Goal: Task Accomplishment & Management: Manage account settings

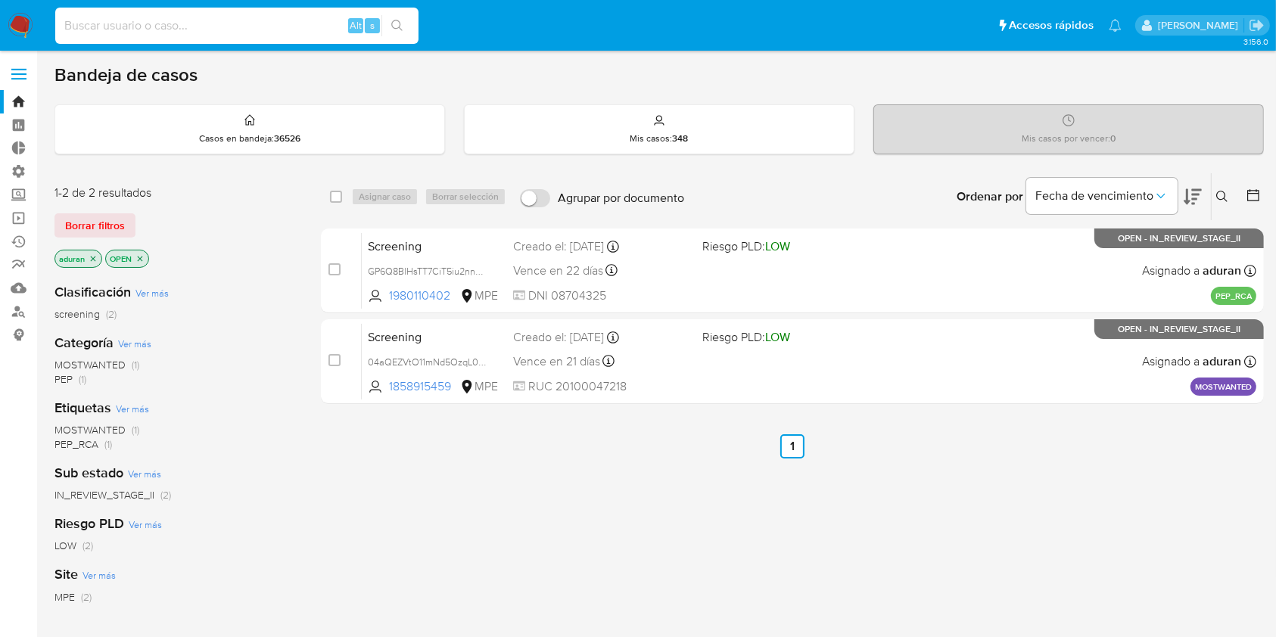
click at [176, 17] on input at bounding box center [236, 26] width 363 height 20
click at [174, 20] on input at bounding box center [236, 26] width 363 height 20
paste input "294571874"
type input "294571874"
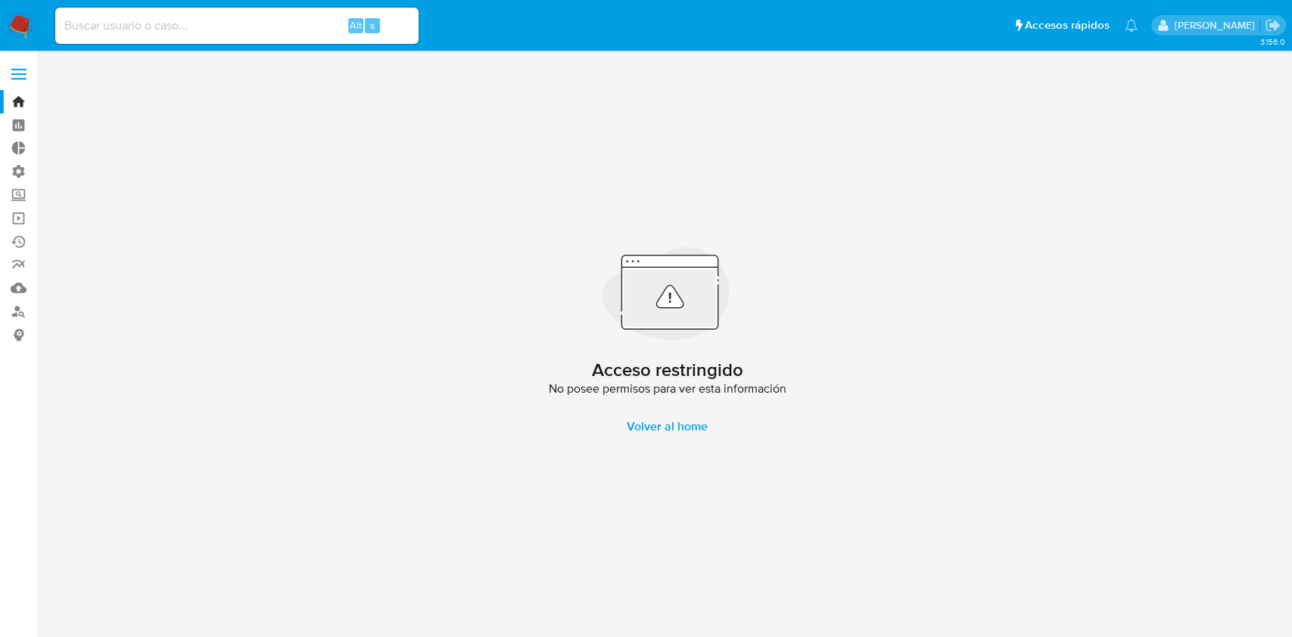
click at [9, 26] on img at bounding box center [21, 26] width 26 height 26
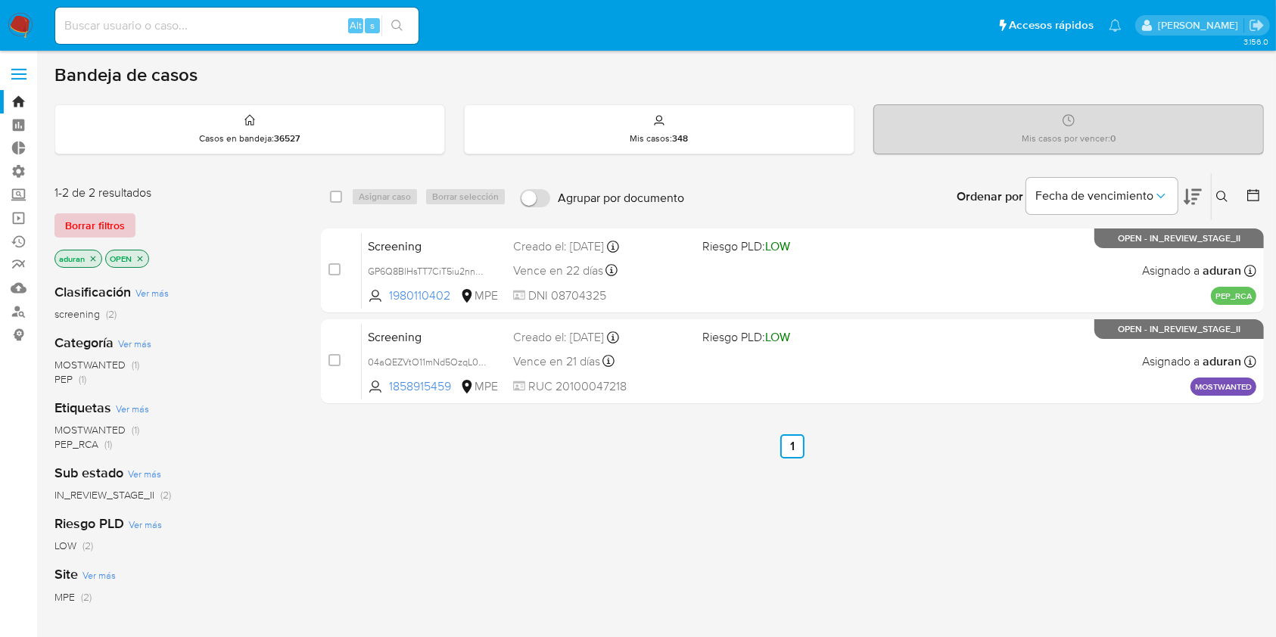
click at [107, 221] on span "Borrar filtros" at bounding box center [95, 225] width 60 height 21
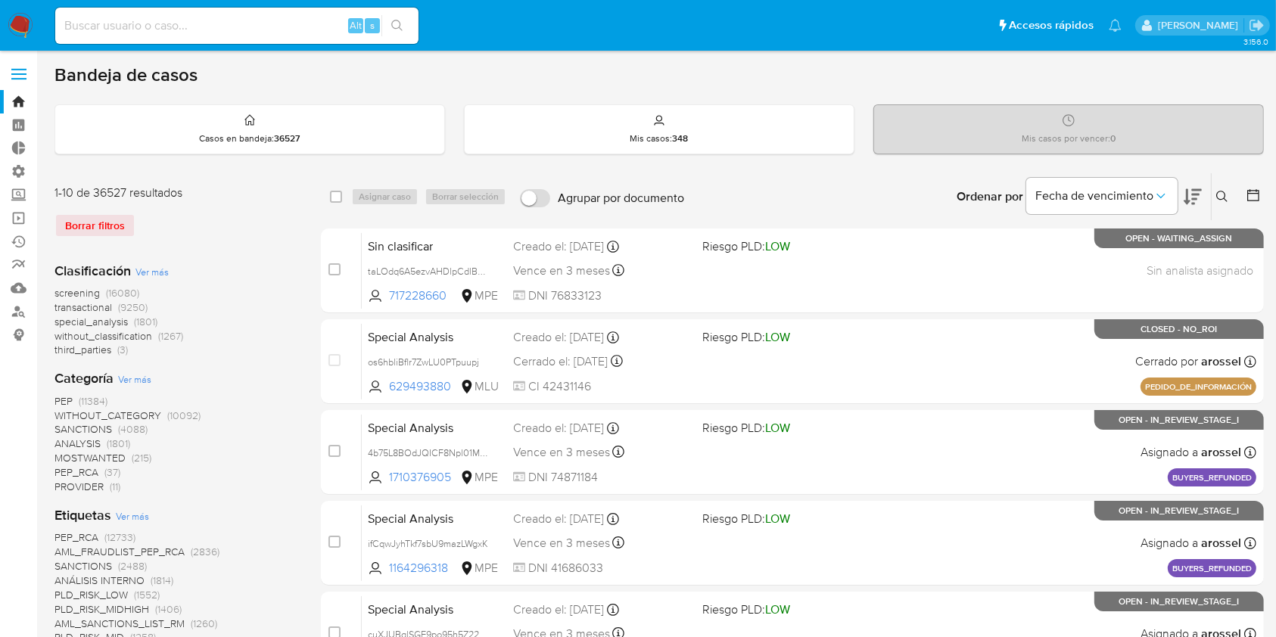
click at [1255, 191] on icon at bounding box center [1253, 195] width 15 height 15
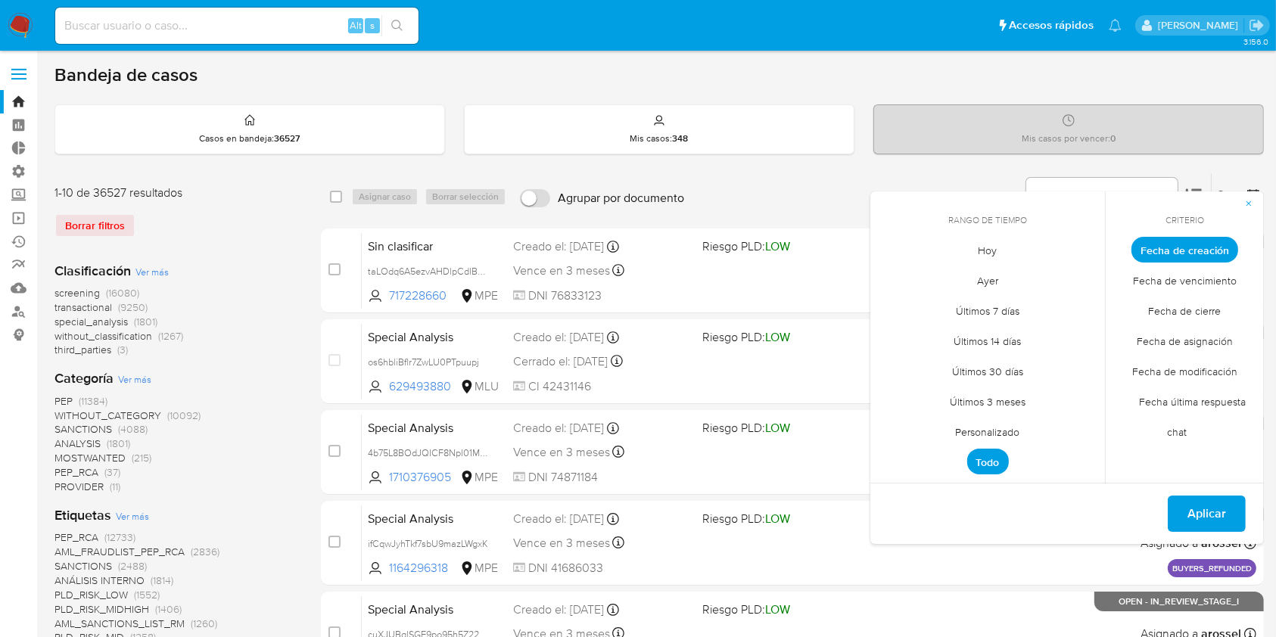
click at [1168, 312] on span "Fecha de cierre" at bounding box center [1185, 311] width 104 height 31
click at [989, 429] on span "Personalizado" at bounding box center [988, 432] width 96 height 31
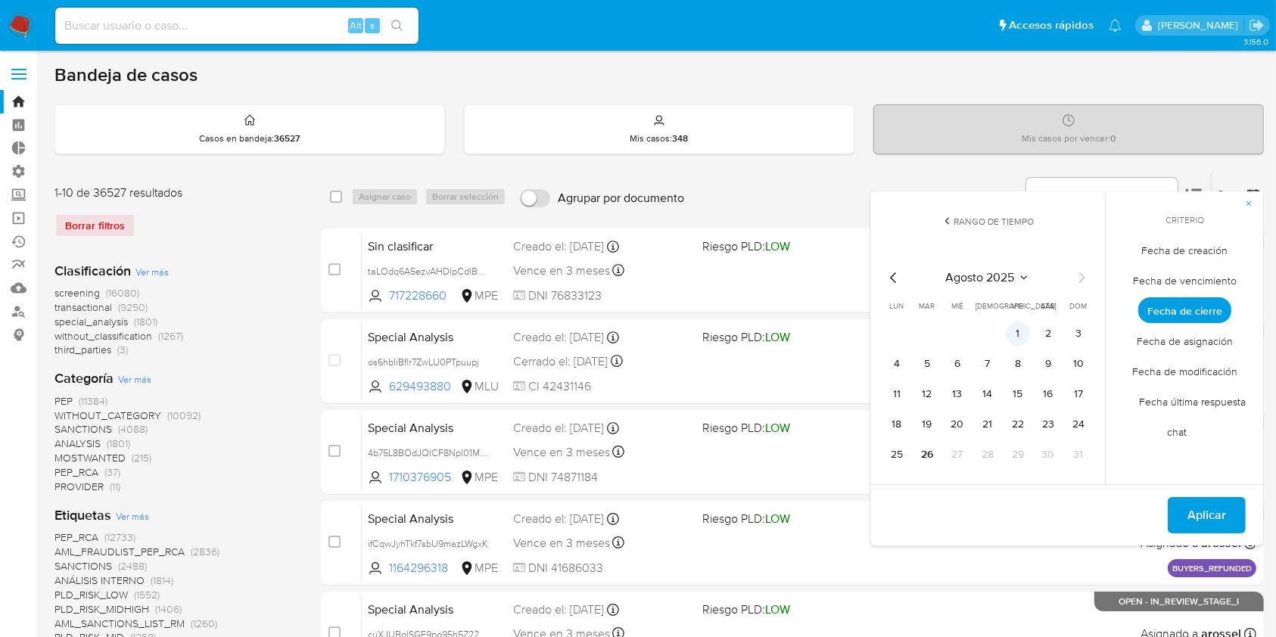
click at [1018, 324] on button "1" at bounding box center [1018, 334] width 24 height 24
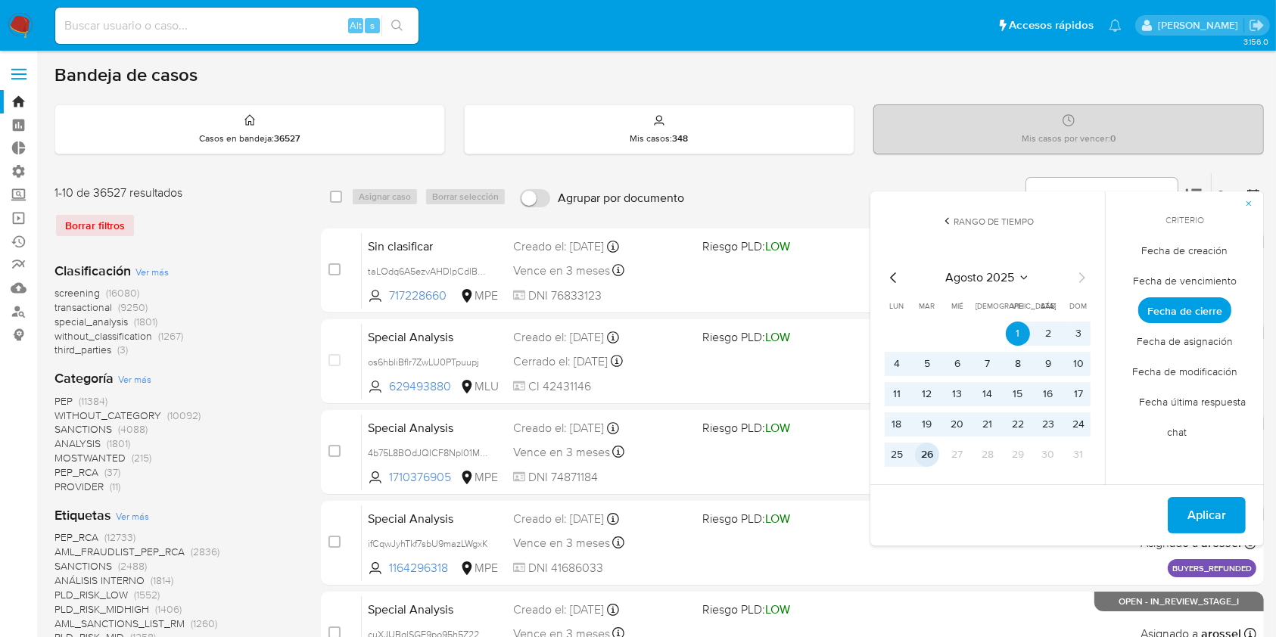
click at [919, 462] on button "26" at bounding box center [927, 455] width 24 height 24
click at [1202, 517] on span "Aplicar" at bounding box center [1206, 515] width 39 height 33
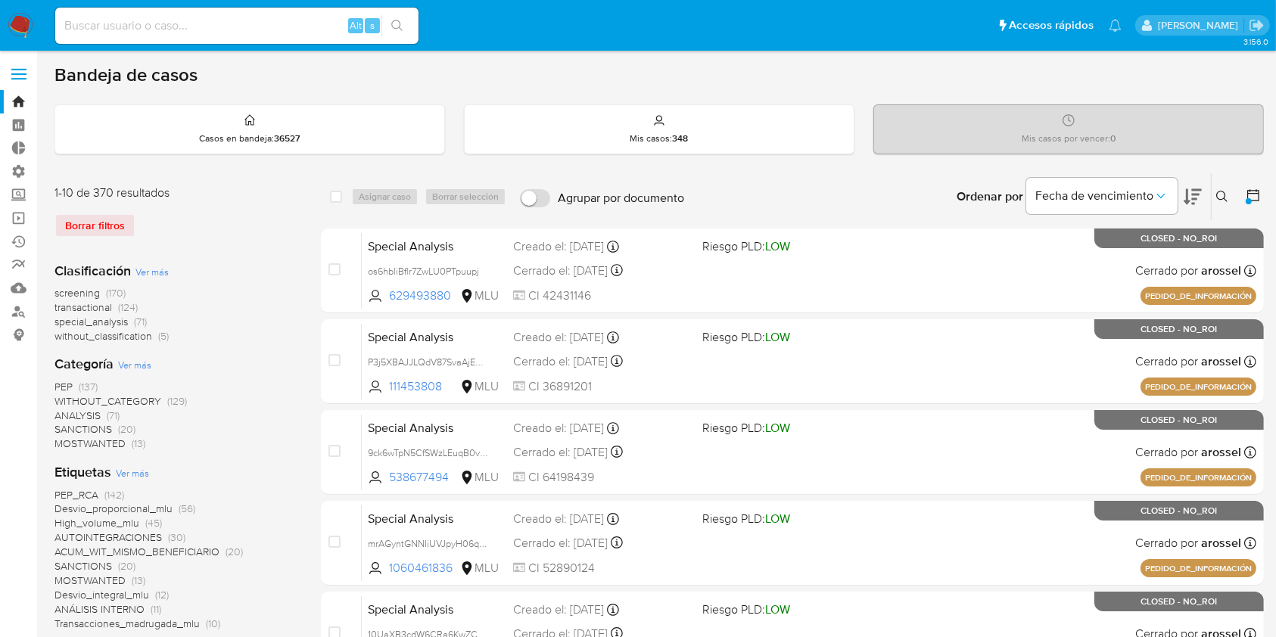
click at [153, 267] on span "Ver más" at bounding box center [151, 272] width 33 height 14
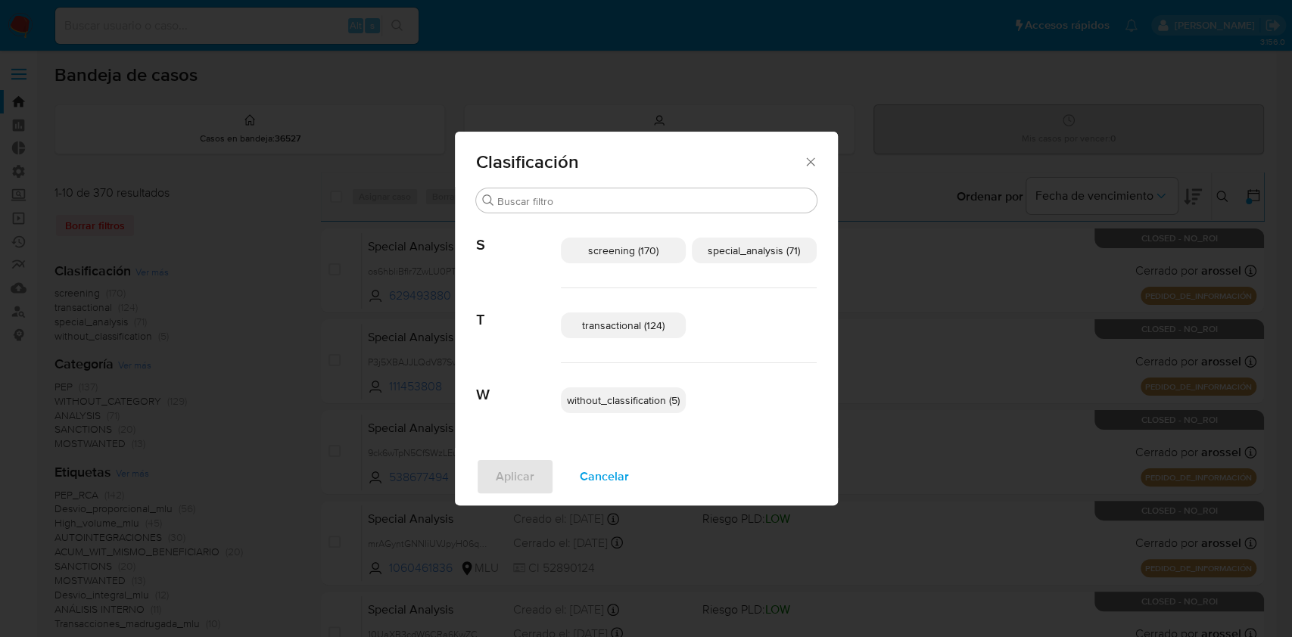
click at [625, 323] on span "transactional (124)" at bounding box center [623, 325] width 82 height 15
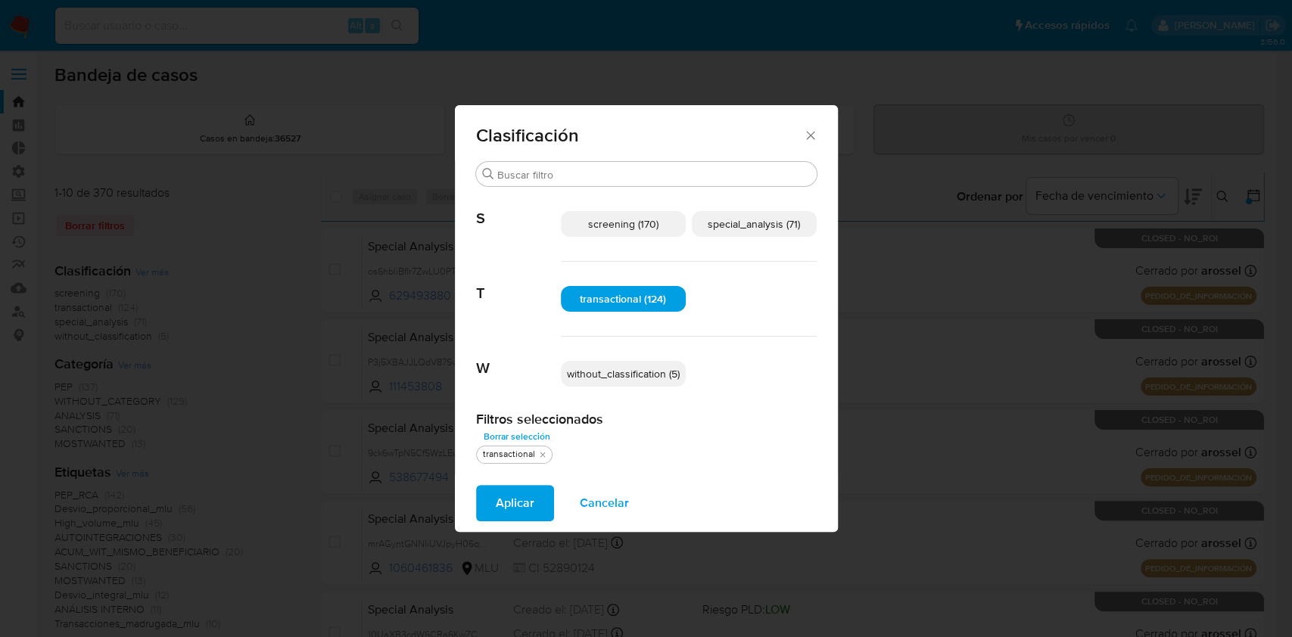
click at [765, 213] on p "special_analysis (71)" at bounding box center [754, 224] width 125 height 26
click at [500, 512] on span "Aplicar" at bounding box center [515, 503] width 39 height 33
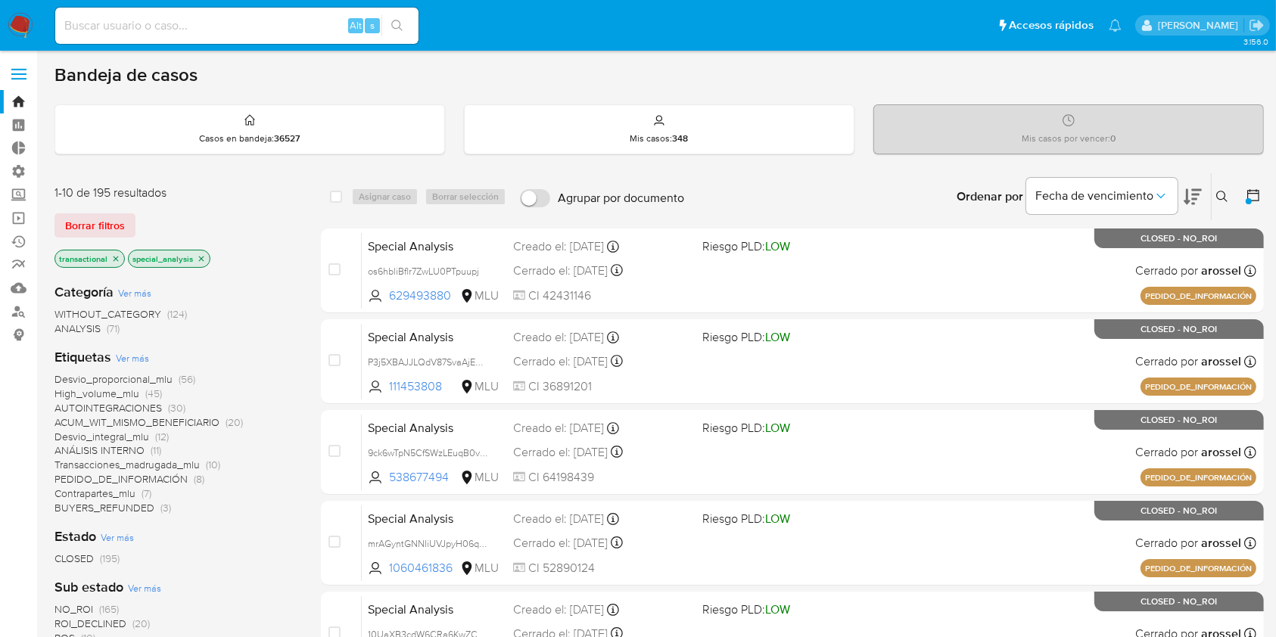
click at [14, 19] on img at bounding box center [21, 26] width 26 height 26
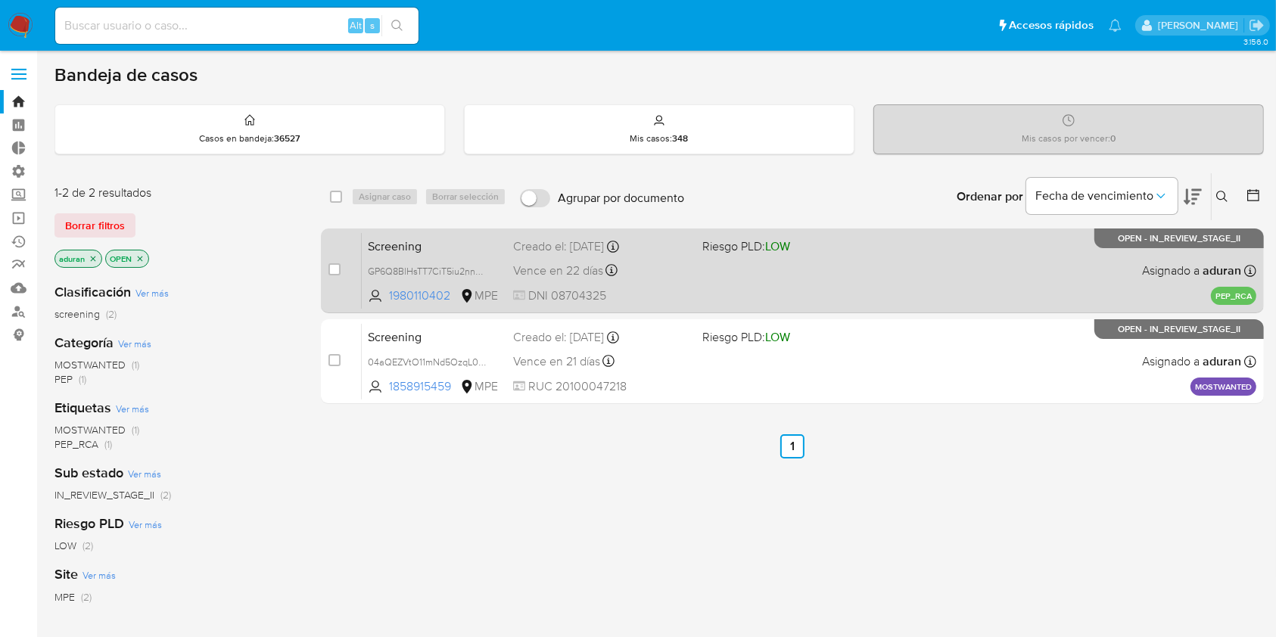
click at [758, 297] on div "Screening GP6Q8BlHsTT7CiT5iu2nnDb1 1980110402 MPE Riesgo PLD: LOW Creado el: [D…" at bounding box center [809, 270] width 894 height 76
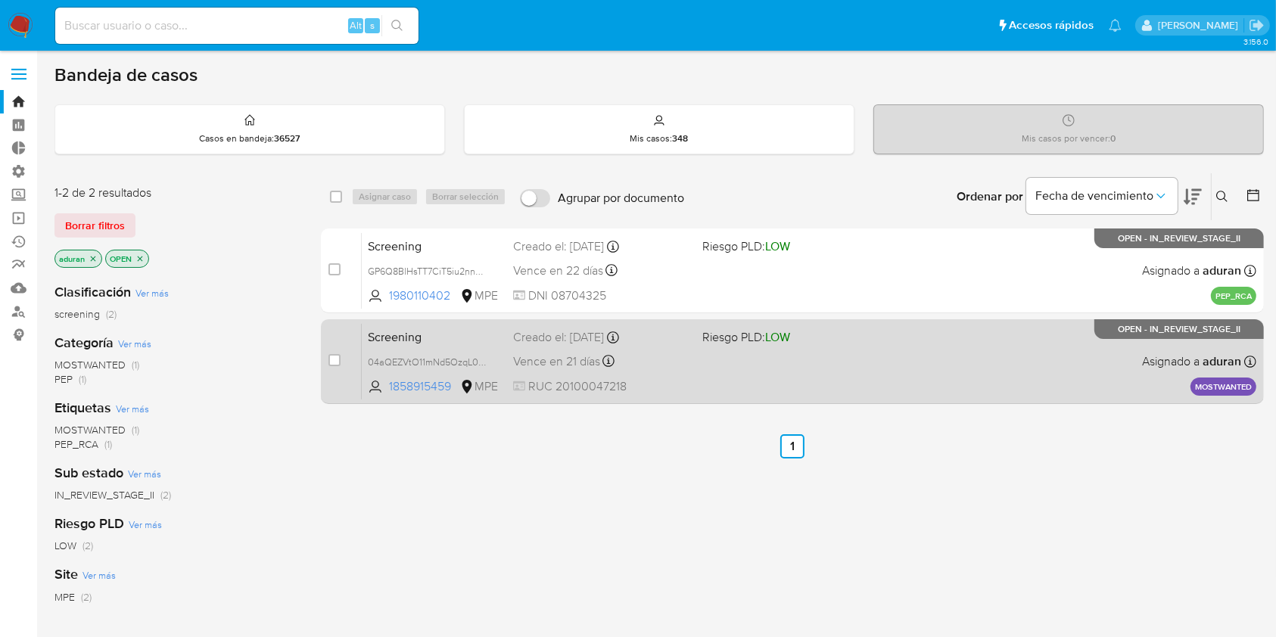
click at [794, 347] on div "Screening 04aQEZVtO11mNd5OzqL0g19G 1858915459 MPE Riesgo PLD: LOW Creado el: [D…" at bounding box center [809, 361] width 894 height 76
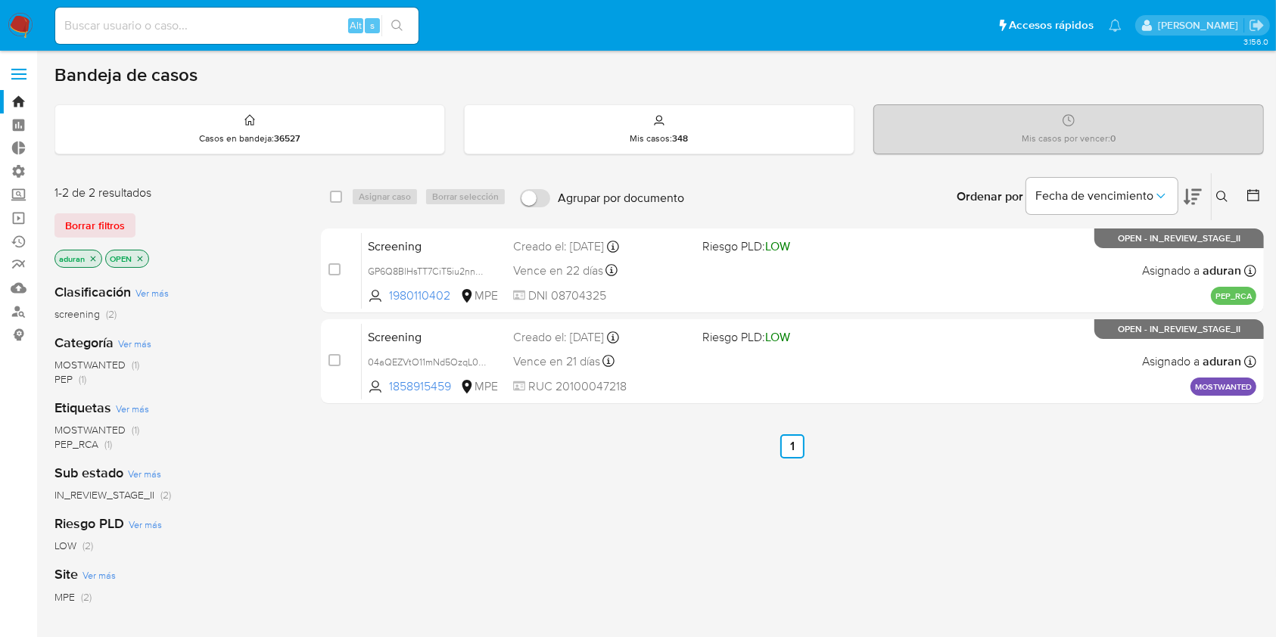
click at [204, 12] on div "Alt s" at bounding box center [236, 26] width 363 height 36
click at [198, 29] on input at bounding box center [236, 26] width 363 height 20
paste input "706461846"
type input "706461846"
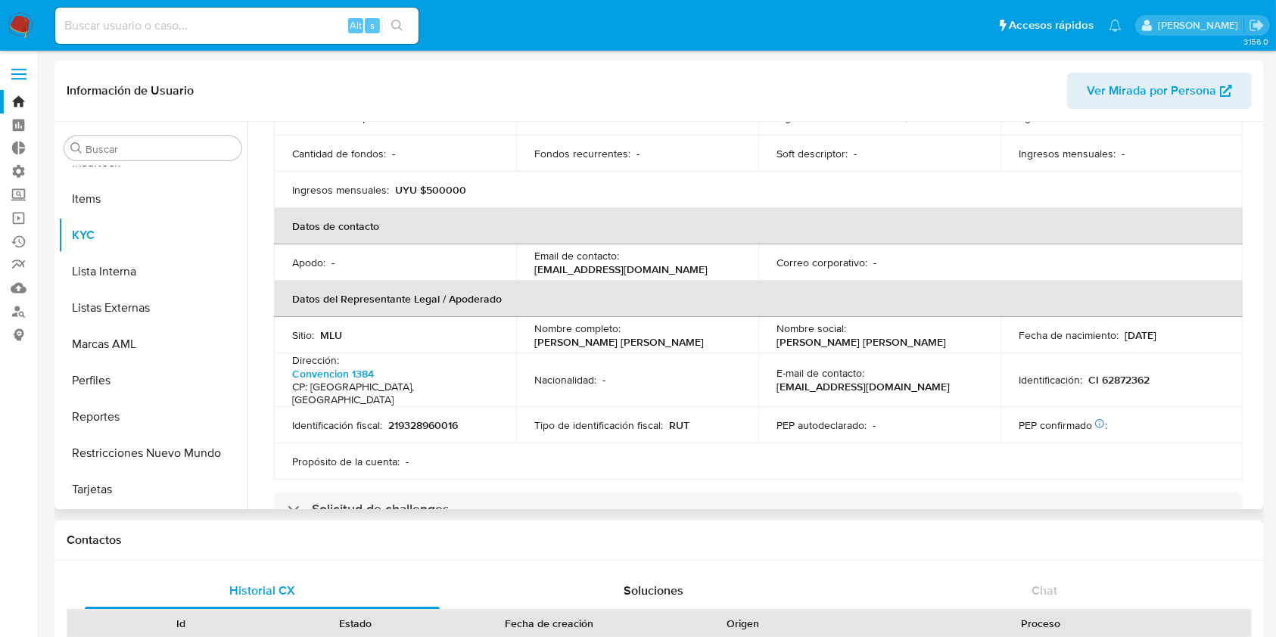
scroll to position [856, 0]
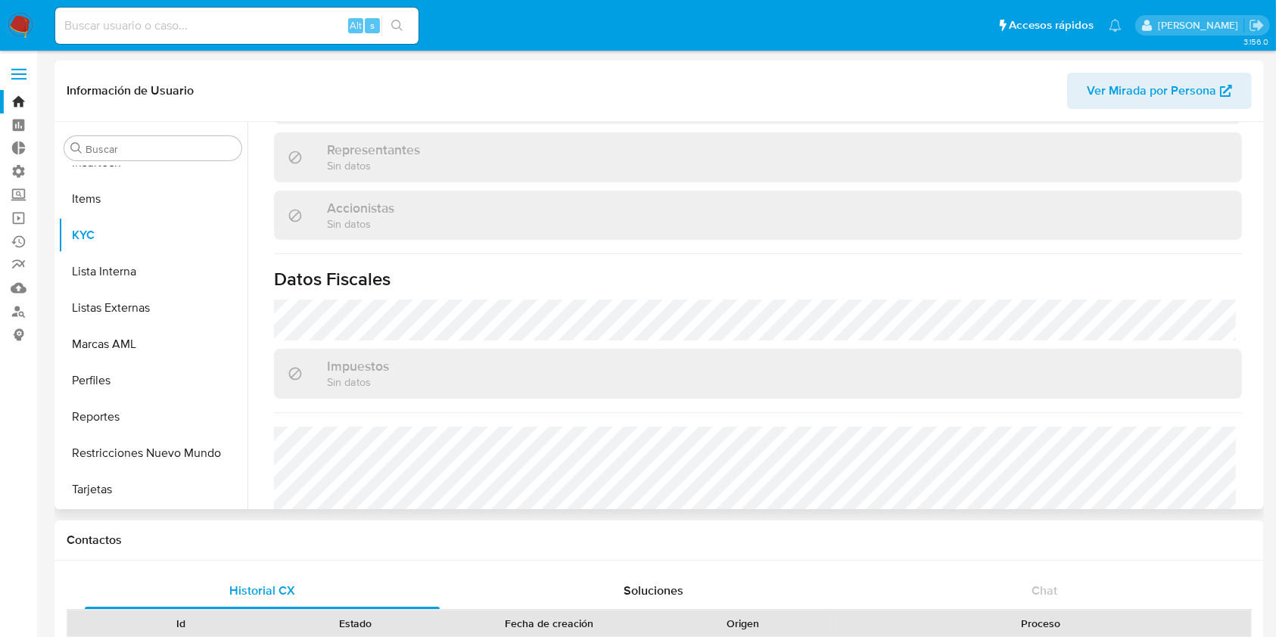
select select "10"
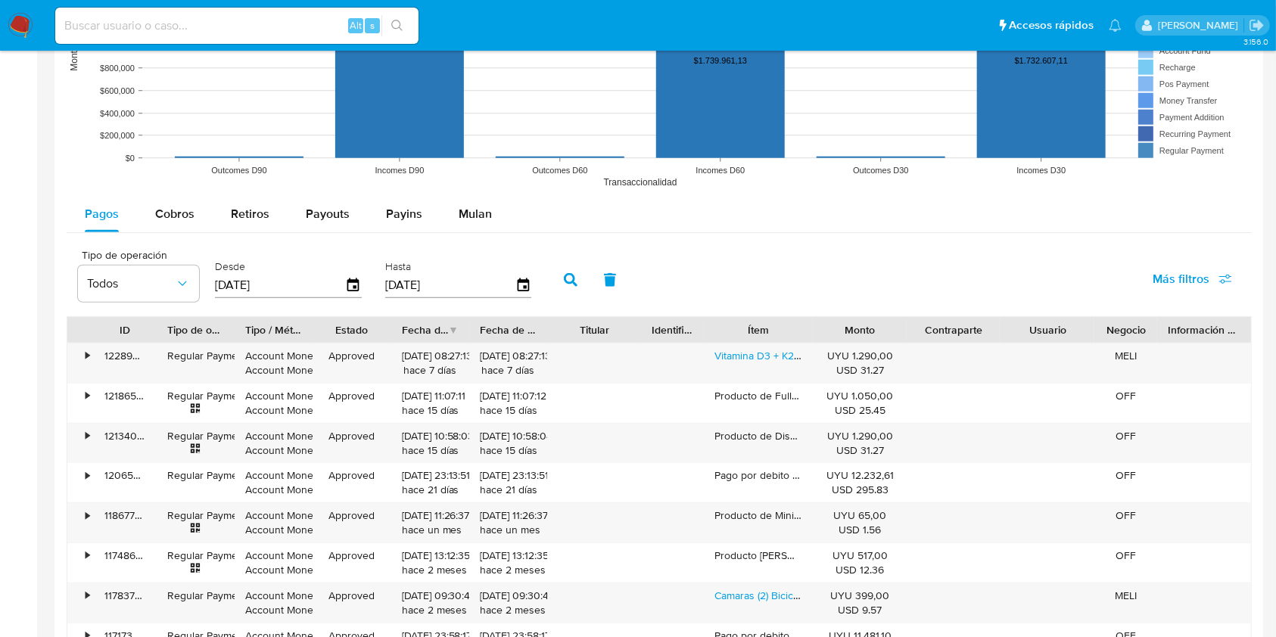
scroll to position [1287, 0]
click at [169, 210] on span "Cobros" at bounding box center [174, 212] width 39 height 17
select select "10"
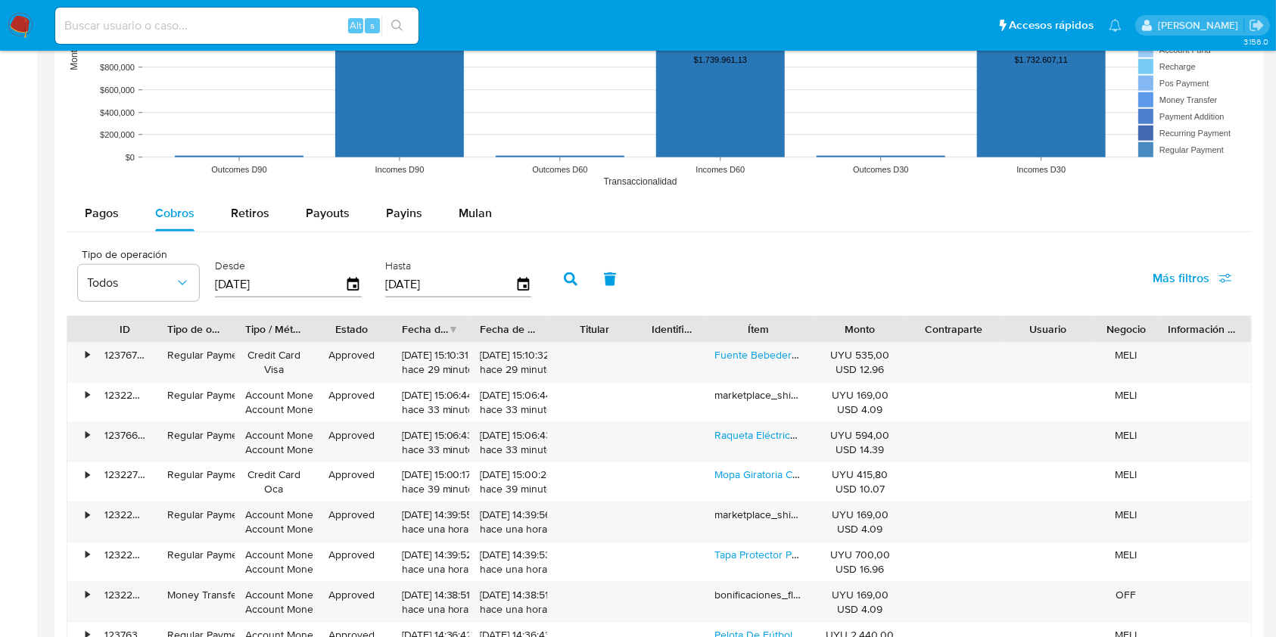
drag, startPoint x: 832, startPoint y: 330, endPoint x: 821, endPoint y: 328, distance: 11.5
click at [821, 328] on div "ID Tipo de operación Tipo / Método Estado Fecha de creación Fecha de aprobación…" at bounding box center [658, 329] width 1183 height 26
drag, startPoint x: 821, startPoint y: 328, endPoint x: 973, endPoint y: 319, distance: 152.4
click at [973, 319] on div "ID Tipo de operación Tipo / Método Estado Fecha de creación Fecha de aprobación…" at bounding box center [658, 329] width 1183 height 26
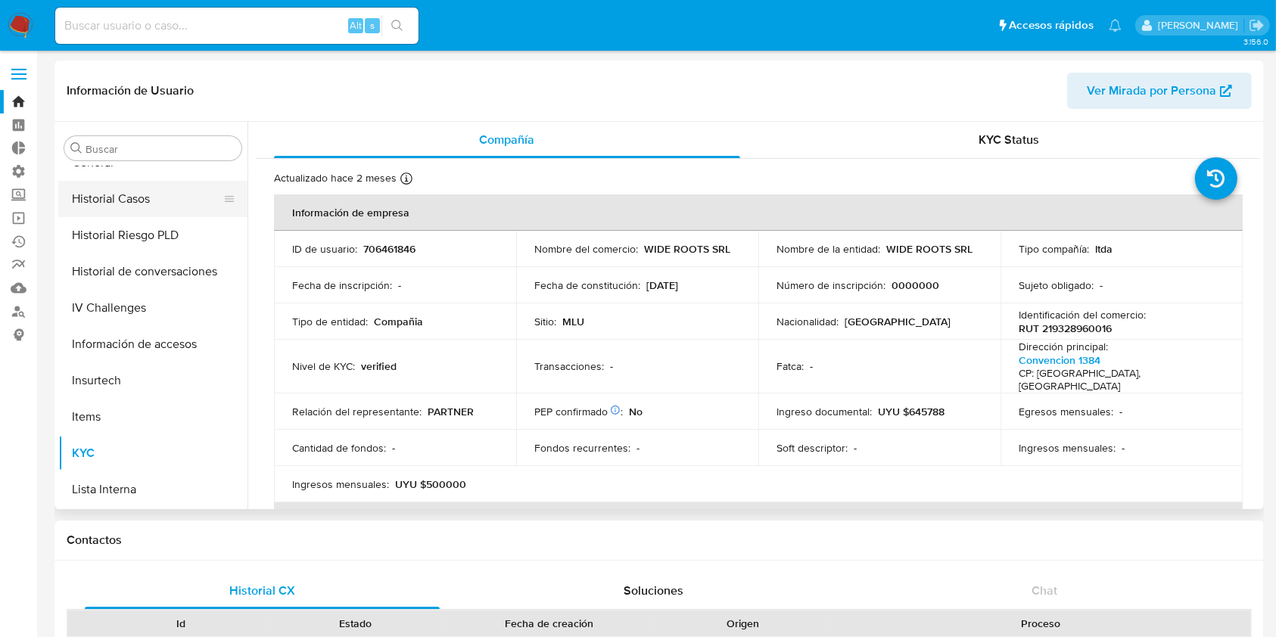
scroll to position [367, 0]
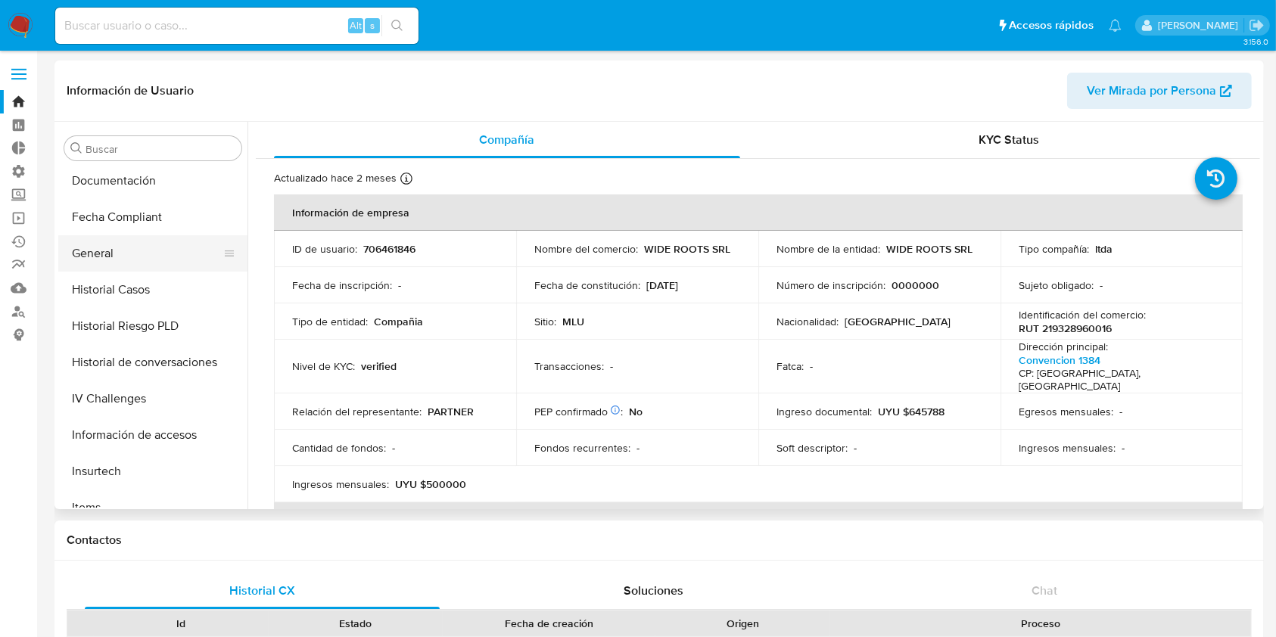
click at [101, 256] on button "General" at bounding box center [146, 253] width 177 height 36
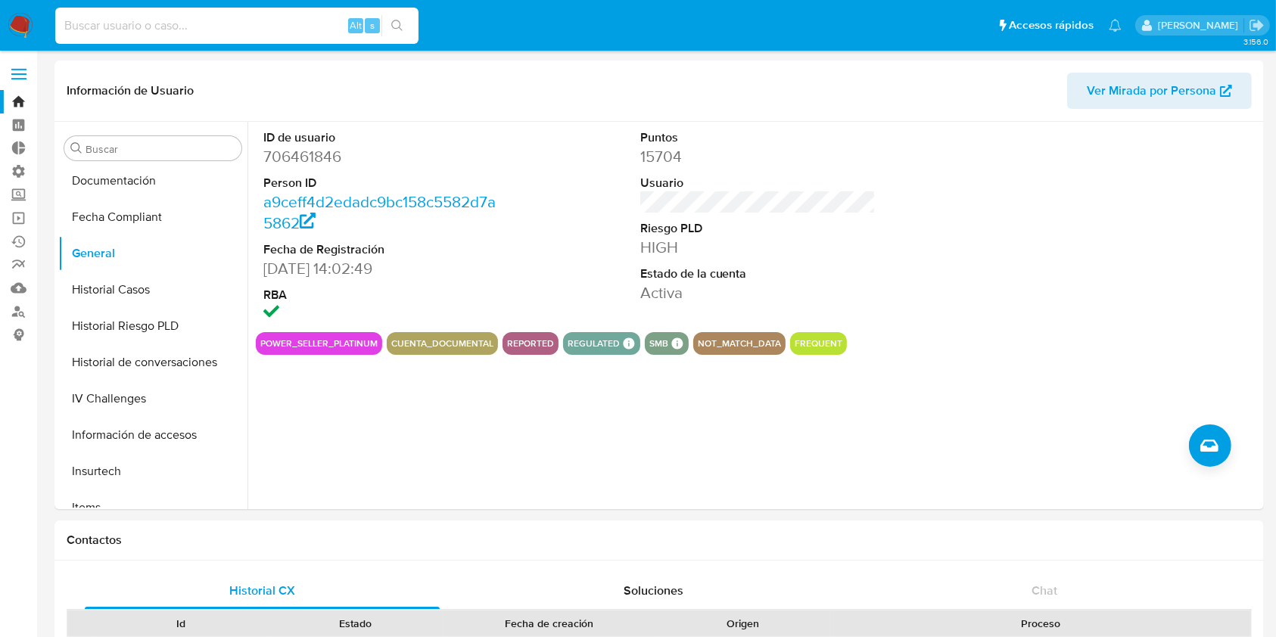
click at [284, 21] on input at bounding box center [236, 26] width 363 height 20
paste input "627576632"
type input "627576632"
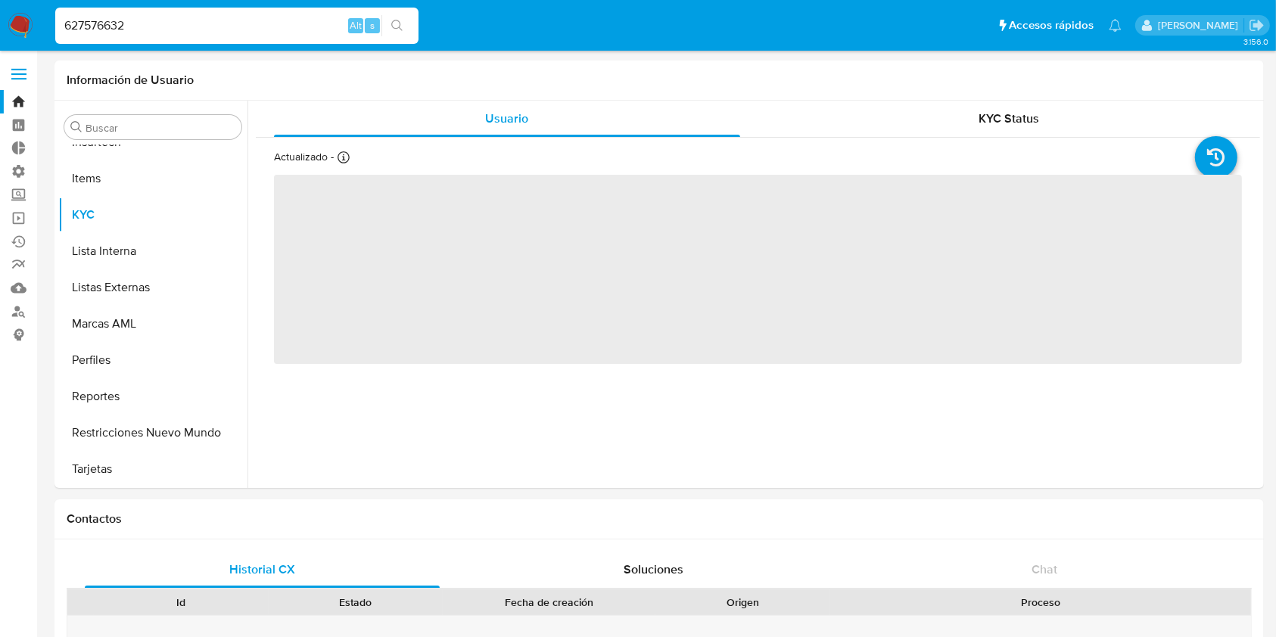
scroll to position [676, 0]
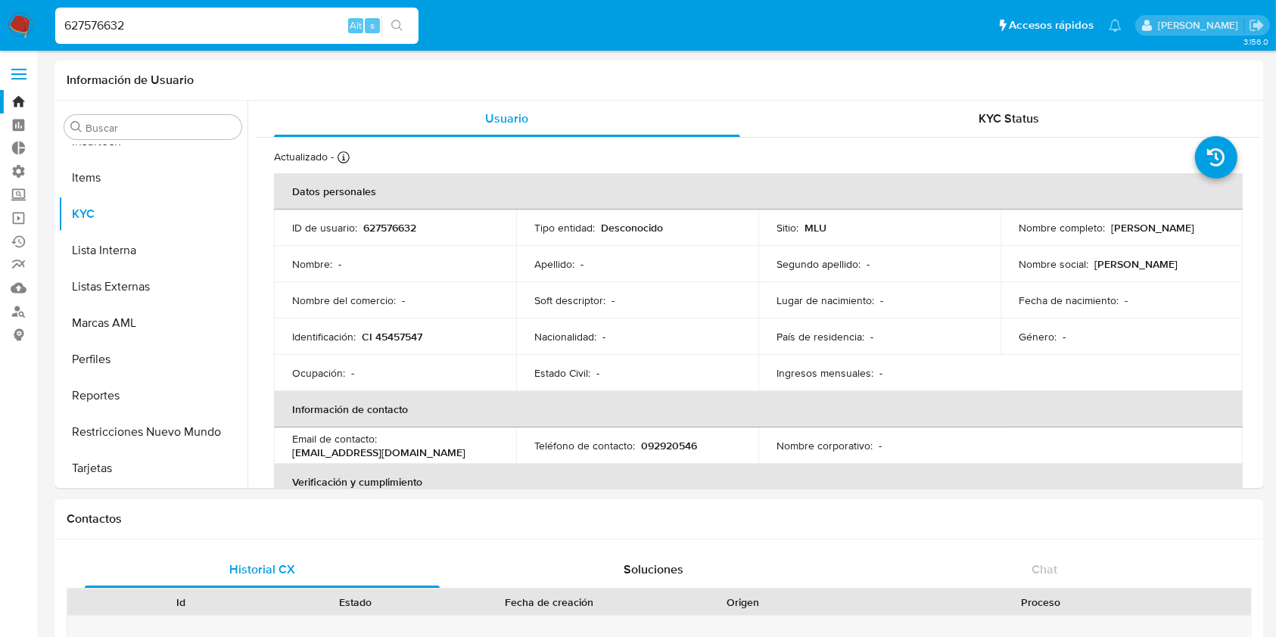
select select "10"
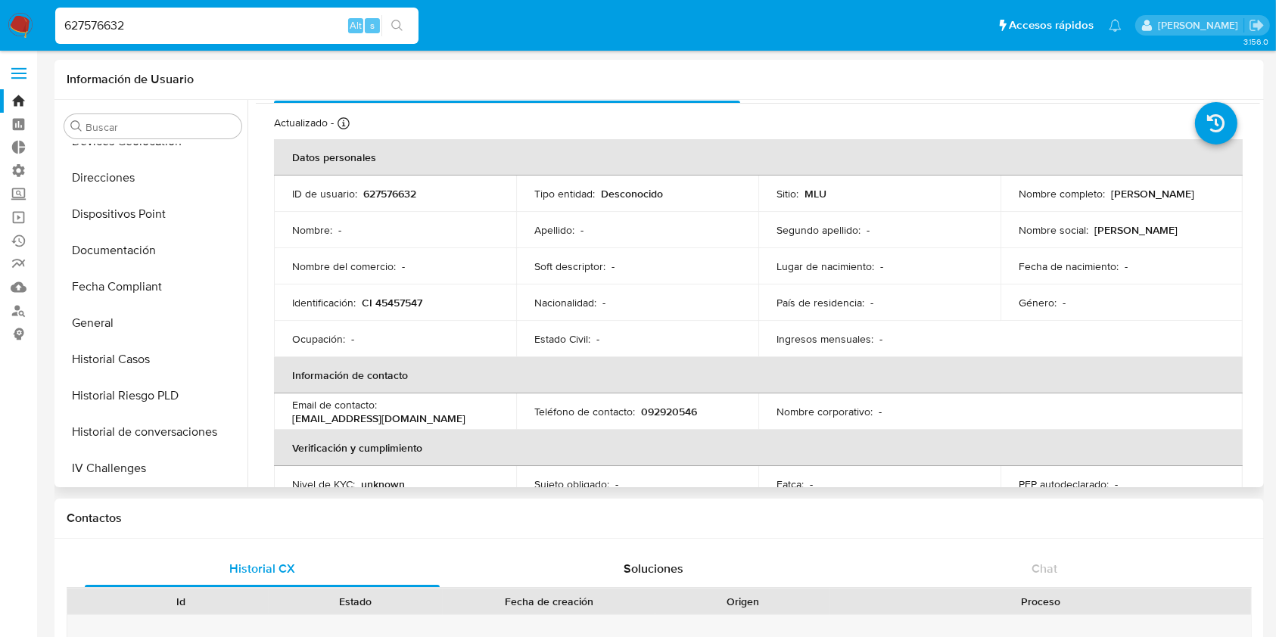
scroll to position [272, 0]
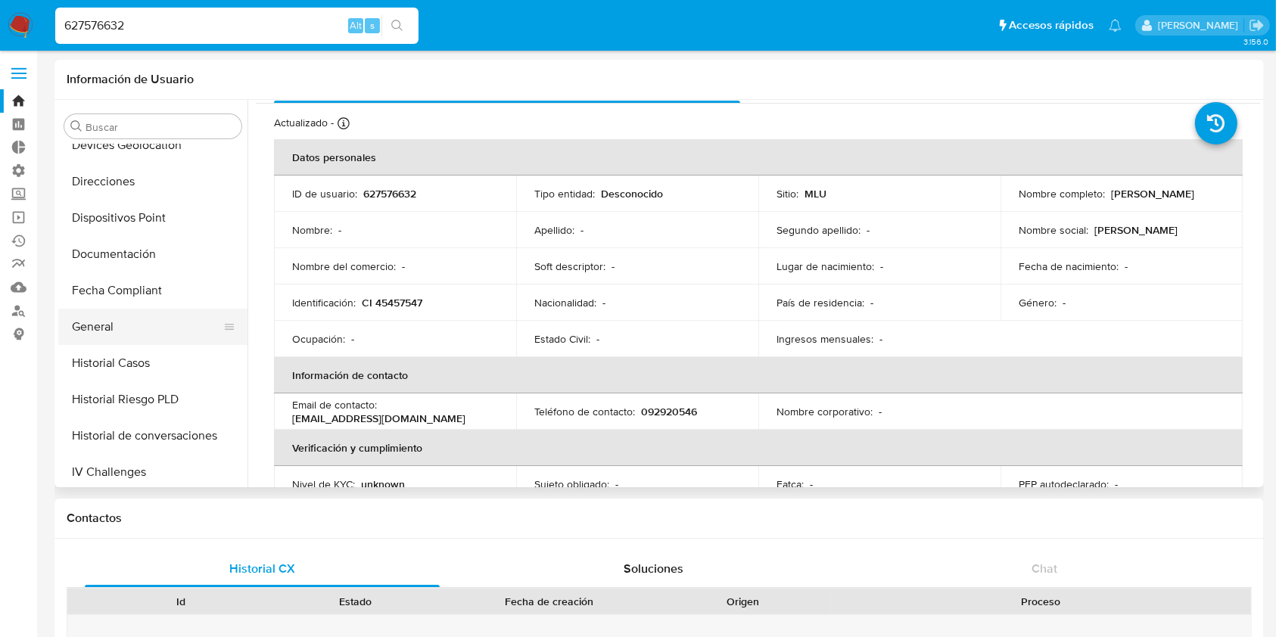
click at [138, 319] on button "General" at bounding box center [146, 327] width 177 height 36
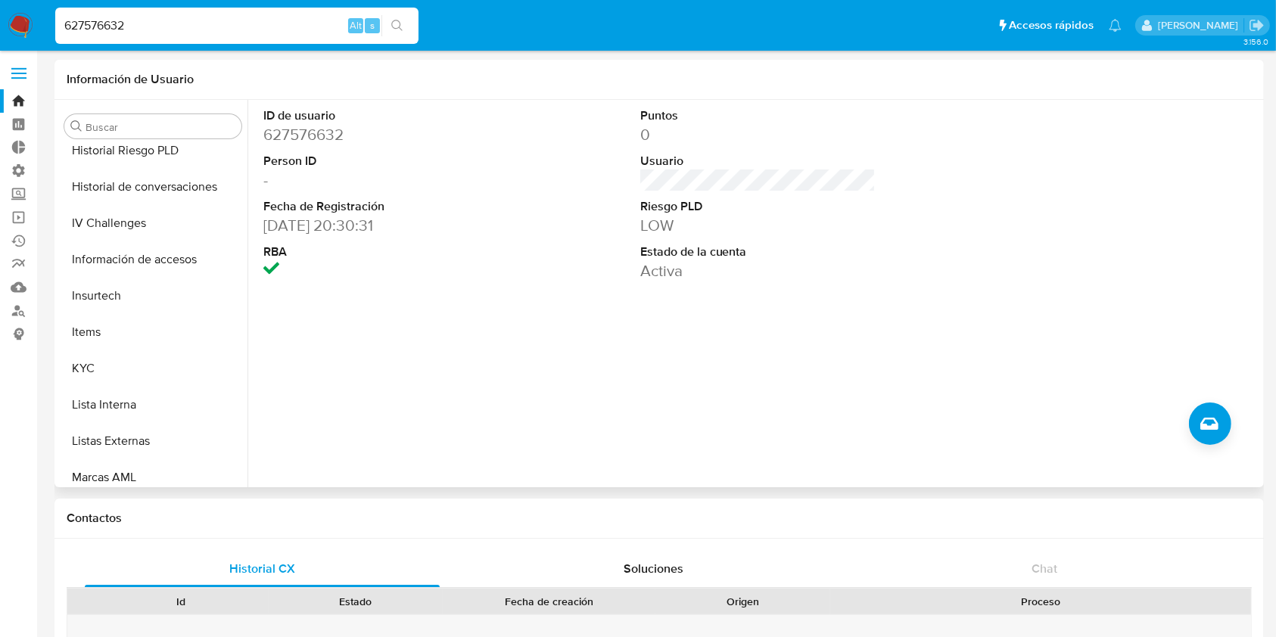
scroll to position [527, 0]
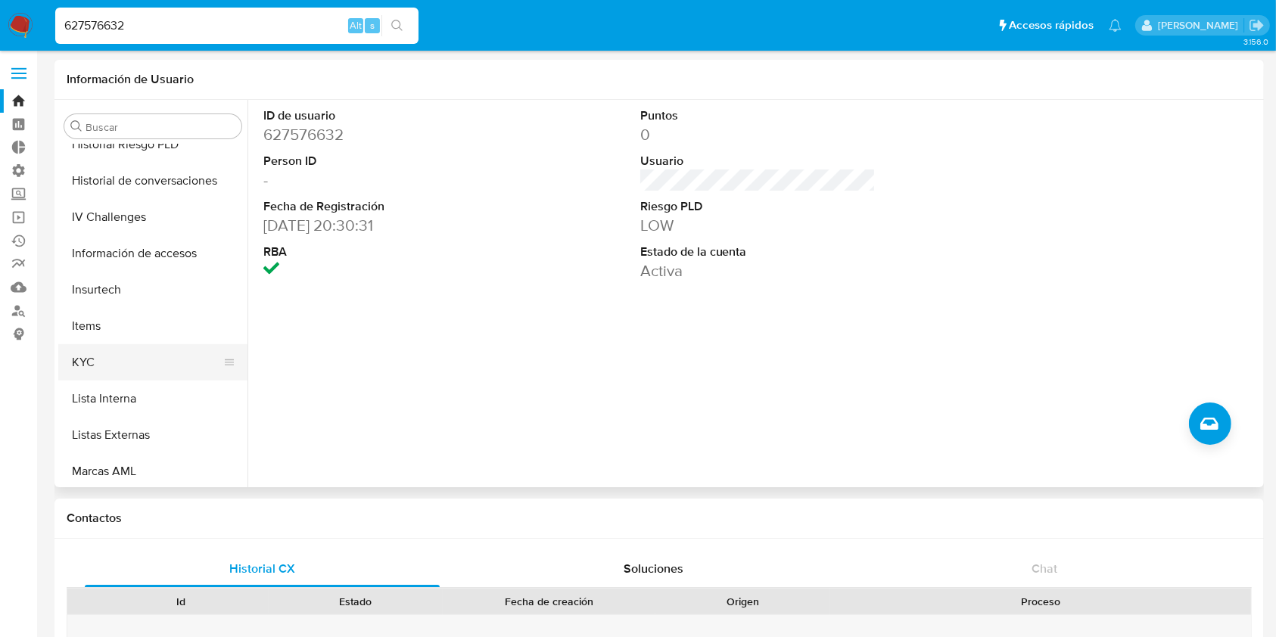
click at [107, 344] on button "KYC" at bounding box center [146, 362] width 177 height 36
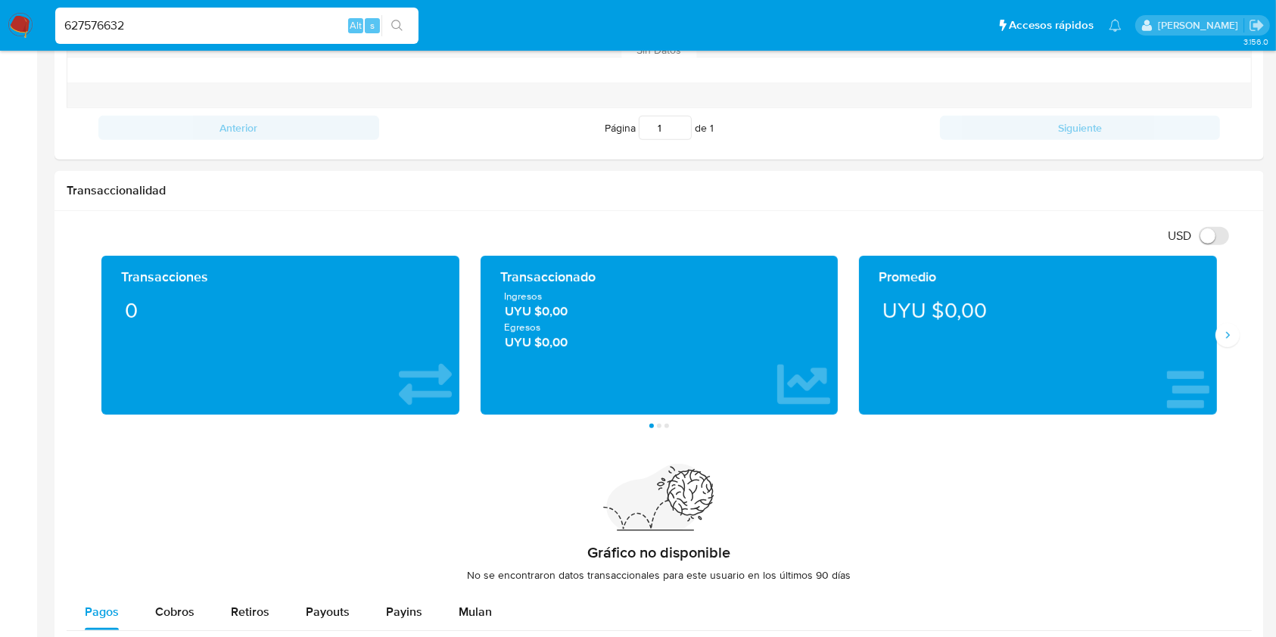
scroll to position [1120, 0]
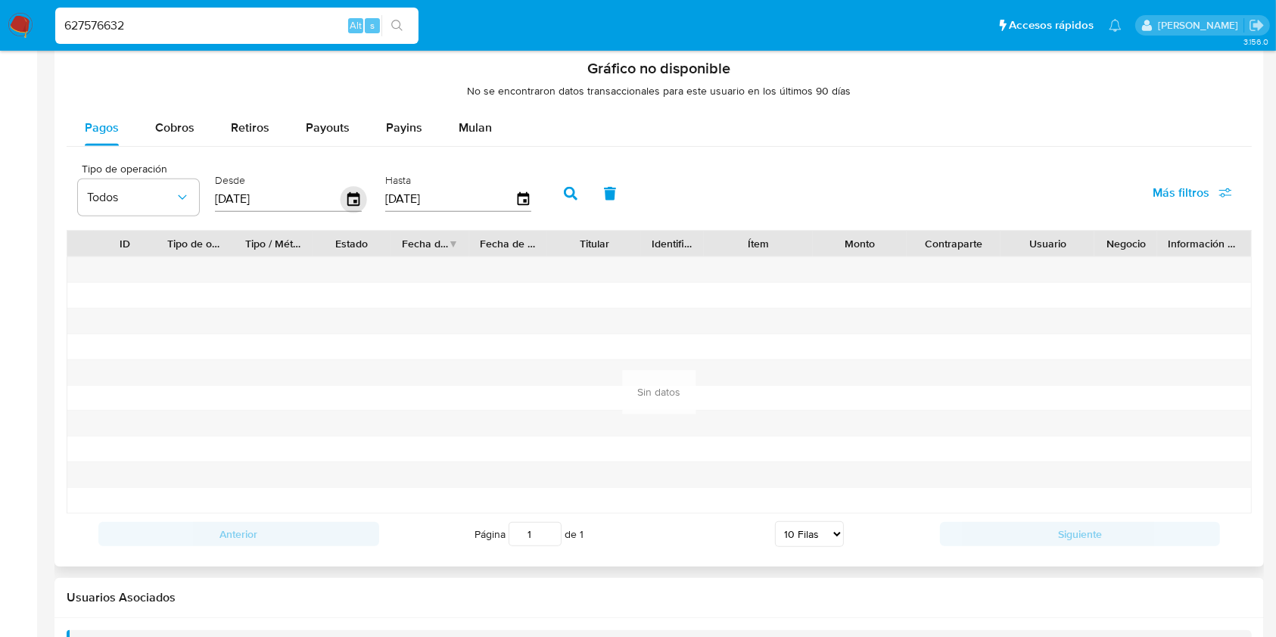
click at [350, 194] on icon "button" at bounding box center [353, 199] width 12 height 14
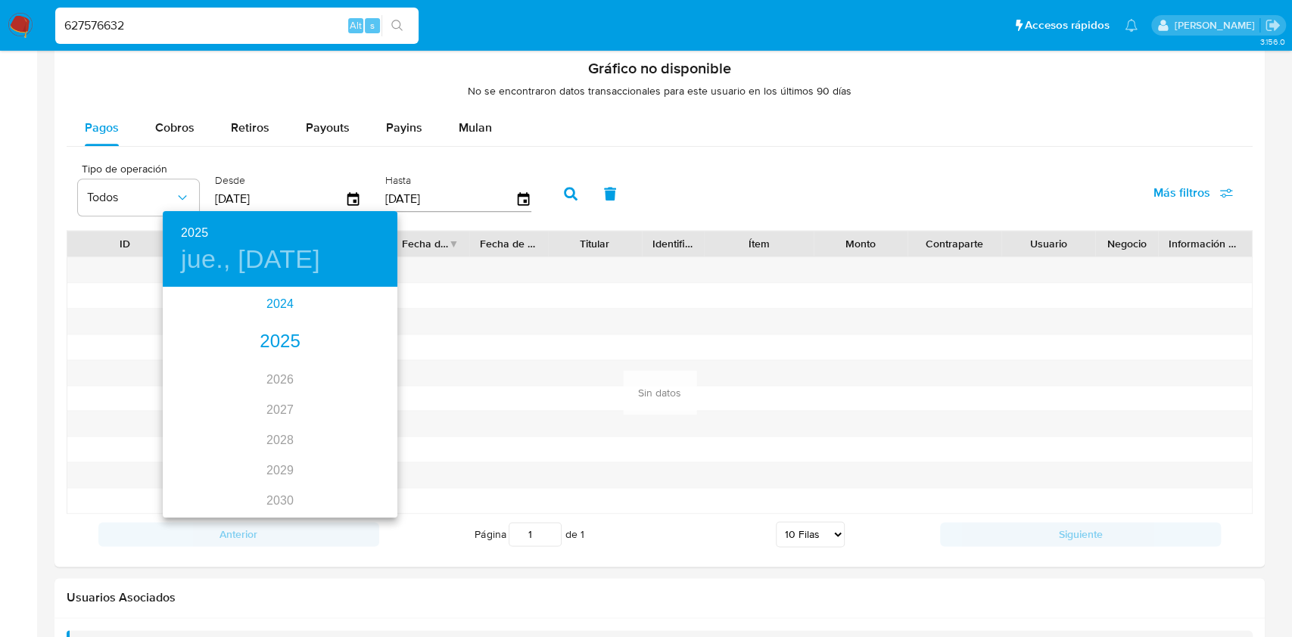
click at [262, 294] on div "2024" at bounding box center [280, 304] width 235 height 30
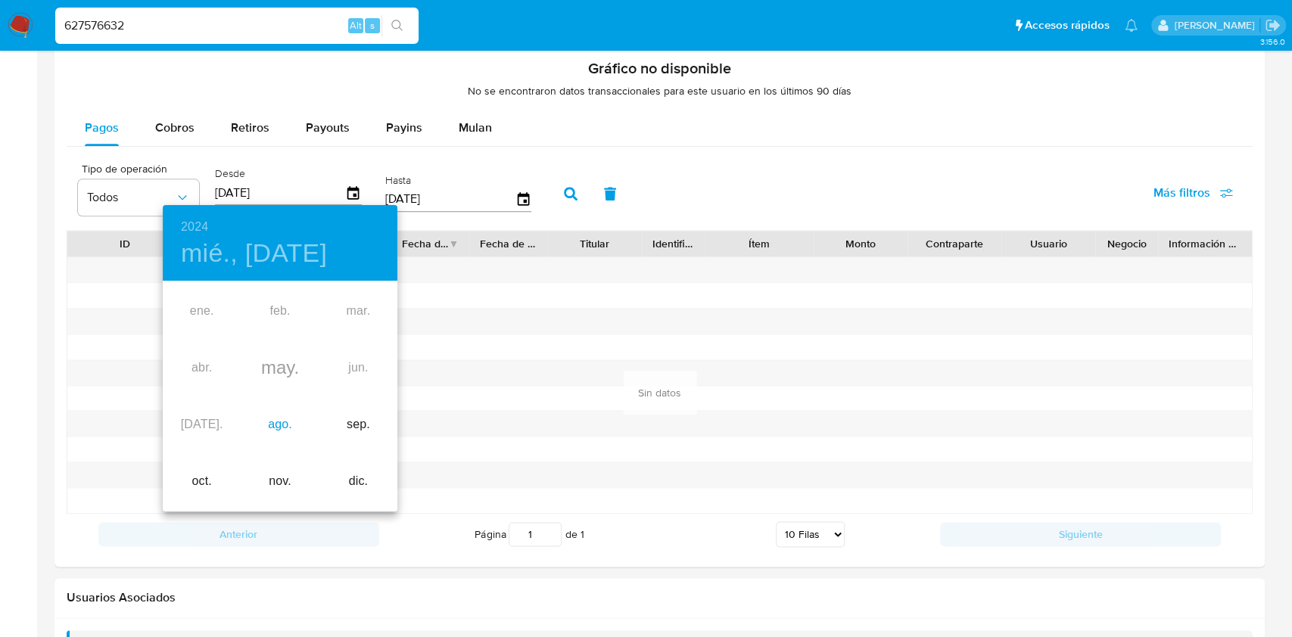
click at [292, 434] on div "ago." at bounding box center [280, 425] width 78 height 57
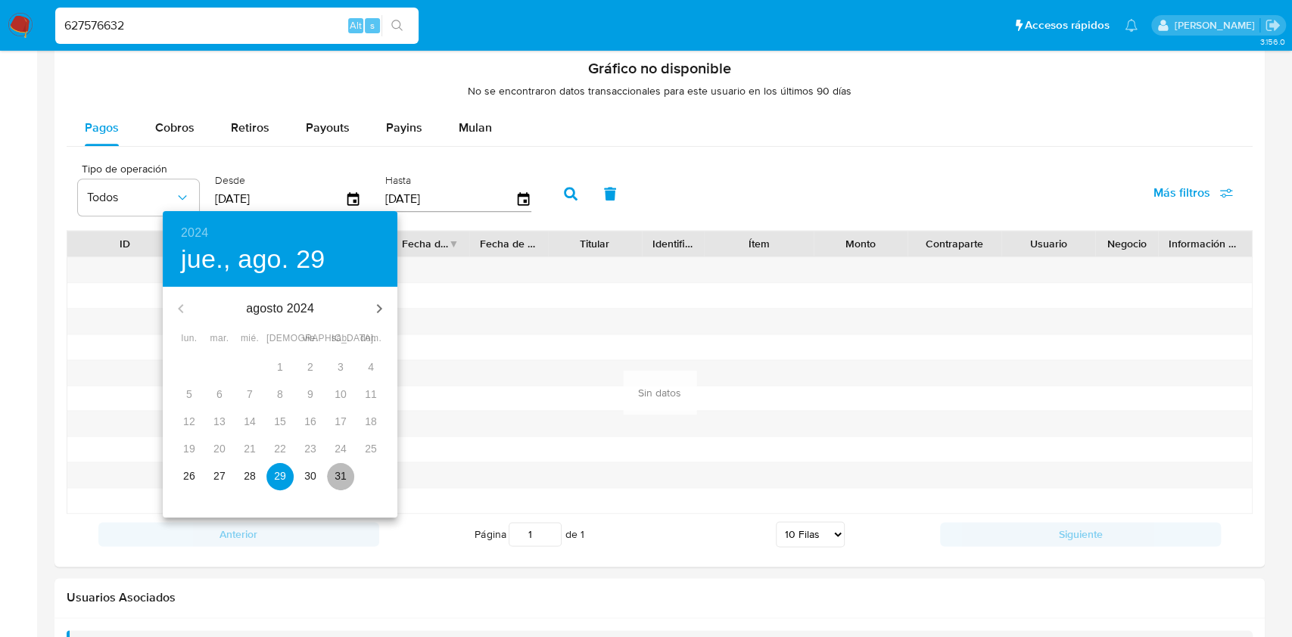
click at [351, 476] on span "31" at bounding box center [340, 475] width 27 height 15
type input "31/08/2024"
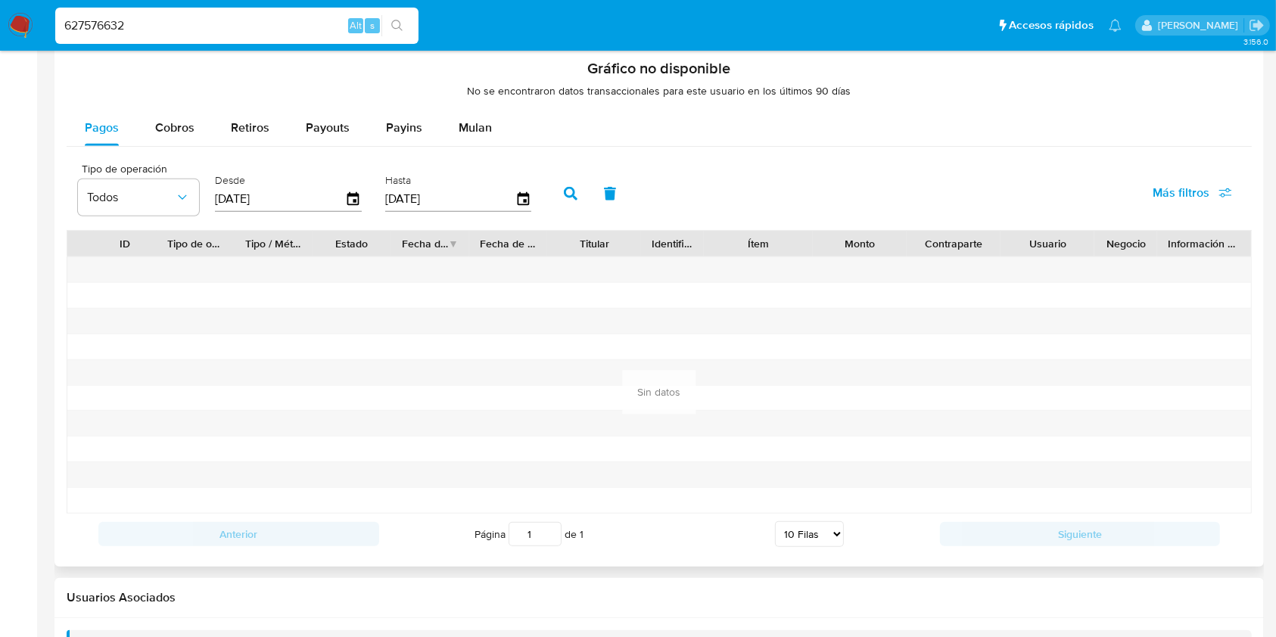
click at [568, 191] on icon "button" at bounding box center [571, 194] width 14 height 14
click at [177, 131] on span "Cobros" at bounding box center [174, 127] width 39 height 17
select select "10"
click at [347, 197] on icon "button" at bounding box center [353, 199] width 12 height 14
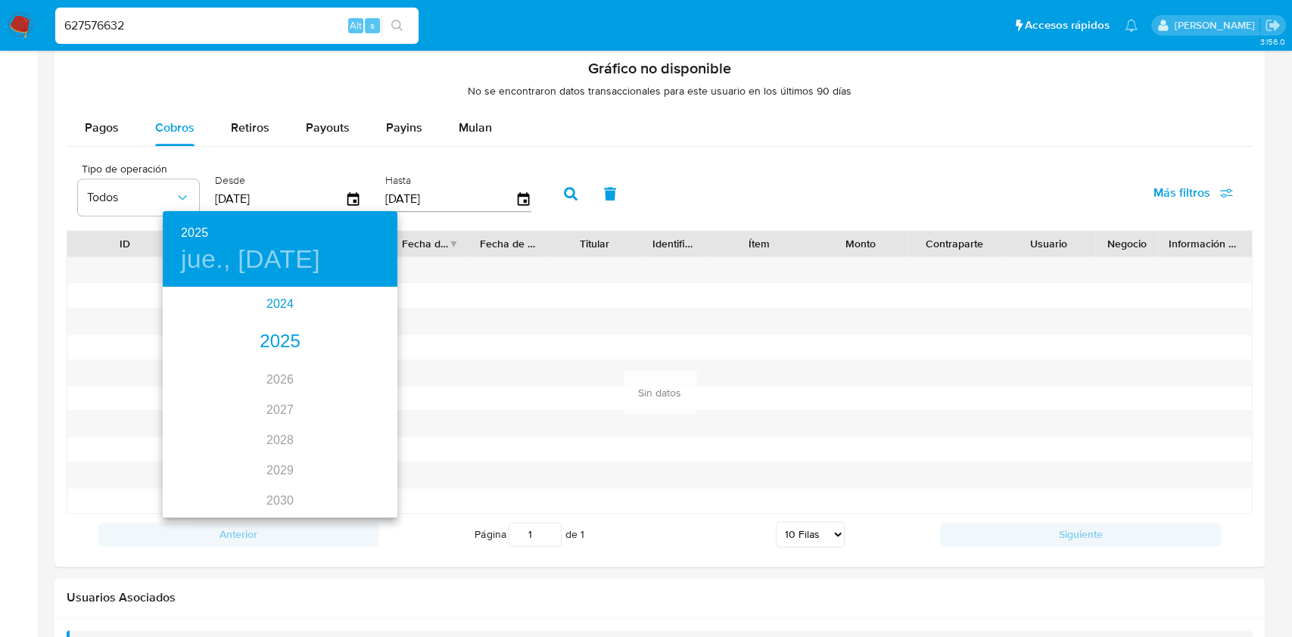
click at [272, 307] on div "2024" at bounding box center [280, 304] width 235 height 30
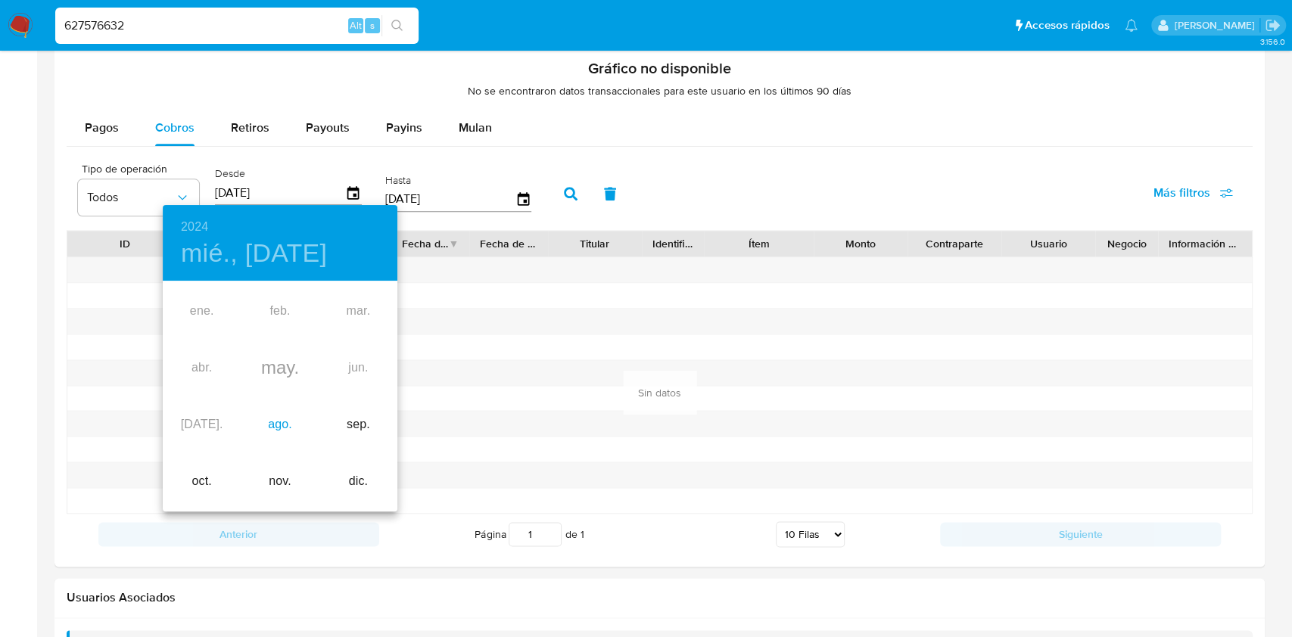
click at [285, 425] on div "ago." at bounding box center [280, 425] width 78 height 57
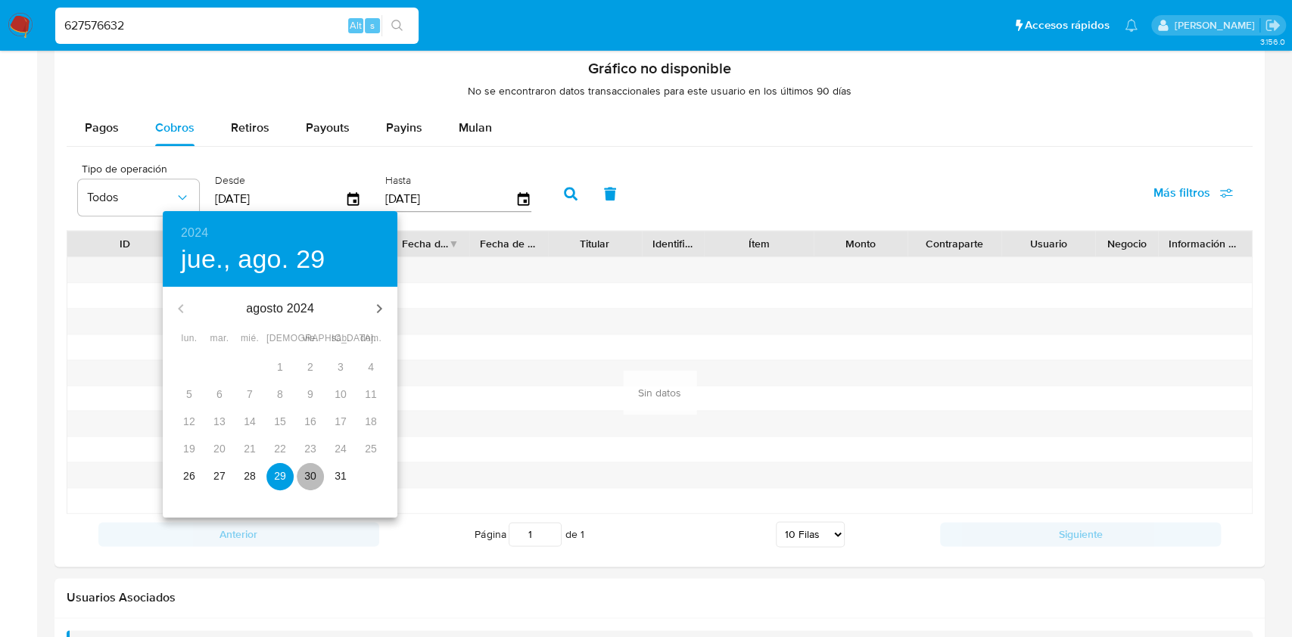
click at [300, 478] on span "30" at bounding box center [310, 475] width 27 height 15
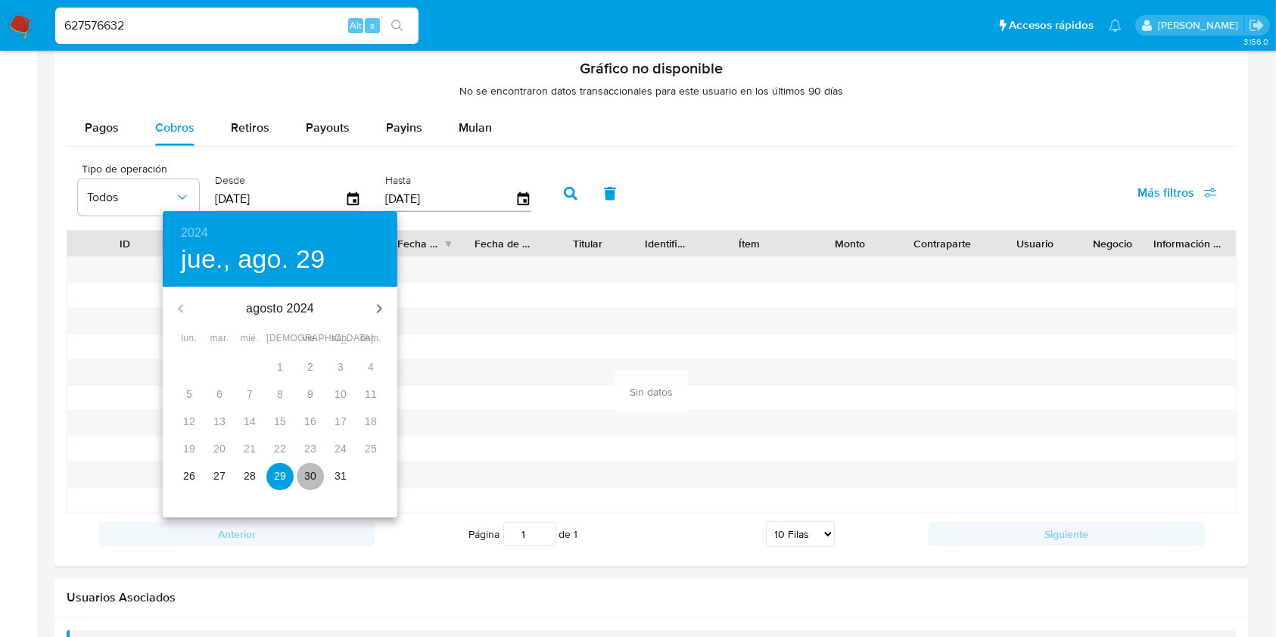
type input "30/08/2024"
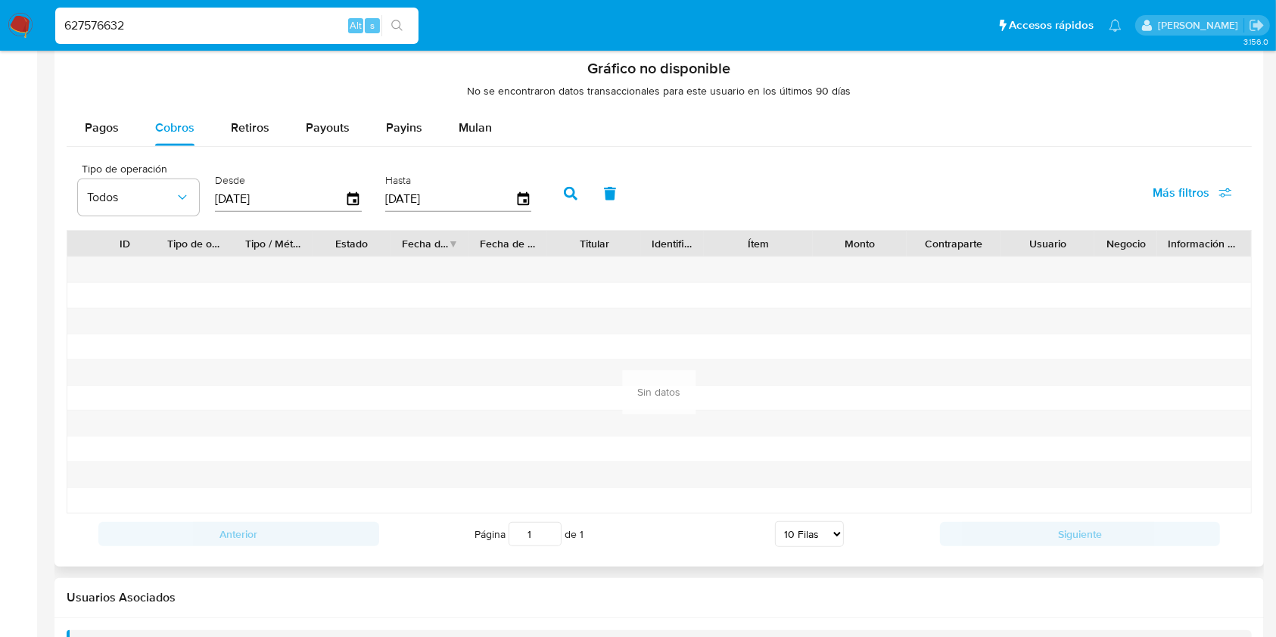
click at [573, 190] on icon "button" at bounding box center [571, 194] width 14 height 14
click at [112, 34] on input "627576632" at bounding box center [236, 26] width 363 height 20
paste input "9324819"
type input "93248192"
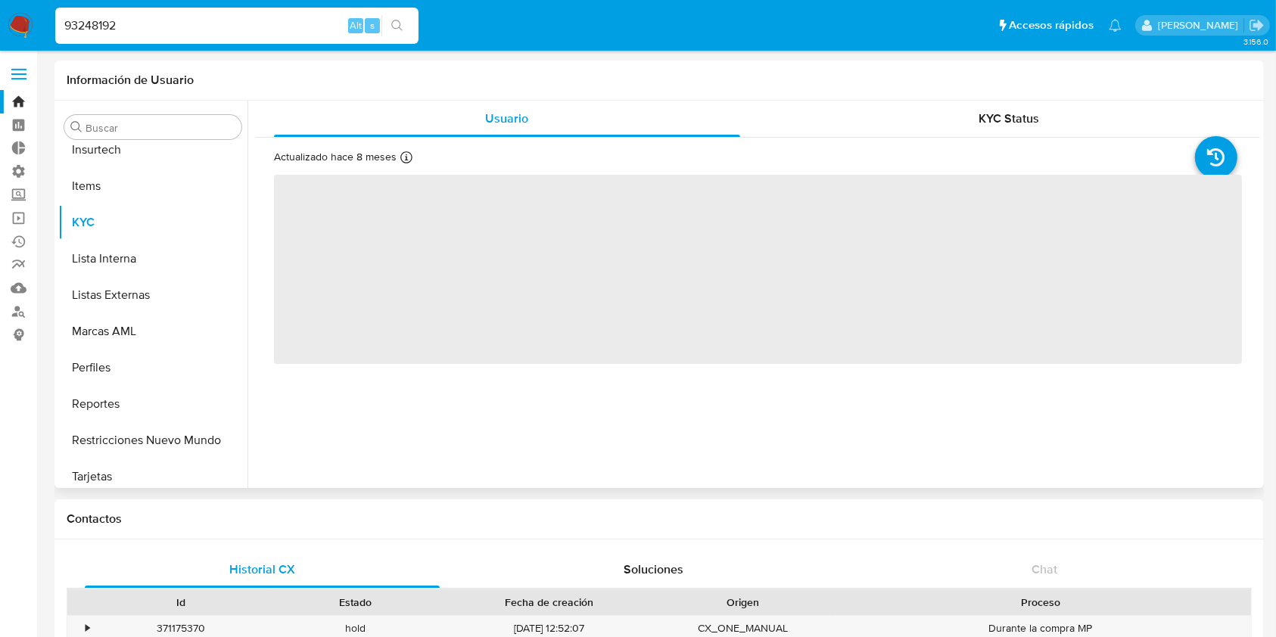
scroll to position [676, 0]
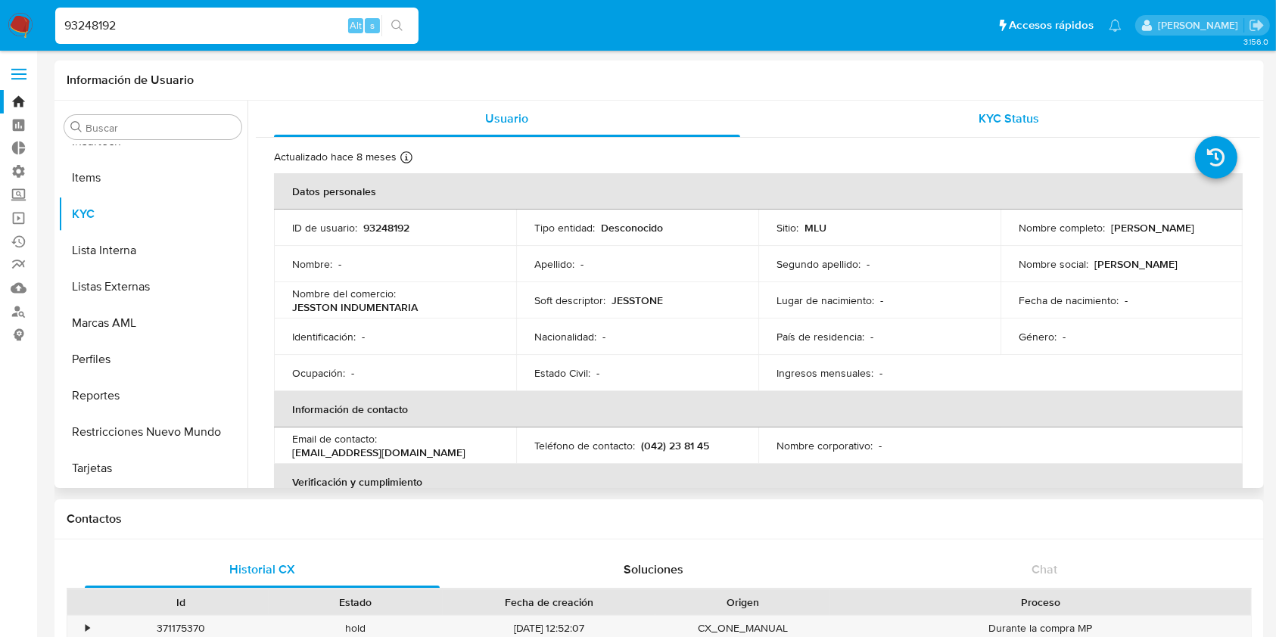
select select "10"
click at [972, 130] on div "KYC Status" at bounding box center [1009, 119] width 466 height 36
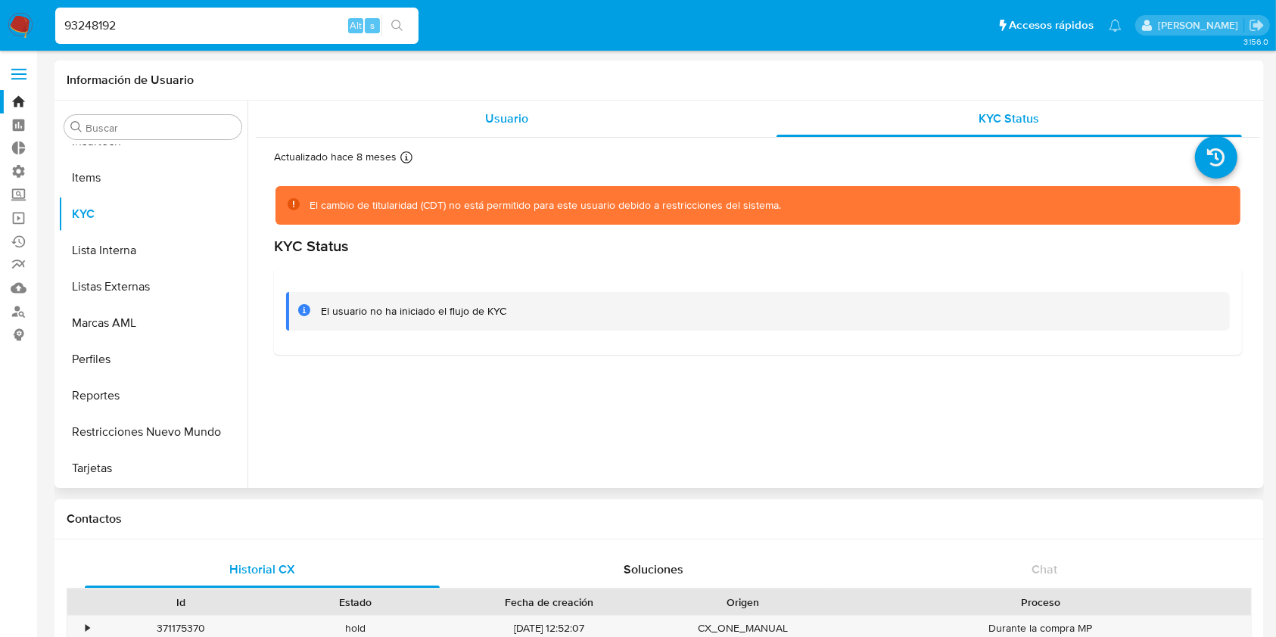
click at [585, 124] on div "Usuario" at bounding box center [507, 119] width 466 height 36
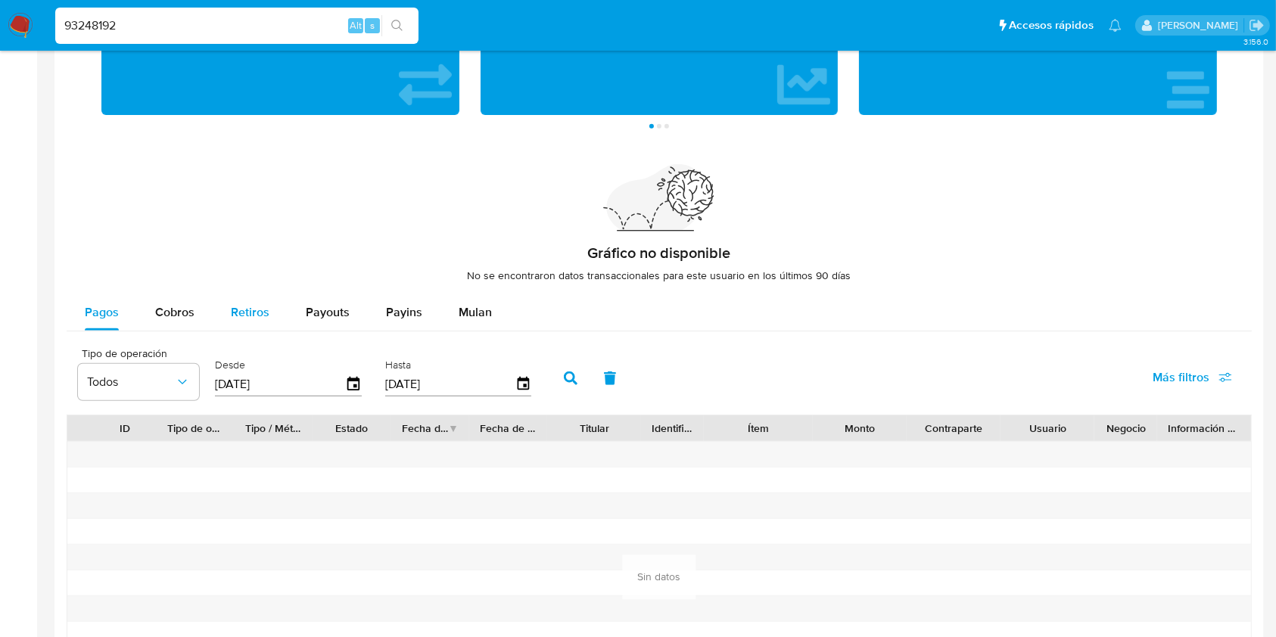
scroll to position [833, 0]
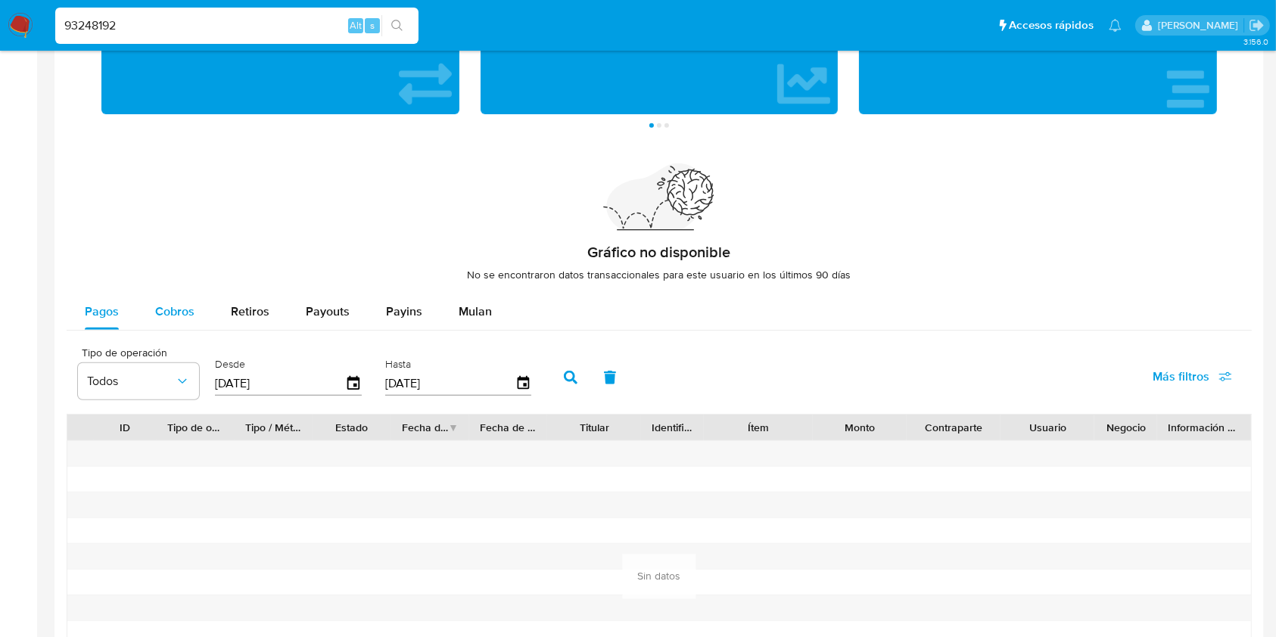
click at [176, 306] on span "Cobros" at bounding box center [174, 311] width 39 height 17
select select "10"
click at [178, 39] on div "93248192 Alt s" at bounding box center [236, 26] width 363 height 36
click at [178, 23] on input "93248192" at bounding box center [236, 26] width 363 height 20
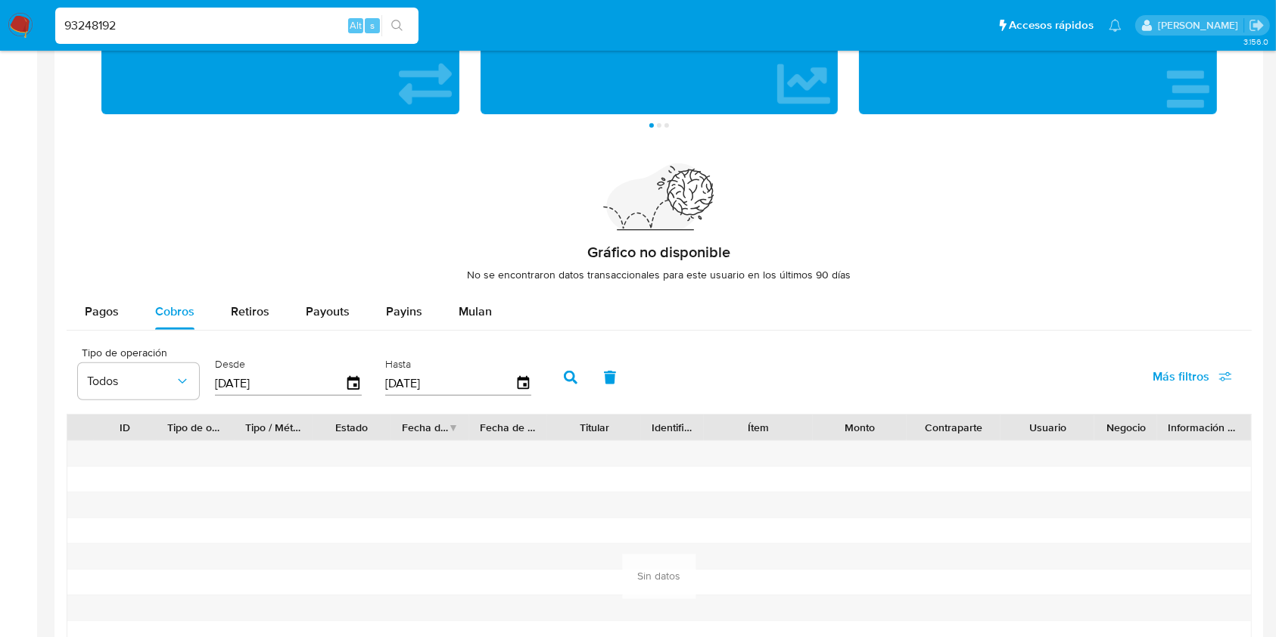
paste input "208823509"
type input "208823509"
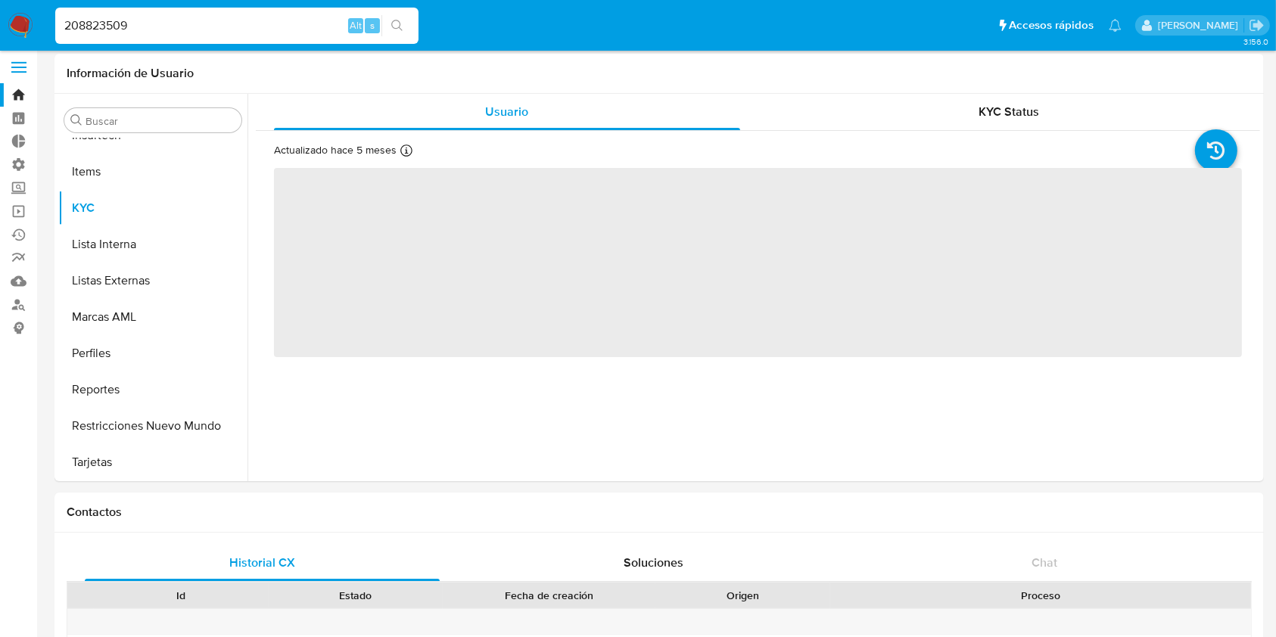
scroll to position [676, 0]
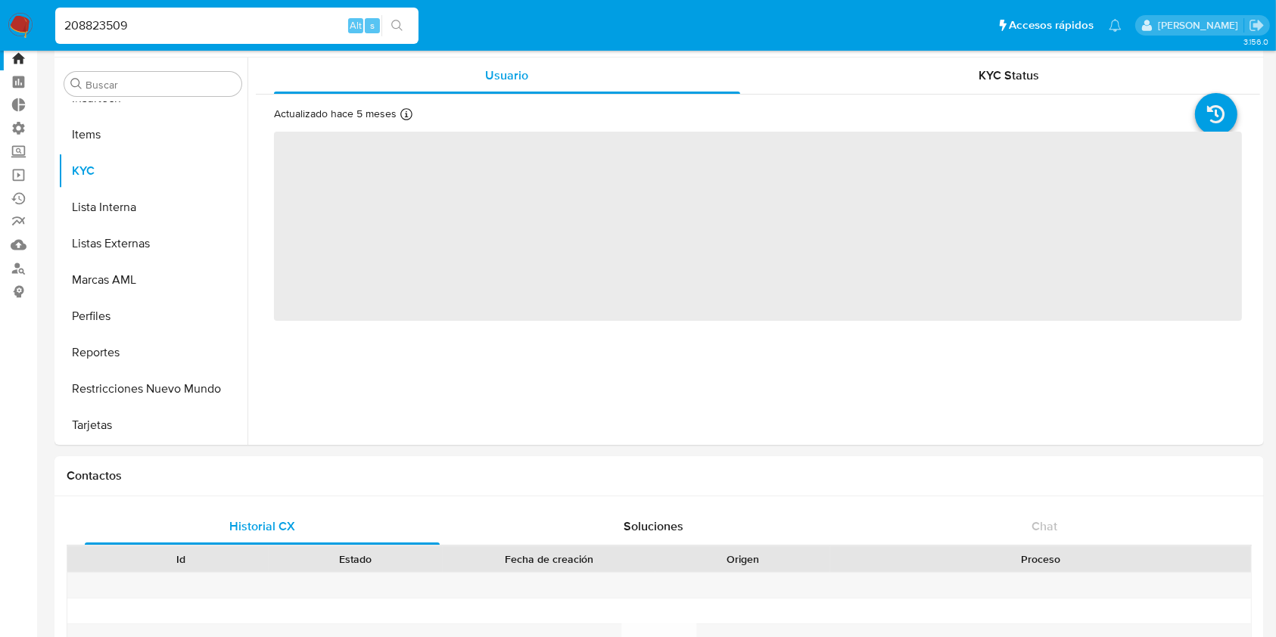
select select "10"
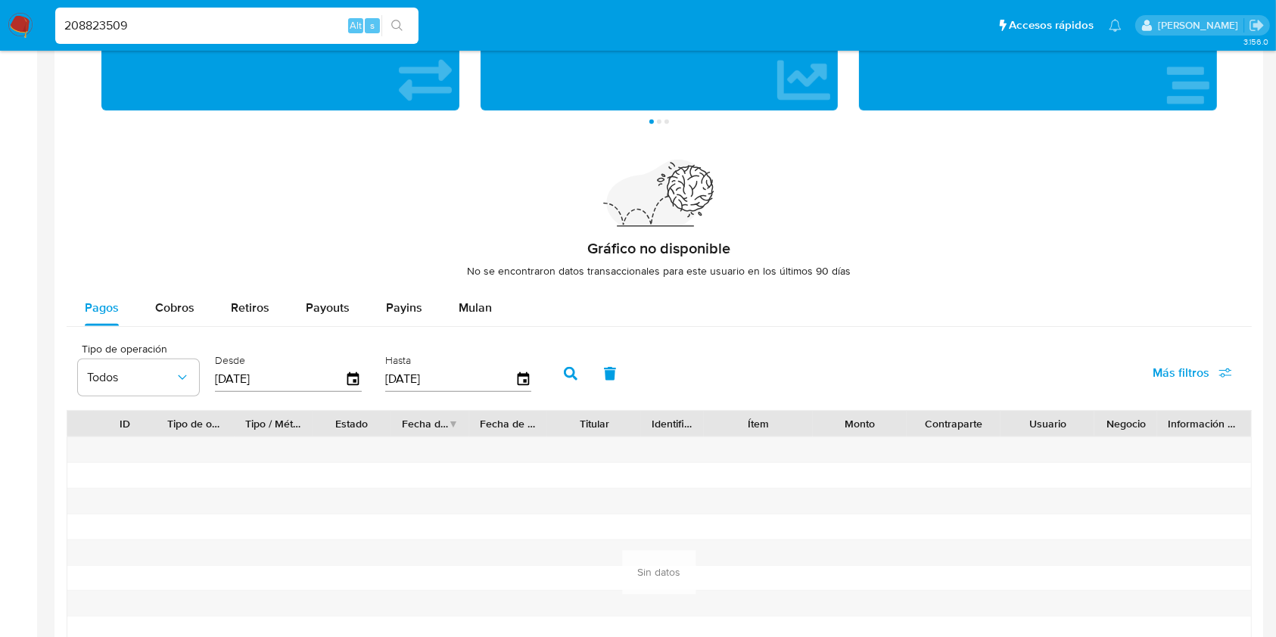
scroll to position [942, 0]
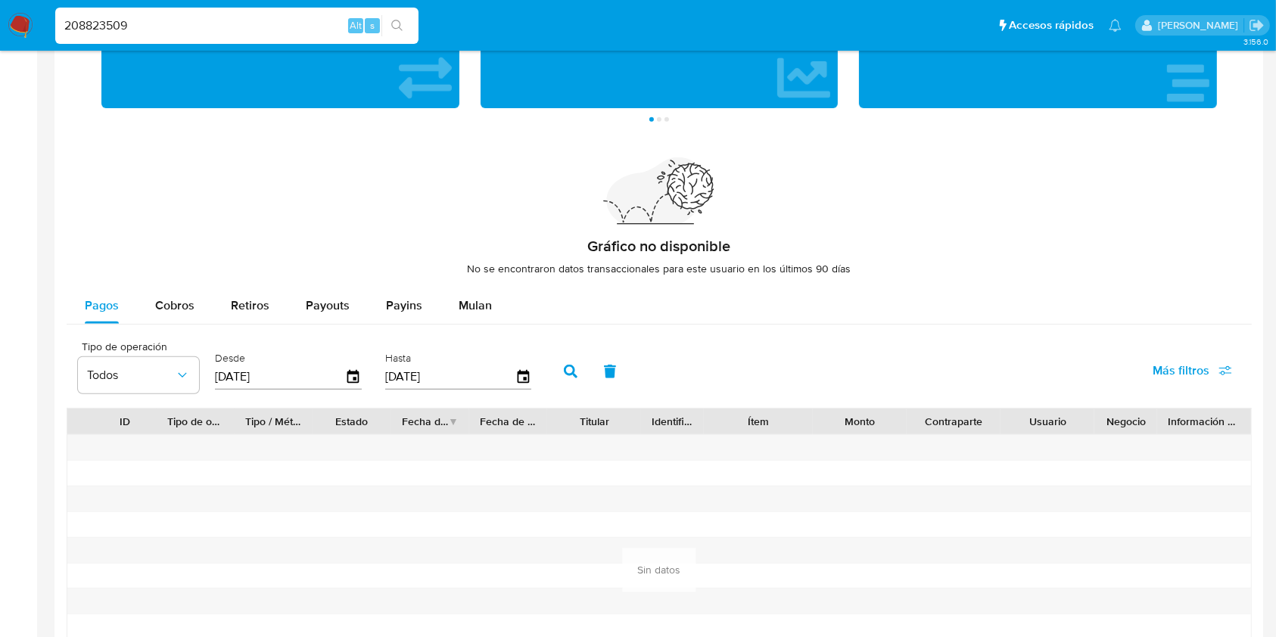
click at [154, 29] on input "208823509" at bounding box center [236, 26] width 363 height 20
paste input "360929657"
type input "360929657"
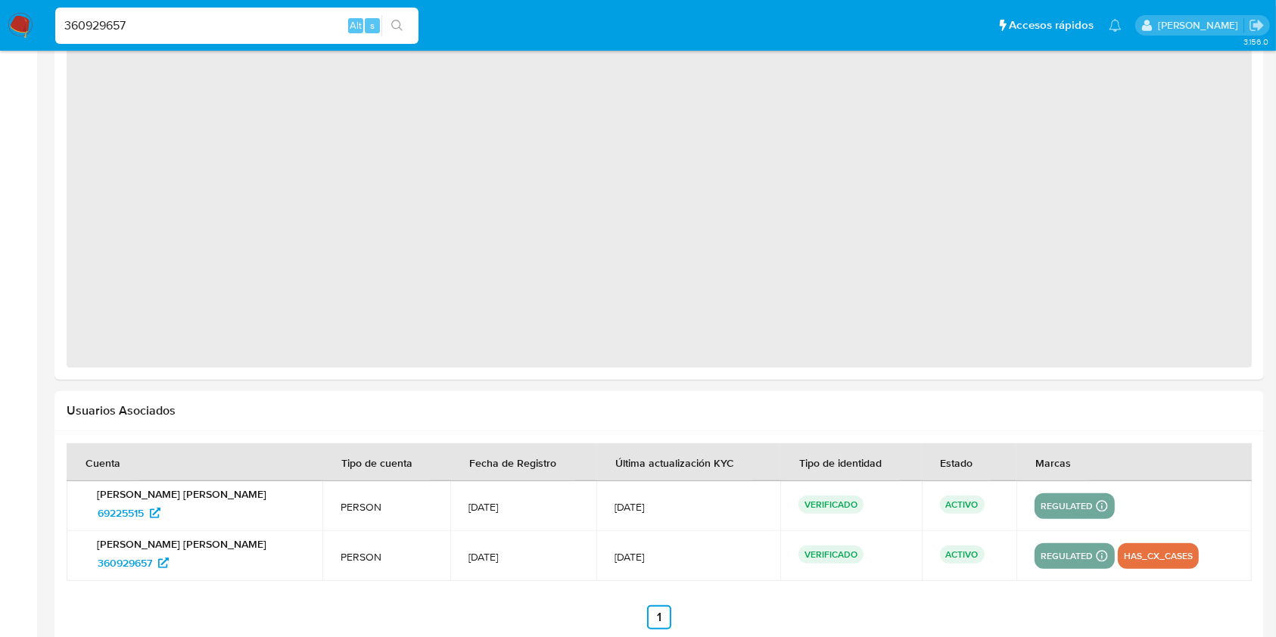
scroll to position [760, 0]
select select "10"
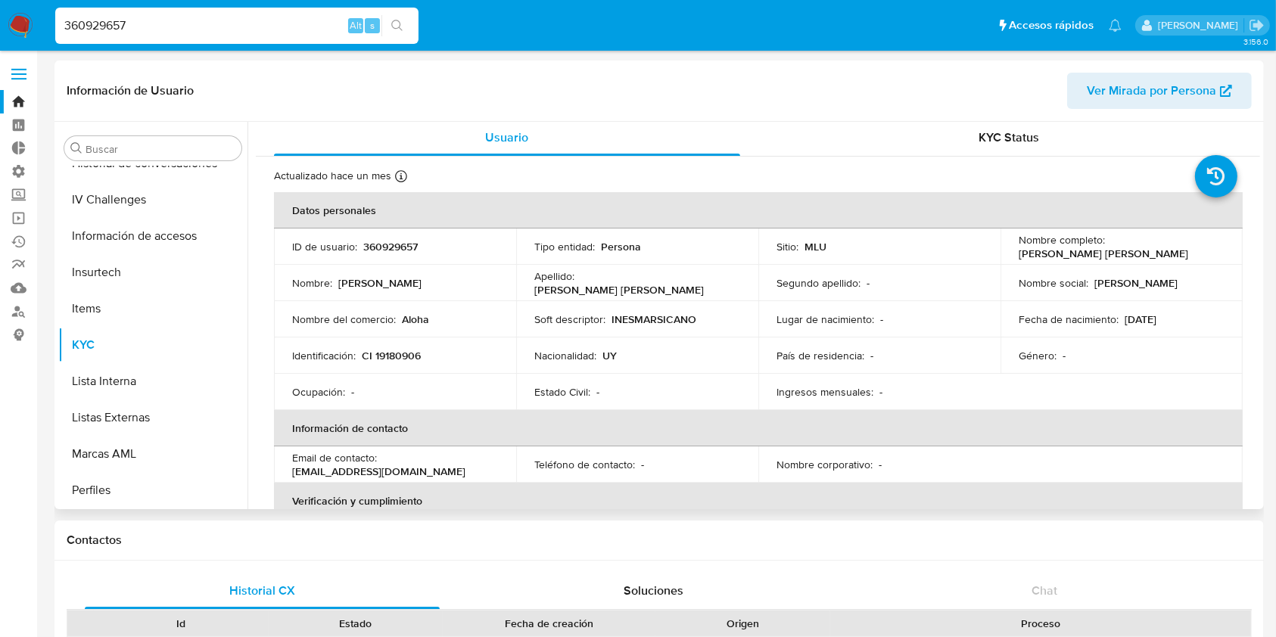
scroll to position [0, 0]
click at [962, 134] on div "KYC Status" at bounding box center [1009, 140] width 466 height 36
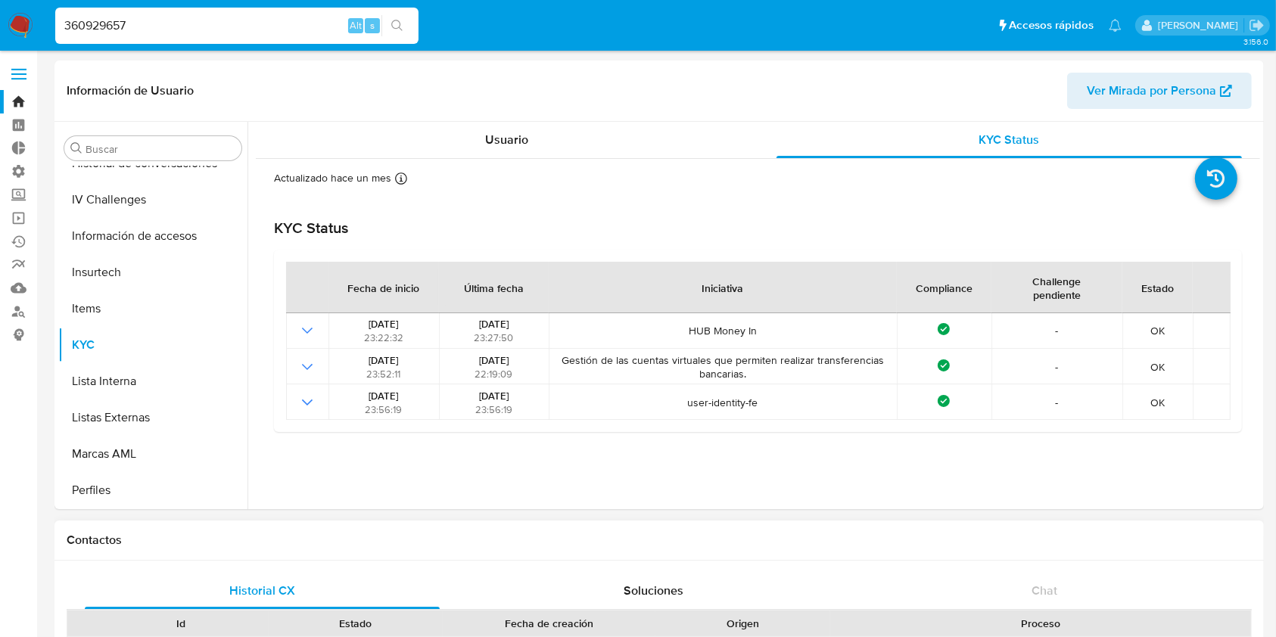
click at [164, 557] on div "Contactos" at bounding box center [658, 541] width 1209 height 40
click at [477, 161] on div "Actualizado hace un mes Creado: 13/01/2025 20:01:15 Actualizado: 12/07/2025 15:…" at bounding box center [758, 301] width 1004 height 285
click at [499, 137] on span "Usuario" at bounding box center [506, 139] width 43 height 17
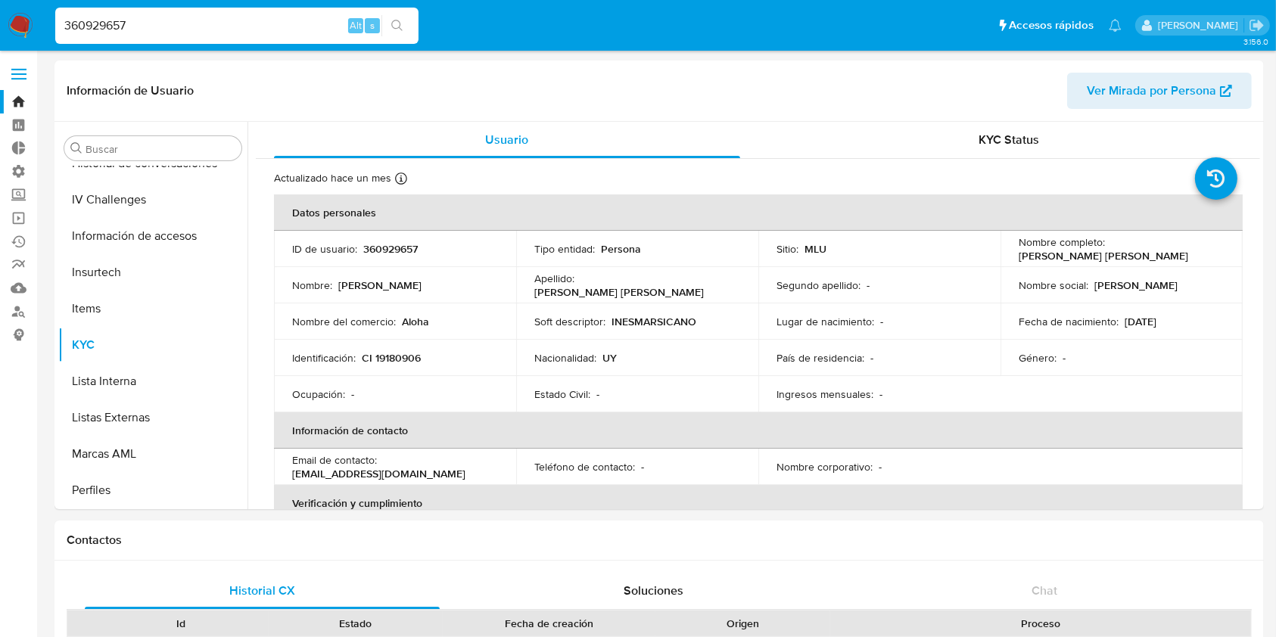
click at [12, 26] on img at bounding box center [21, 26] width 26 height 26
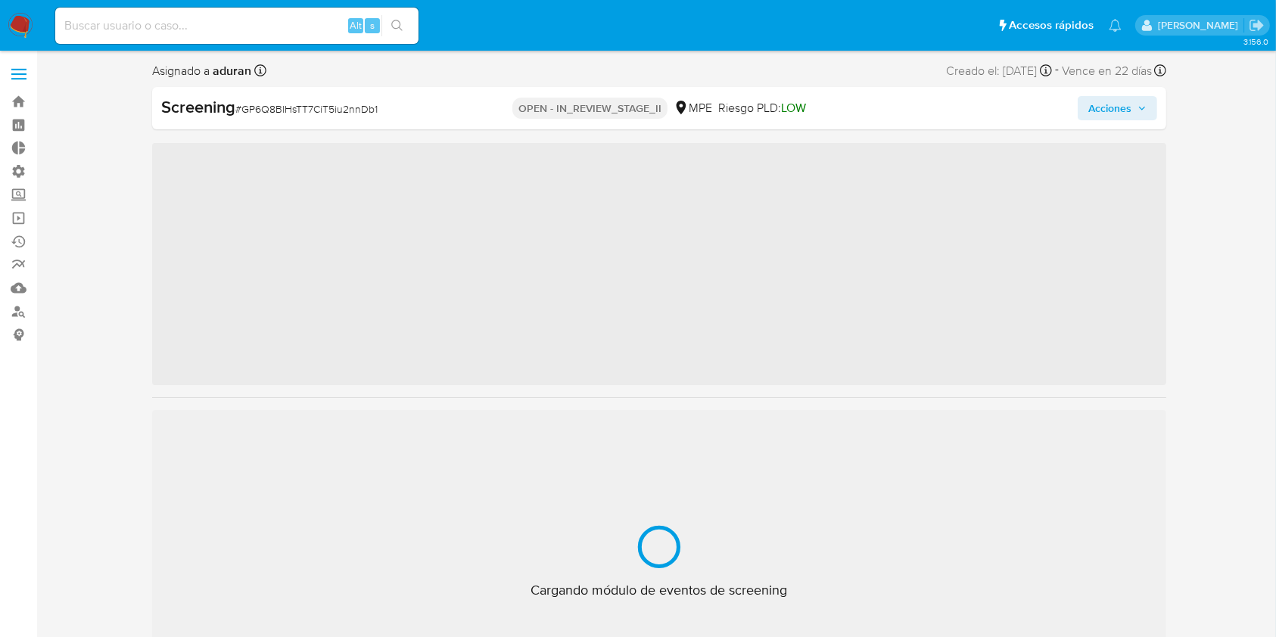
scroll to position [639, 0]
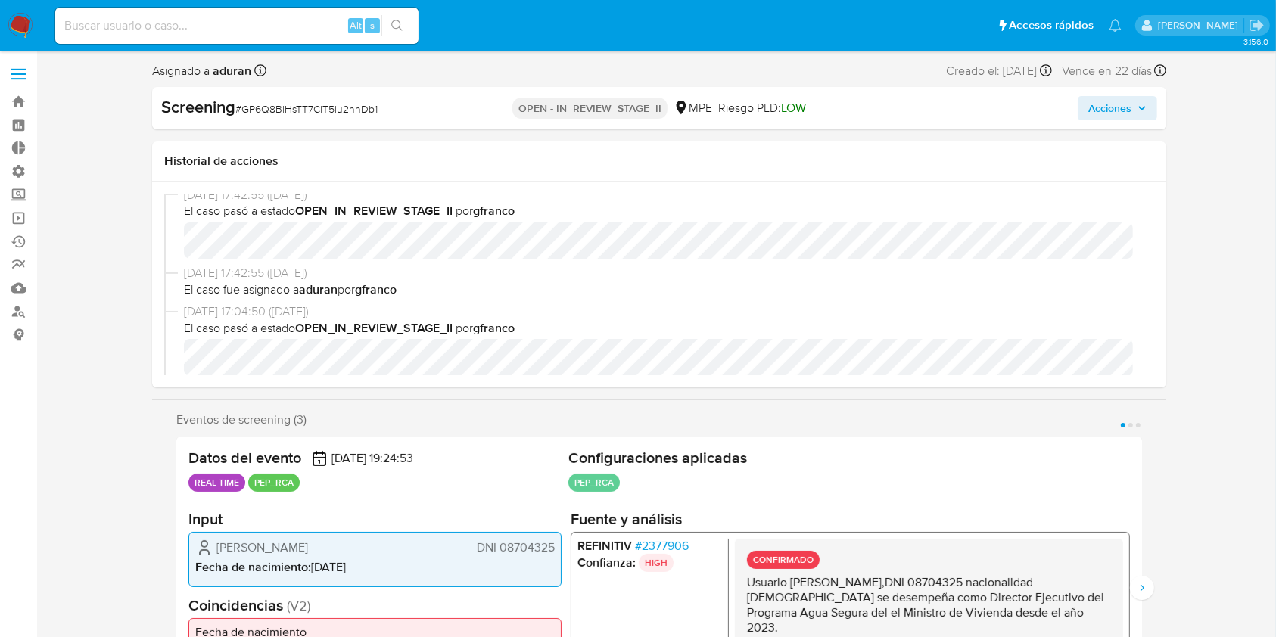
select select "10"
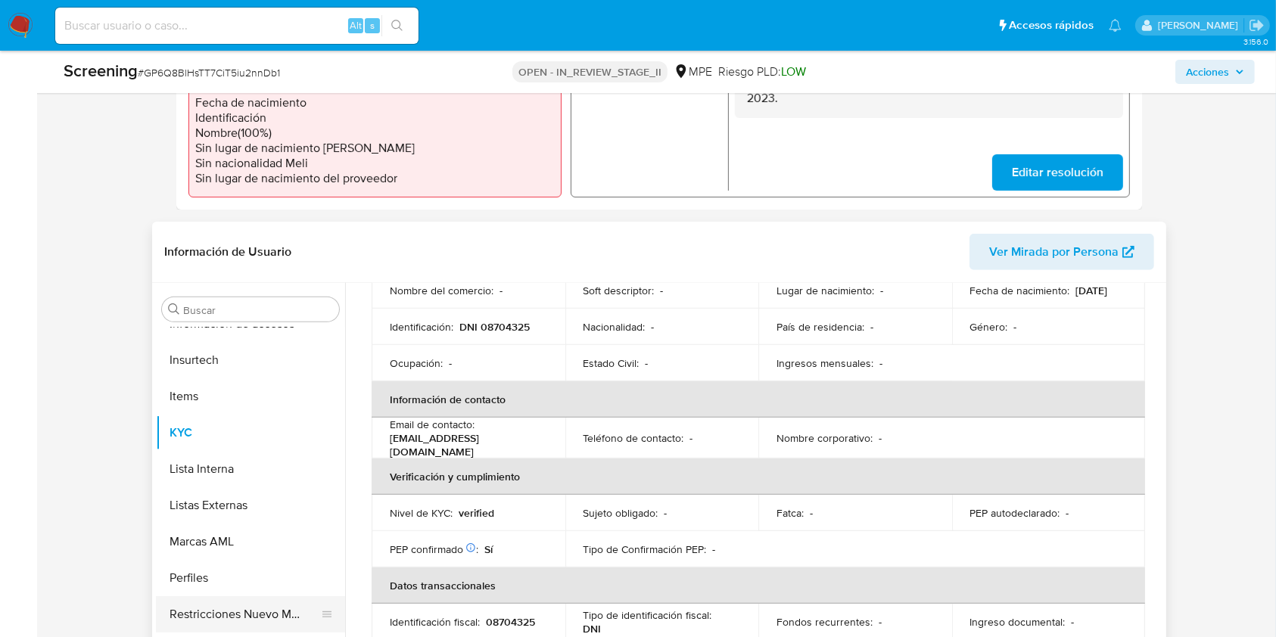
click at [240, 602] on button "Restricciones Nuevo Mundo" at bounding box center [244, 614] width 177 height 36
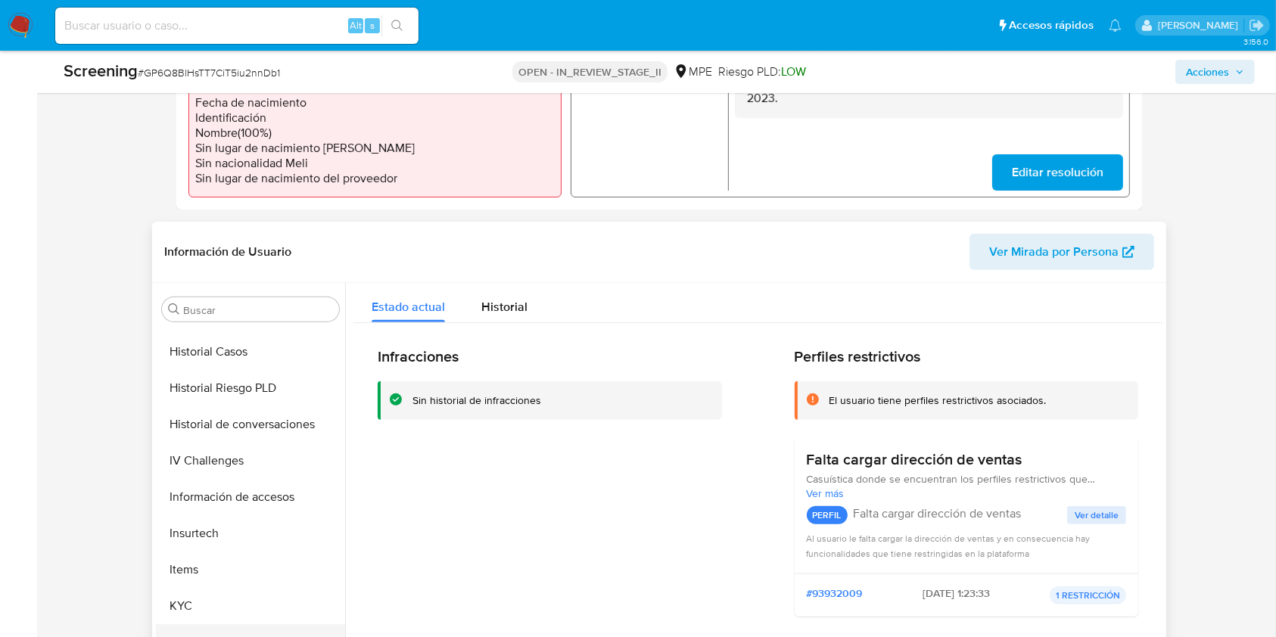
scroll to position [0, 0]
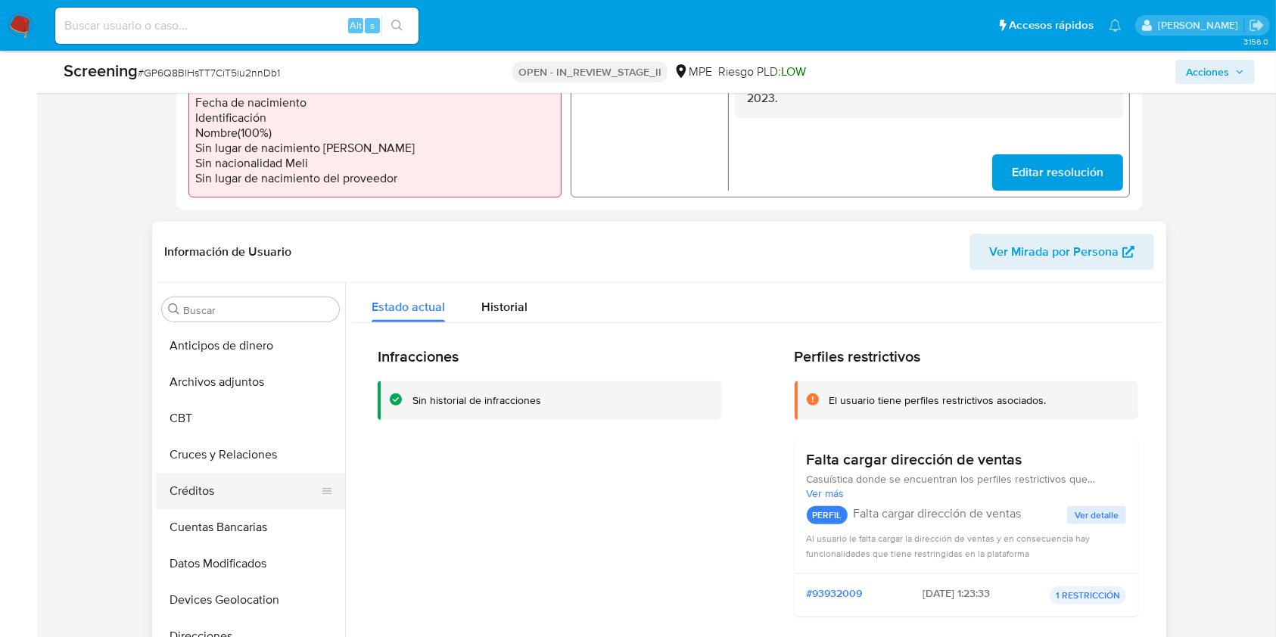
click at [216, 499] on button "Créditos" at bounding box center [244, 491] width 177 height 36
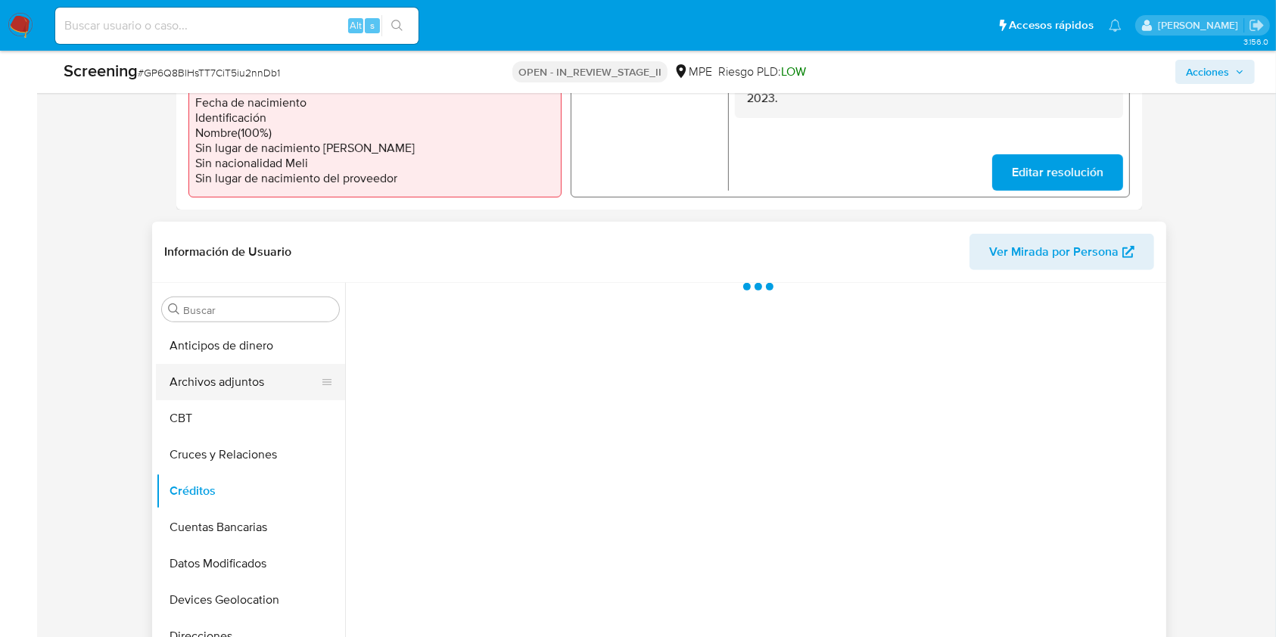
click at [239, 375] on button "Archivos adjuntos" at bounding box center [244, 382] width 177 height 36
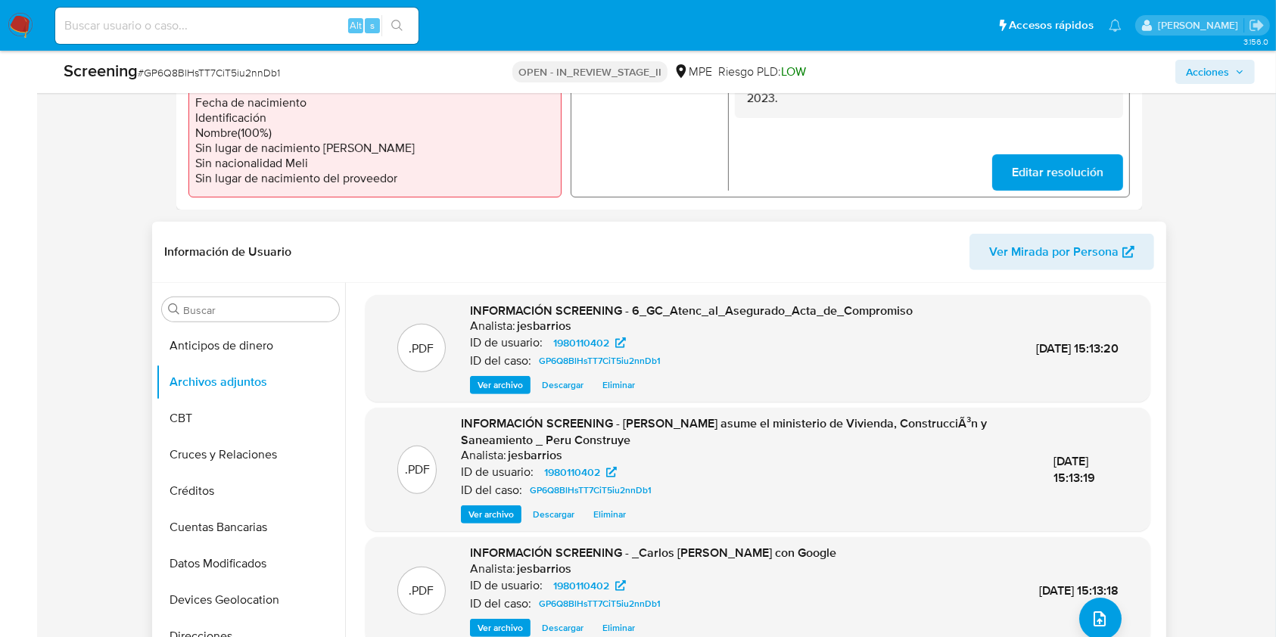
click at [502, 378] on span "Ver archivo" at bounding box center [499, 385] width 45 height 15
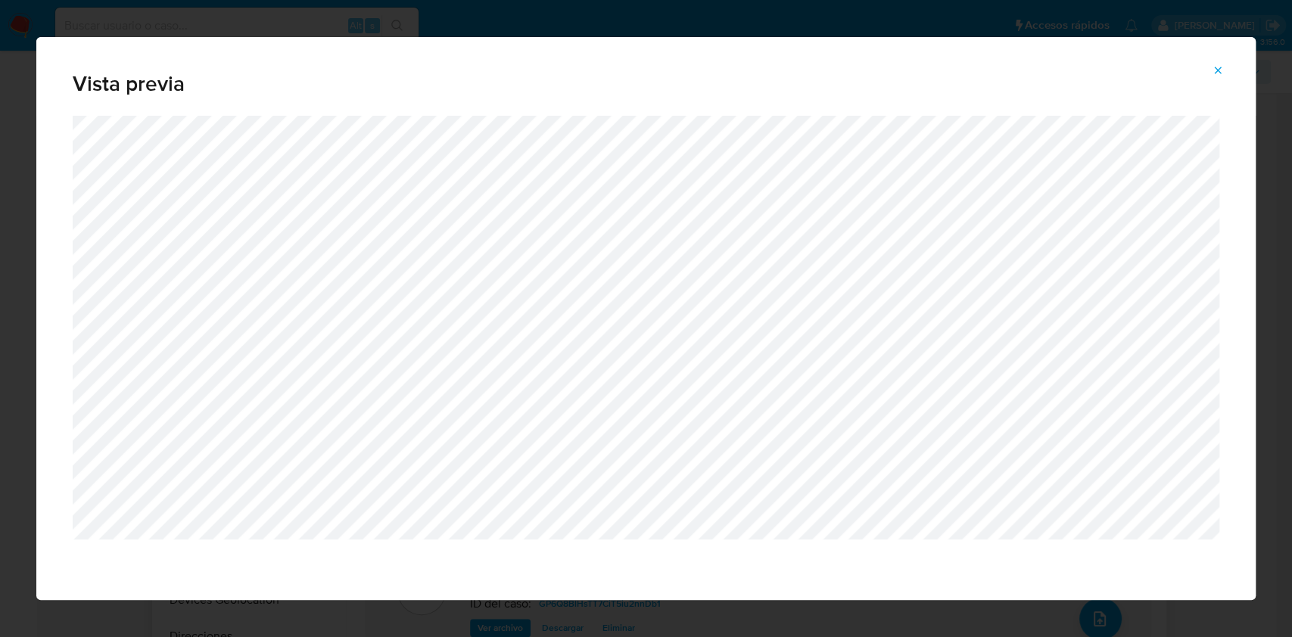
click at [664, 82] on span "Vista previa" at bounding box center [646, 83] width 1146 height 21
click at [0, 392] on div "Vista previa" at bounding box center [646, 318] width 1292 height 637
click at [1208, 61] on button "Attachment preview" at bounding box center [1217, 70] width 33 height 24
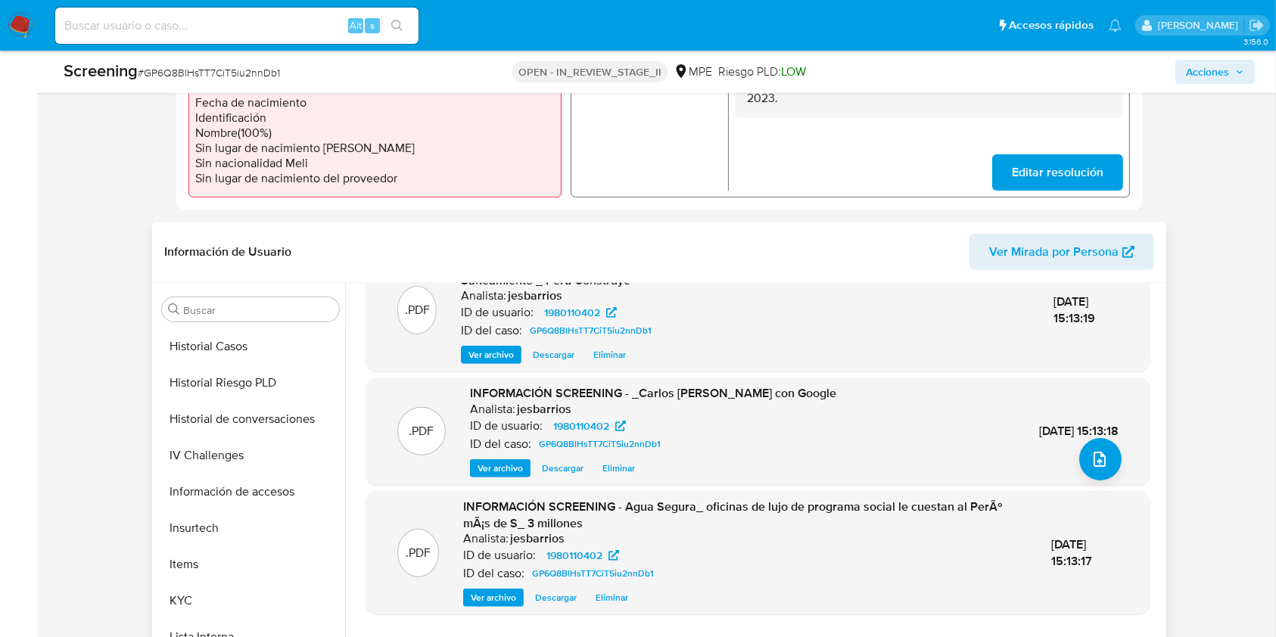
scroll to position [472, 0]
click at [191, 589] on button "KYC" at bounding box center [244, 600] width 177 height 36
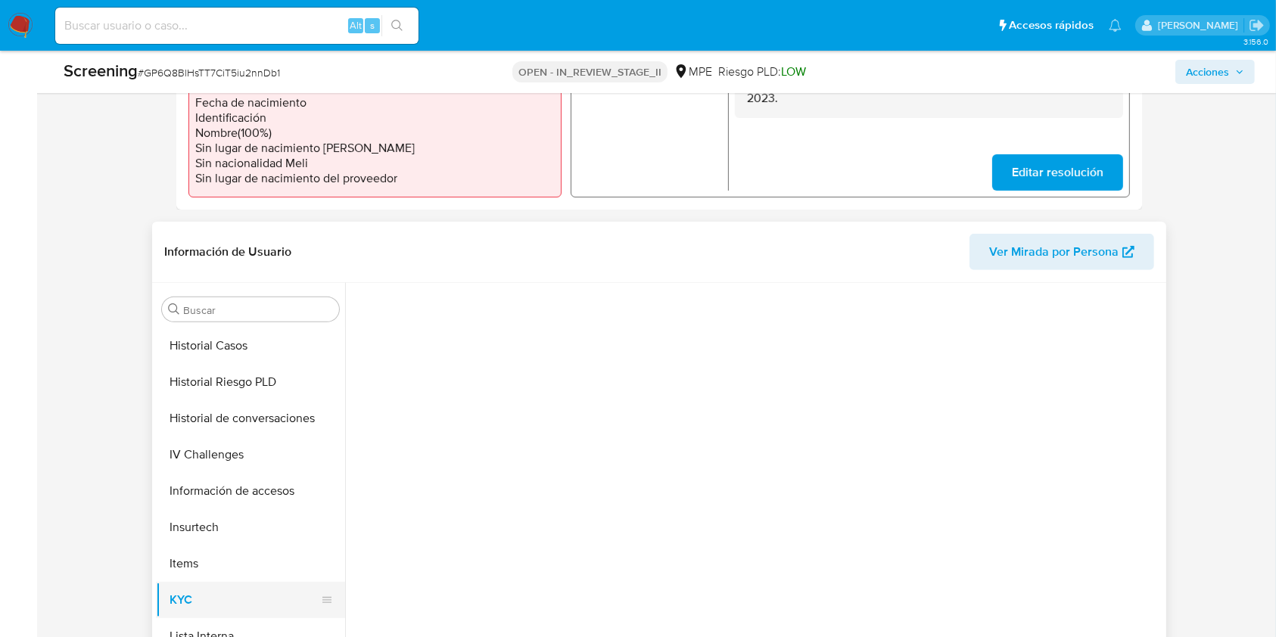
scroll to position [0, 0]
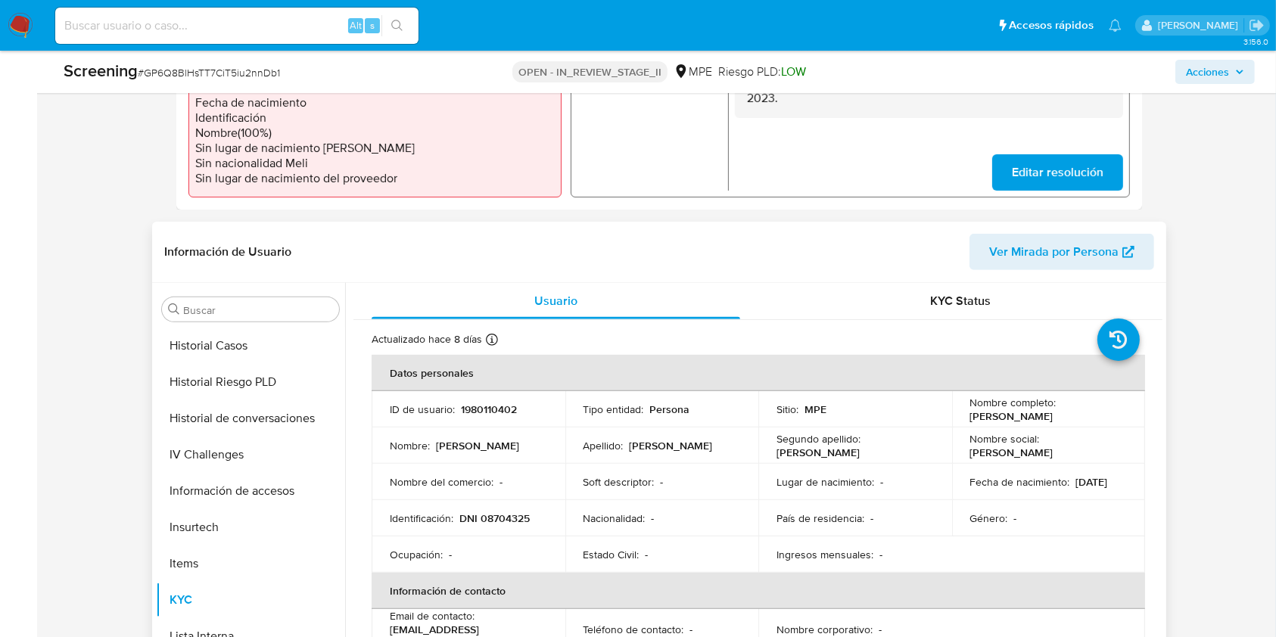
drag, startPoint x: 966, startPoint y: 415, endPoint x: 1025, endPoint y: 421, distance: 60.1
click at [1025, 421] on p "Carlos Eduardo Lozada Contreras" at bounding box center [1011, 416] width 83 height 14
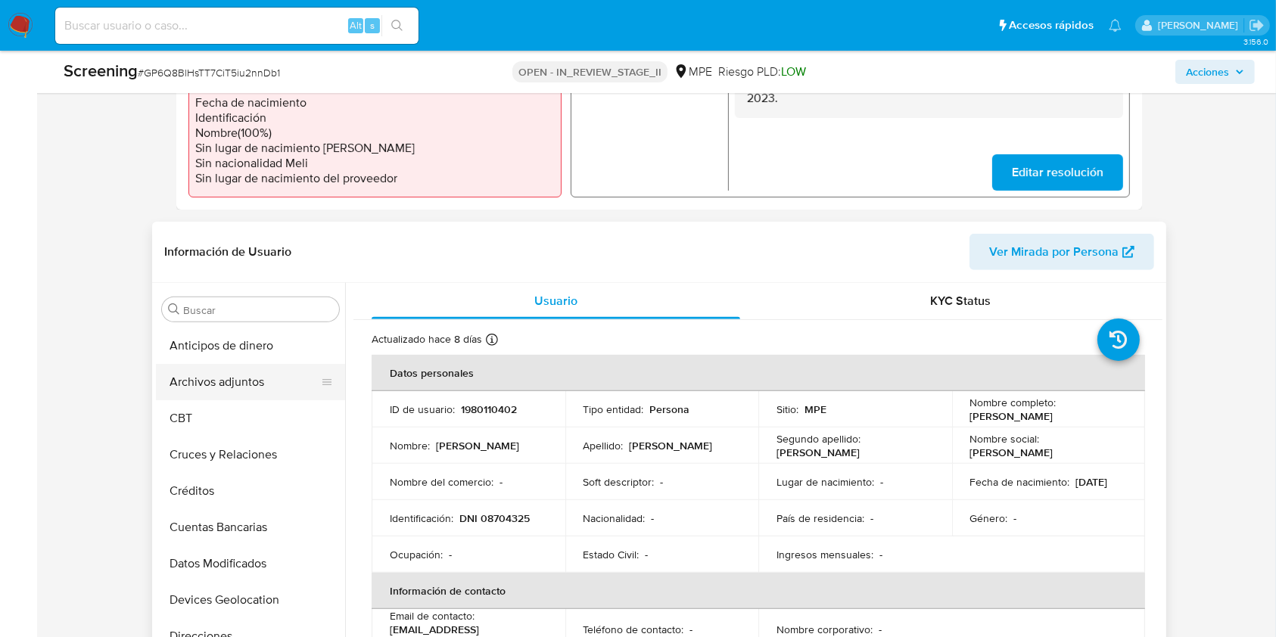
click at [235, 368] on button "Archivos adjuntos" at bounding box center [244, 382] width 177 height 36
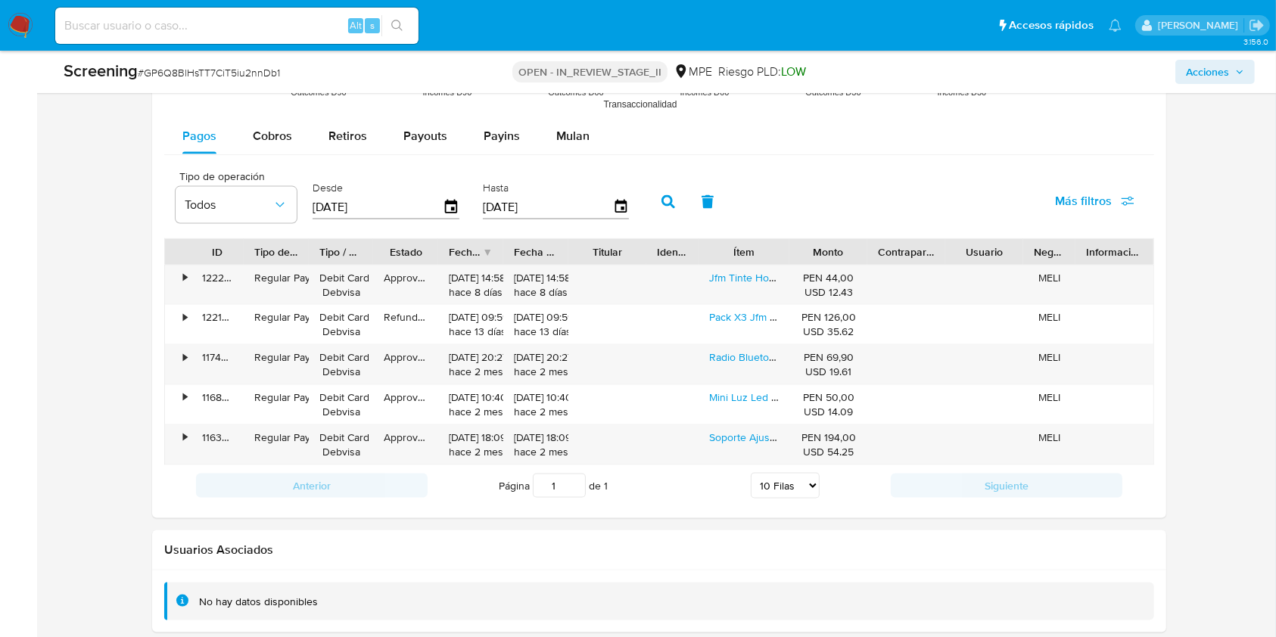
scroll to position [2036, 0]
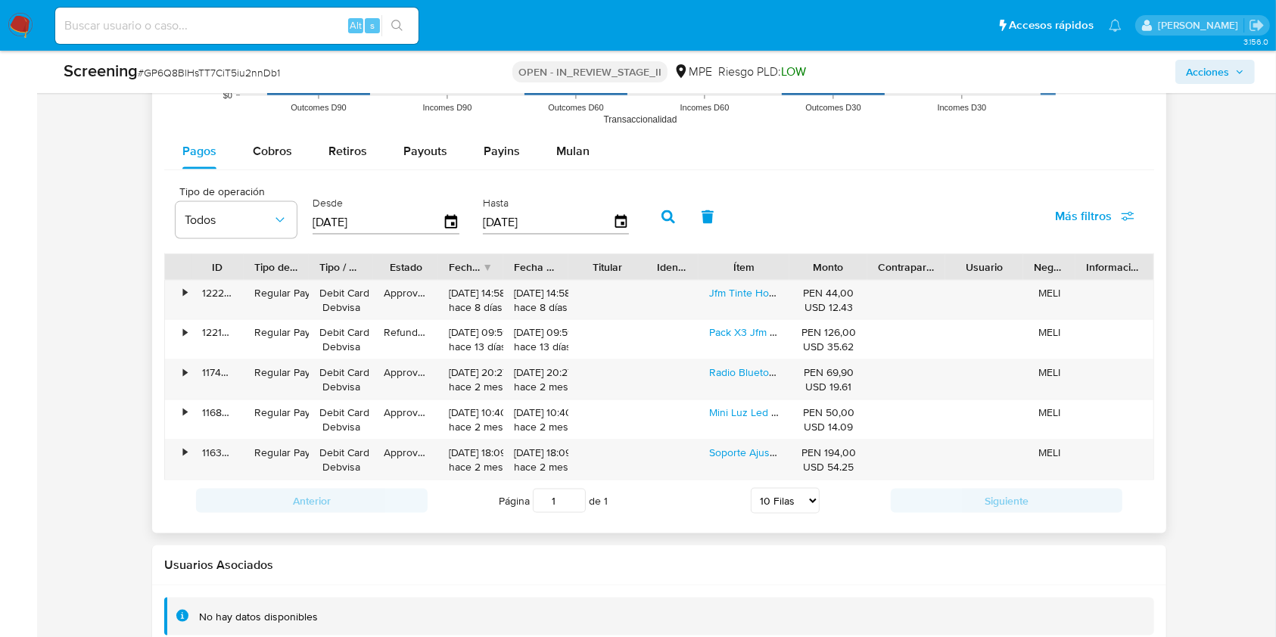
drag, startPoint x: 801, startPoint y: 260, endPoint x: 875, endPoint y: 257, distance: 74.2
click at [875, 257] on div "ID Tipo de operación Tipo / Método Estado Fecha de creación Fecha de aprobación…" at bounding box center [659, 267] width 988 height 26
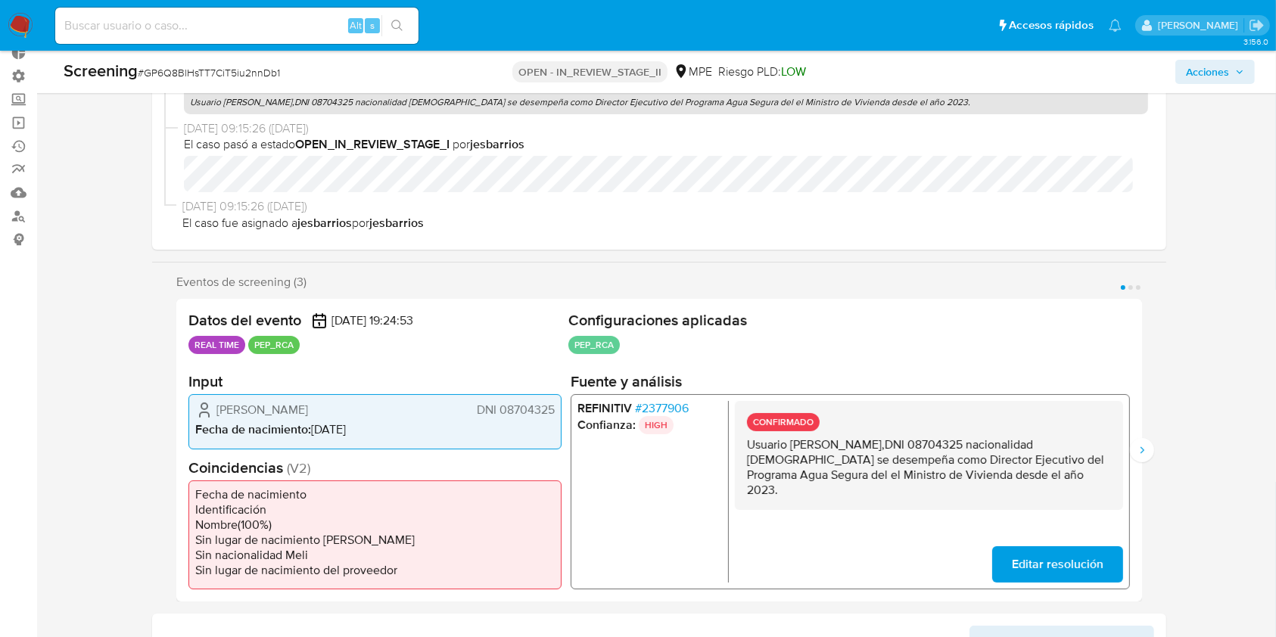
scroll to position [0, 0]
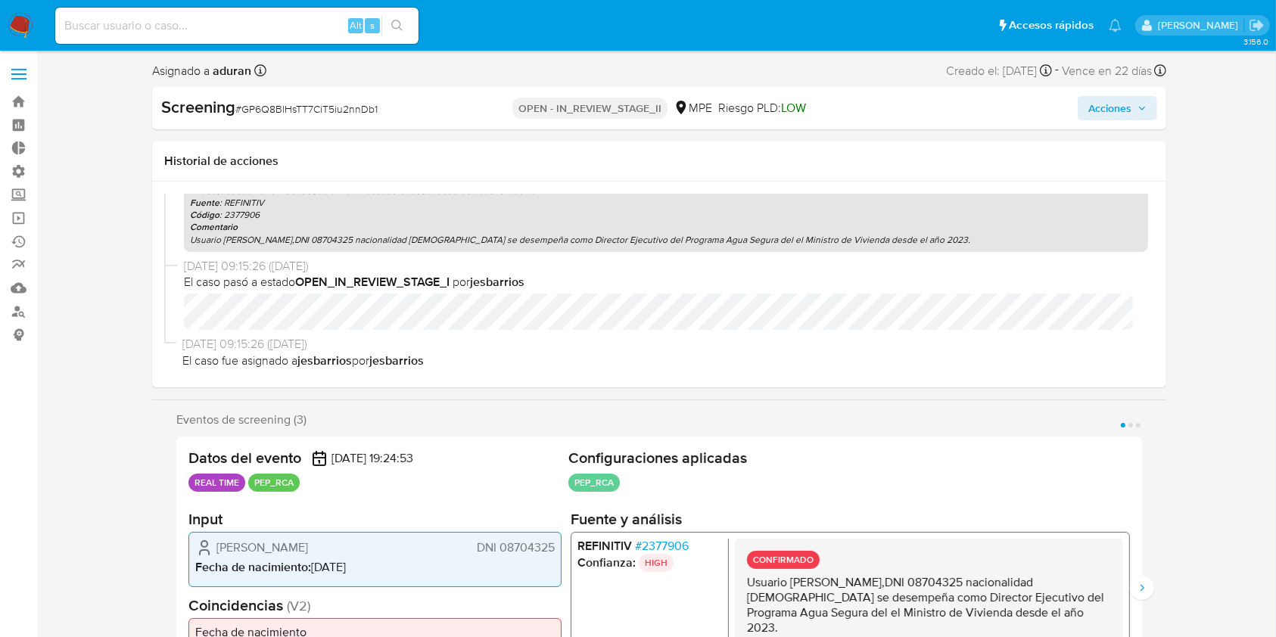
click at [1103, 105] on span "Acciones" at bounding box center [1109, 108] width 43 height 24
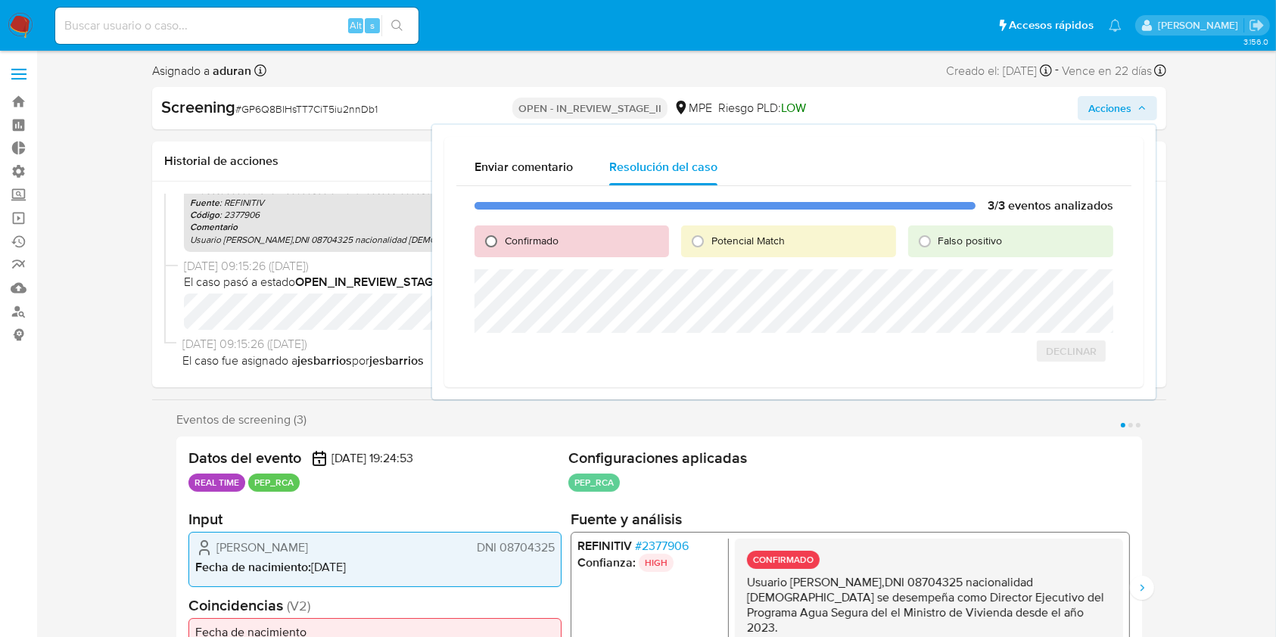
click at [496, 246] on input "Confirmado" at bounding box center [491, 241] width 24 height 24
radio input "true"
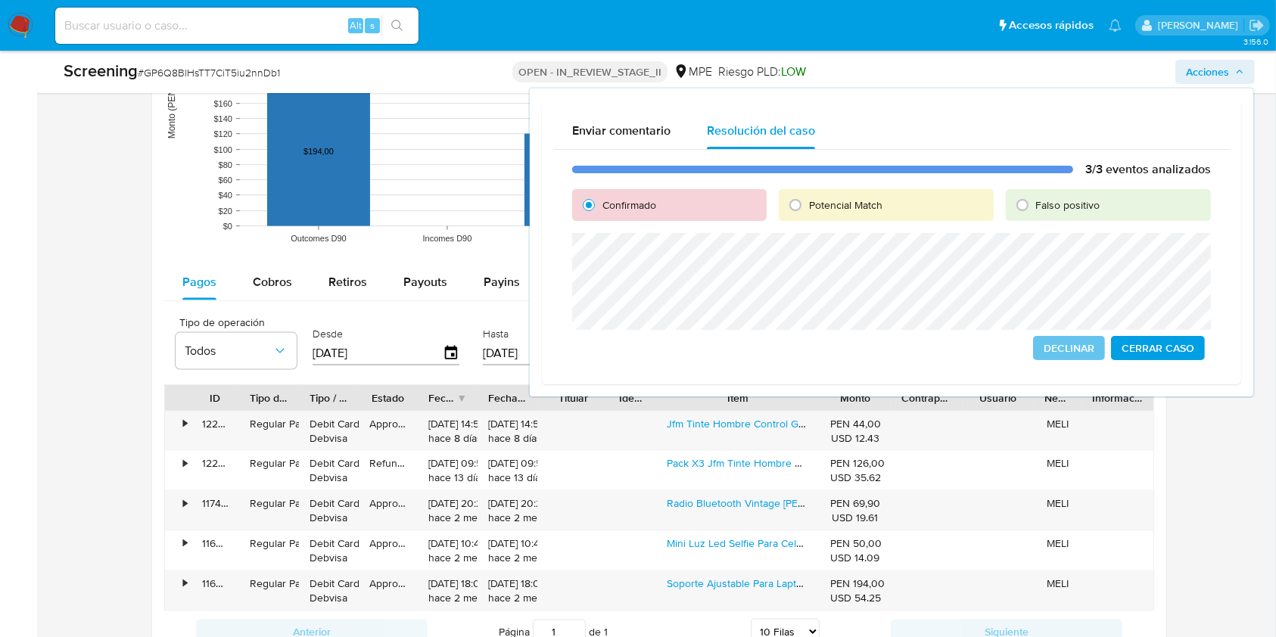
scroll to position [1906, 0]
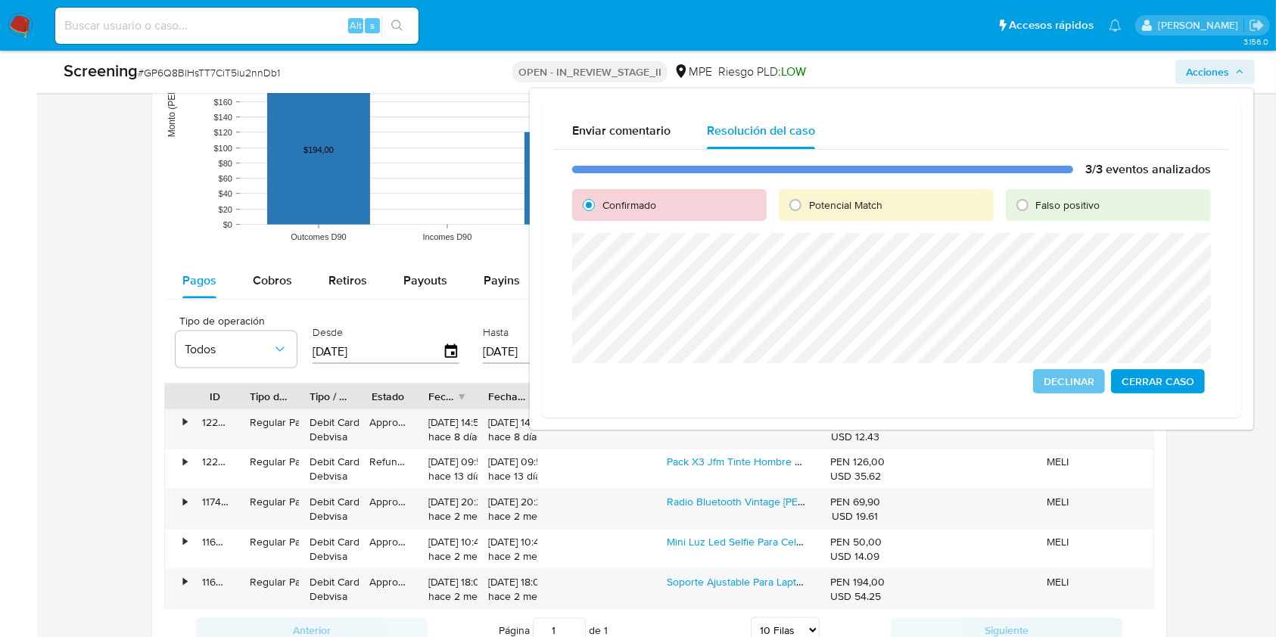
click at [1180, 376] on span "Cerrar Caso" at bounding box center [1157, 381] width 73 height 21
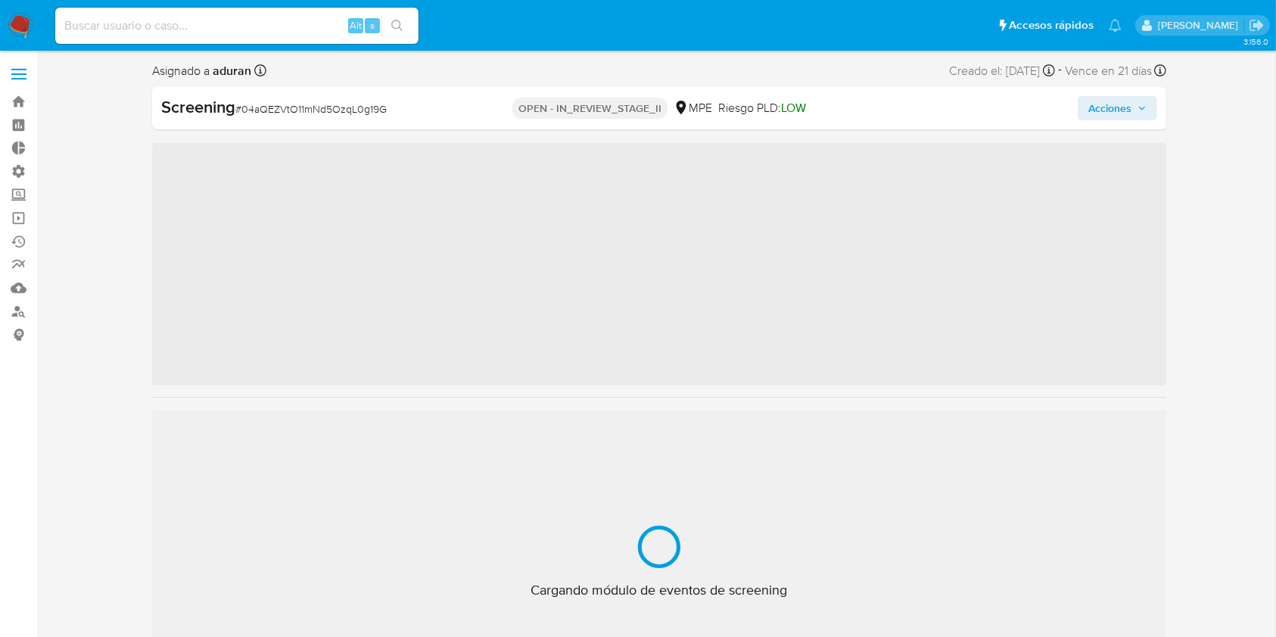
scroll to position [639, 0]
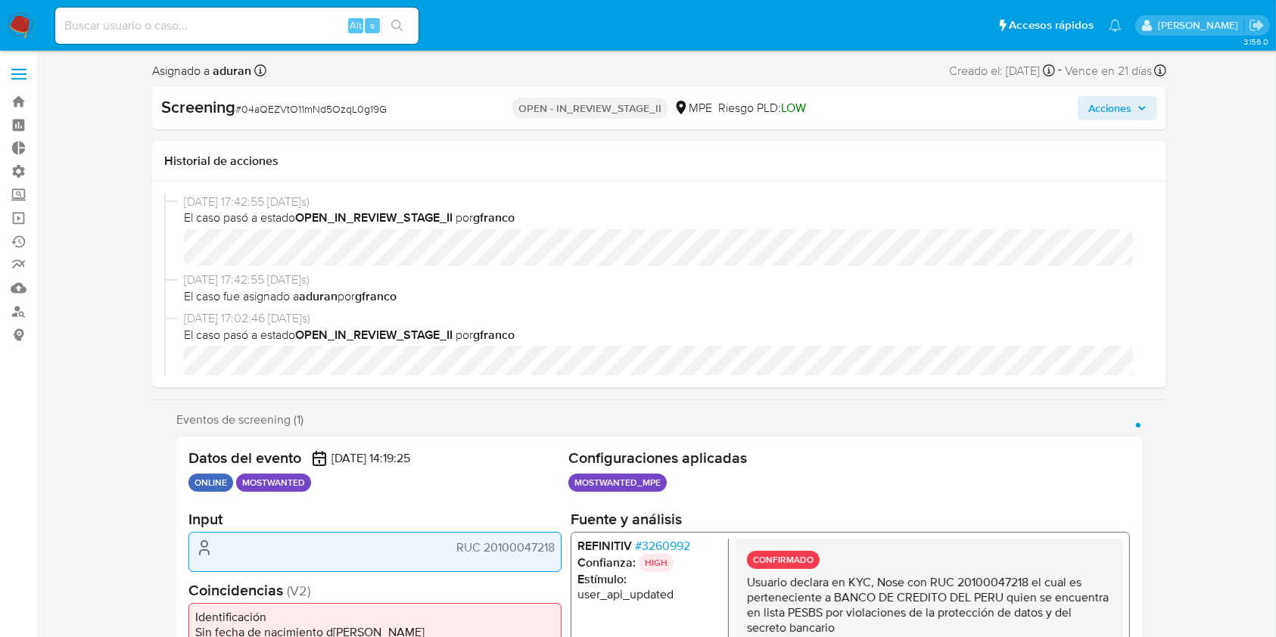
select select "10"
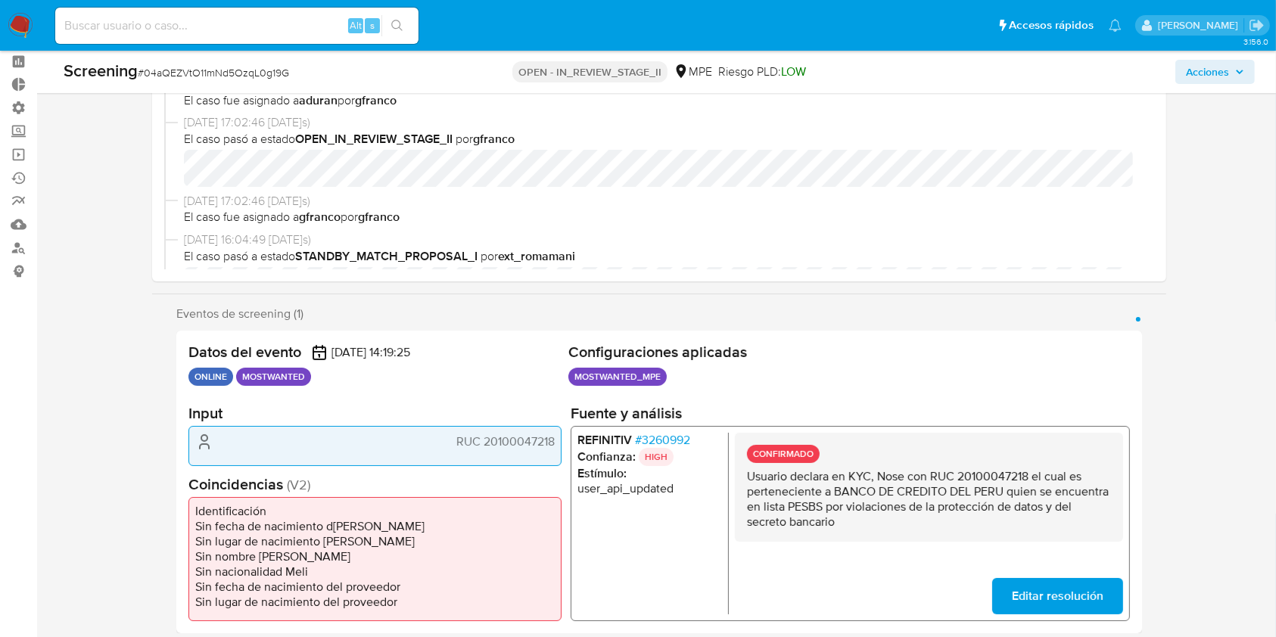
scroll to position [72, 0]
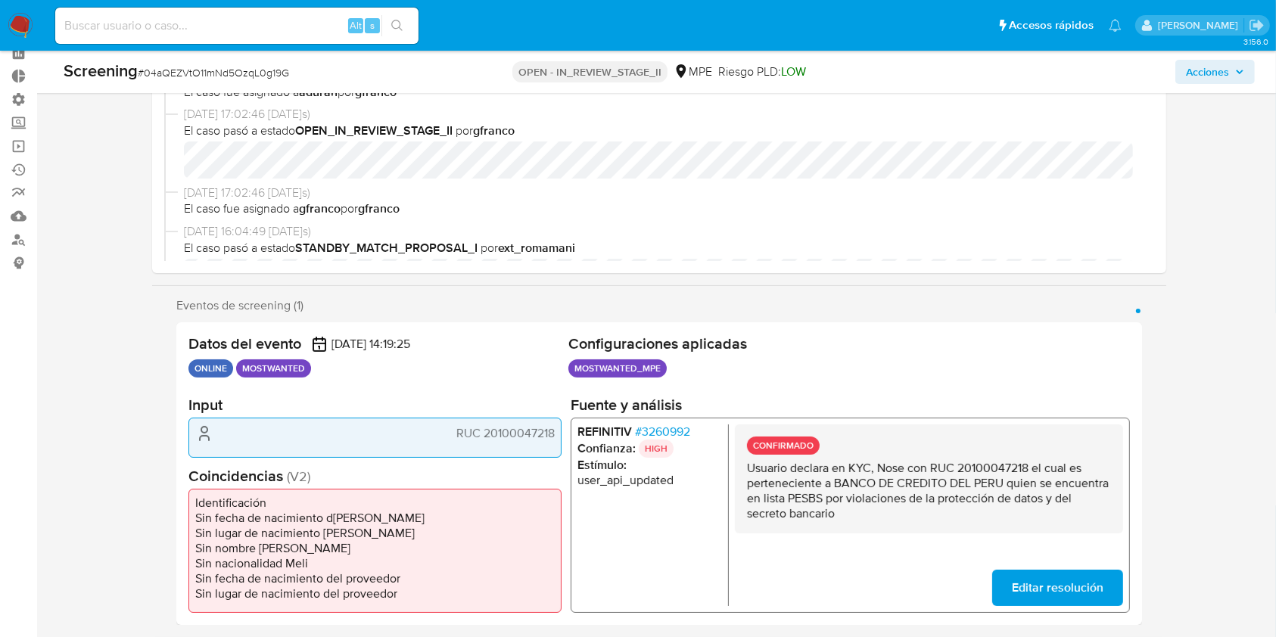
click at [1218, 91] on div "Screening # 04aQEZVtO11mNd5OzqL0g19G OPEN - IN_REVIEW_STAGE_II MPE Riesgo PLD: …" at bounding box center [658, 72] width 1209 height 42
click at [1200, 82] on span "Acciones" at bounding box center [1207, 72] width 43 height 24
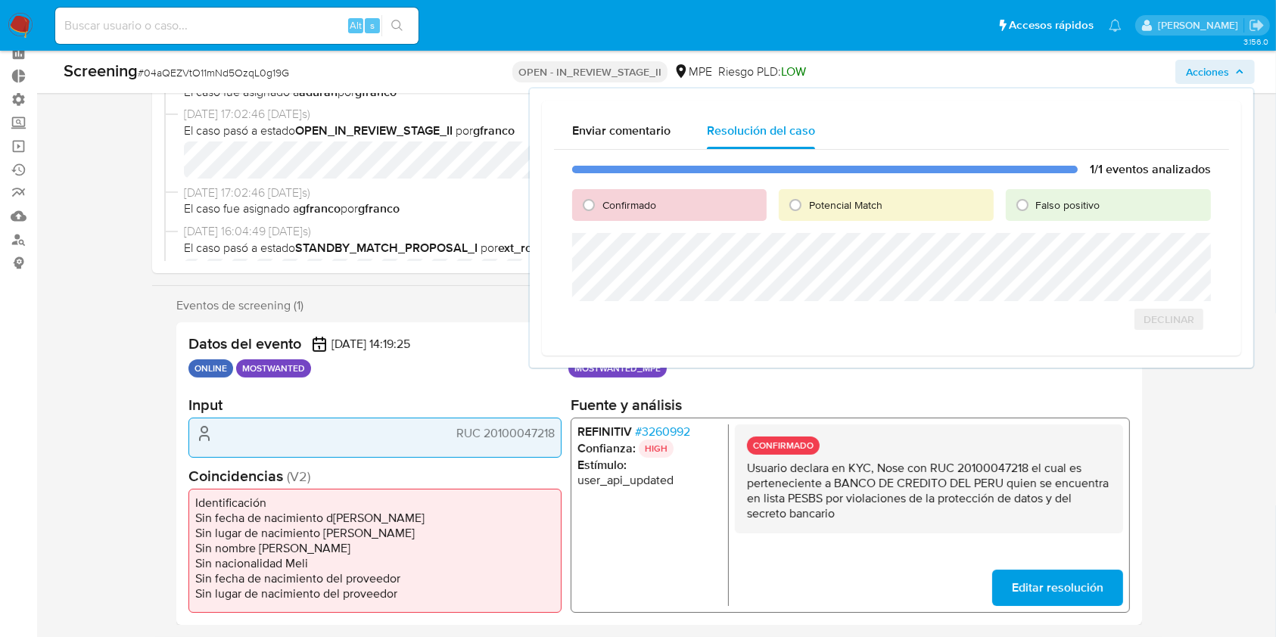
click at [616, 208] on span "Confirmado" at bounding box center [629, 204] width 54 height 15
click at [601, 208] on input "Confirmado" at bounding box center [589, 205] width 24 height 24
radio input "true"
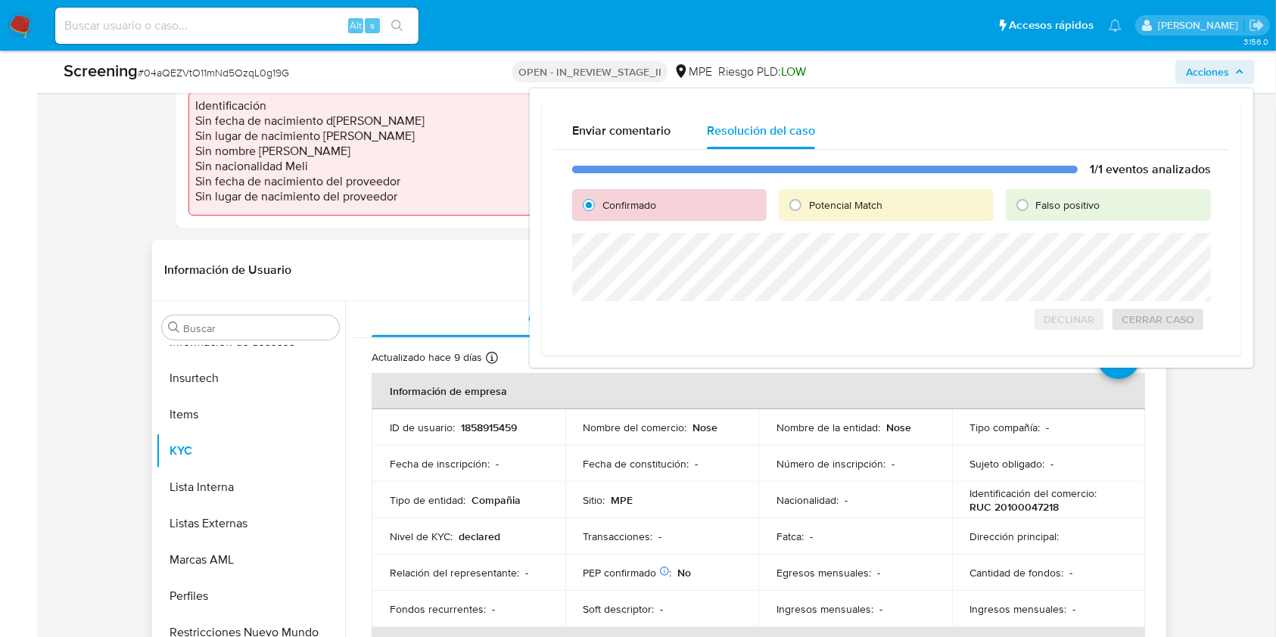
scroll to position [415, 0]
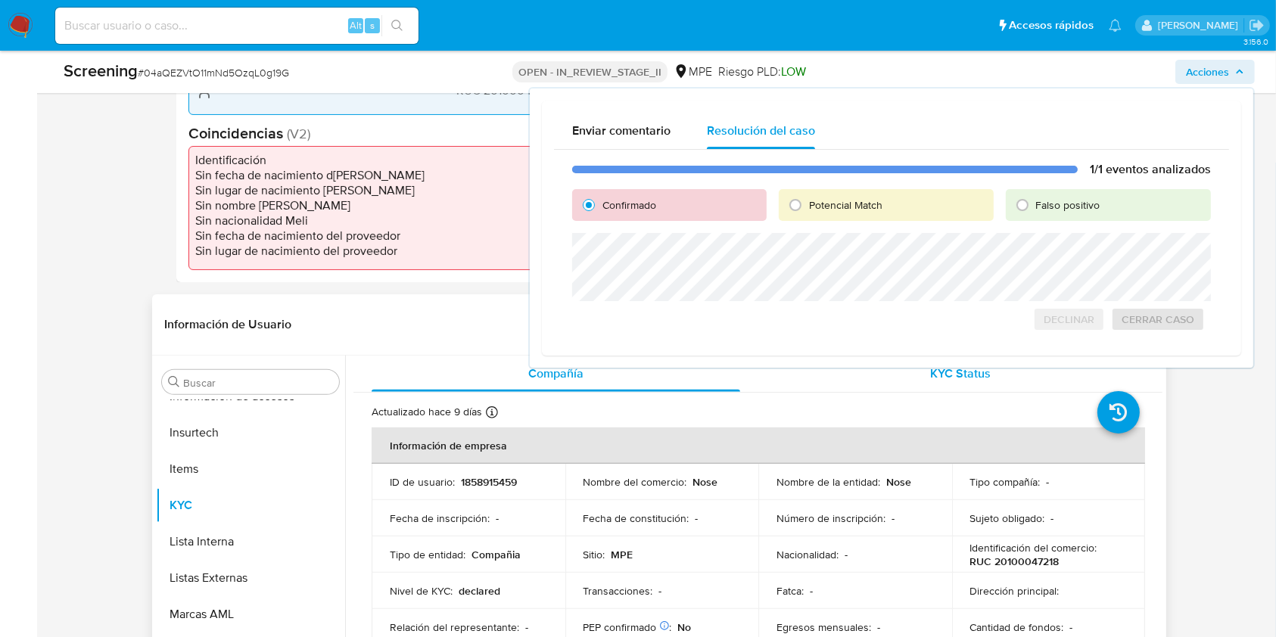
click at [948, 377] on span "KYC Status" at bounding box center [960, 373] width 61 height 17
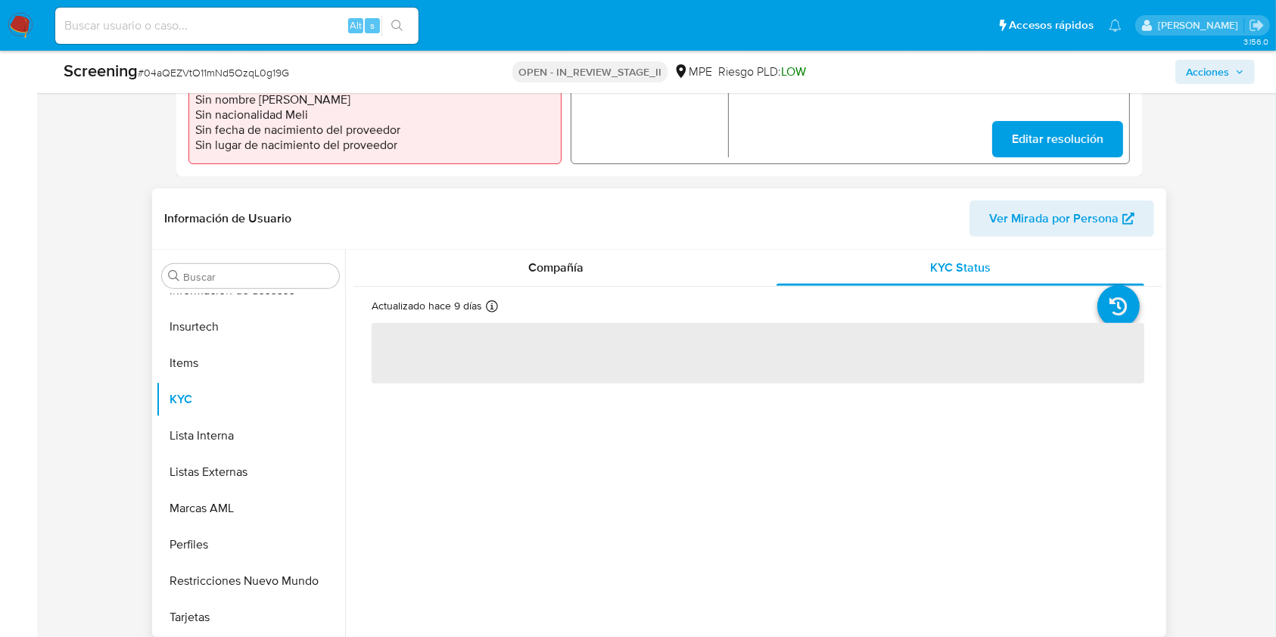
scroll to position [524, 0]
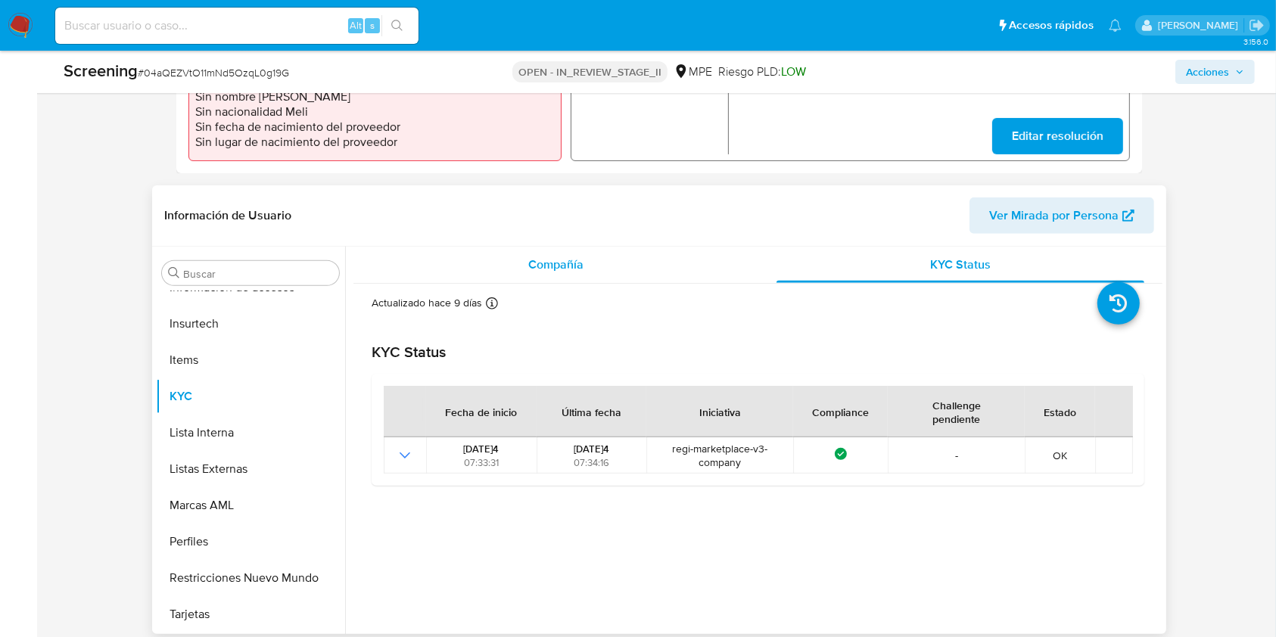
click at [543, 274] on div "Compañía" at bounding box center [556, 265] width 369 height 36
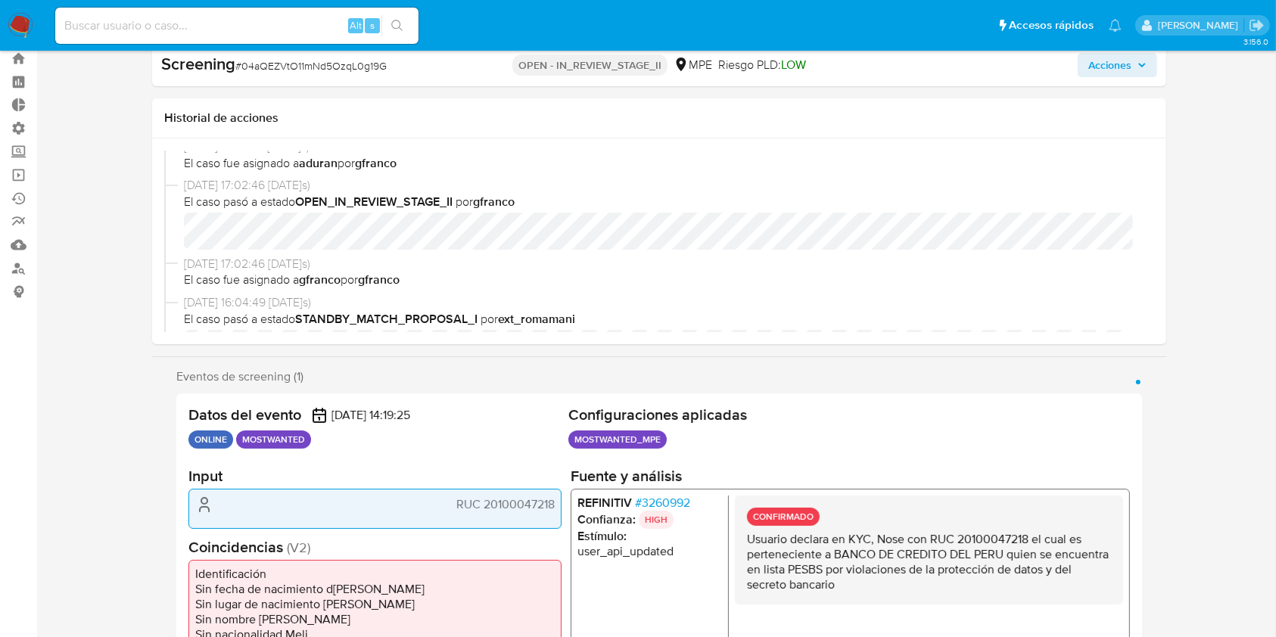
scroll to position [0, 0]
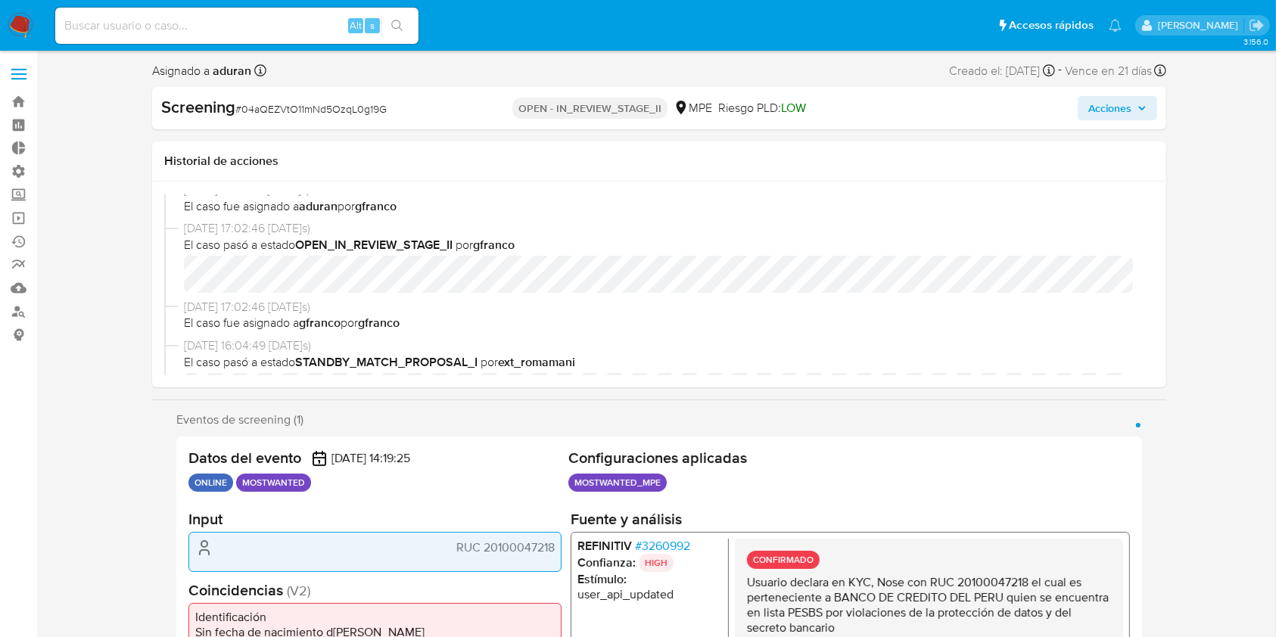
click at [1128, 105] on span "Acciones" at bounding box center [1109, 108] width 43 height 24
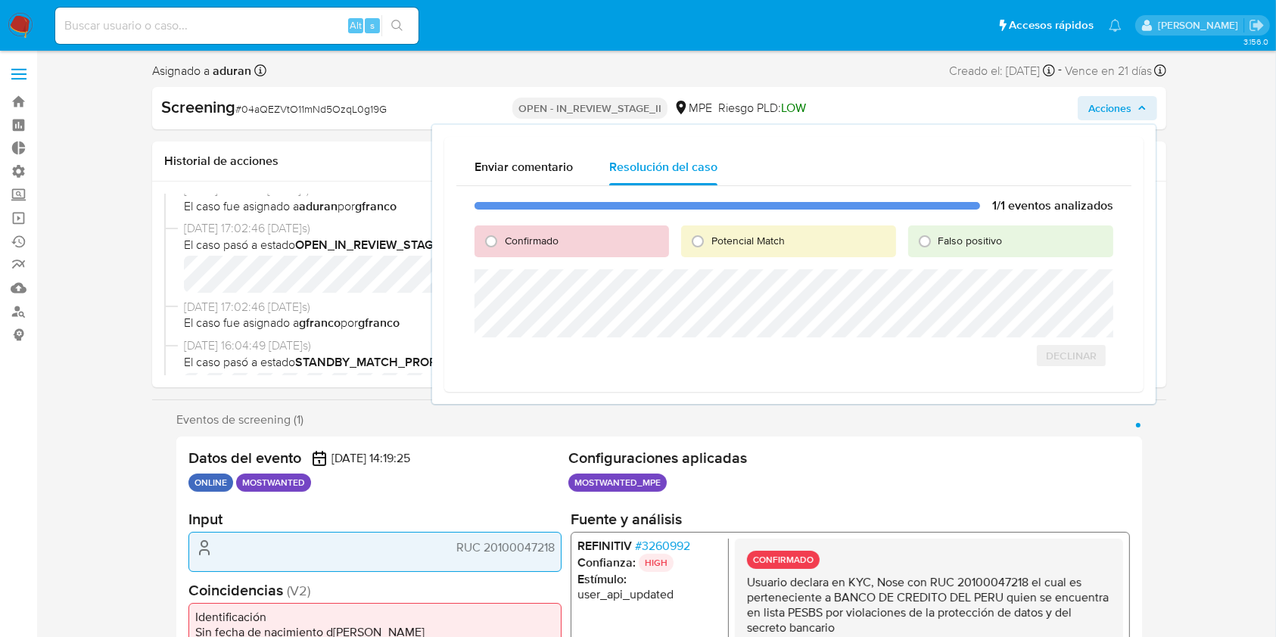
click at [545, 250] on div "Confirmado" at bounding box center [571, 241] width 194 height 32
click at [545, 241] on span "Confirmado" at bounding box center [532, 240] width 54 height 15
click at [503, 241] on input "Confirmado" at bounding box center [491, 241] width 24 height 24
radio input "true"
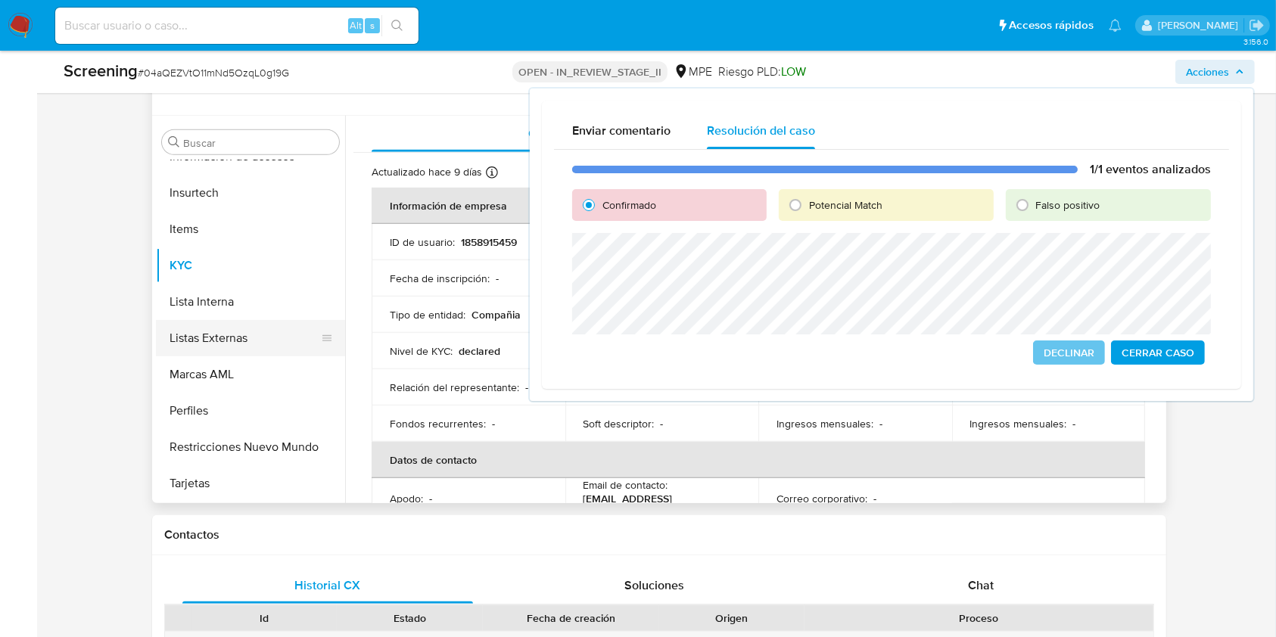
scroll to position [652, 0]
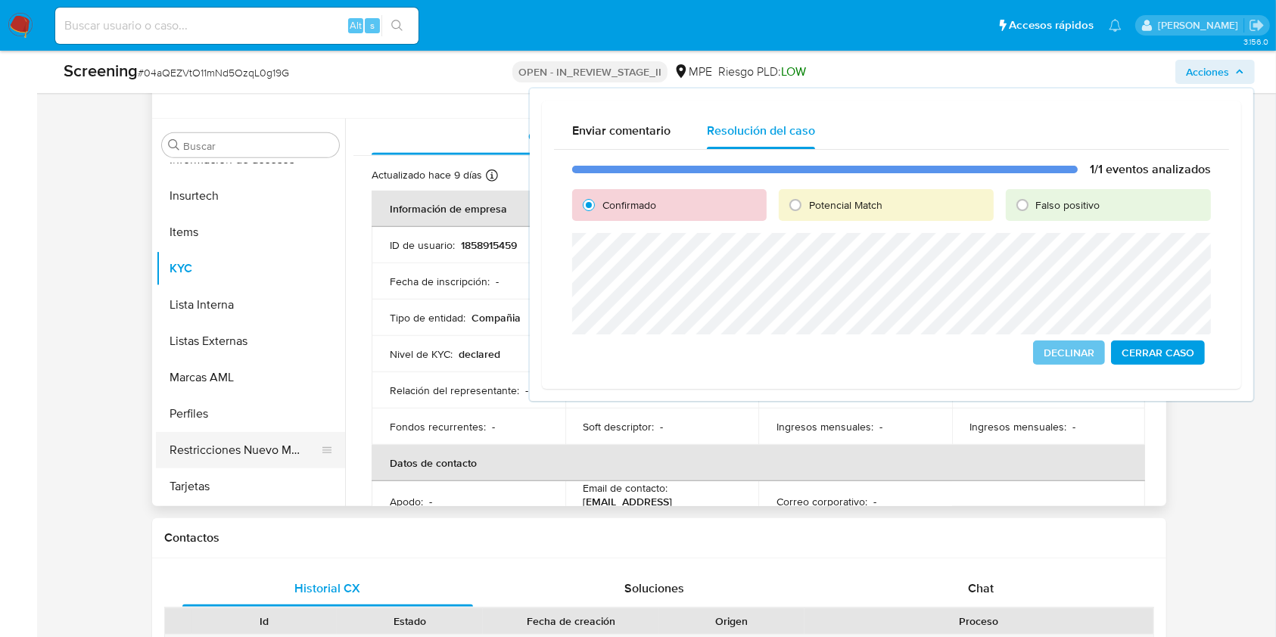
click at [255, 455] on button "Restricciones Nuevo Mundo" at bounding box center [244, 450] width 177 height 36
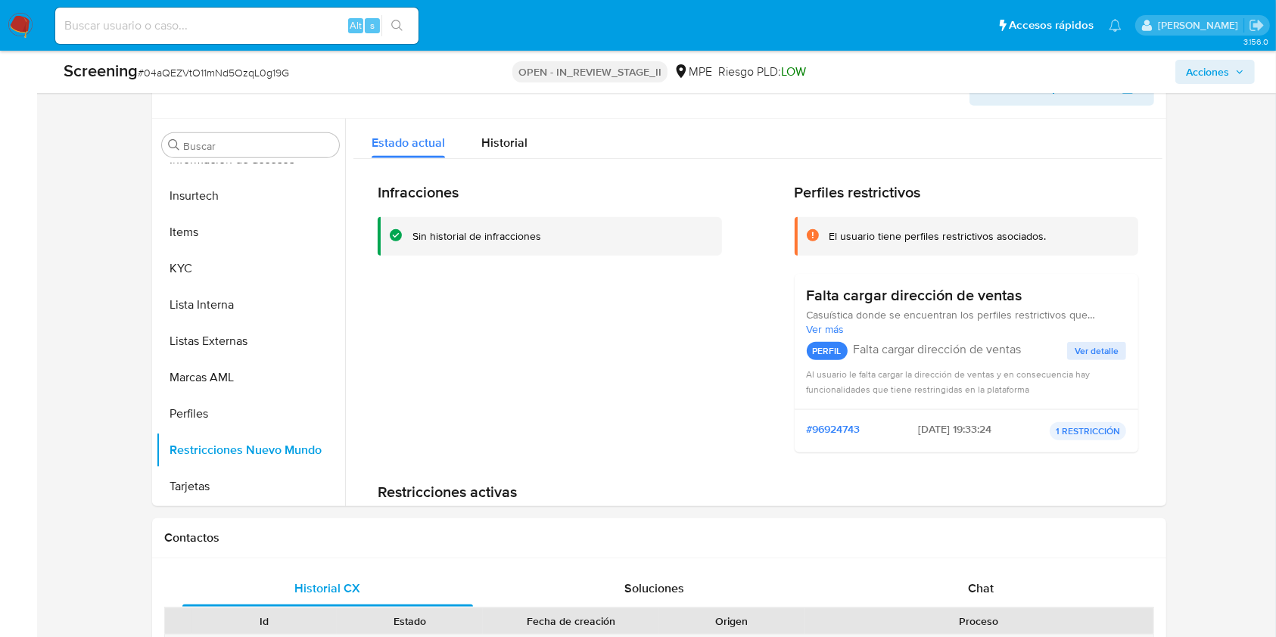
click at [1214, 71] on span "Acciones" at bounding box center [1207, 72] width 43 height 24
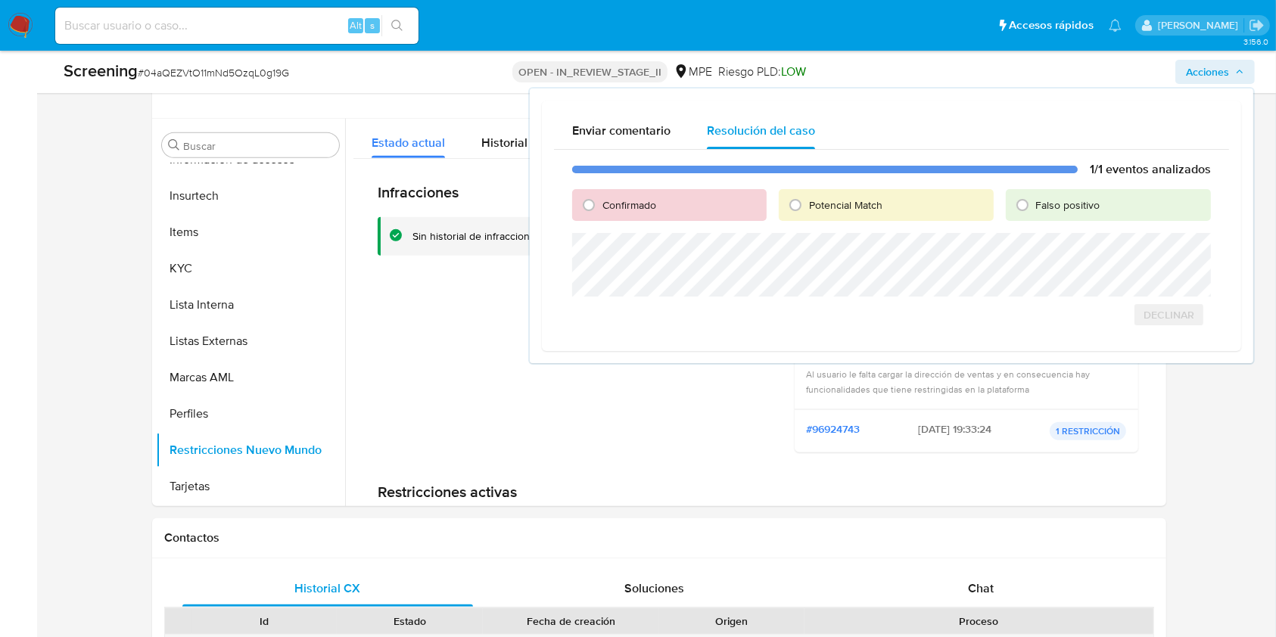
click at [645, 202] on span "Confirmado" at bounding box center [629, 204] width 54 height 15
click at [601, 202] on input "Confirmado" at bounding box center [589, 205] width 24 height 24
radio input "true"
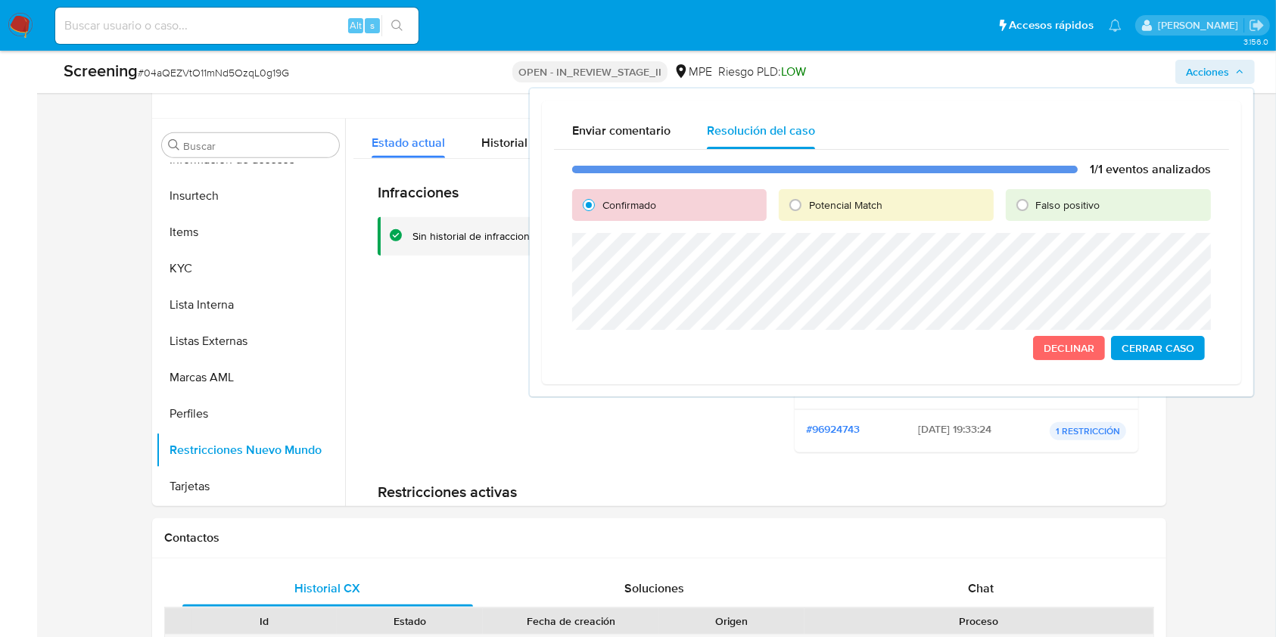
click at [1154, 347] on span "Cerrar Caso" at bounding box center [1157, 347] width 73 height 21
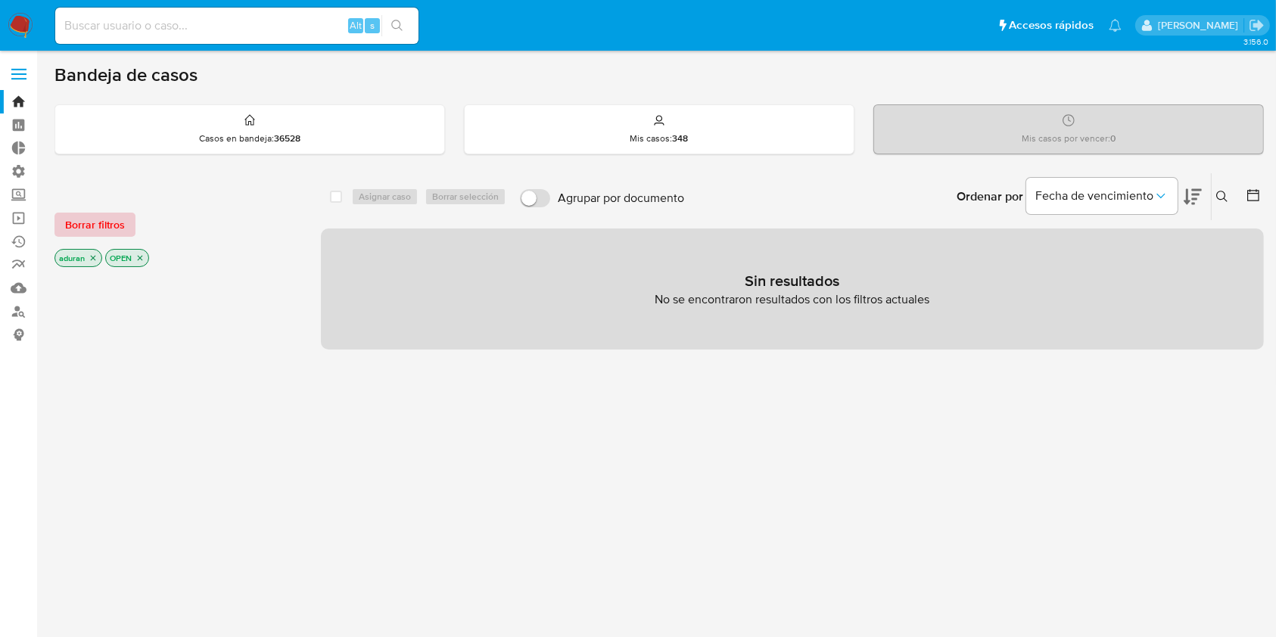
click at [89, 227] on span "Borrar filtros" at bounding box center [95, 224] width 60 height 21
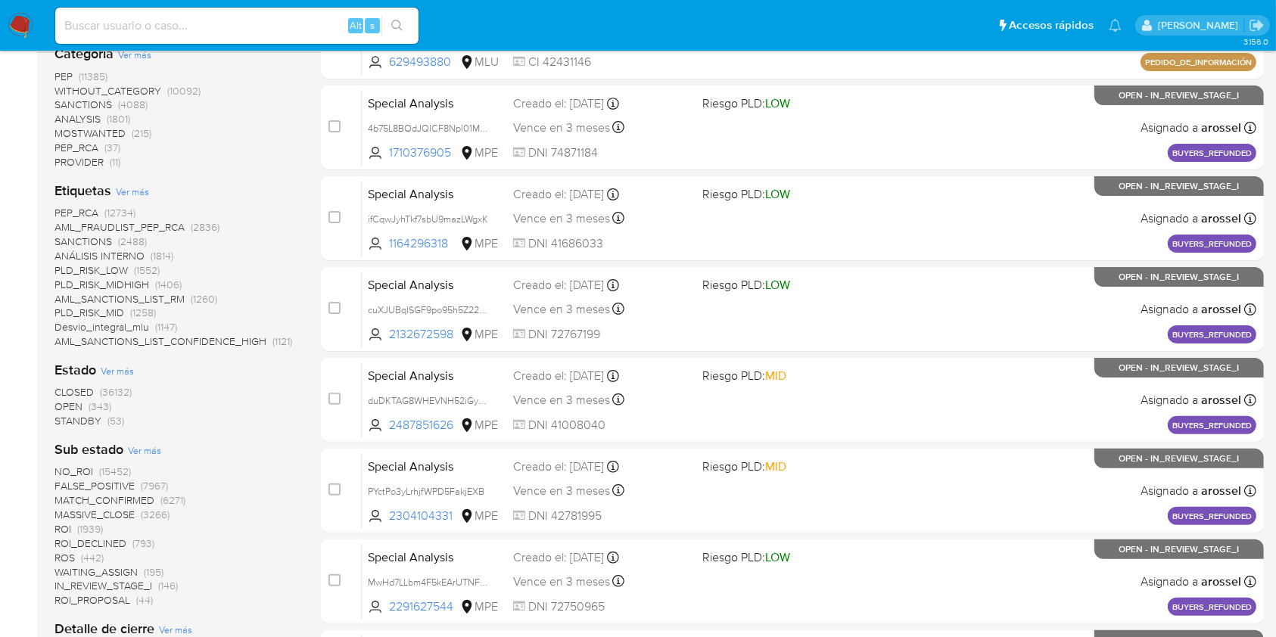
scroll to position [316, 0]
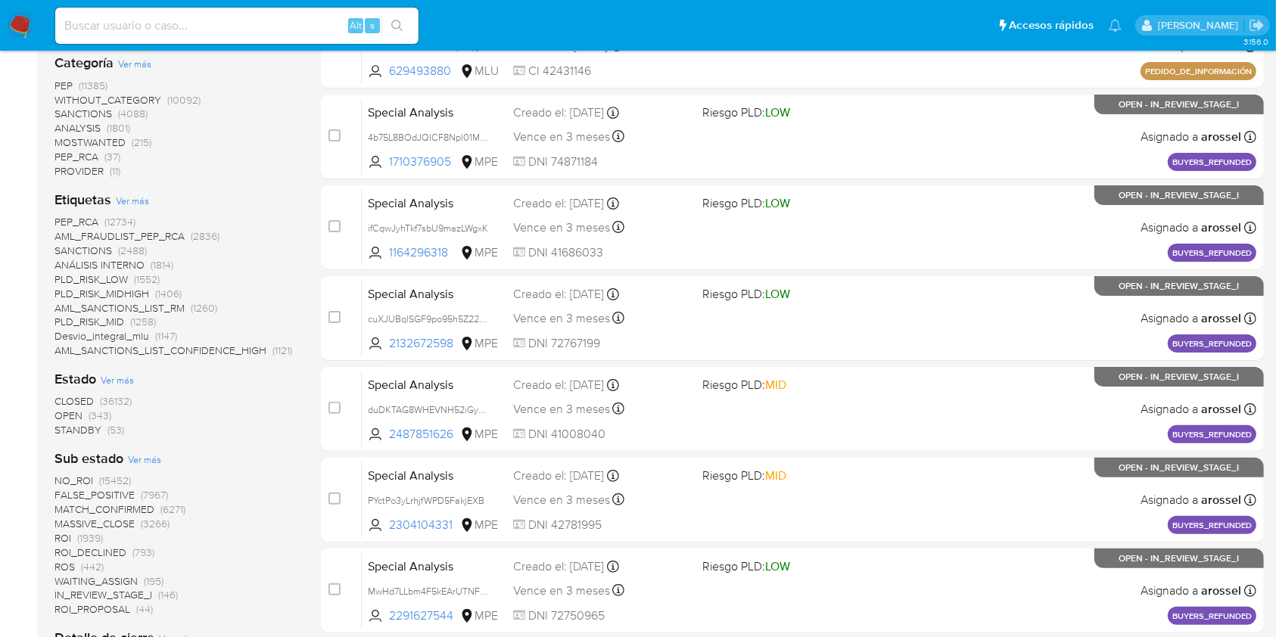
click at [77, 432] on span "STANDBY" at bounding box center [77, 429] width 47 height 15
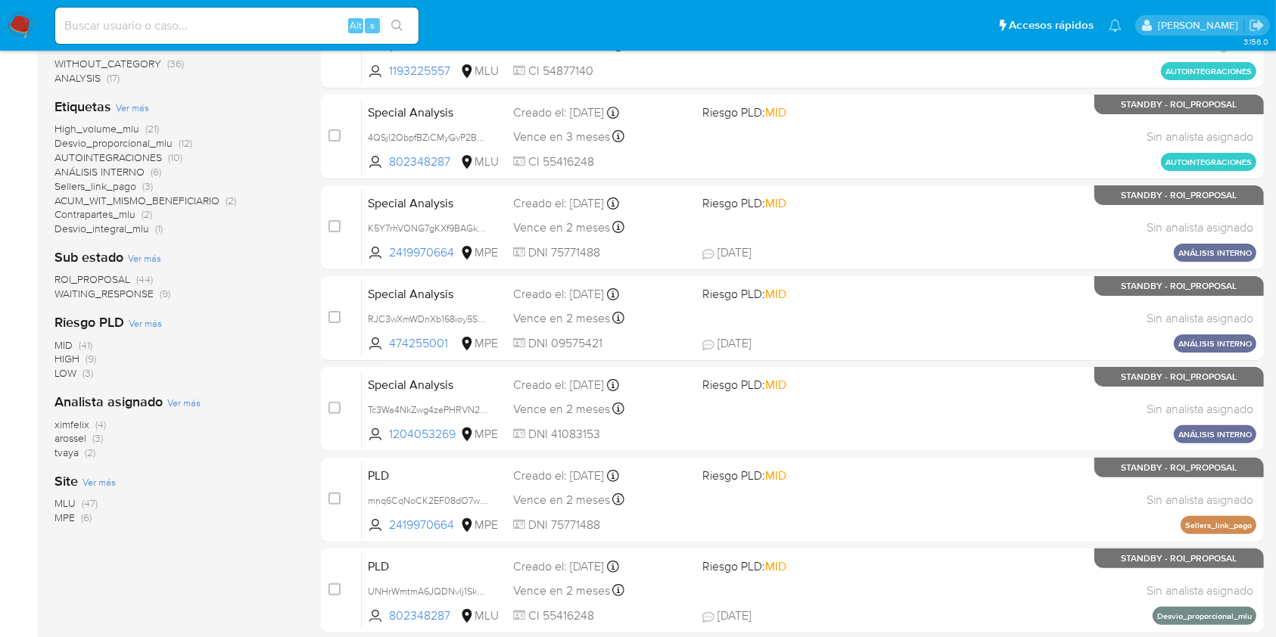
click at [108, 274] on span "ROI_PROPOSAL" at bounding box center [92, 279] width 76 height 15
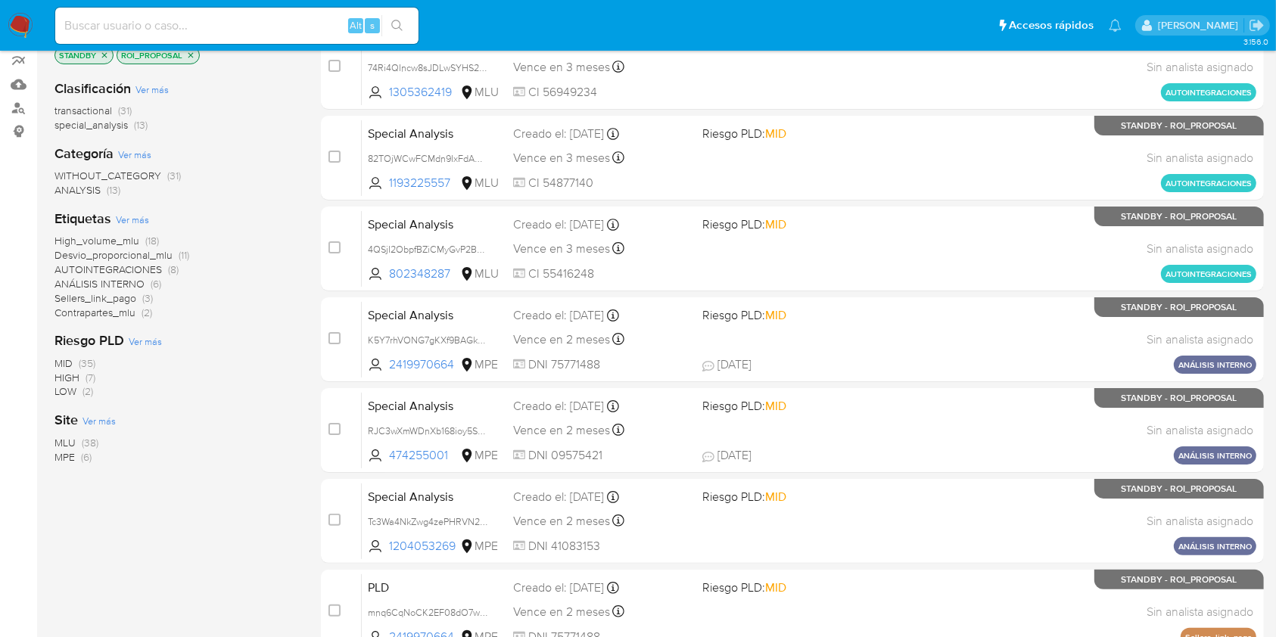
scroll to position [207, 0]
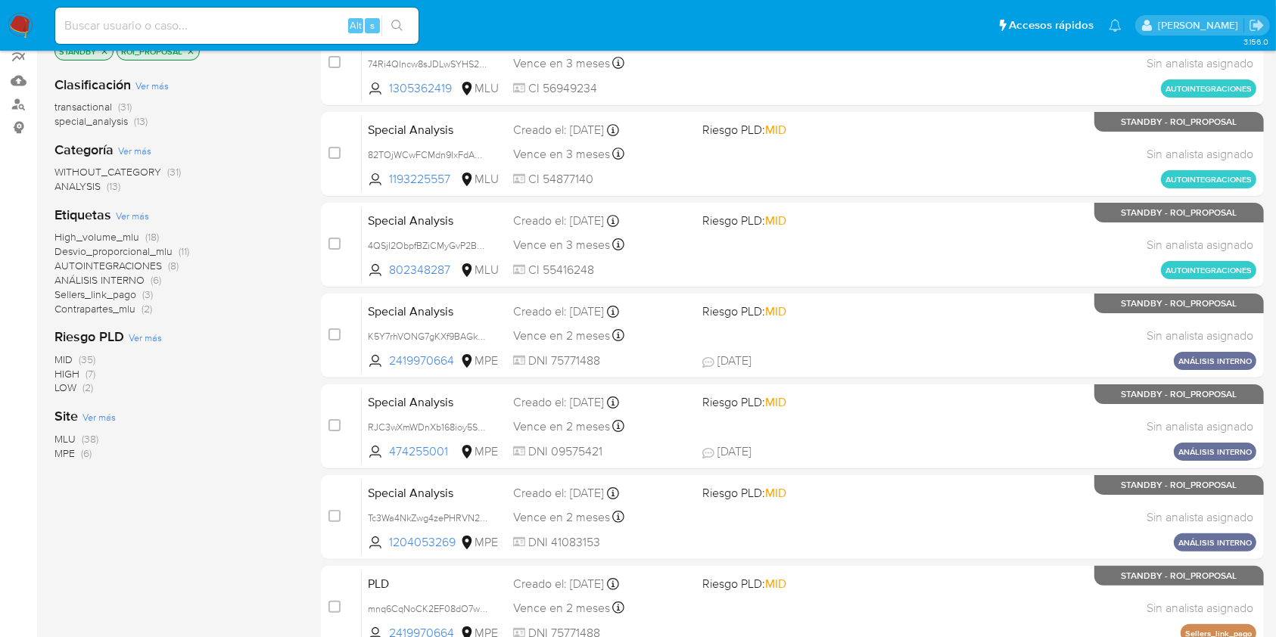
click at [64, 431] on span "MLU" at bounding box center [64, 438] width 21 height 15
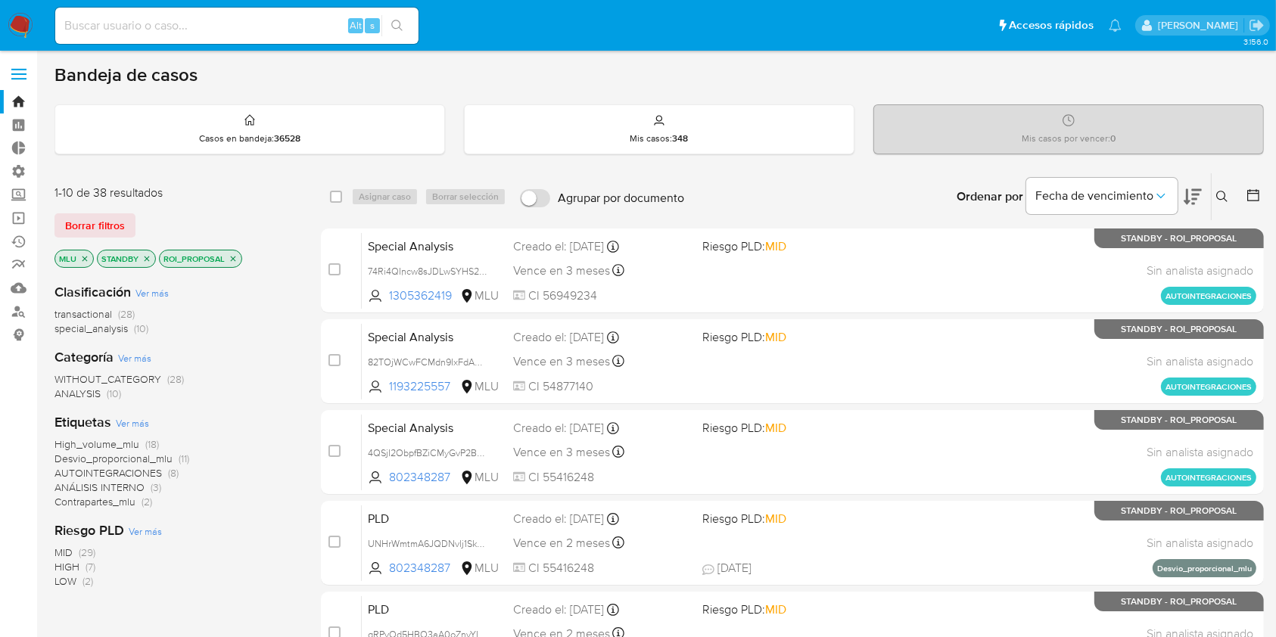
click at [325, 189] on div "select-all-cases-checkbox Asignar caso Borrar selección Agrupar por documento O…" at bounding box center [792, 196] width 943 height 47
click at [539, 182] on label "Agrupar por documento" at bounding box center [601, 198] width 179 height 33
click at [539, 189] on input "Agrupar por documento" at bounding box center [535, 198] width 30 height 18
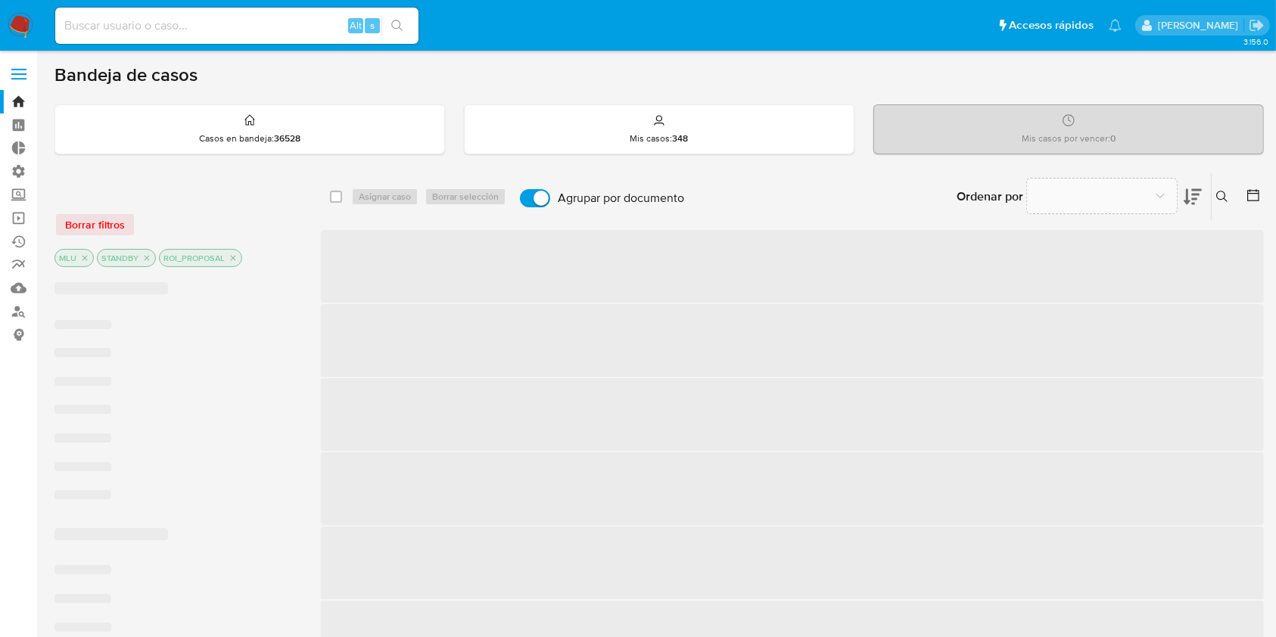
click at [539, 182] on label "Agrupar por documento" at bounding box center [601, 198] width 179 height 33
click at [539, 189] on input "Agrupar por documento" at bounding box center [535, 198] width 30 height 18
checkbox input "false"
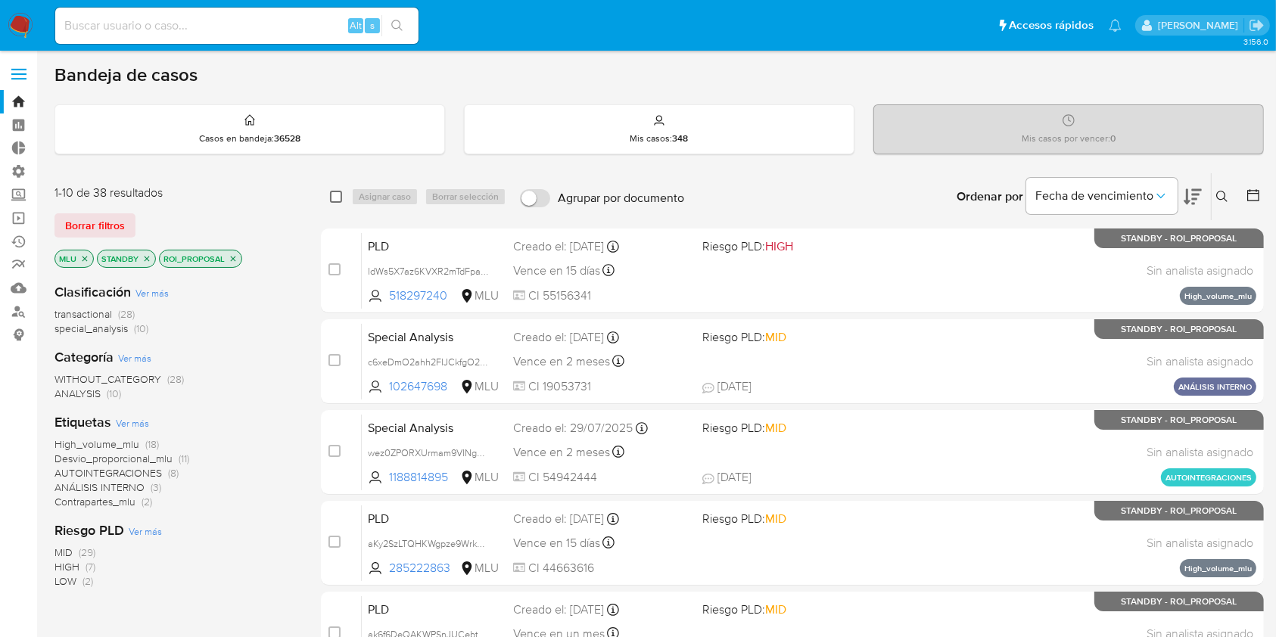
click at [339, 195] on input "checkbox" at bounding box center [336, 197] width 12 height 12
checkbox input "true"
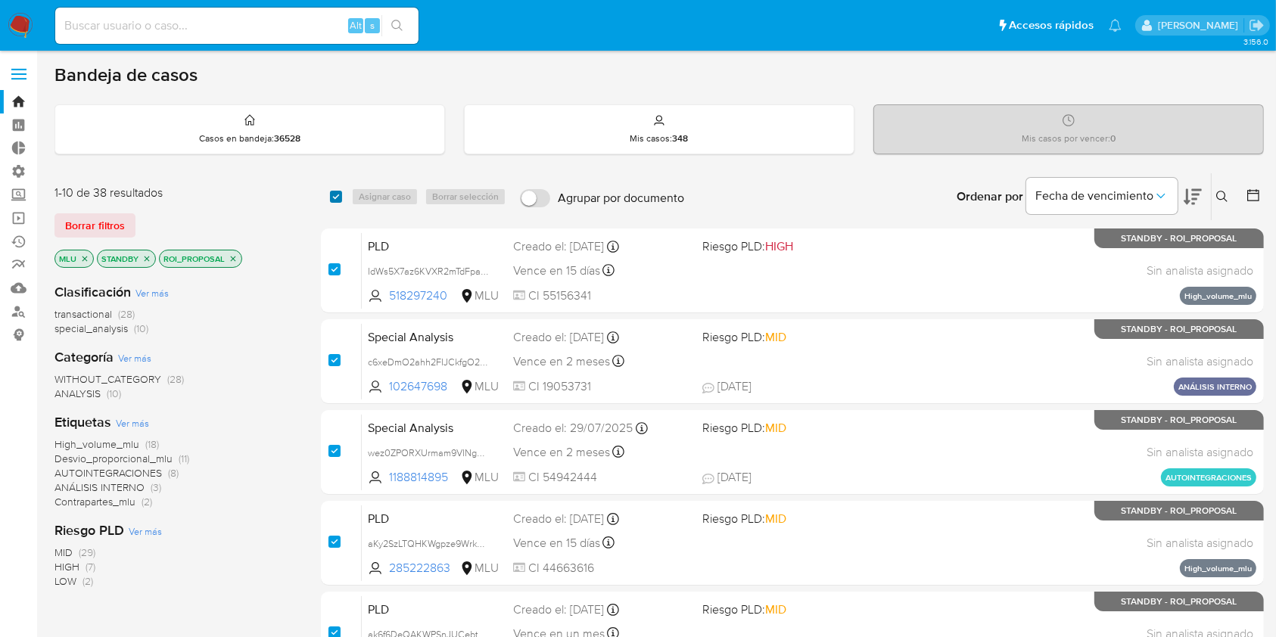
checkbox input "true"
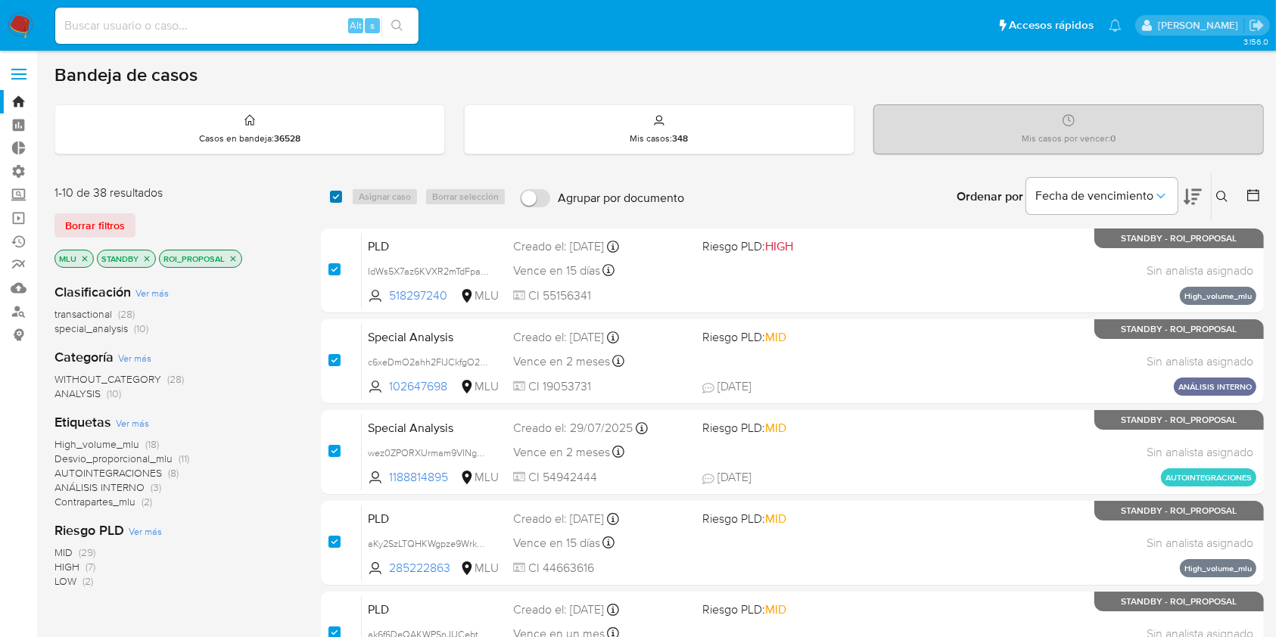
checkbox input "true"
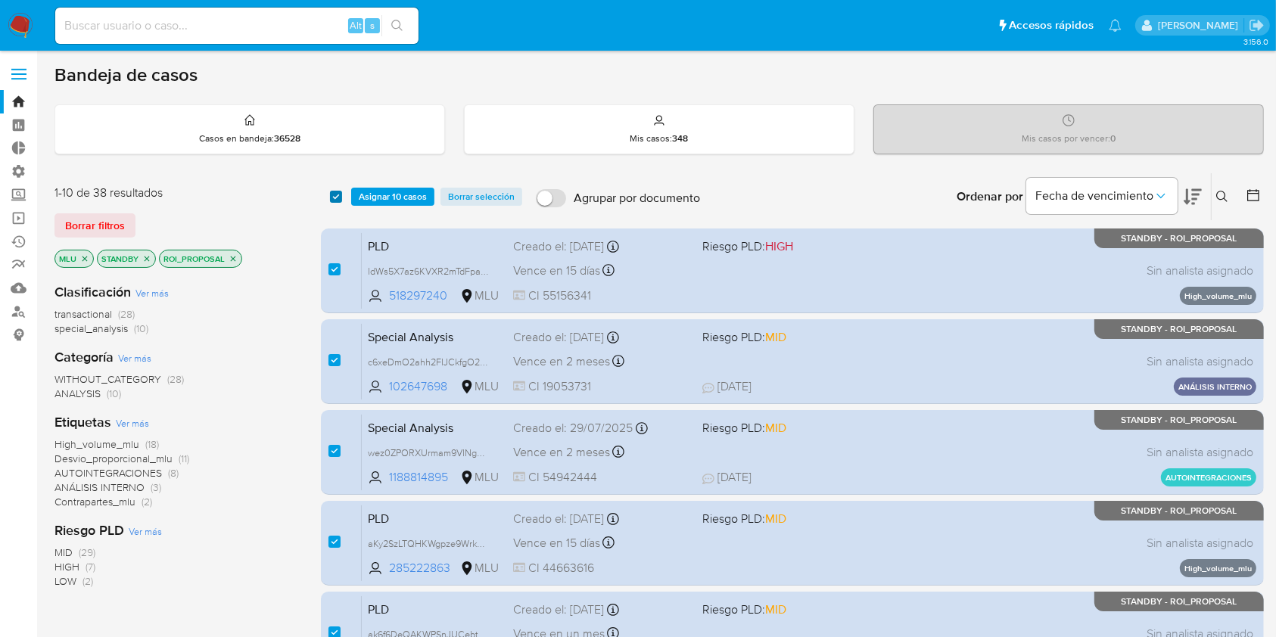
scroll to position [557, 0]
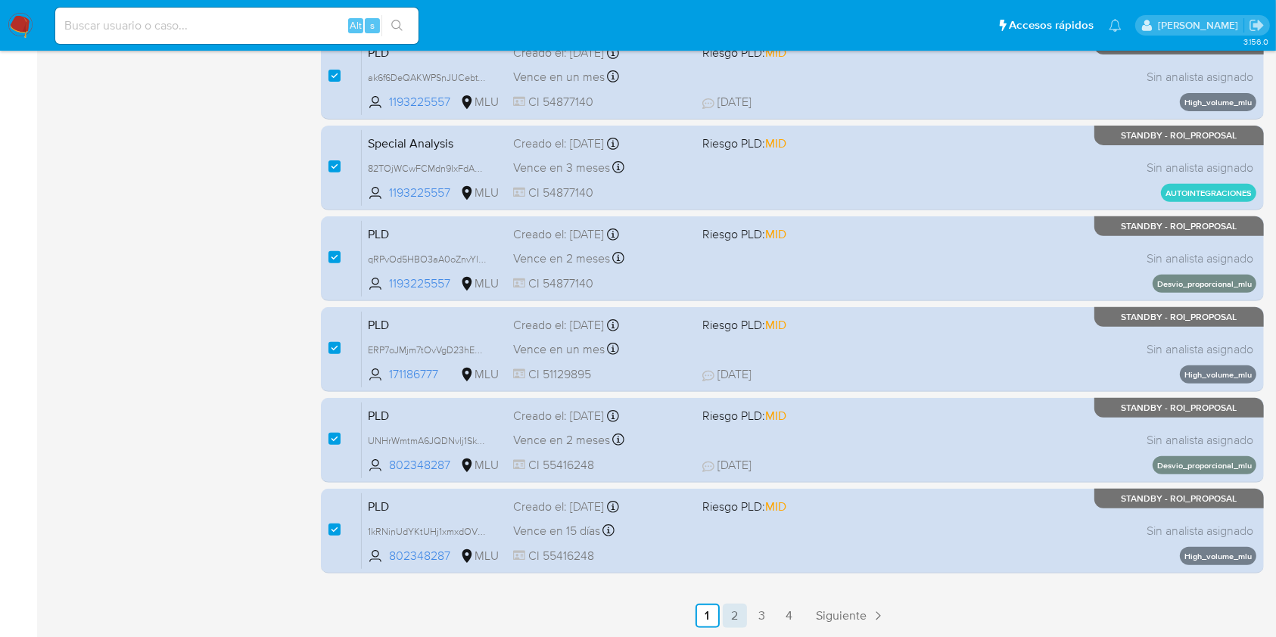
click at [741, 615] on link "2" at bounding box center [735, 616] width 24 height 24
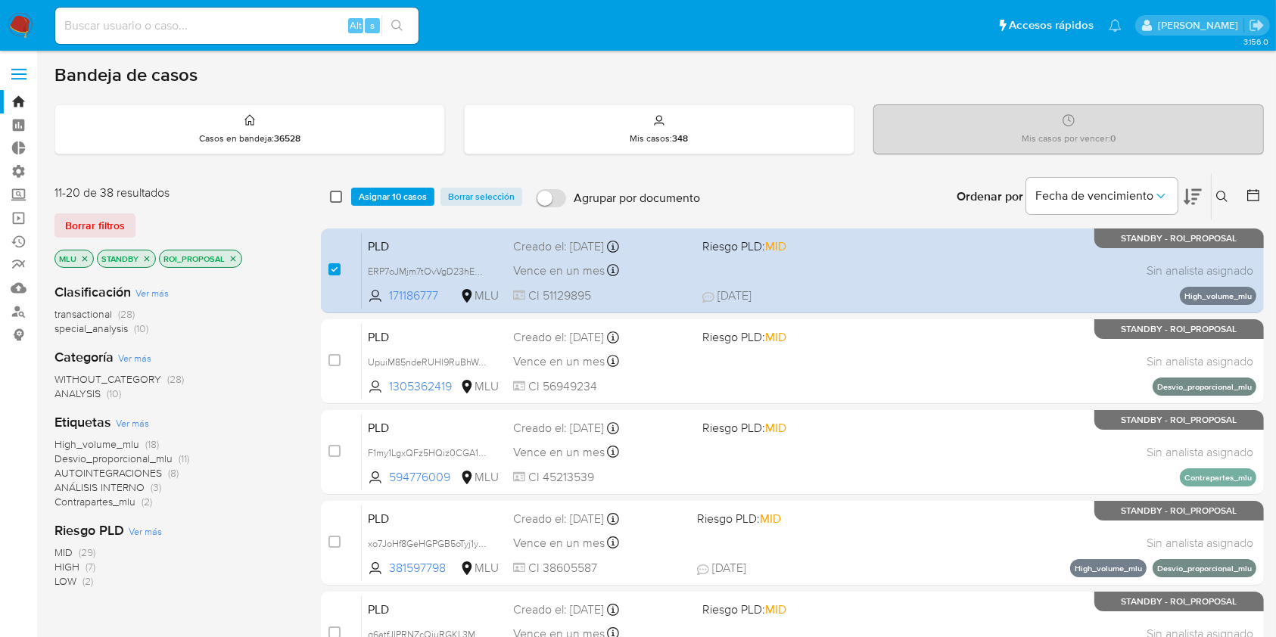
click at [337, 191] on input "checkbox" at bounding box center [336, 197] width 12 height 12
checkbox input "true"
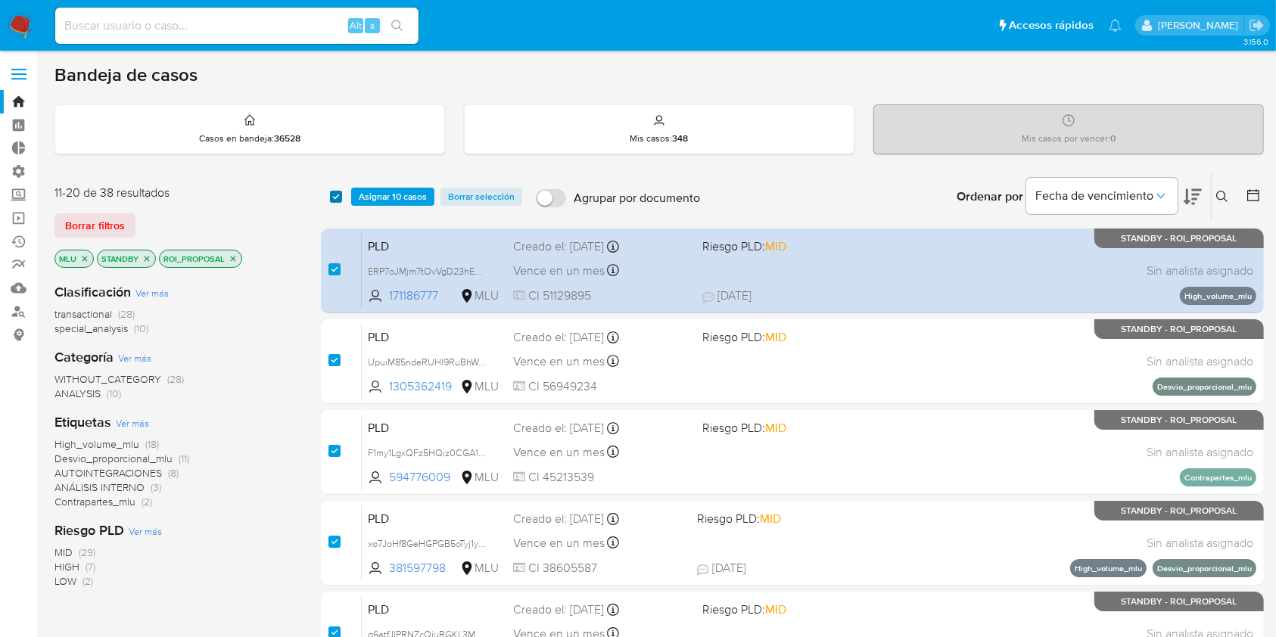
checkbox input "true"
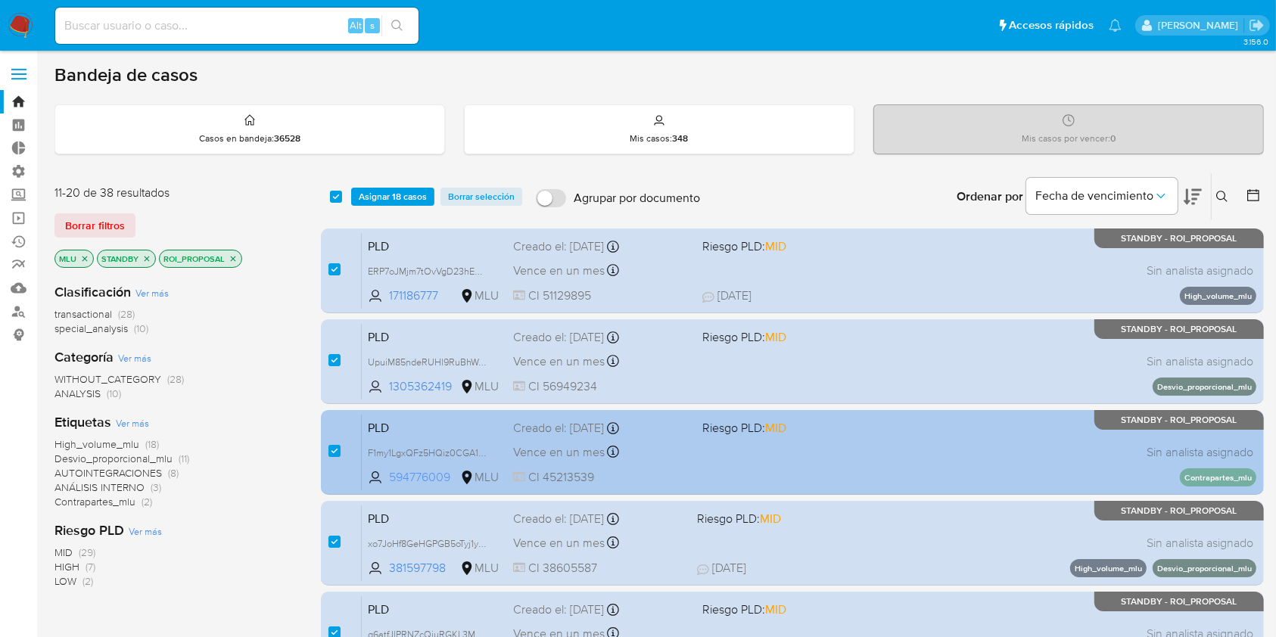
scroll to position [557, 0]
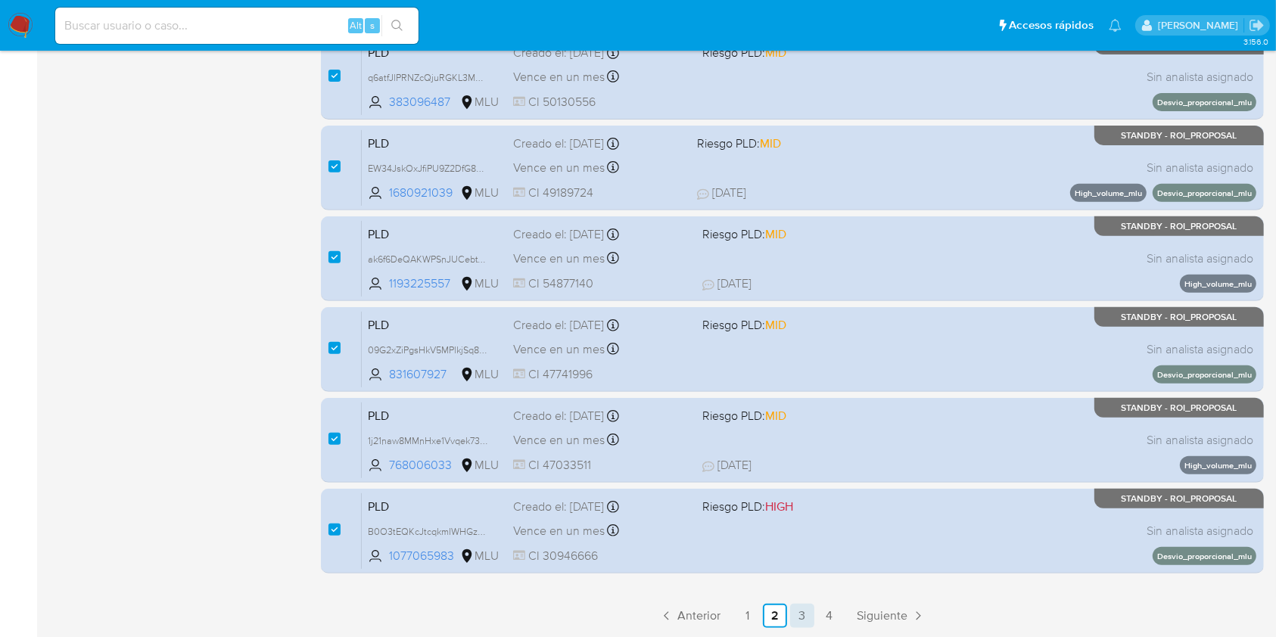
click at [802, 620] on link "3" at bounding box center [802, 616] width 24 height 24
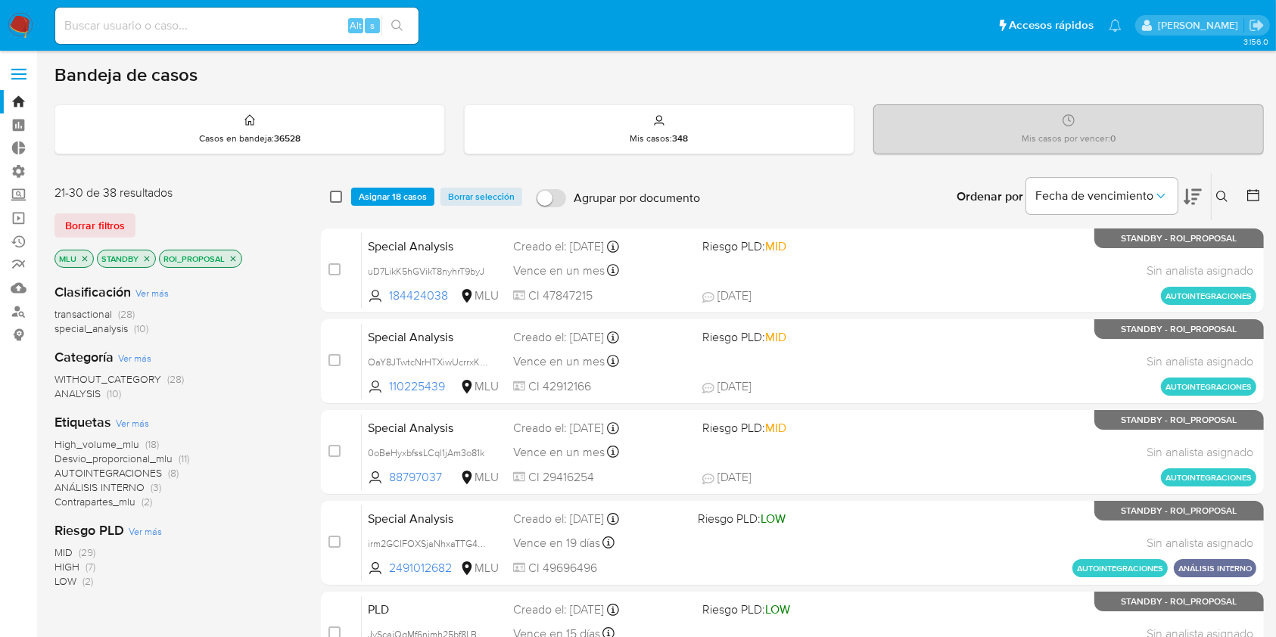
click at [340, 199] on input "checkbox" at bounding box center [336, 197] width 12 height 12
checkbox input "true"
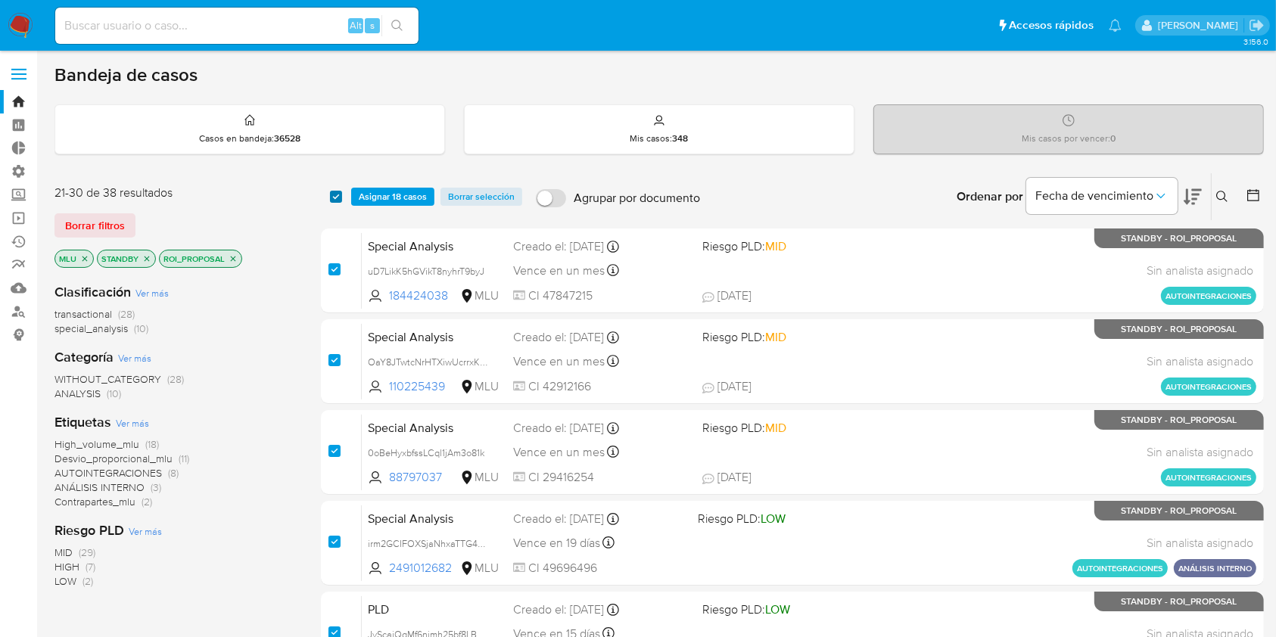
checkbox input "true"
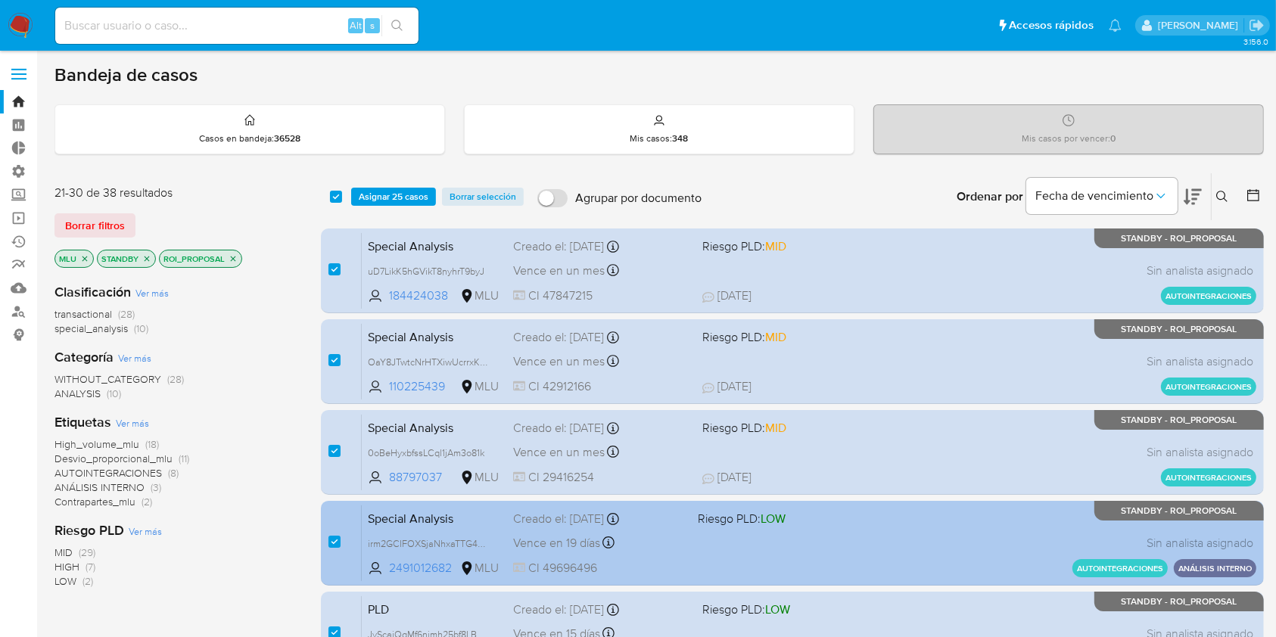
scroll to position [557, 0]
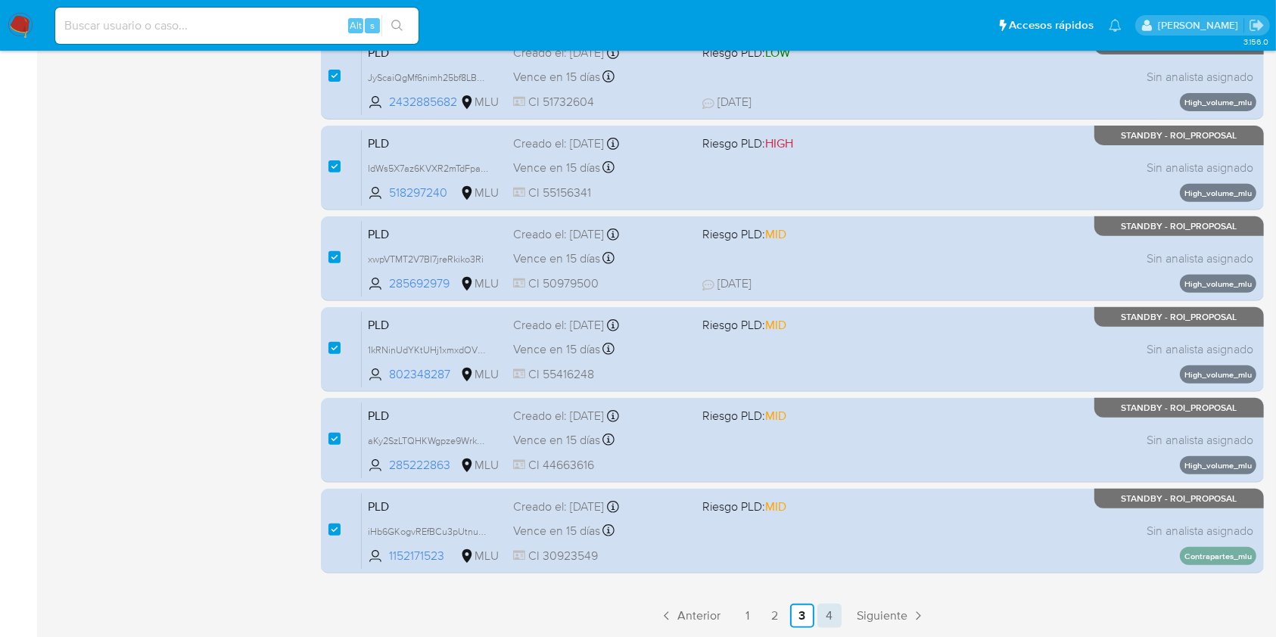
click at [836, 620] on link "4" at bounding box center [829, 616] width 24 height 24
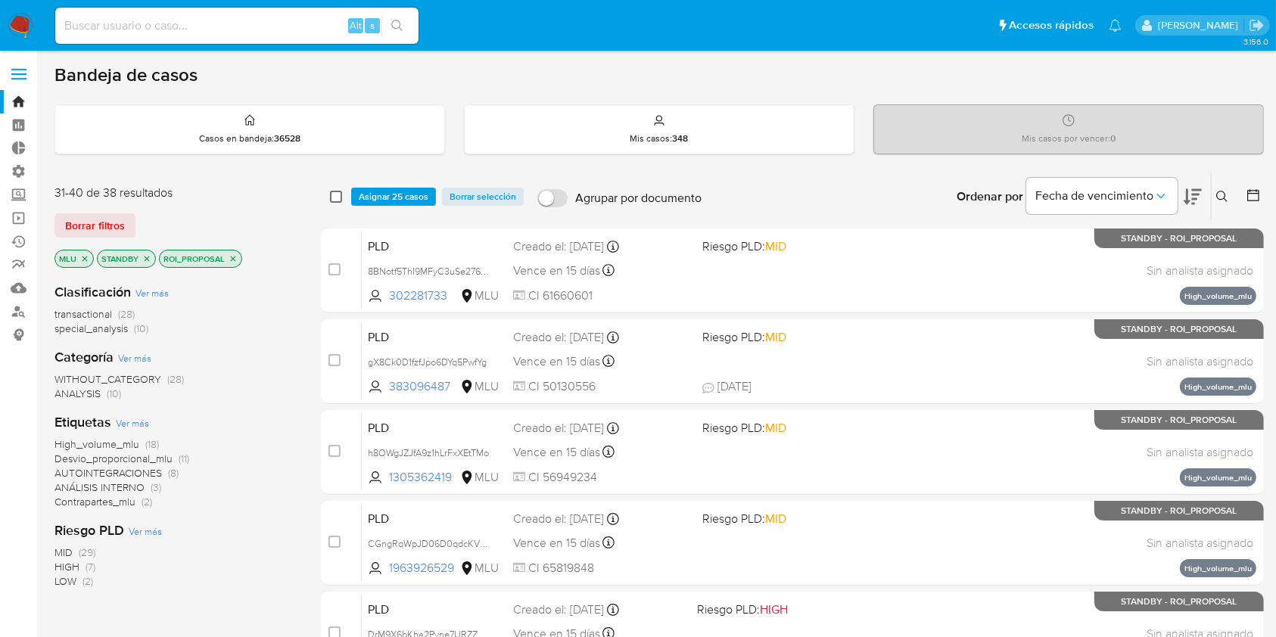
click at [334, 199] on input "checkbox" at bounding box center [336, 197] width 12 height 12
checkbox input "true"
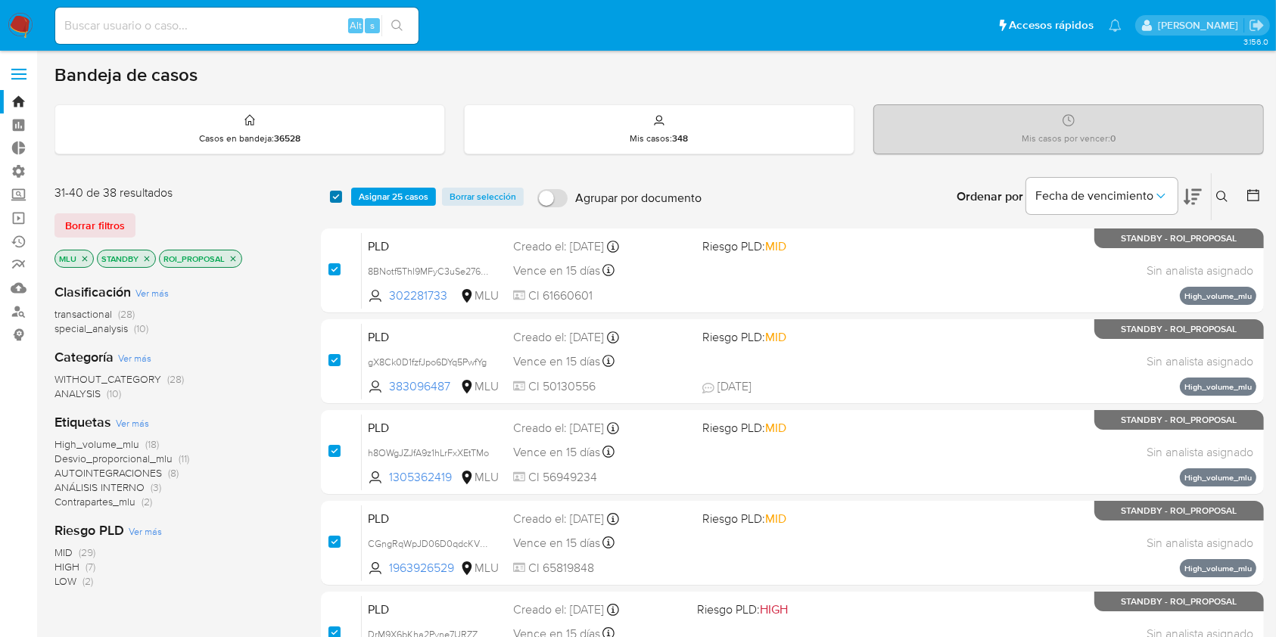
checkbox input "true"
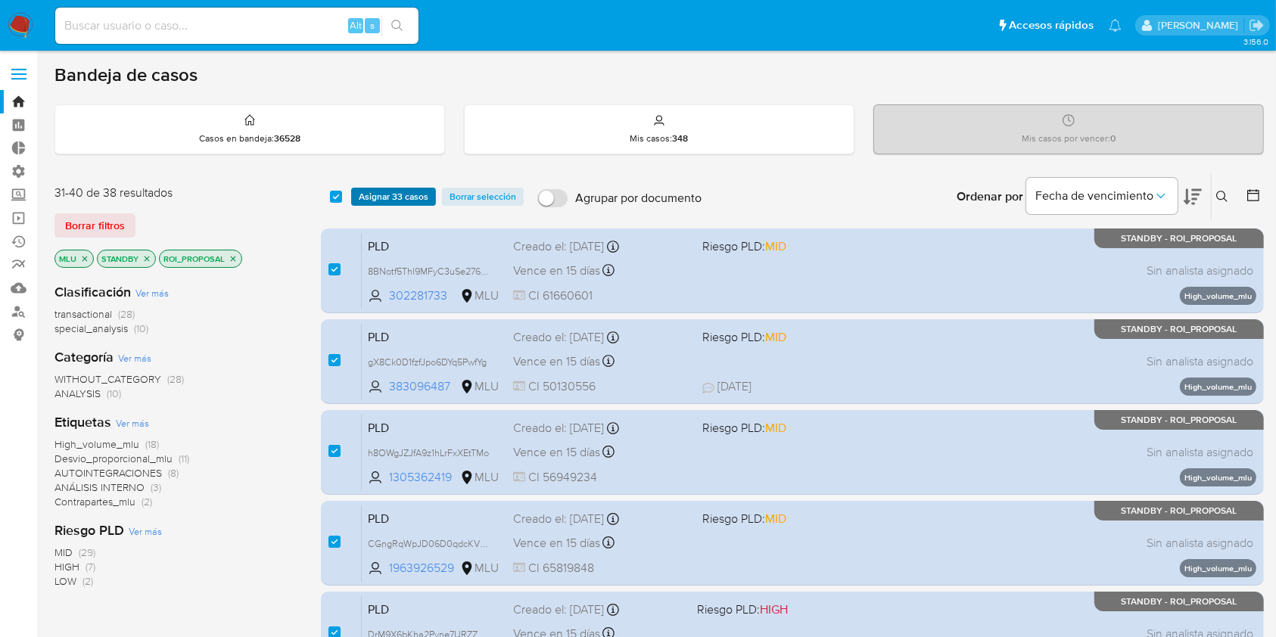
click at [387, 191] on span "Asignar 33 casos" at bounding box center [394, 196] width 70 height 15
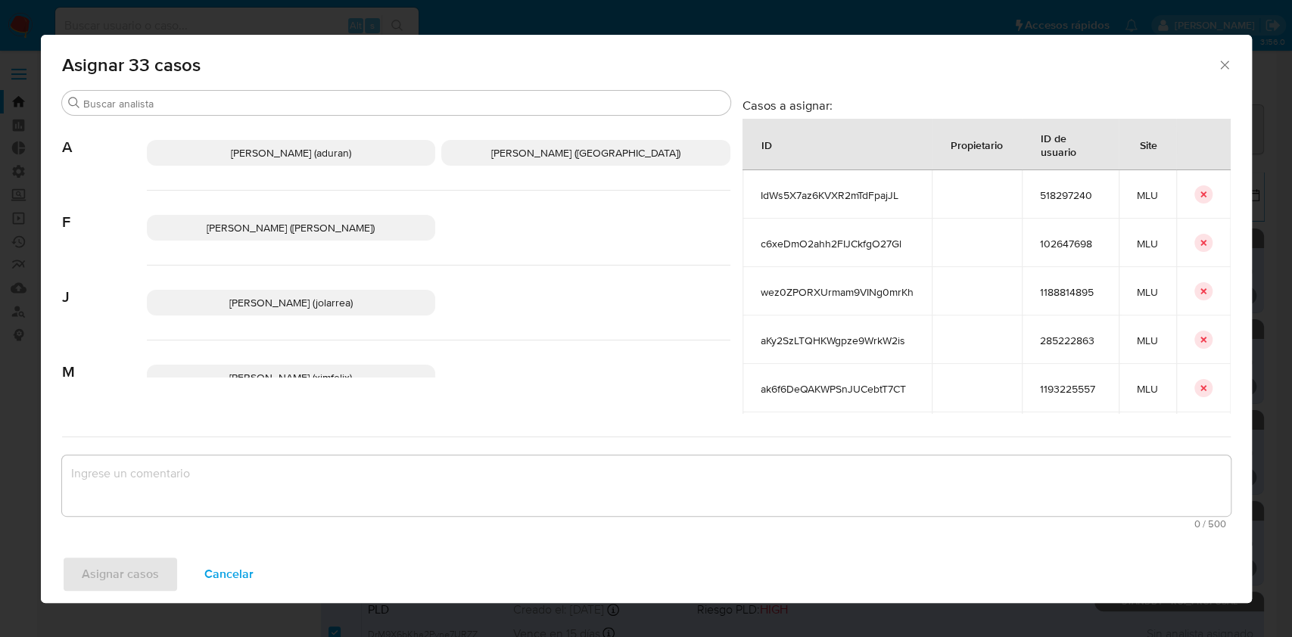
click at [316, 154] on span "Agustin Matias Duran (aduran)" at bounding box center [291, 152] width 120 height 15
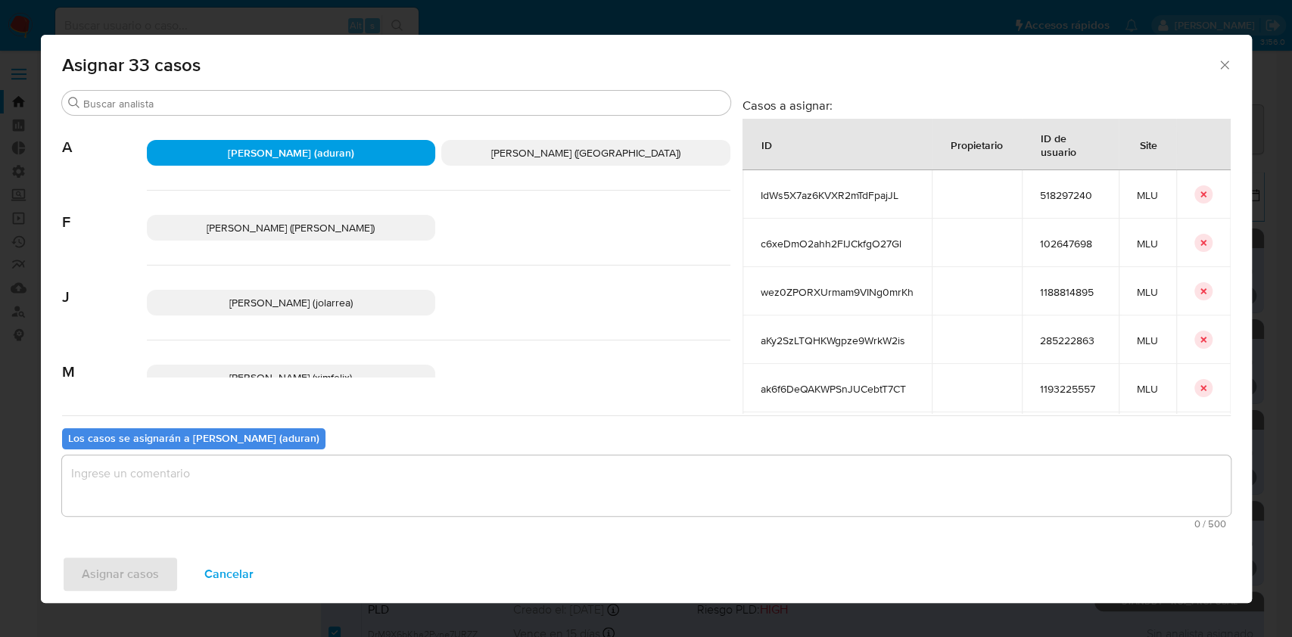
click at [433, 503] on textarea "assign-modal" at bounding box center [646, 486] width 1168 height 61
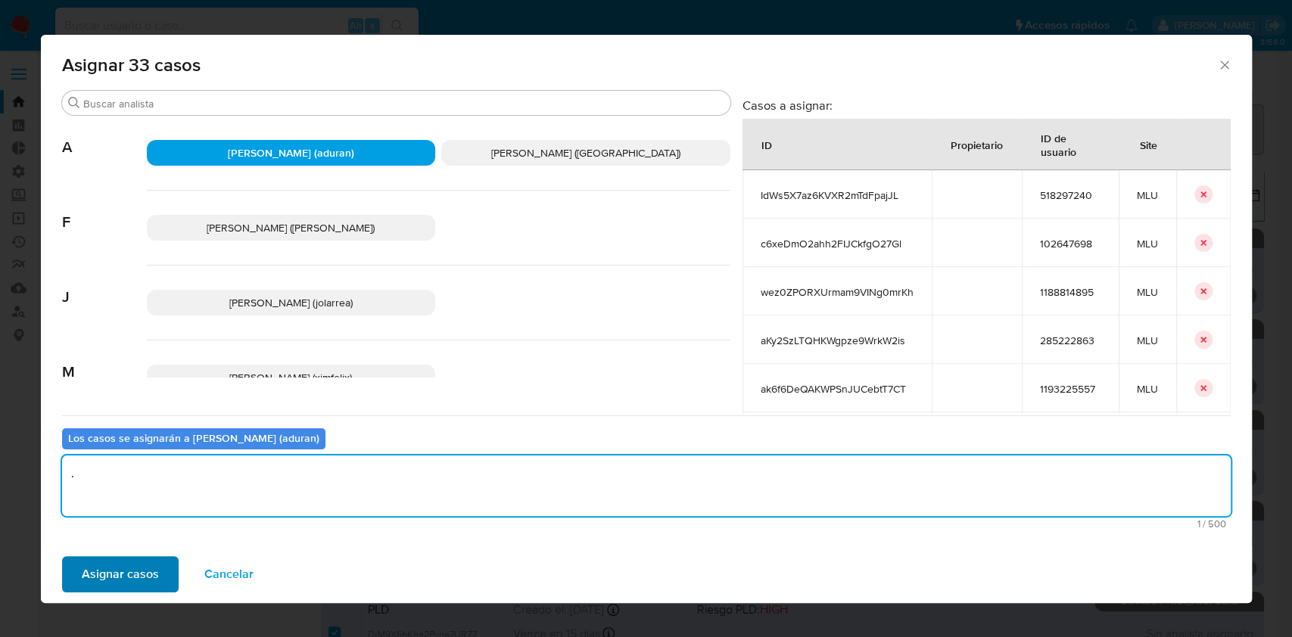
type textarea "."
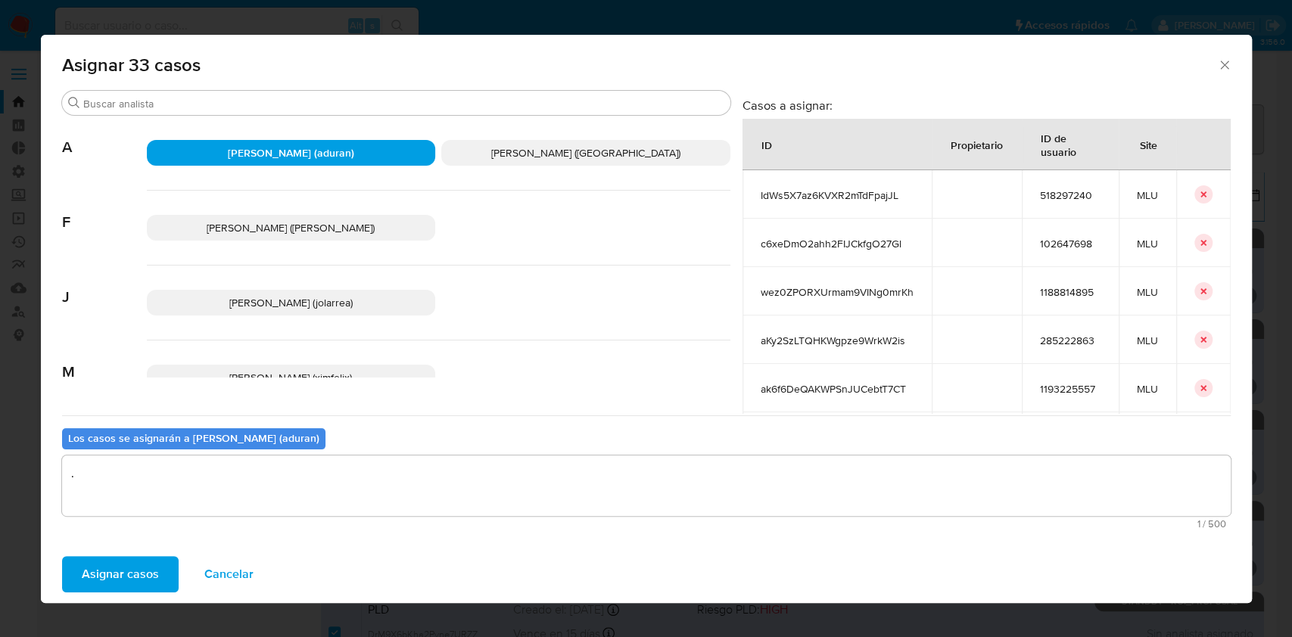
click at [147, 561] on span "Asignar casos" at bounding box center [120, 574] width 77 height 33
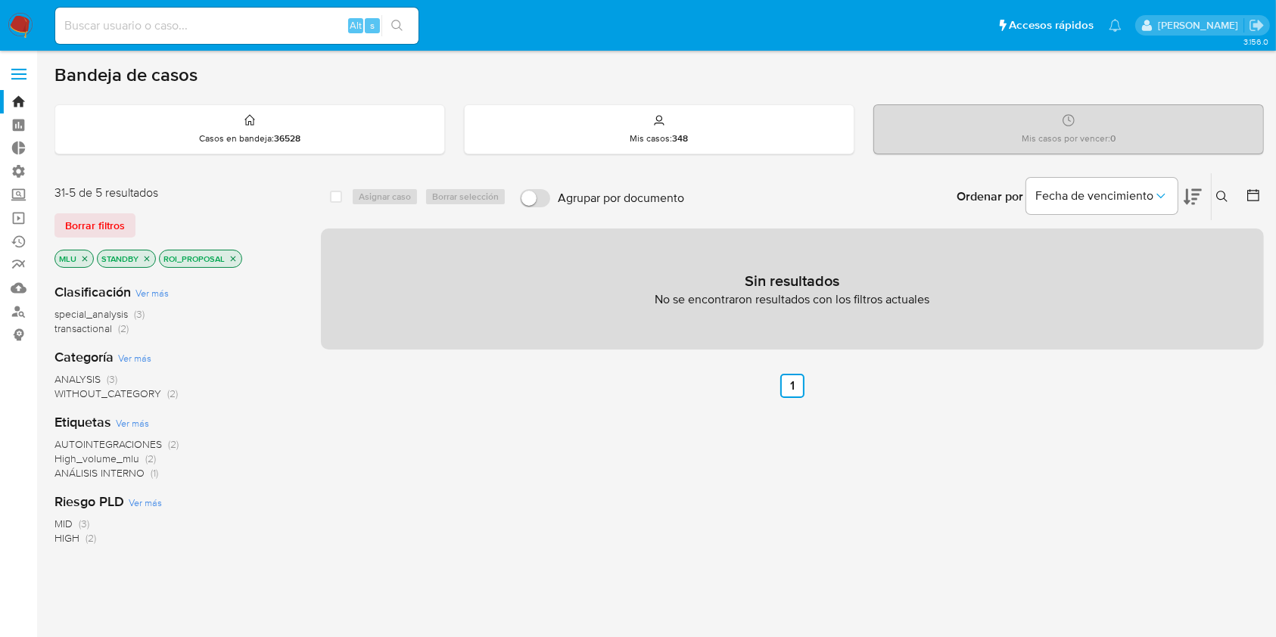
click at [90, 311] on span "special_analysis" at bounding box center [90, 313] width 73 height 15
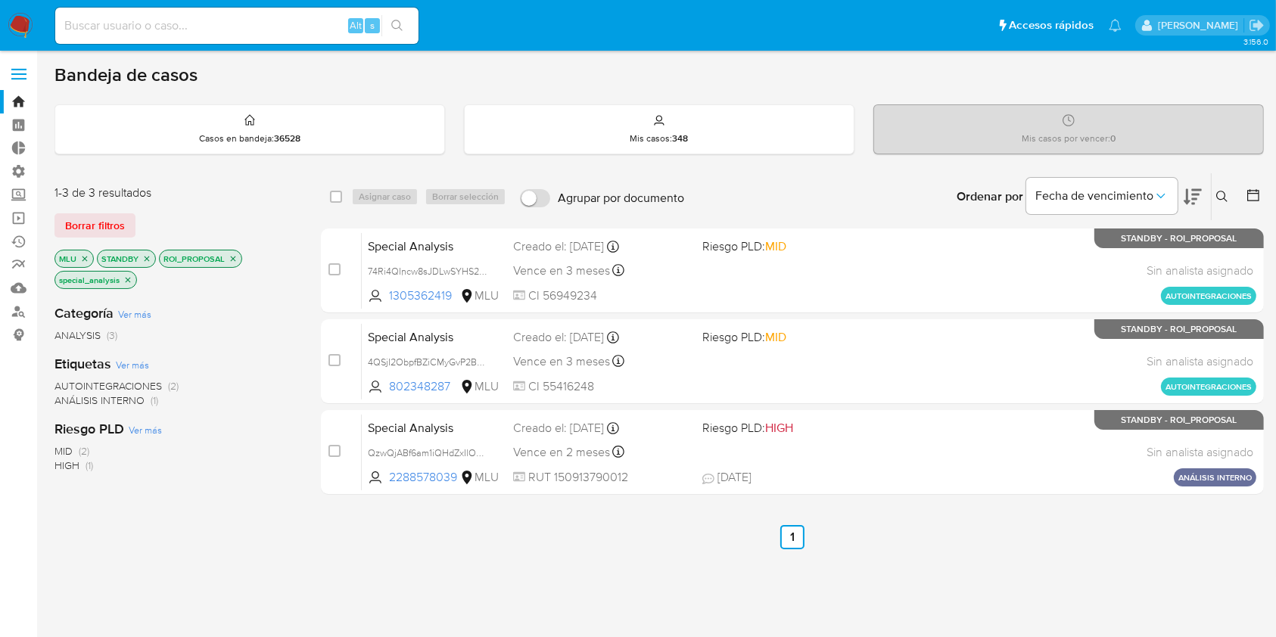
click at [127, 284] on p "special_analysis" at bounding box center [95, 280] width 81 height 17
click at [127, 281] on icon "close-filter" at bounding box center [127, 279] width 9 height 9
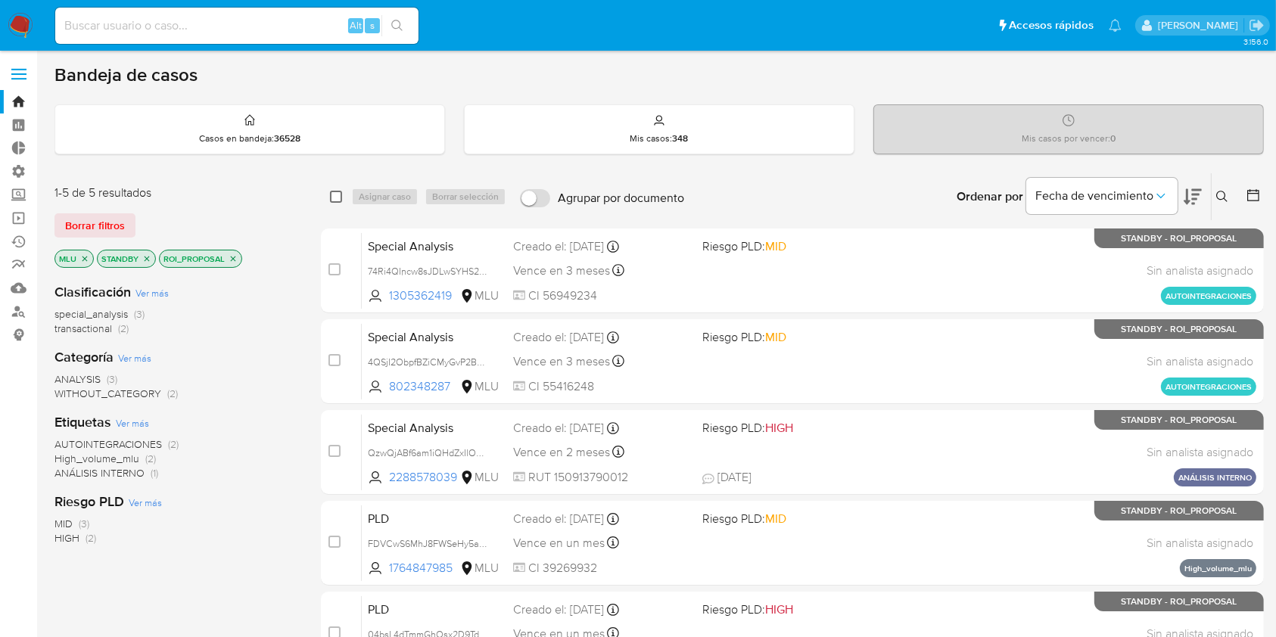
click at [332, 193] on input "checkbox" at bounding box center [336, 197] width 12 height 12
checkbox input "true"
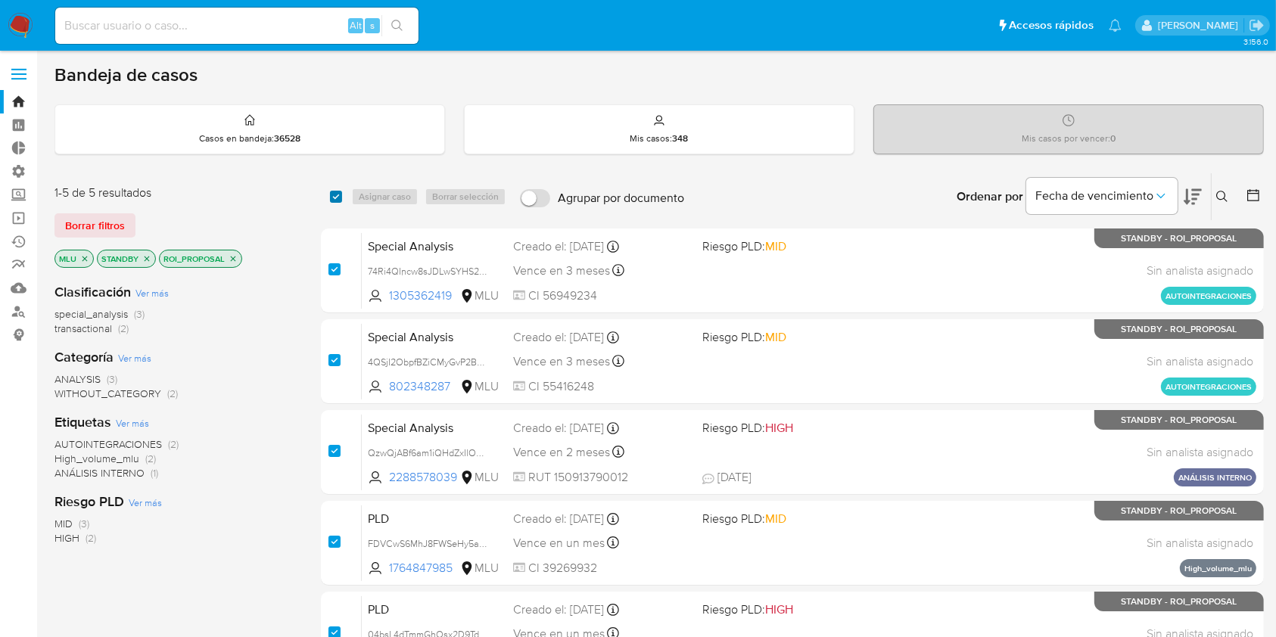
checkbox input "true"
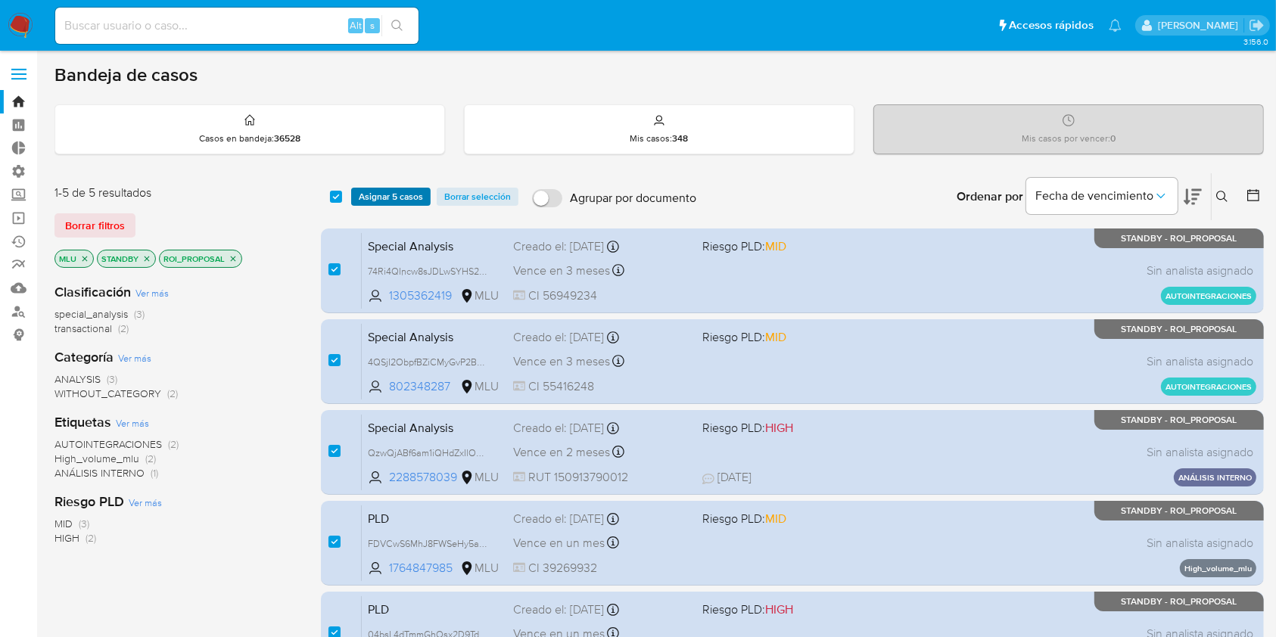
click at [373, 202] on span "Asignar 5 casos" at bounding box center [391, 196] width 64 height 15
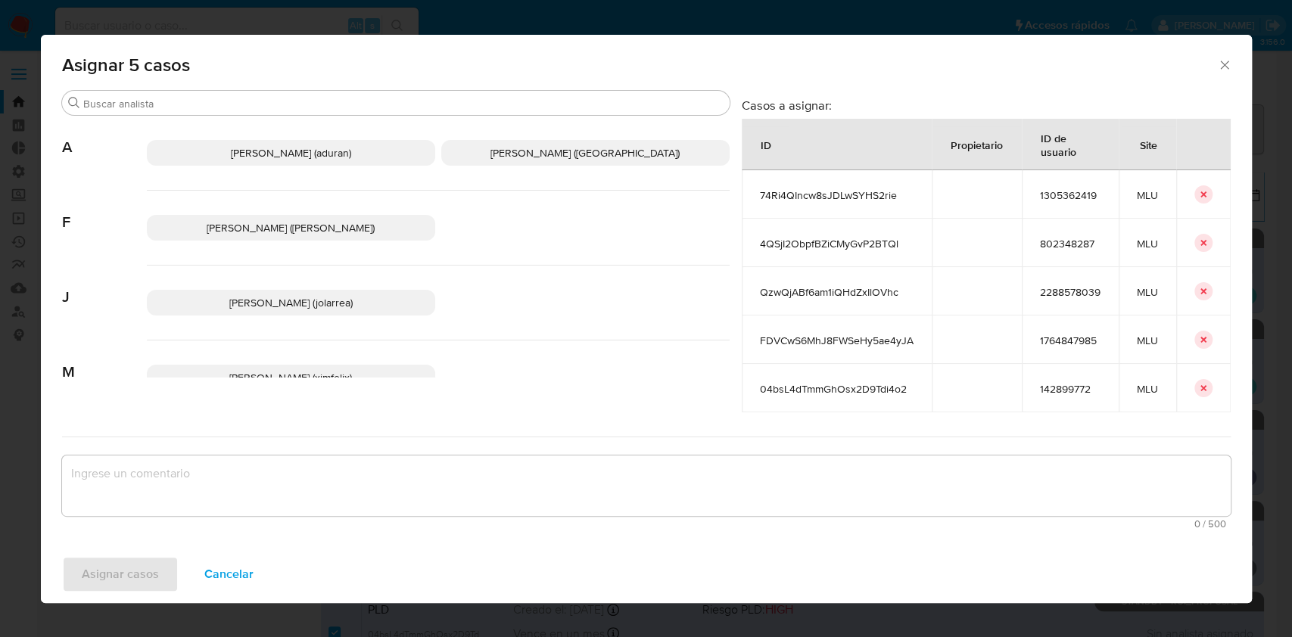
click at [316, 149] on span "Agustin Matias Duran (aduran)" at bounding box center [291, 152] width 120 height 15
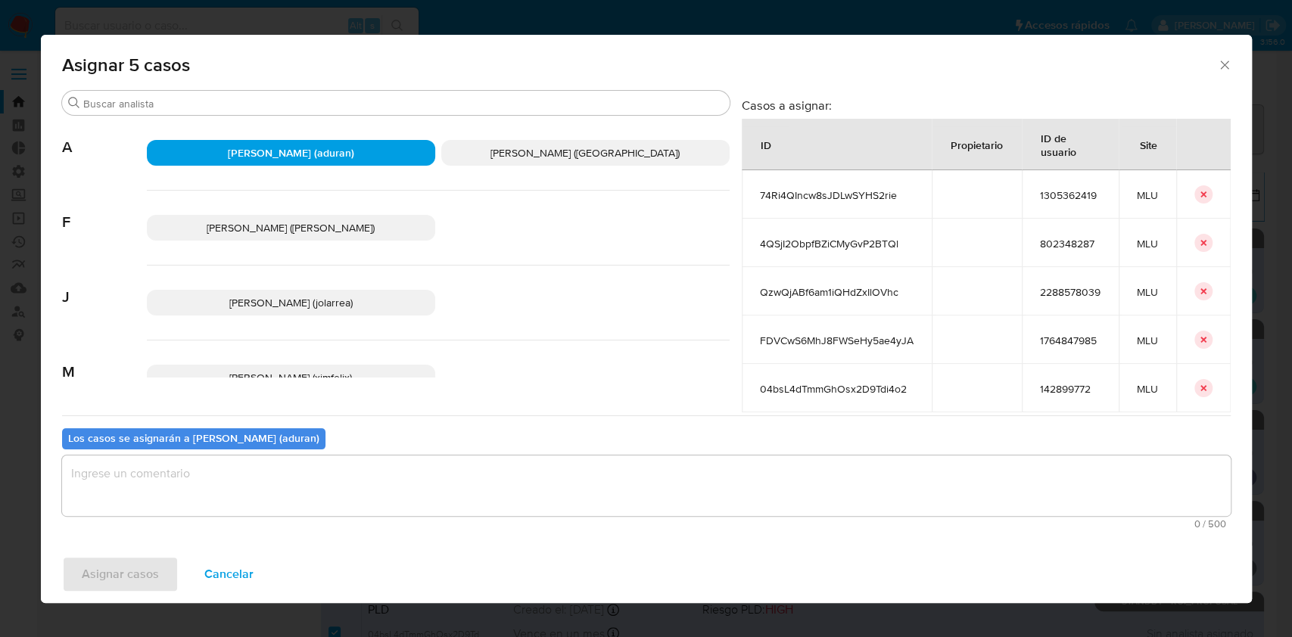
drag, startPoint x: 272, startPoint y: 515, endPoint x: 327, endPoint y: 456, distance: 81.4
click at [327, 456] on div "0 / 500 500 caracteres restantes" at bounding box center [646, 492] width 1168 height 73
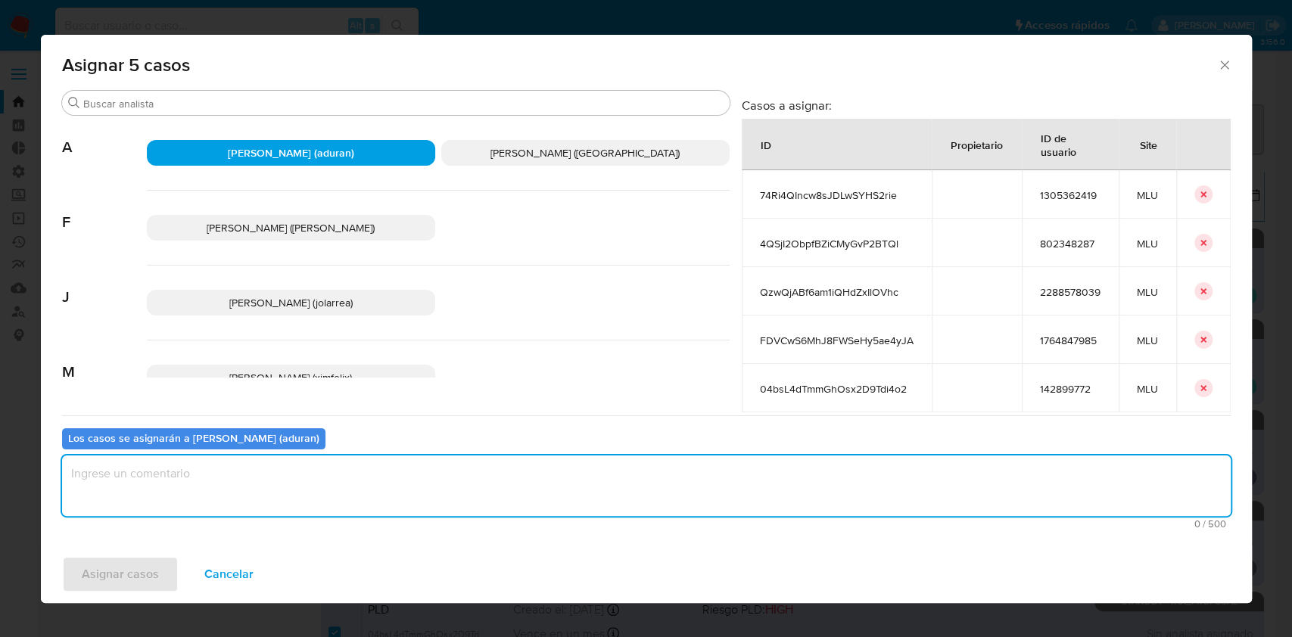
click at [327, 456] on textarea "assign-modal" at bounding box center [646, 486] width 1168 height 61
type textarea "."
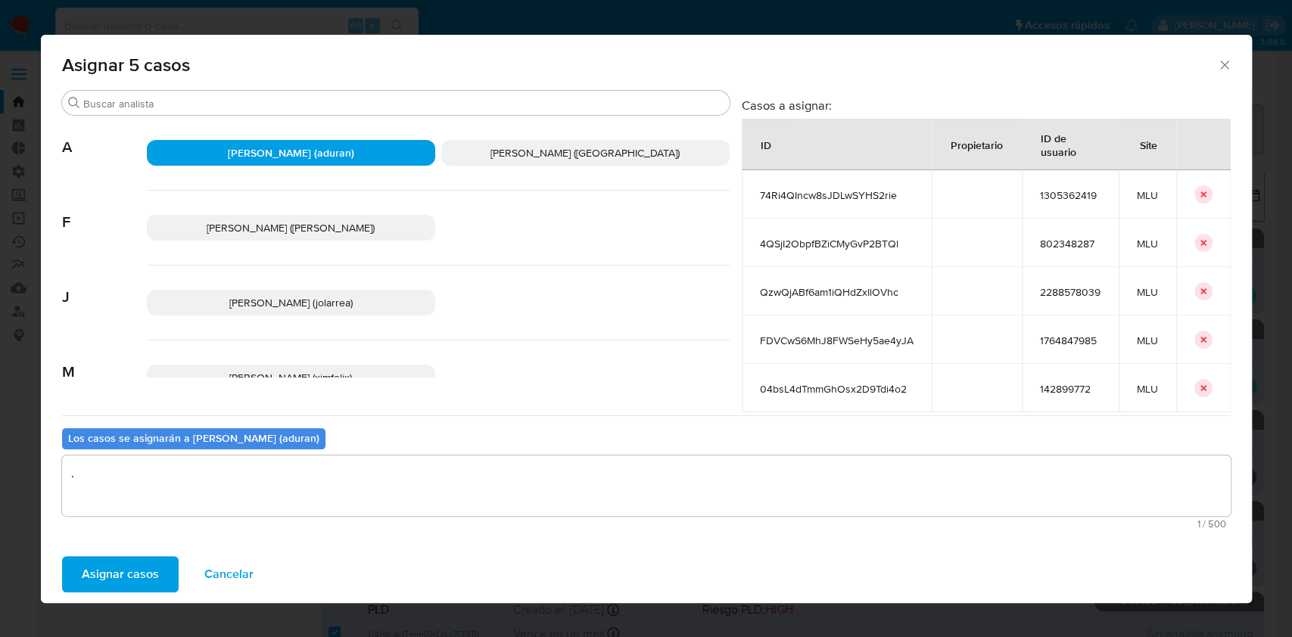
click at [139, 565] on span "Asignar casos" at bounding box center [120, 574] width 77 height 33
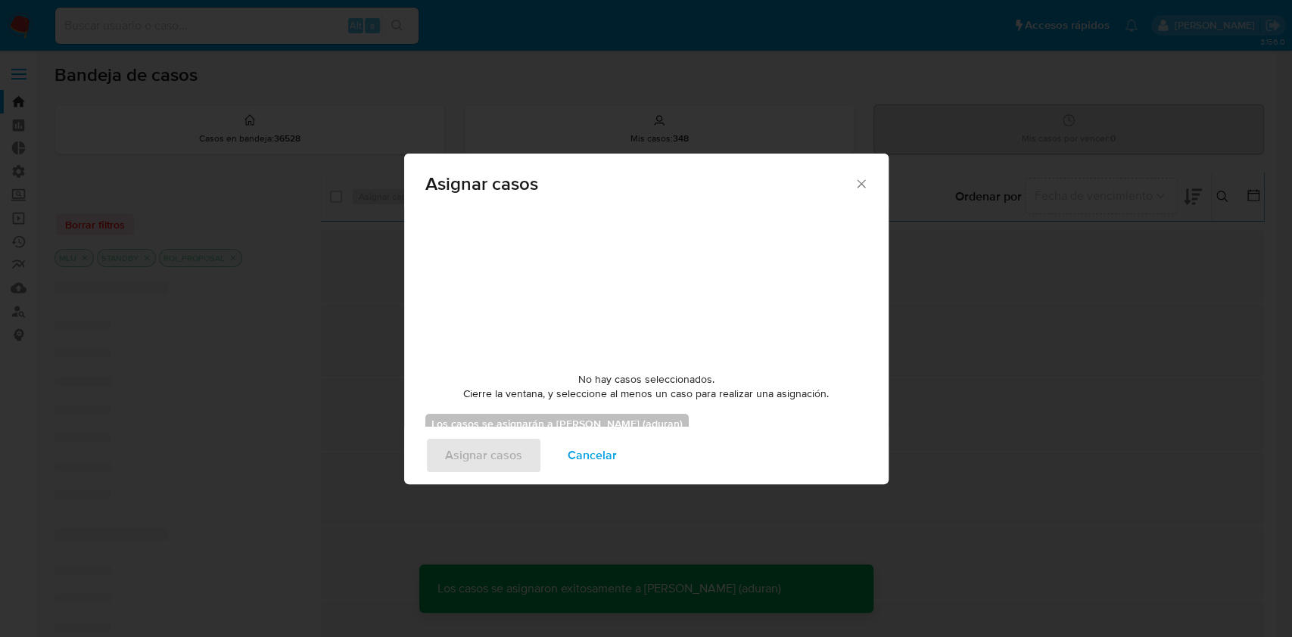
checkbox input "false"
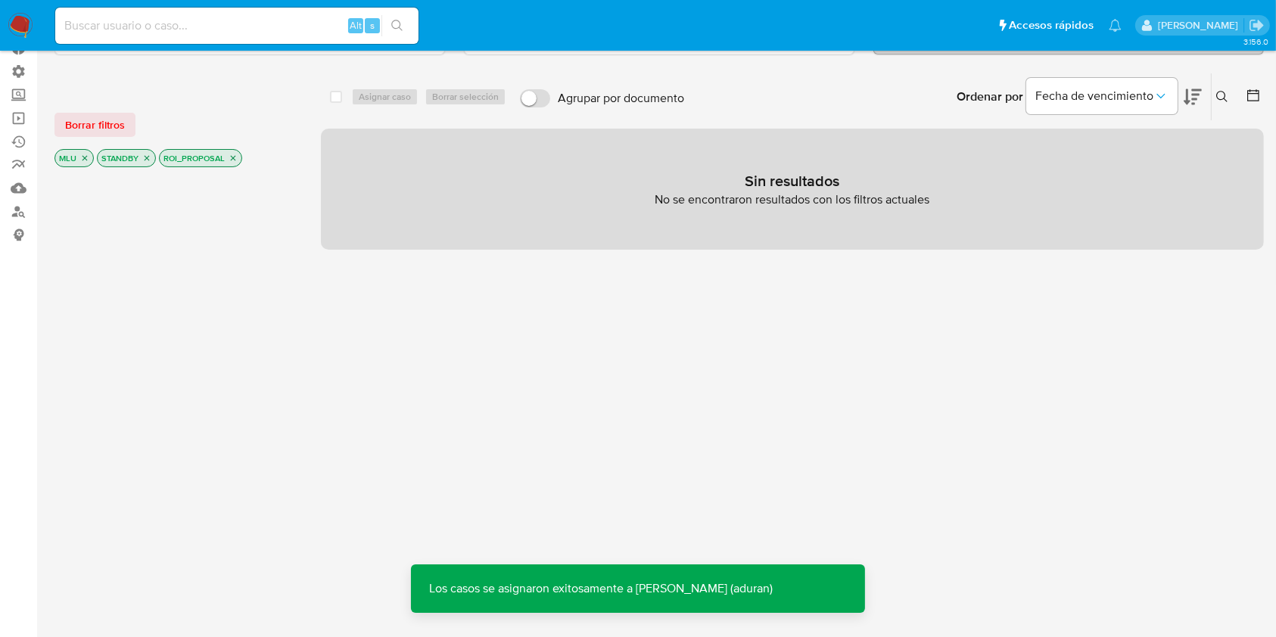
scroll to position [102, 0]
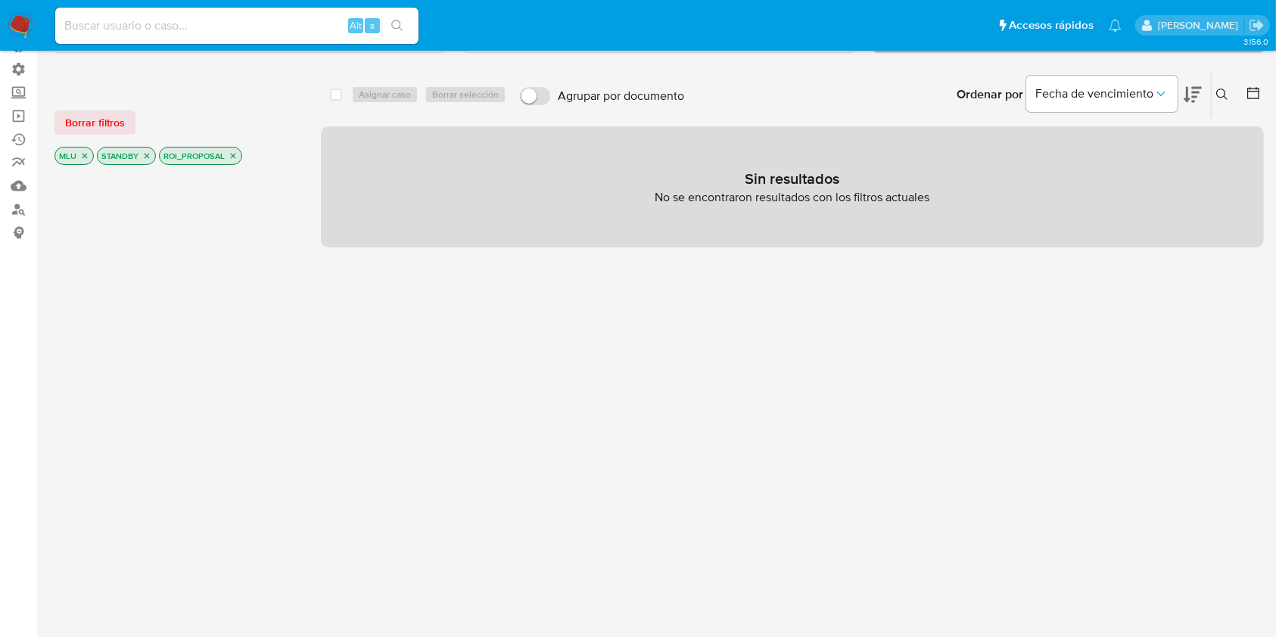
click at [25, 23] on img at bounding box center [21, 26] width 26 height 26
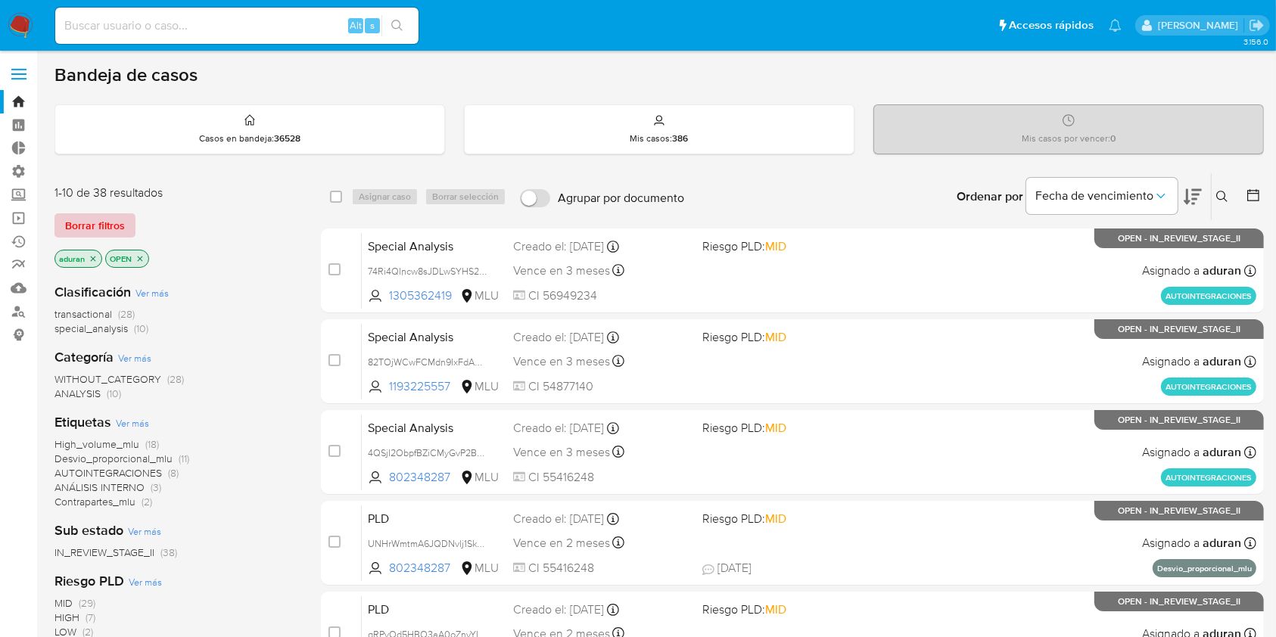
click at [118, 235] on span "Borrar filtros" at bounding box center [95, 225] width 60 height 21
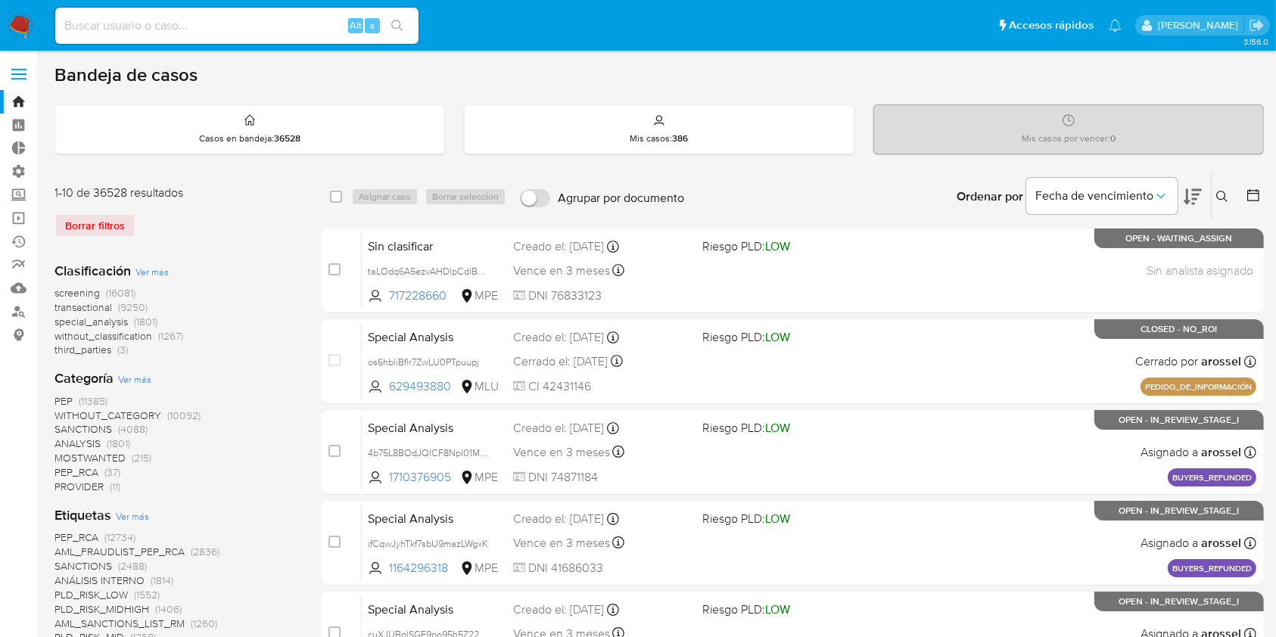
click at [1252, 204] on button at bounding box center [1255, 197] width 18 height 18
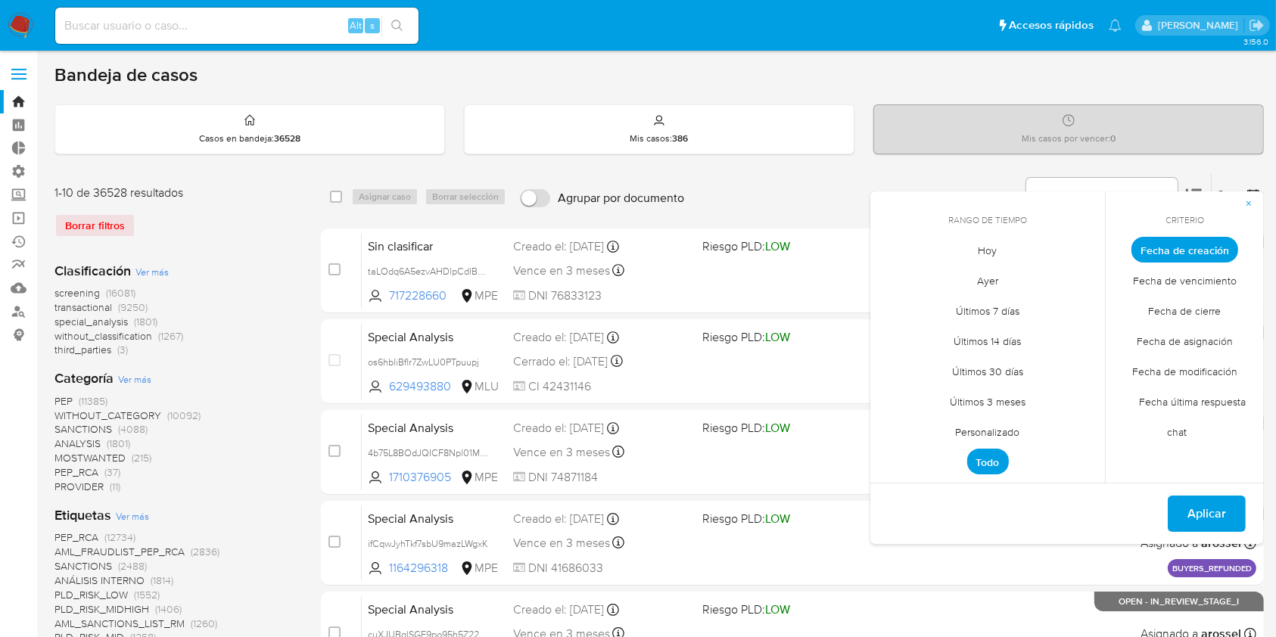
click at [1177, 302] on span "Fecha de cierre" at bounding box center [1185, 311] width 104 height 31
click at [994, 436] on span "Personalizado" at bounding box center [988, 432] width 96 height 31
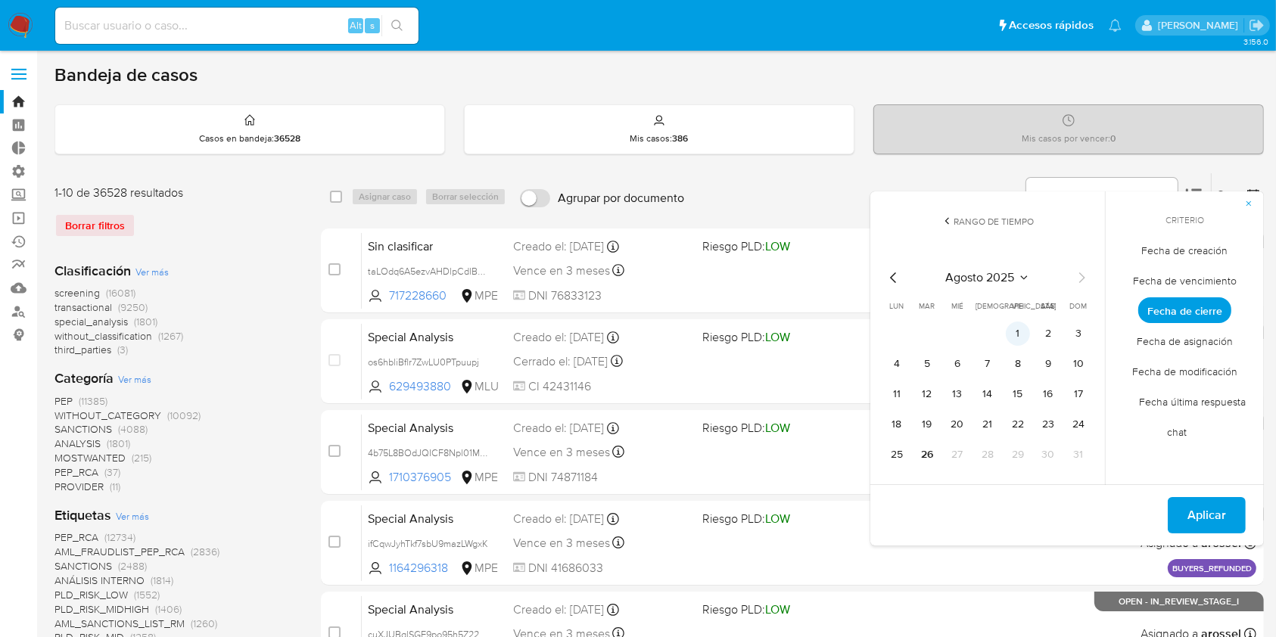
click at [1010, 336] on button "1" at bounding box center [1018, 334] width 24 height 24
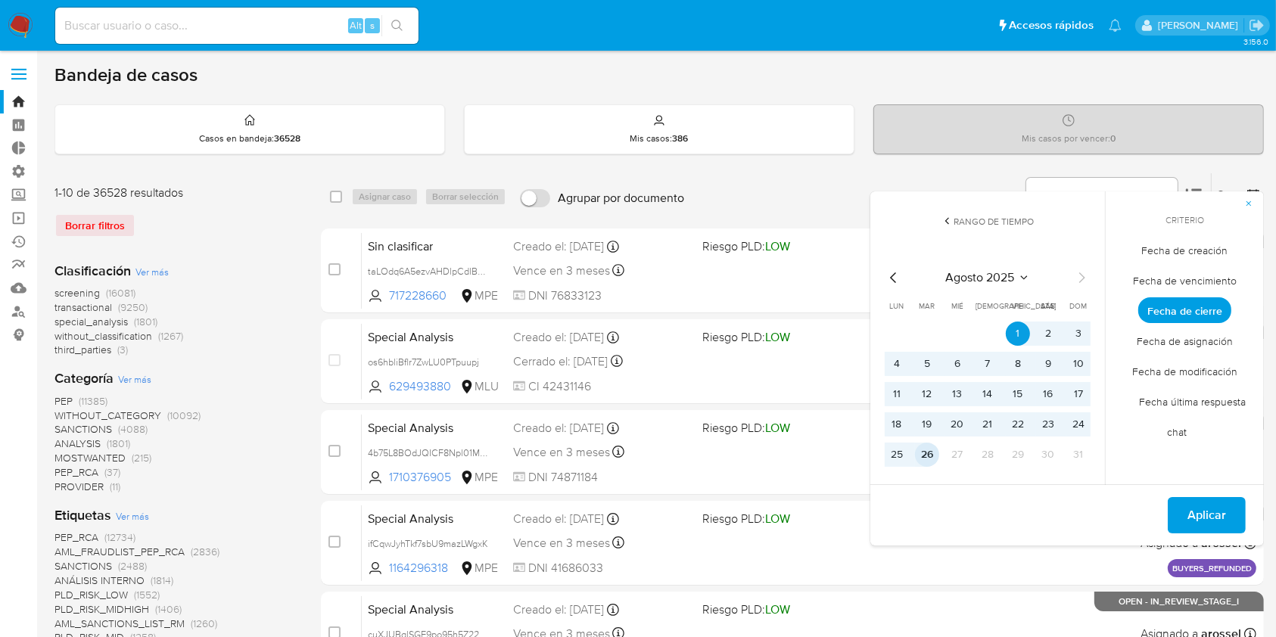
click at [926, 450] on button "26" at bounding box center [927, 455] width 24 height 24
click at [1194, 507] on span "Aplicar" at bounding box center [1206, 515] width 39 height 33
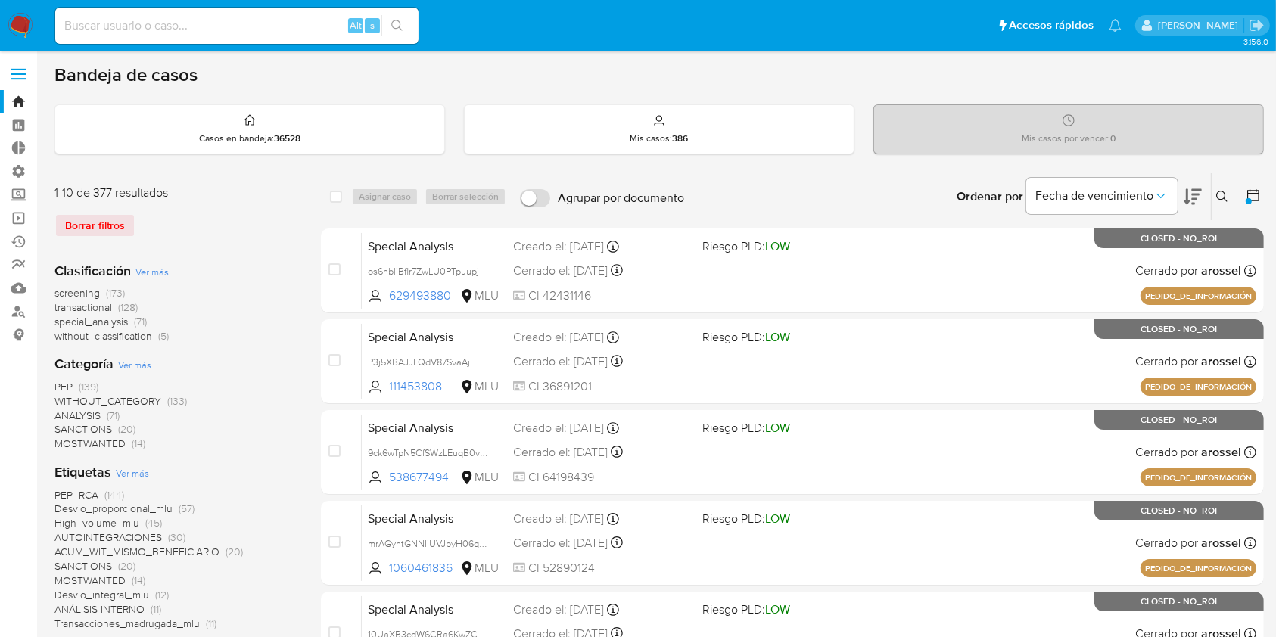
click at [160, 266] on span "Ver más" at bounding box center [151, 272] width 33 height 14
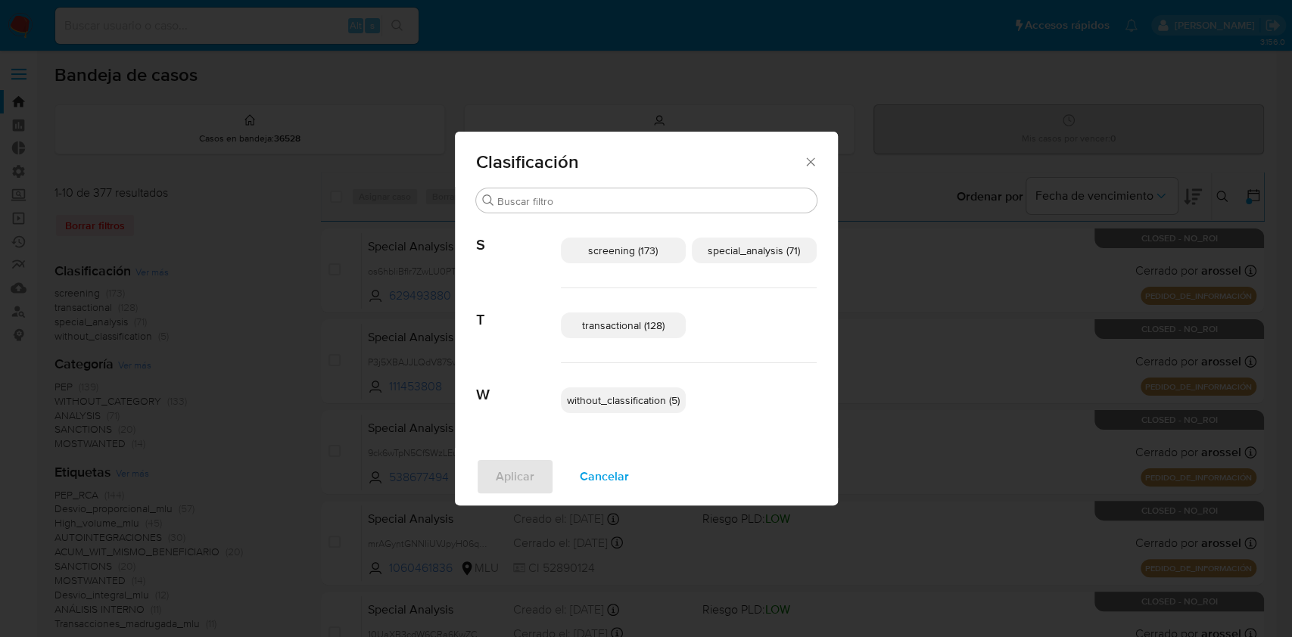
click at [642, 322] on span "transactional (128)" at bounding box center [623, 325] width 82 height 15
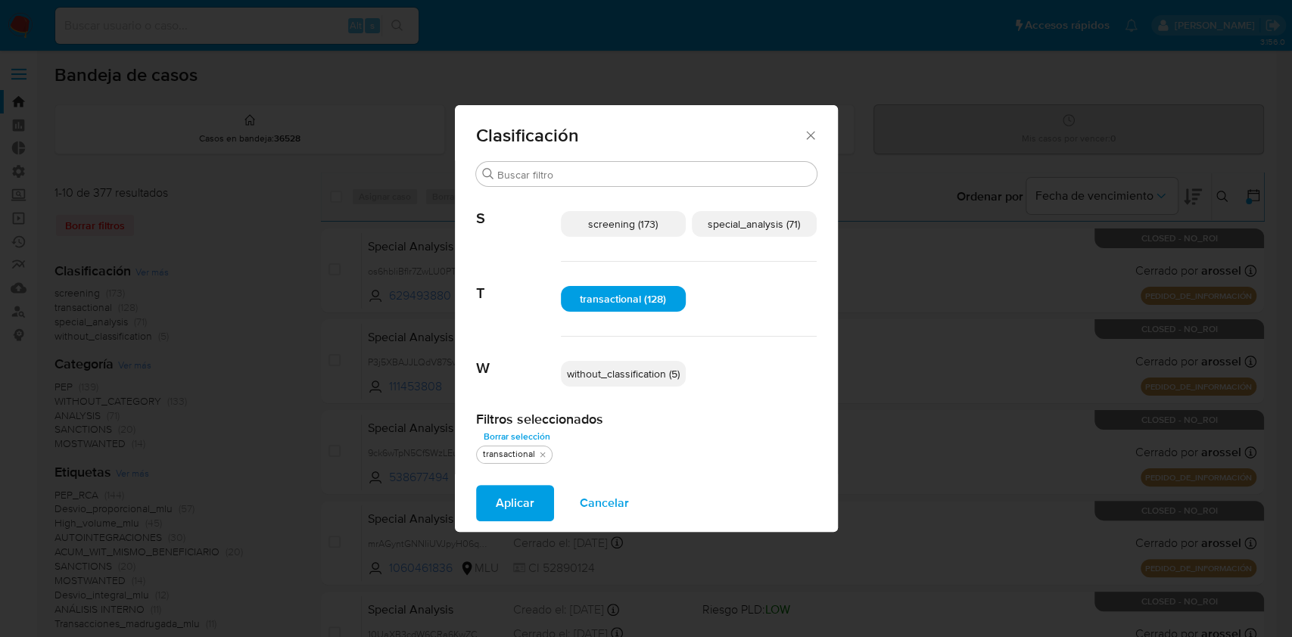
click at [758, 214] on p "special_analysis (71)" at bounding box center [754, 224] width 125 height 26
click at [508, 504] on span "Aplicar" at bounding box center [515, 503] width 39 height 33
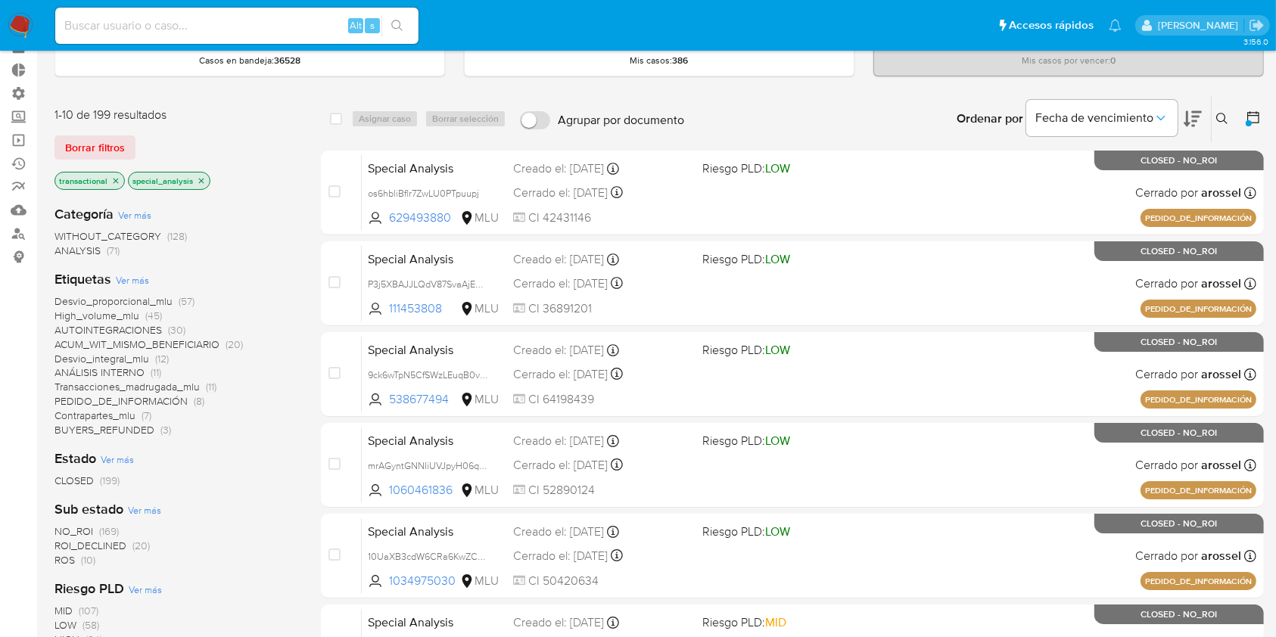
scroll to position [4, 0]
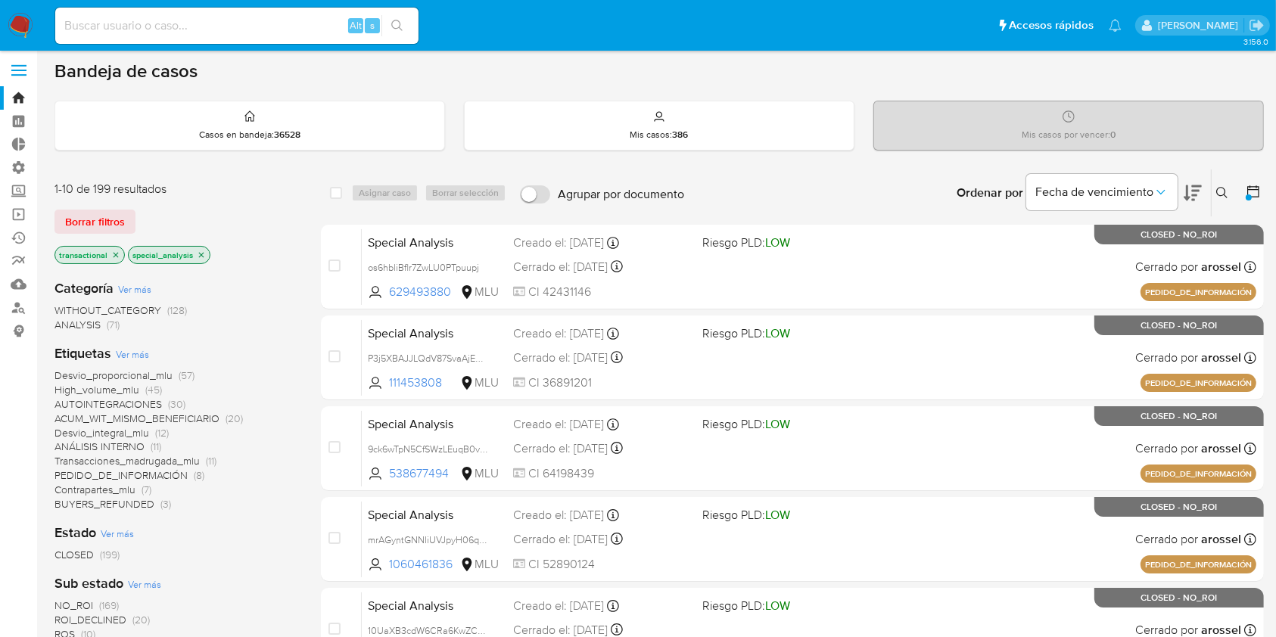
click at [20, 7] on nav "Pausado Ver notificaciones Alt s Accesos rápidos Presiona las siguientes teclas…" at bounding box center [638, 25] width 1276 height 51
click at [17, 16] on img at bounding box center [21, 26] width 26 height 26
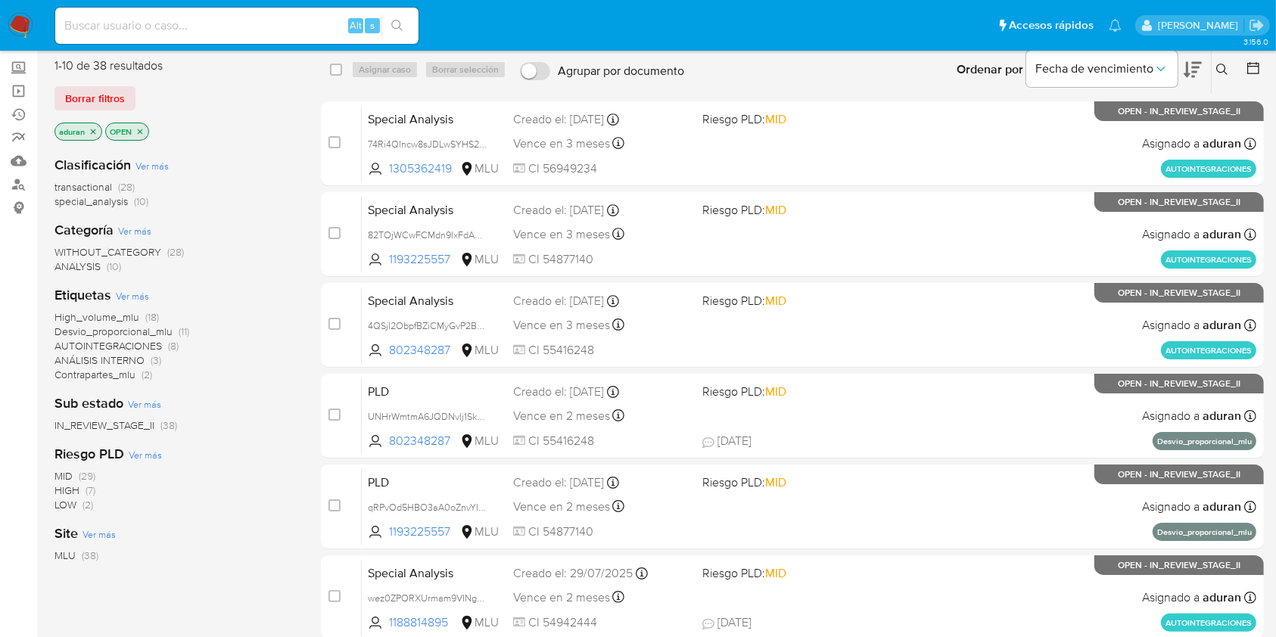
scroll to position [128, 0]
click at [110, 80] on div "1-10 de 38 resultados Borrar filtros aduran OPEN" at bounding box center [175, 100] width 242 height 86
click at [120, 89] on span "Borrar filtros" at bounding box center [95, 97] width 60 height 21
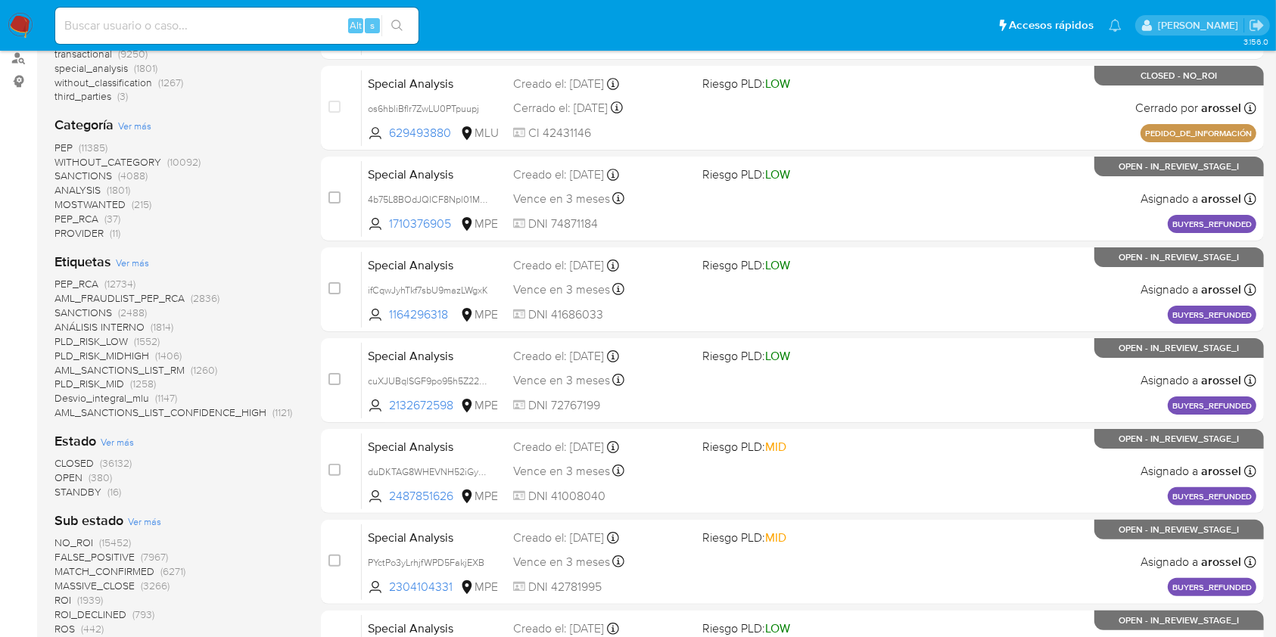
scroll to position [362, 0]
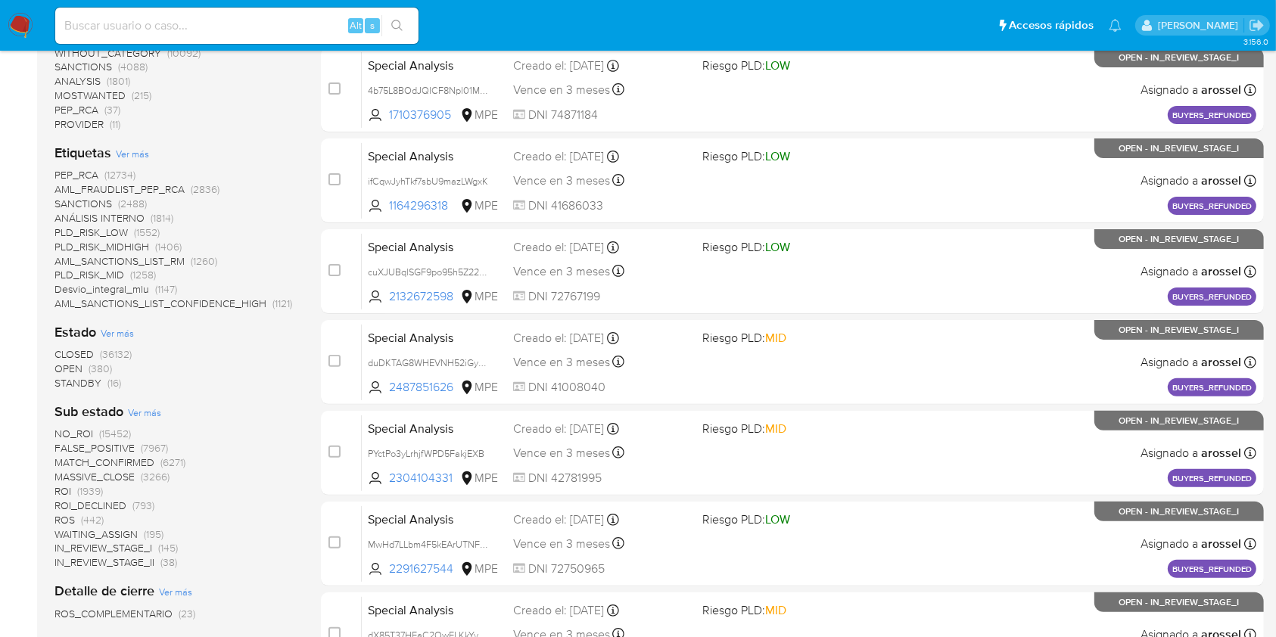
click at [73, 381] on span "STANDBY" at bounding box center [77, 382] width 47 height 15
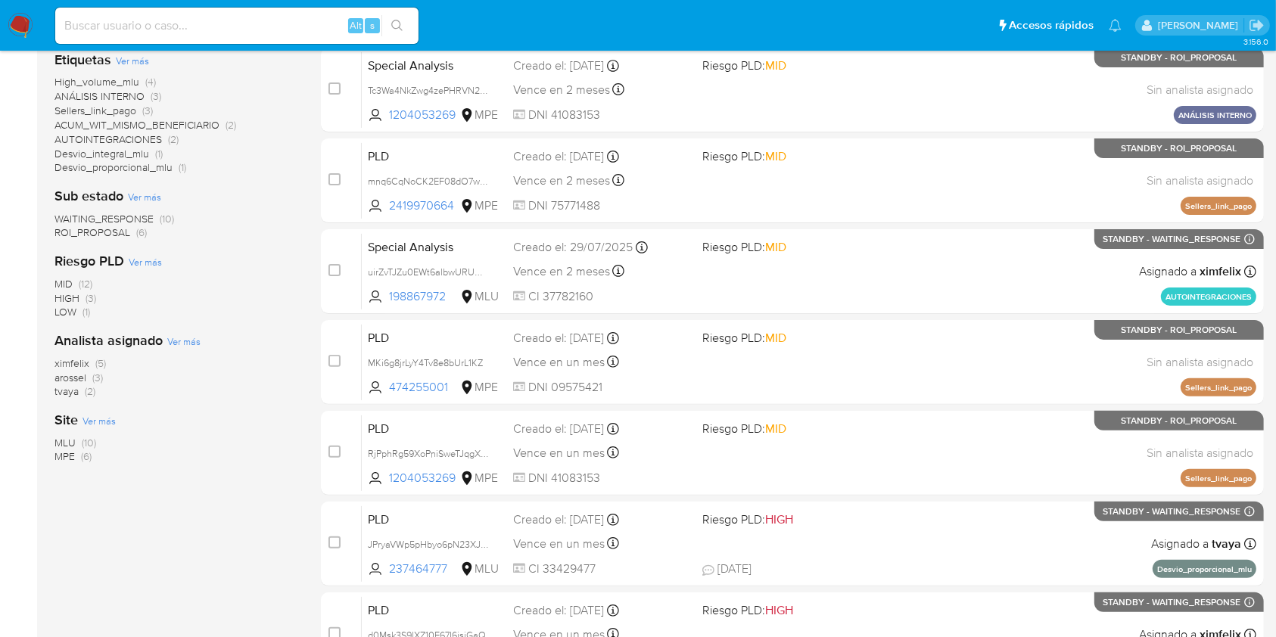
click at [114, 230] on span "ROI_PROPOSAL" at bounding box center [92, 232] width 76 height 15
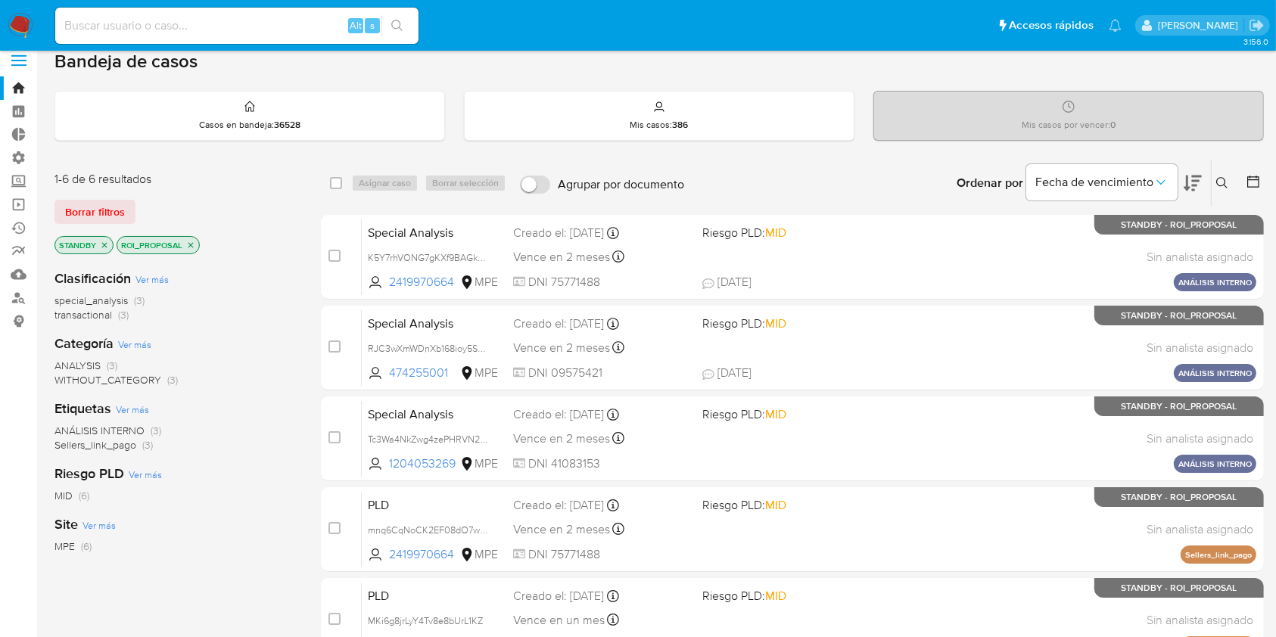
scroll to position [18, 0]
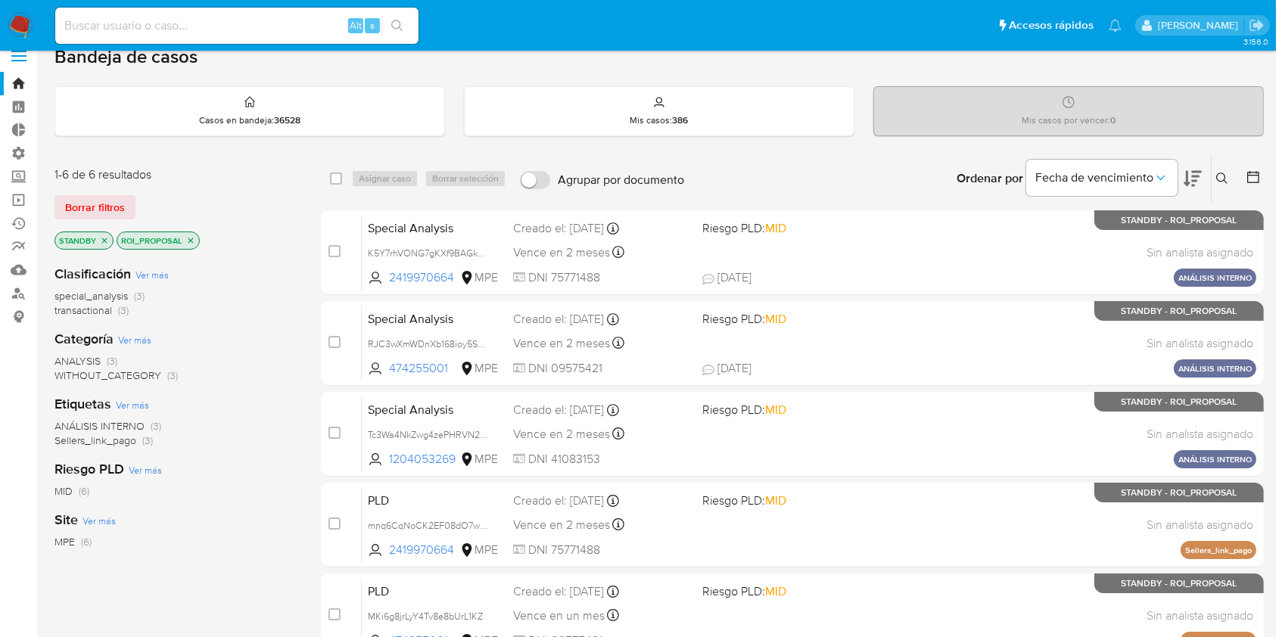
click at [17, 20] on img at bounding box center [21, 26] width 26 height 26
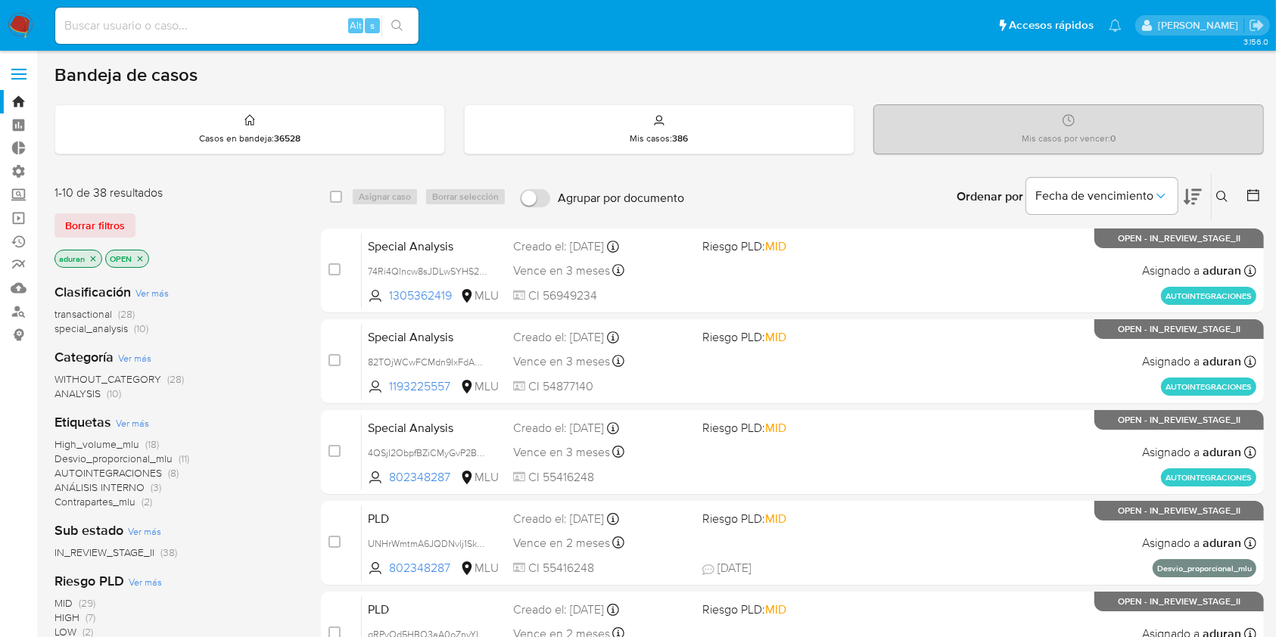
click at [1199, 195] on icon at bounding box center [1192, 197] width 18 height 18
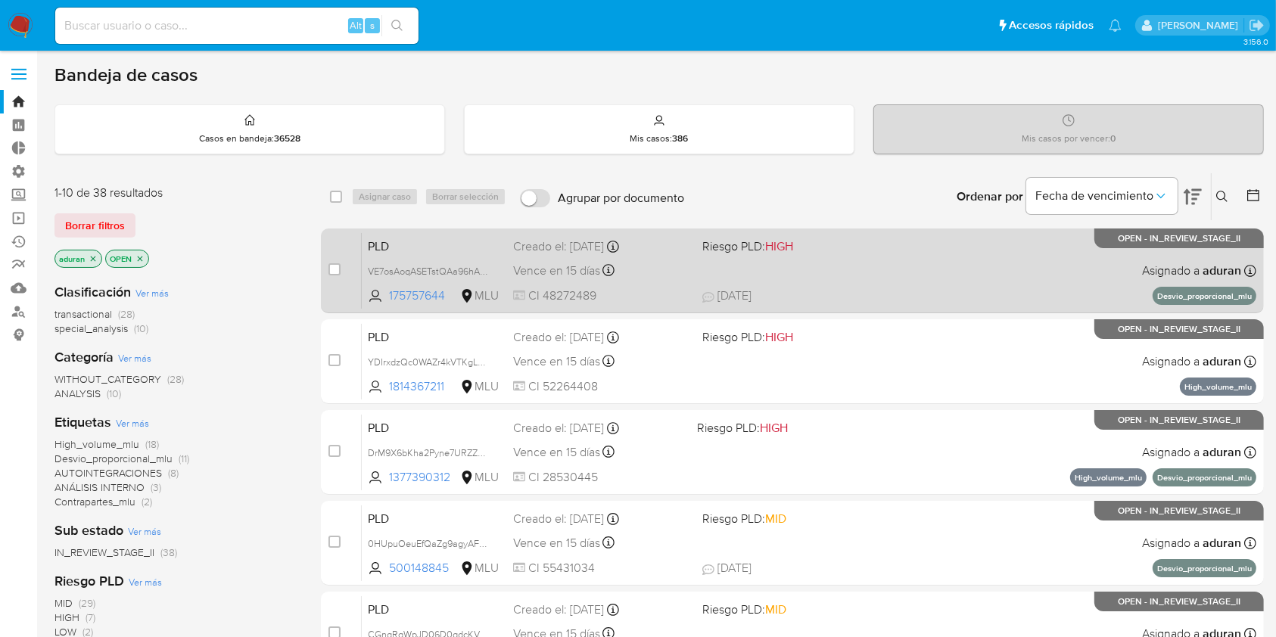
click at [894, 294] on span "09/08/2025 09/08/2025 08:40" at bounding box center [884, 296] width 365 height 17
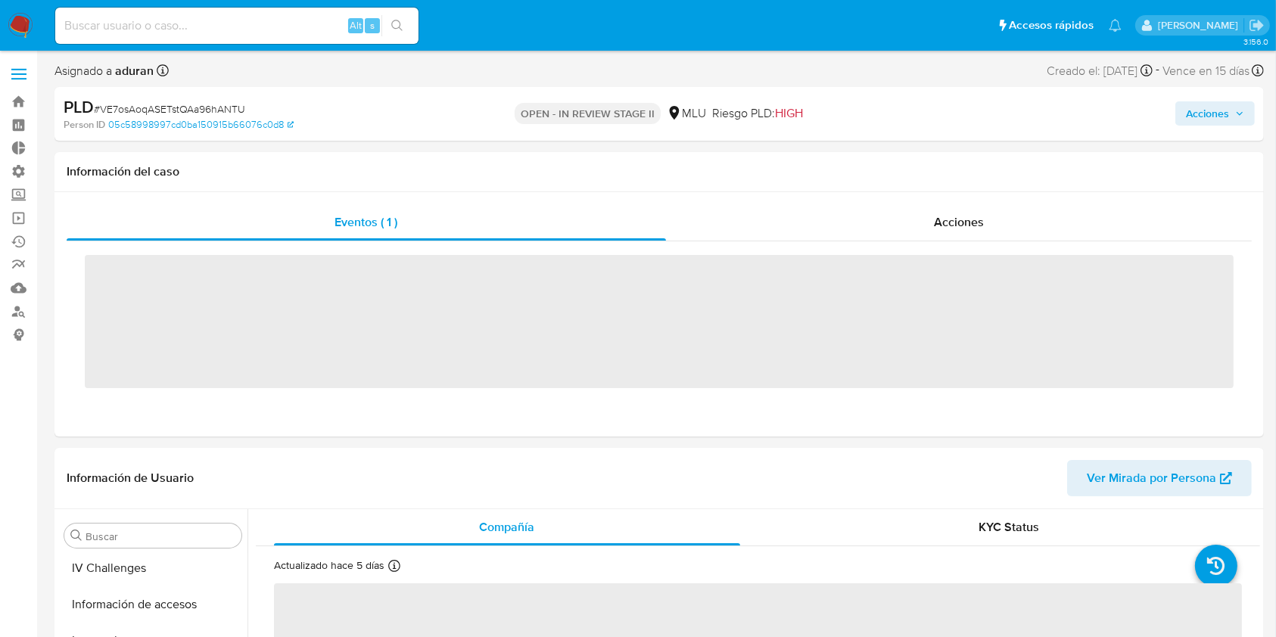
scroll to position [642, 0]
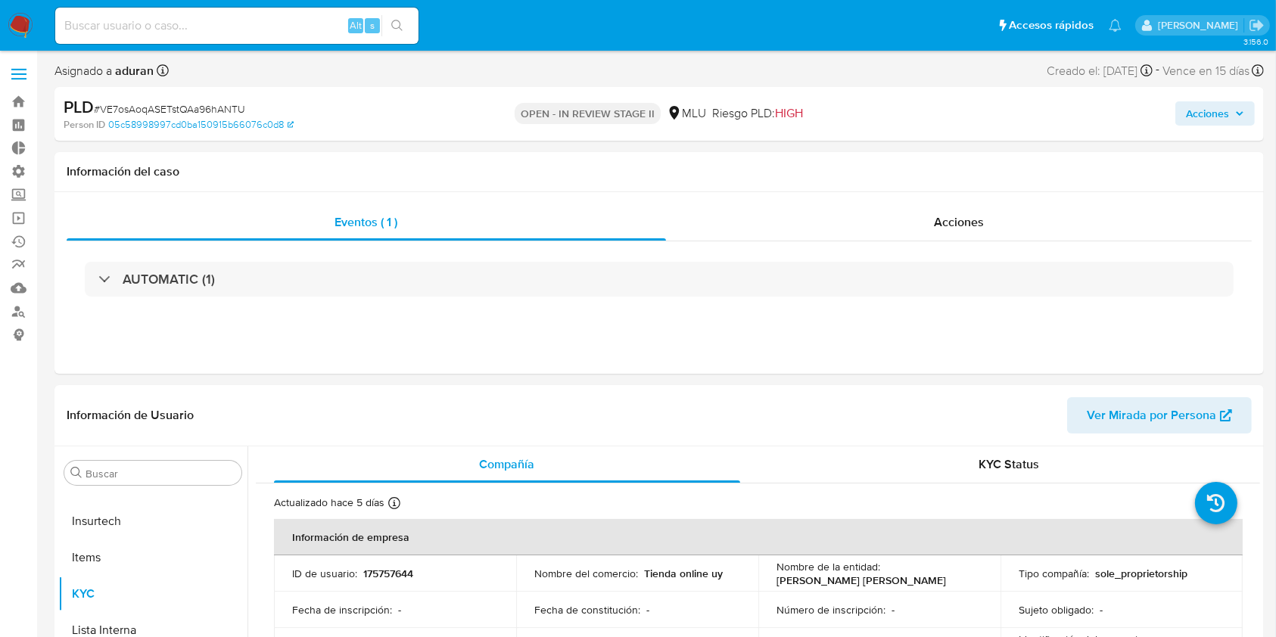
select select "10"
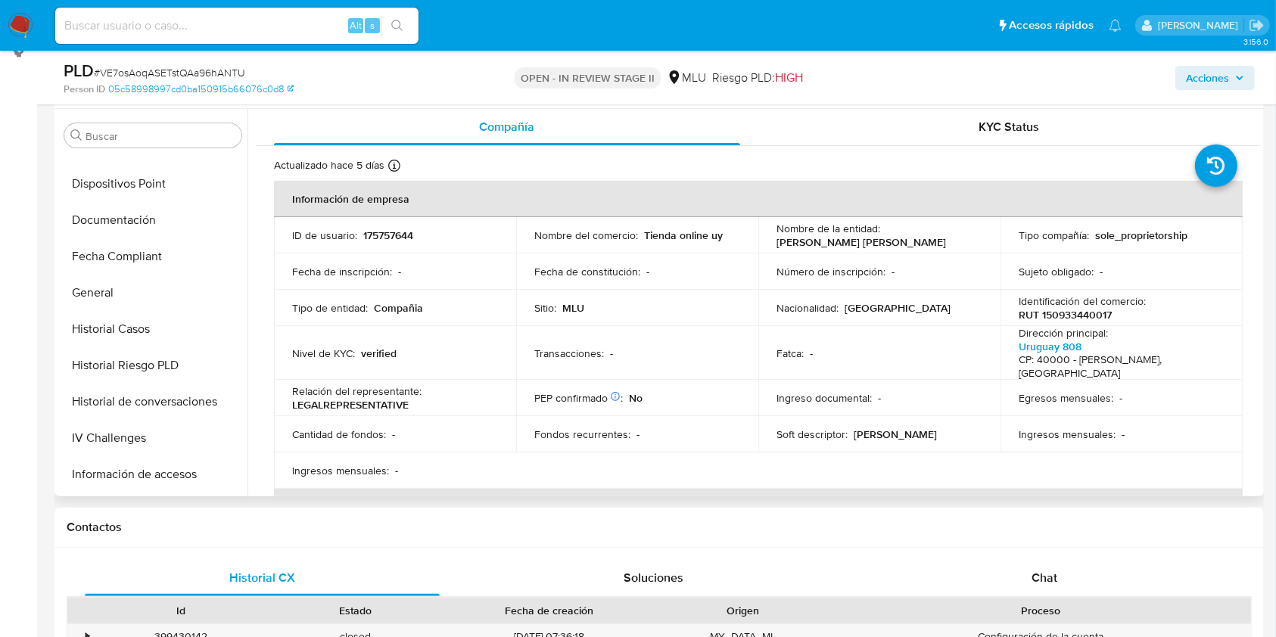
scroll to position [0, 0]
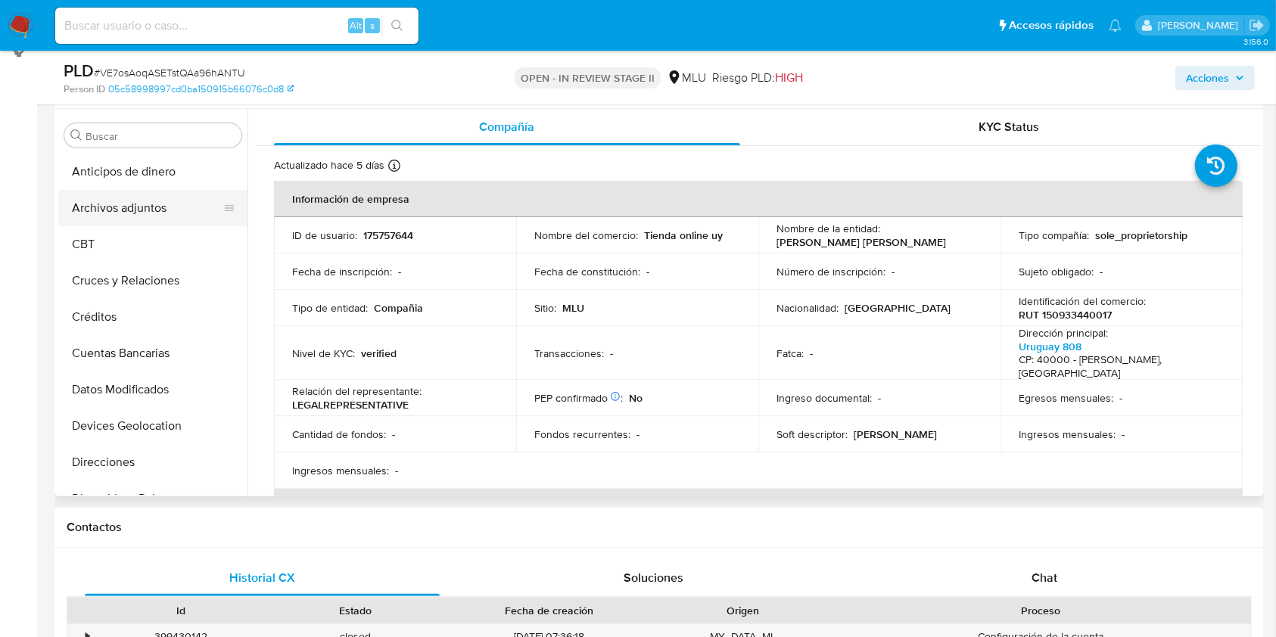
click at [145, 194] on button "Archivos adjuntos" at bounding box center [146, 208] width 177 height 36
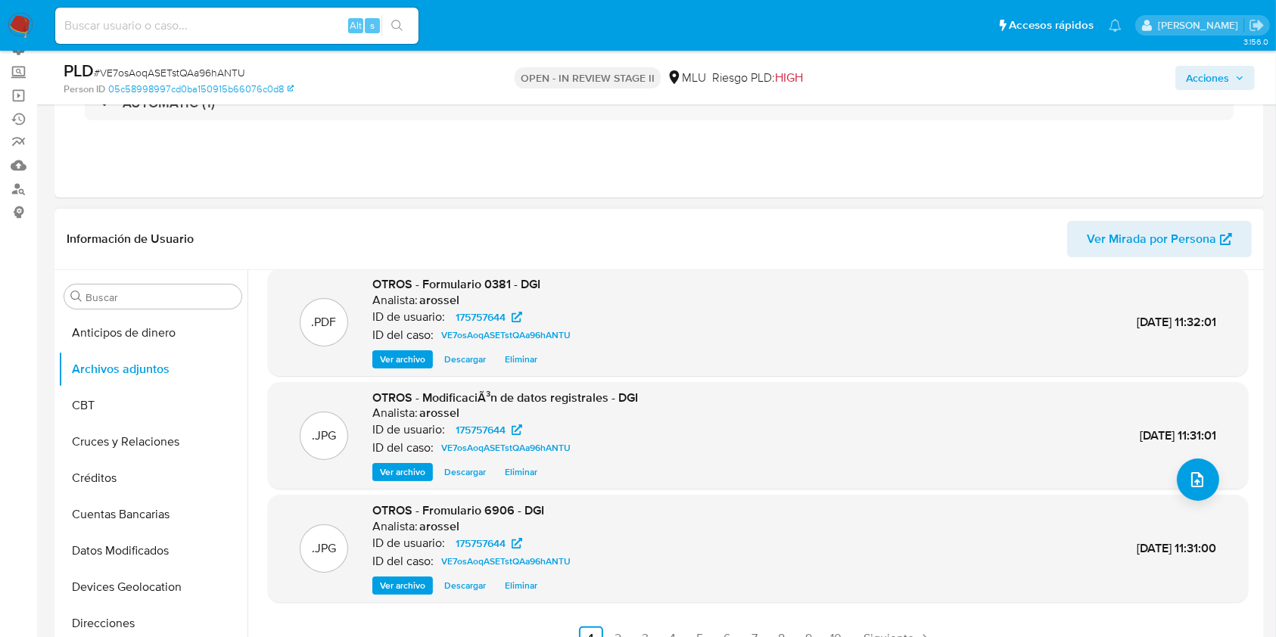
scroll to position [127, 0]
click at [610, 632] on link "2" at bounding box center [618, 638] width 24 height 24
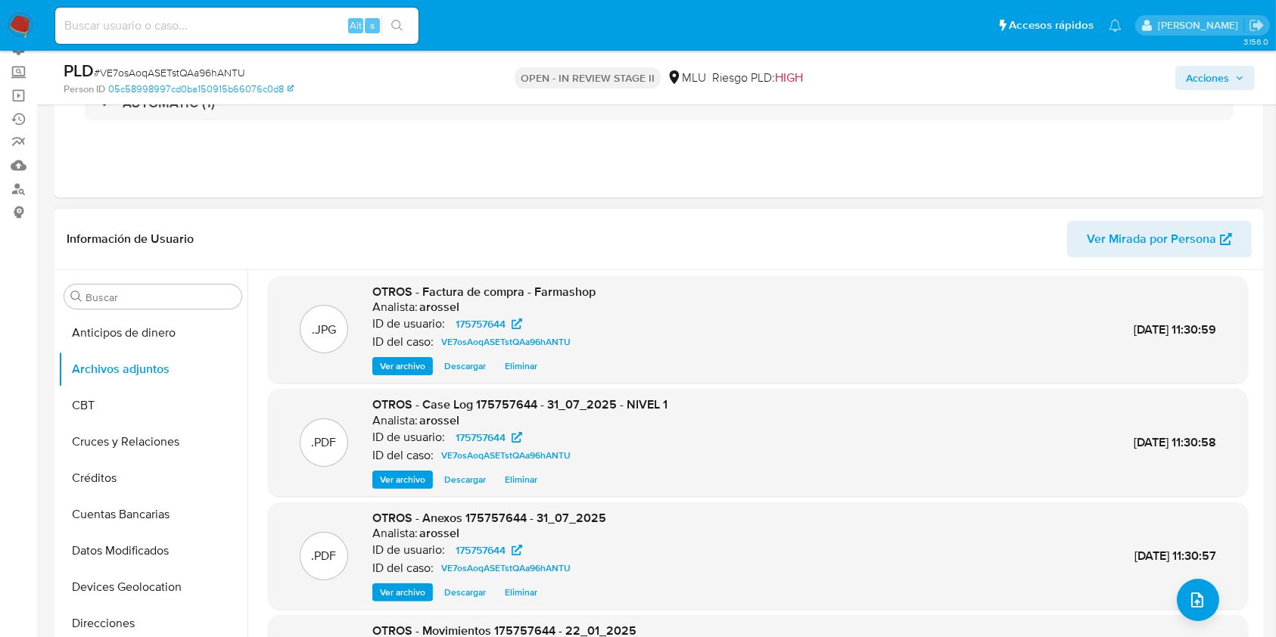
scroll to position [12, 0]
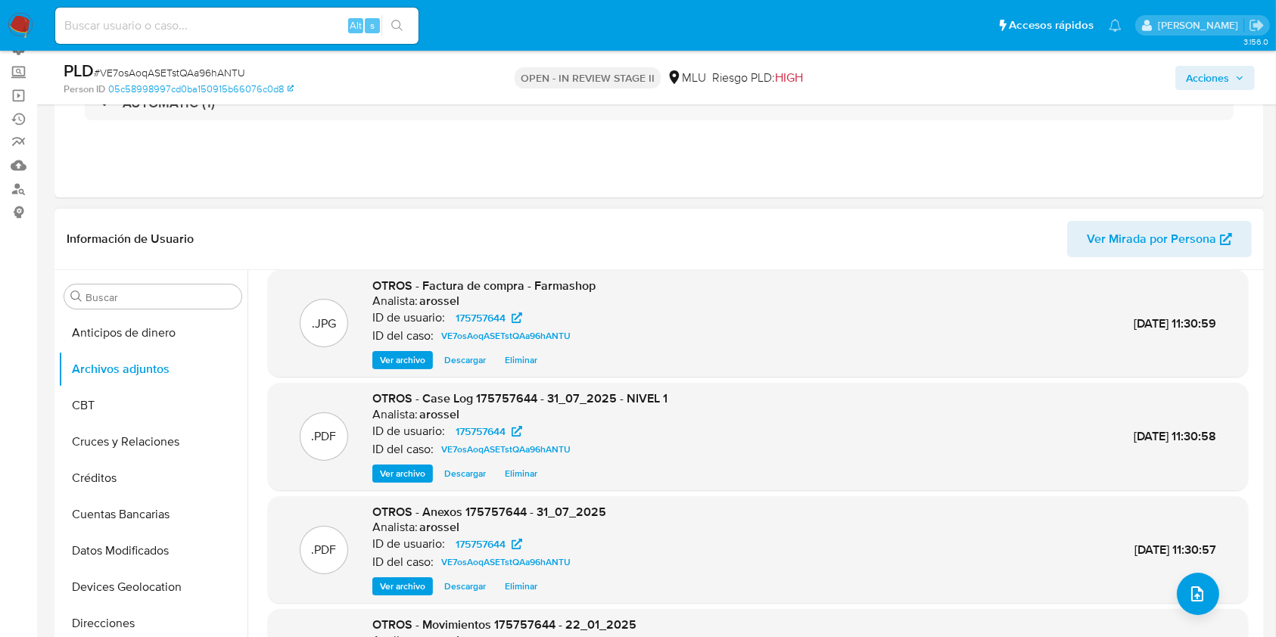
click at [465, 470] on span "Descargar" at bounding box center [465, 473] width 42 height 15
click at [131, 594] on button "Documentación" at bounding box center [146, 587] width 177 height 36
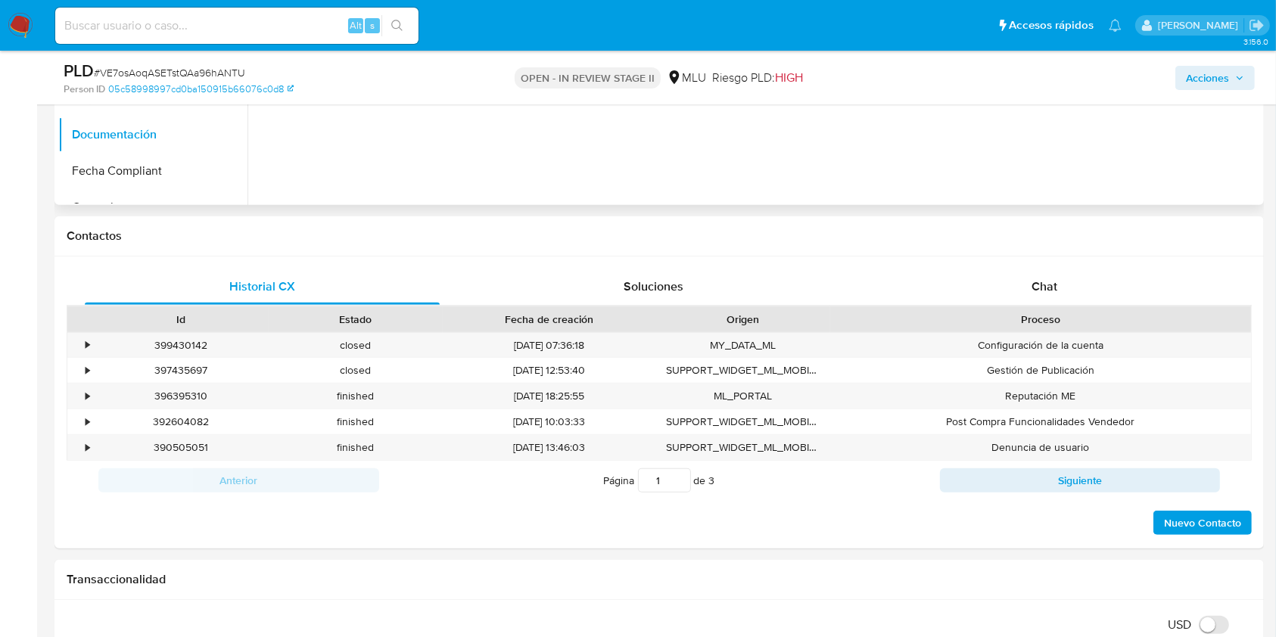
scroll to position [576, 0]
click at [1044, 298] on div "Chat" at bounding box center [1044, 286] width 355 height 36
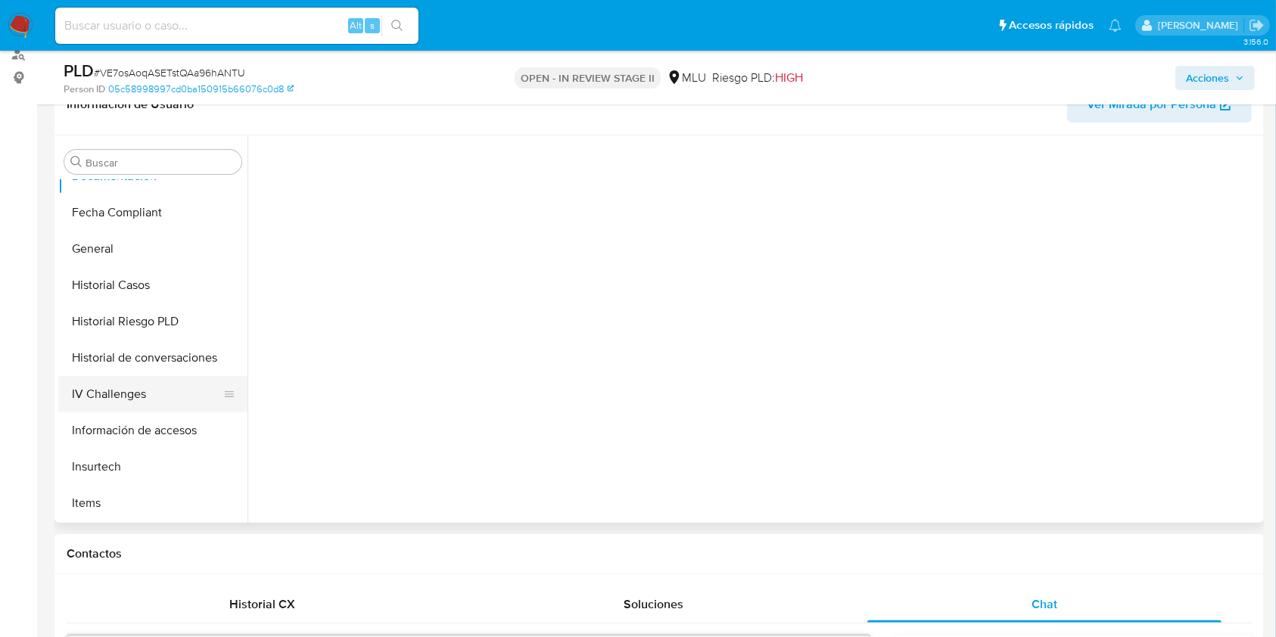
scroll to position [527, 0]
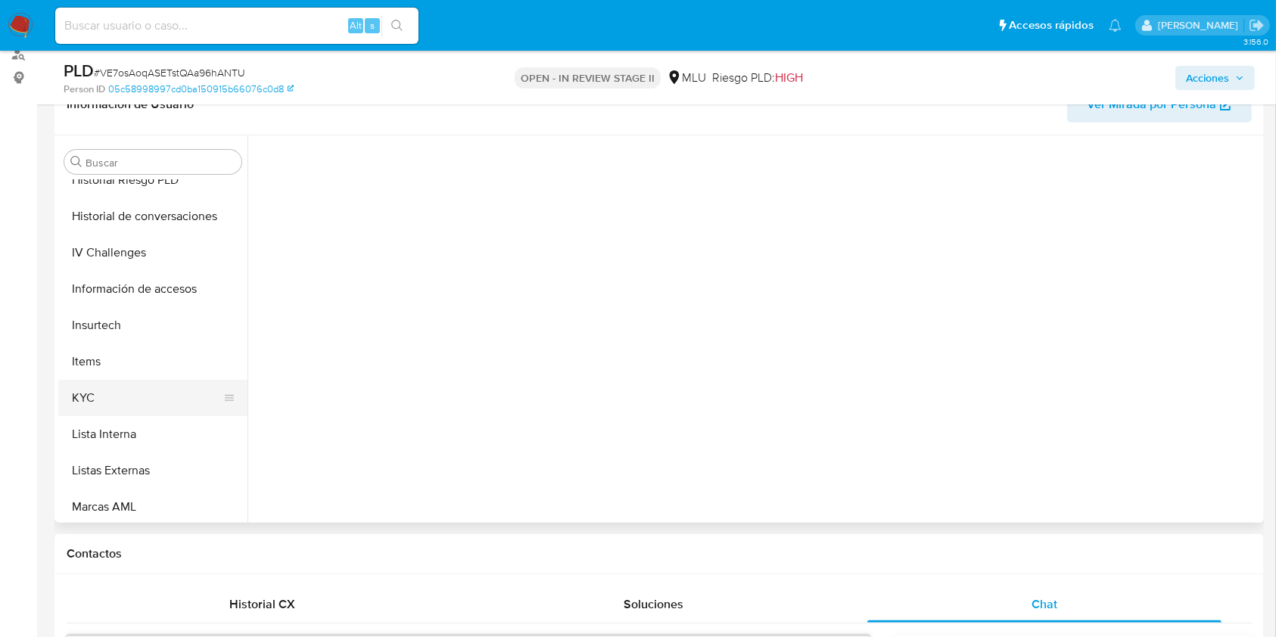
click at [96, 404] on button "KYC" at bounding box center [146, 398] width 177 height 36
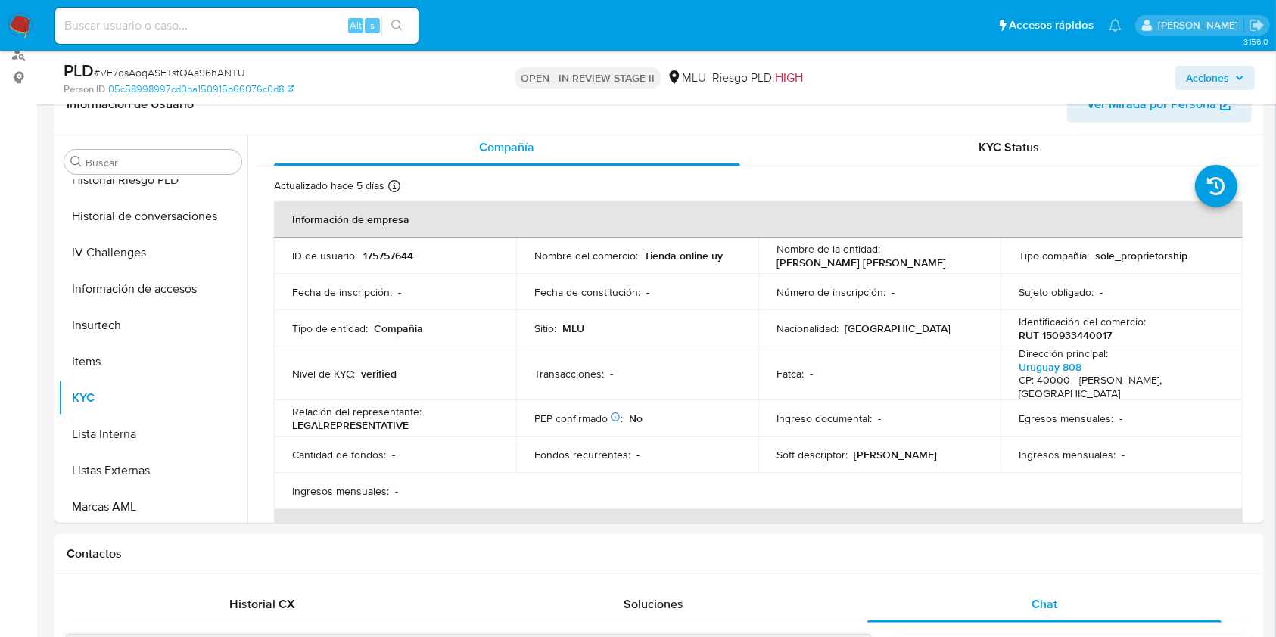
scroll to position [4, 0]
click at [1209, 76] on span "Acciones" at bounding box center [1207, 78] width 43 height 24
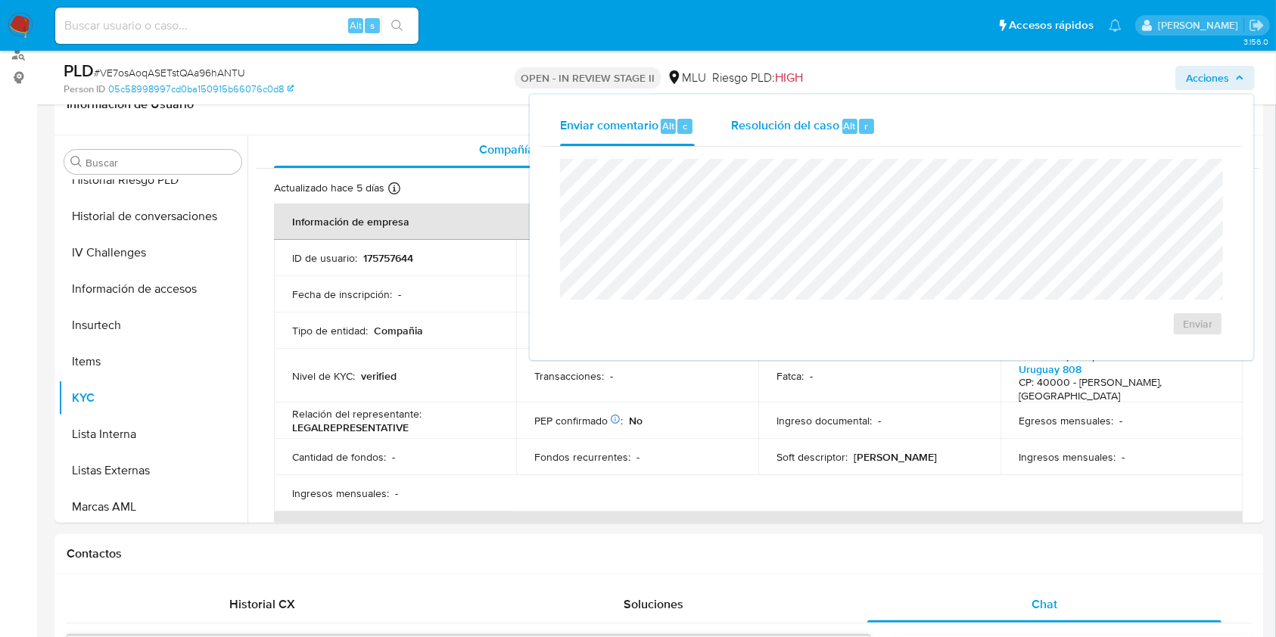
click at [807, 125] on span "Resolución del caso" at bounding box center [785, 125] width 108 height 17
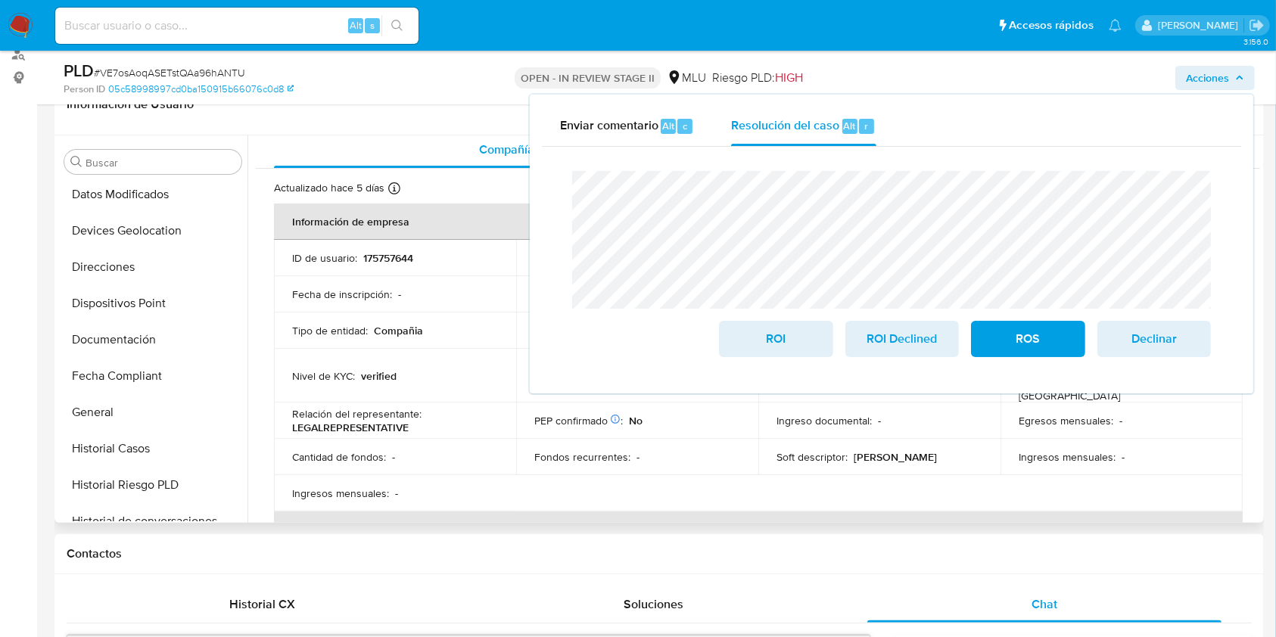
scroll to position [126, 0]
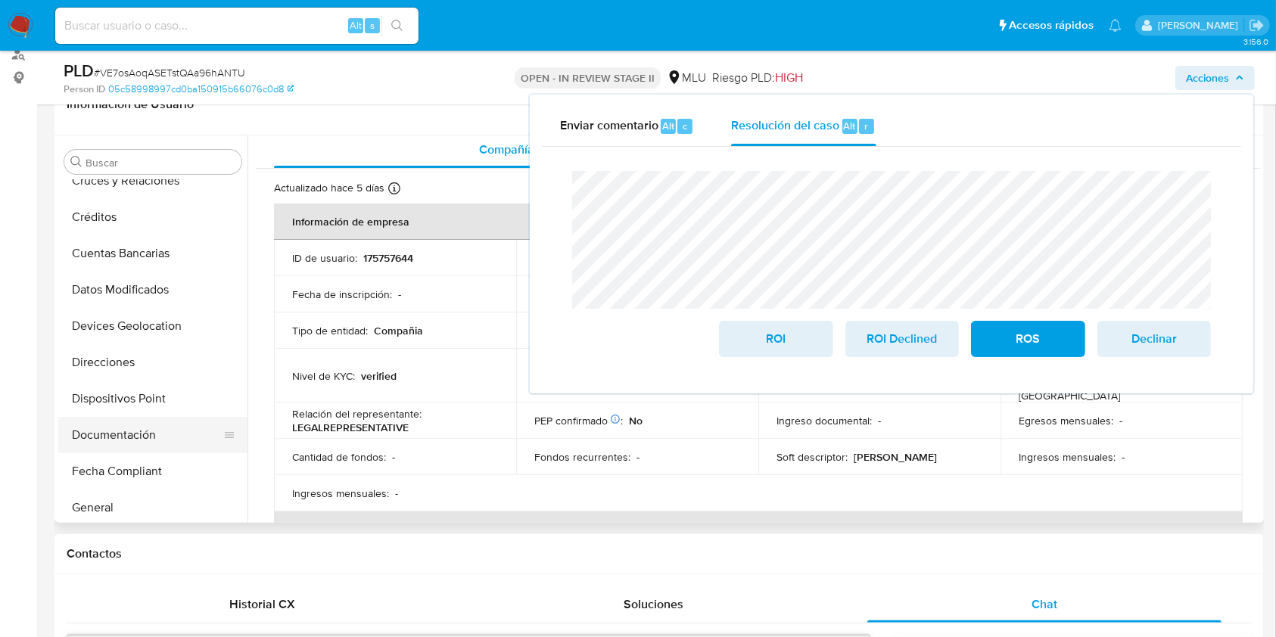
click at [145, 445] on button "Documentación" at bounding box center [146, 435] width 177 height 36
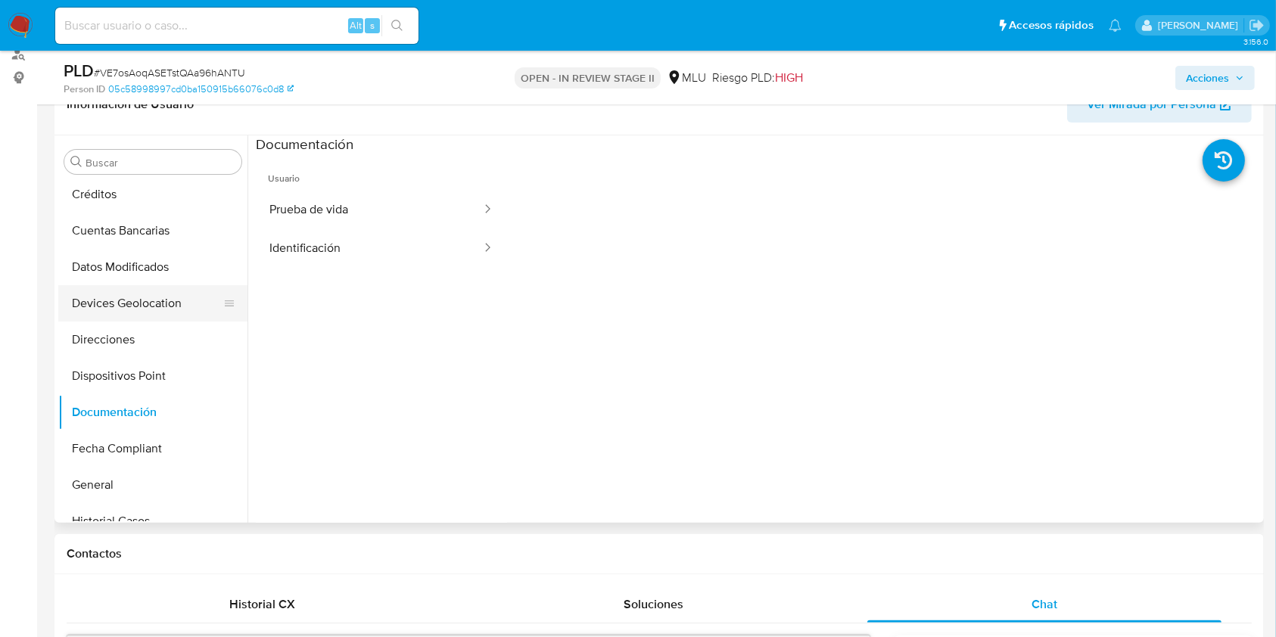
scroll to position [148, 0]
click at [133, 281] on button "Datos Modificados" at bounding box center [146, 268] width 177 height 36
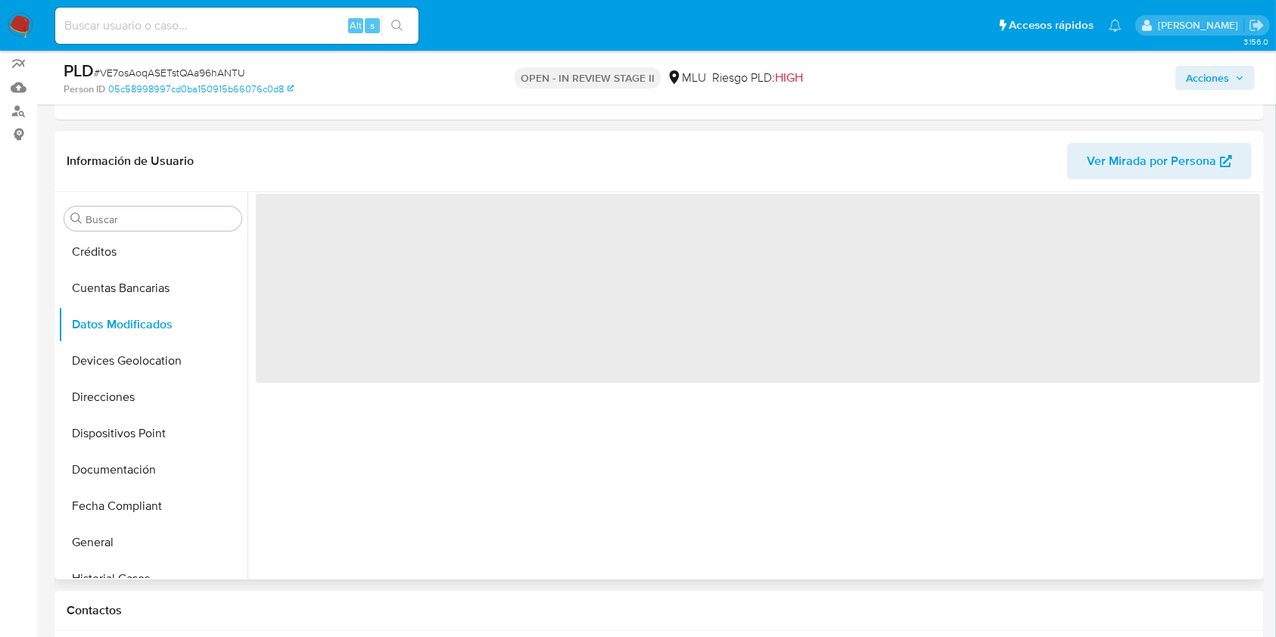
scroll to position [197, 0]
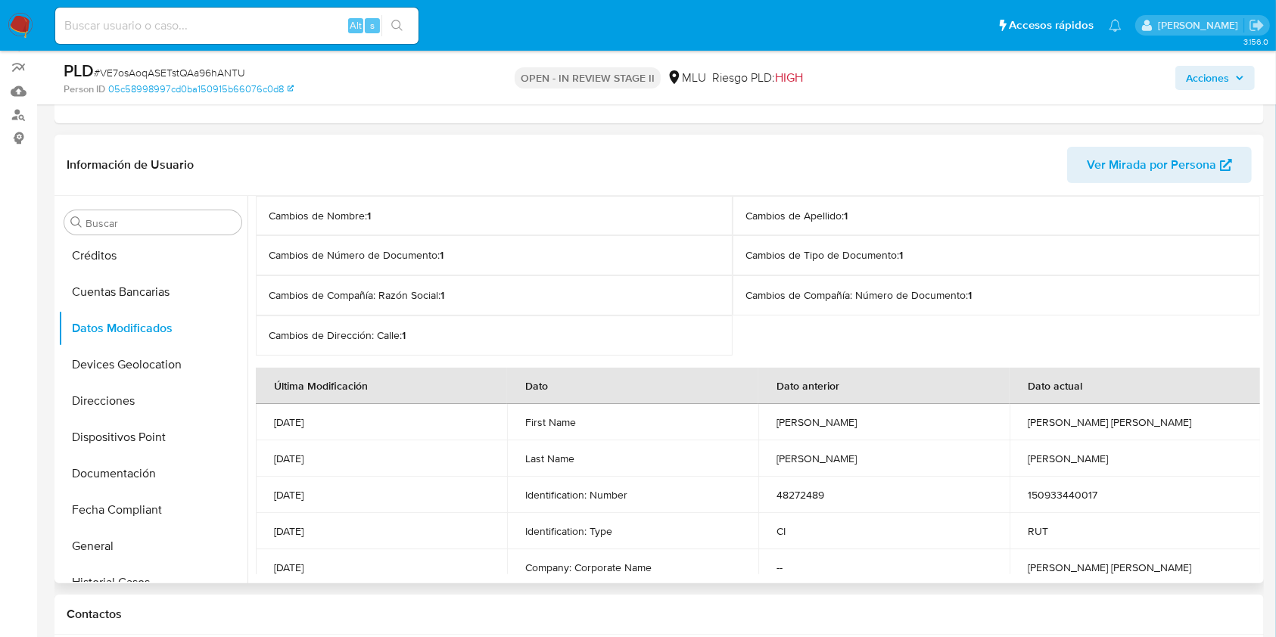
click at [1199, 81] on span "Acciones" at bounding box center [1207, 78] width 43 height 24
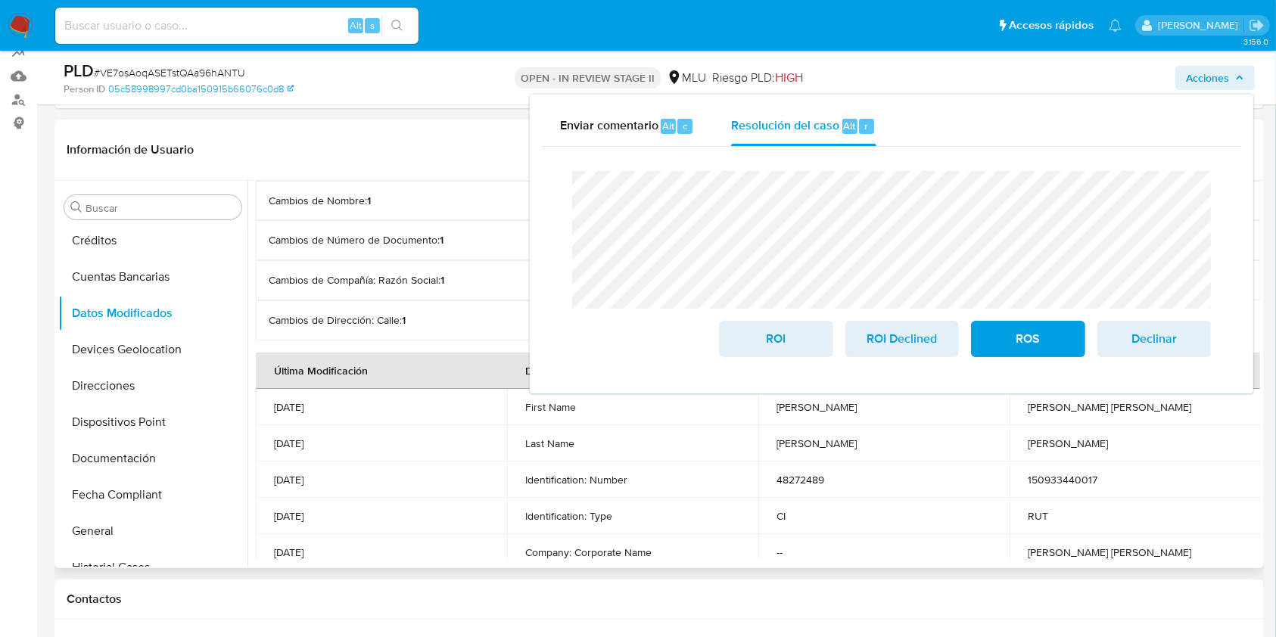
scroll to position [216, 0]
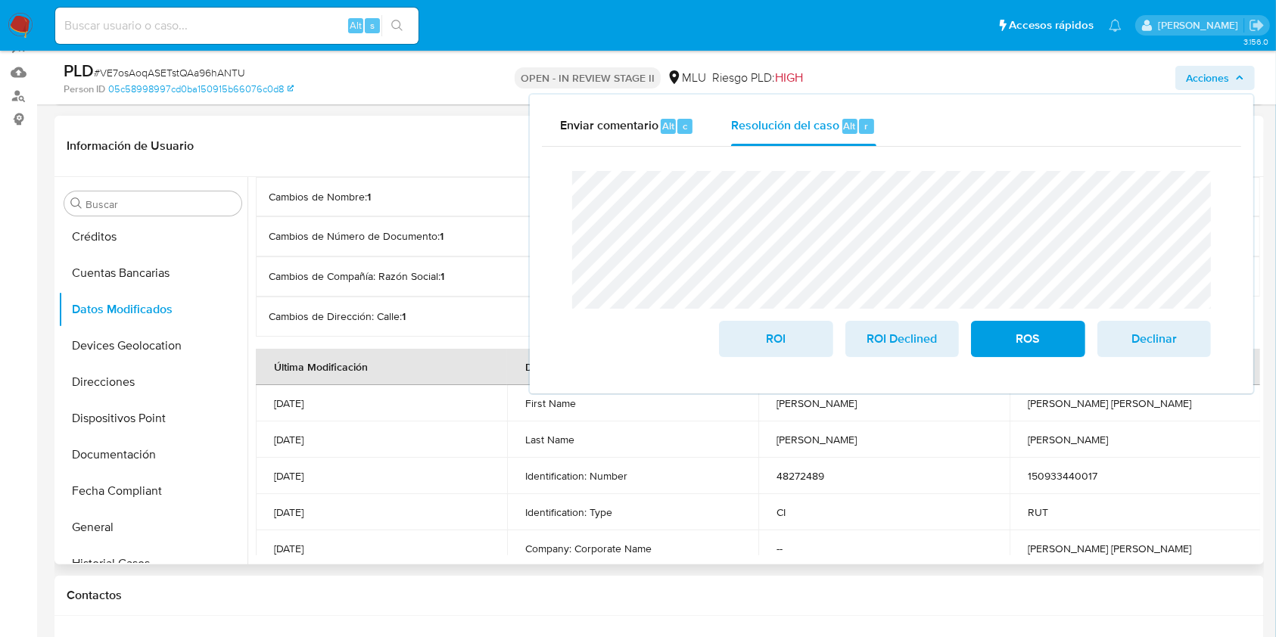
click at [493, 551] on td "08/11/2025" at bounding box center [381, 548] width 251 height 36
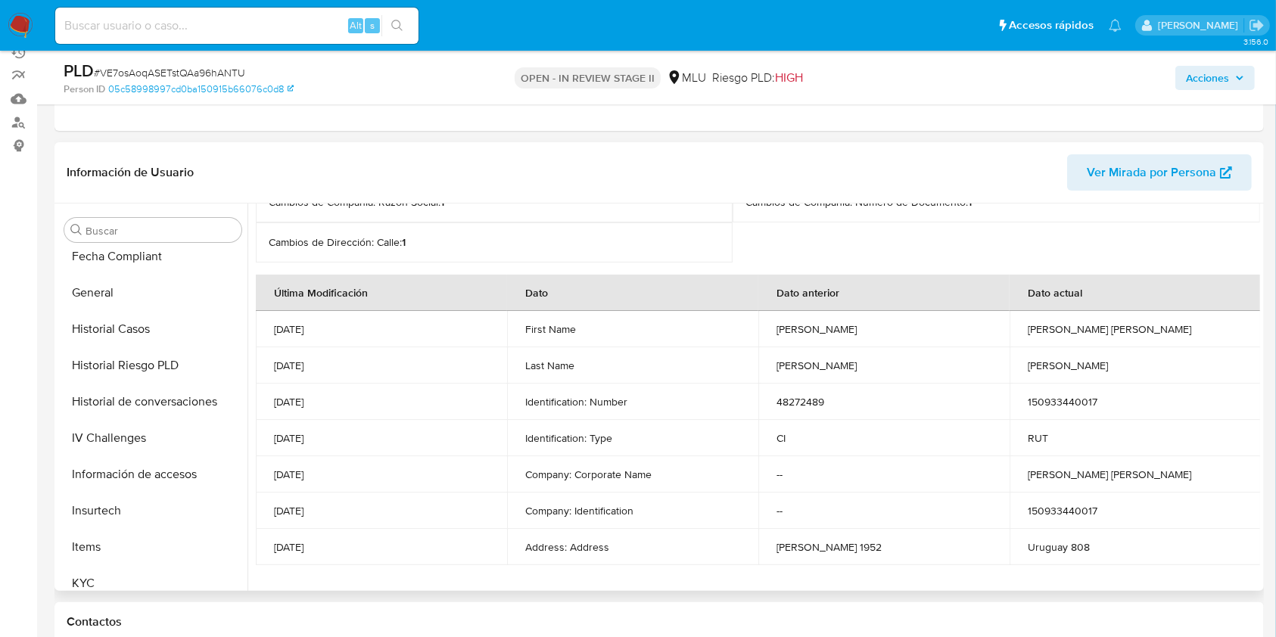
scroll to position [409, 0]
click at [132, 332] on button "Historial Casos" at bounding box center [146, 329] width 177 height 36
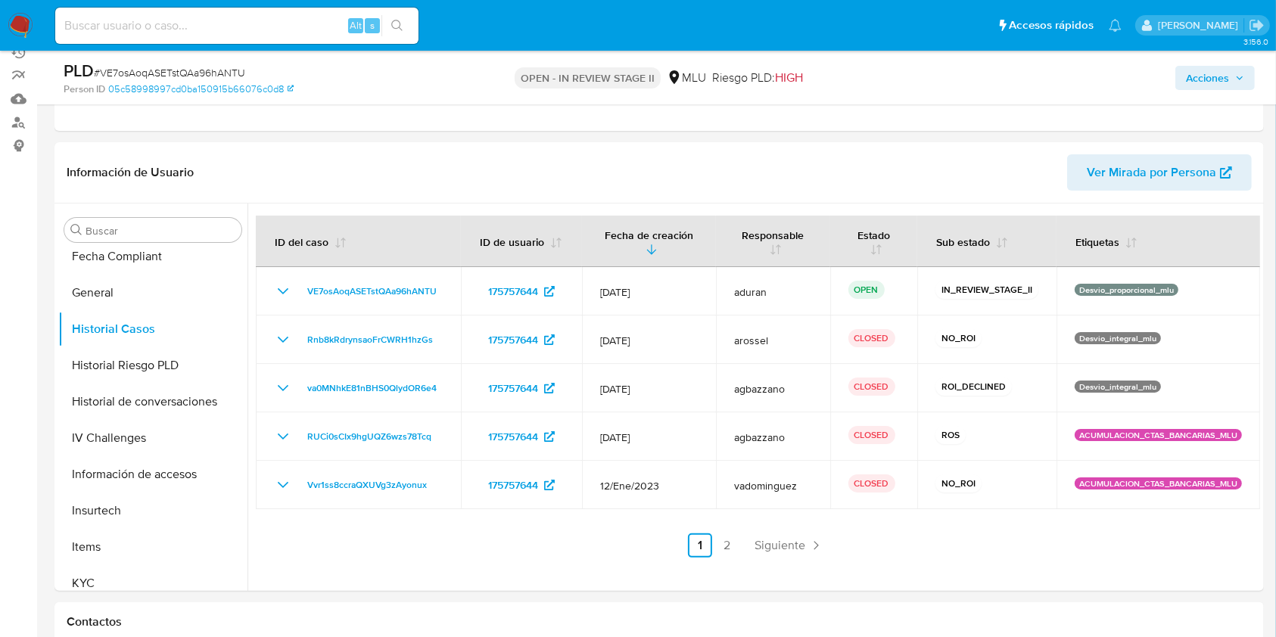
click at [1208, 82] on span "Acciones" at bounding box center [1207, 78] width 43 height 24
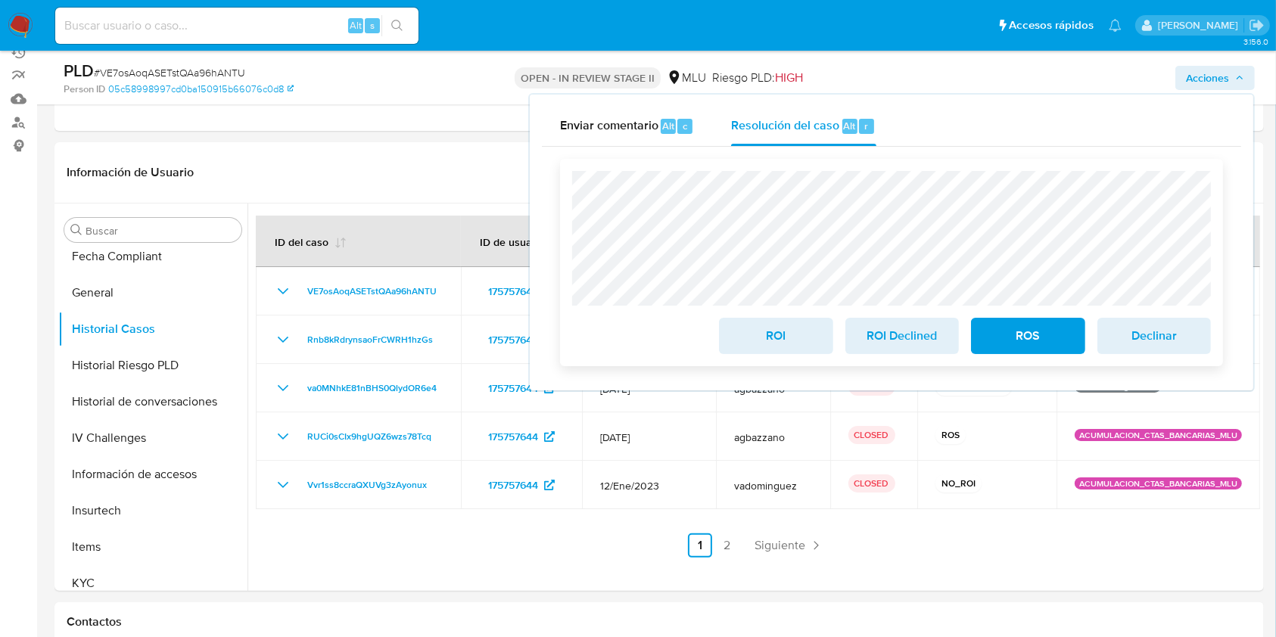
click at [870, 352] on span "ROI Declined" at bounding box center [902, 335] width 74 height 33
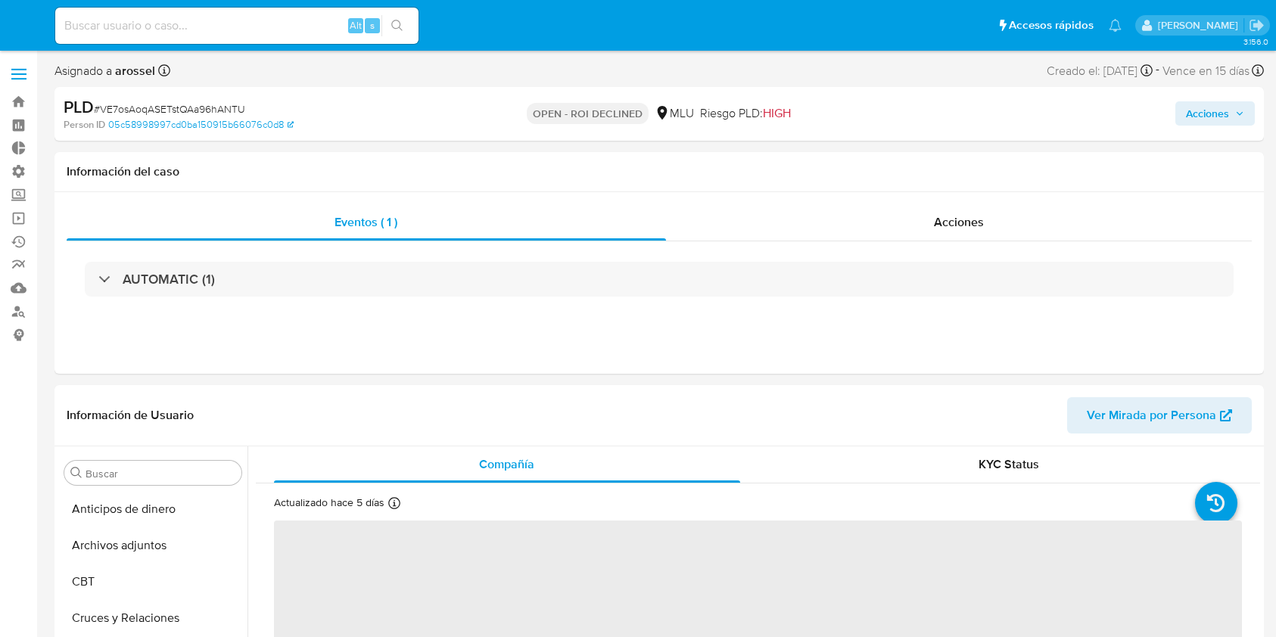
select select "10"
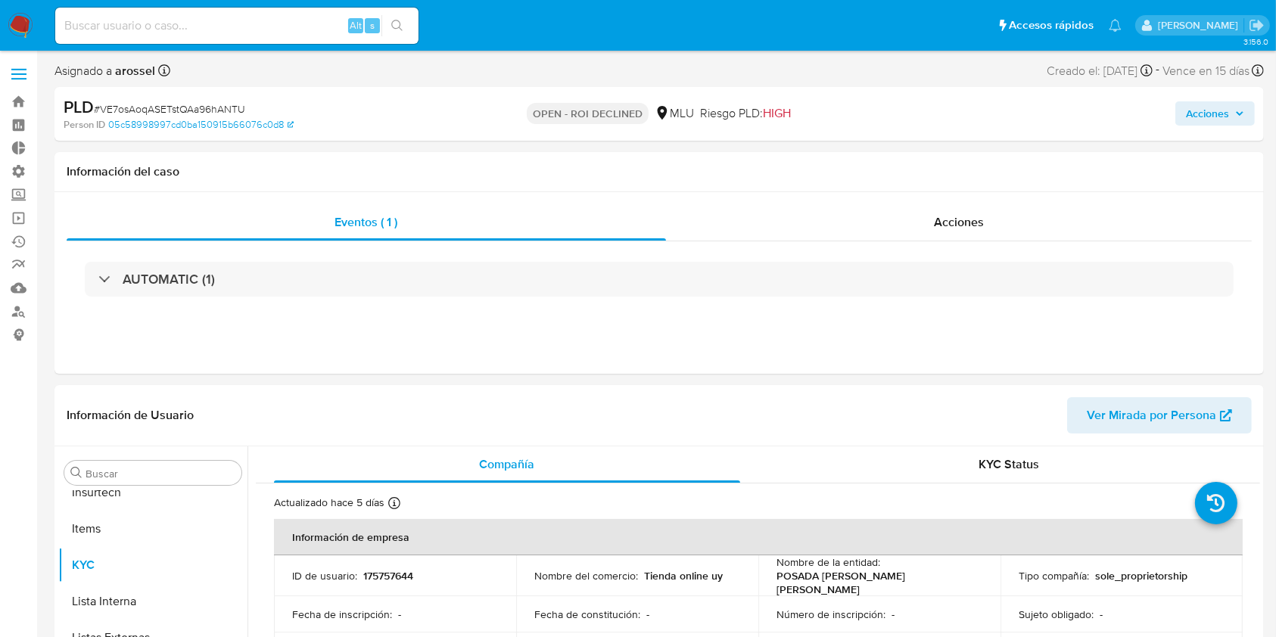
scroll to position [676, 0]
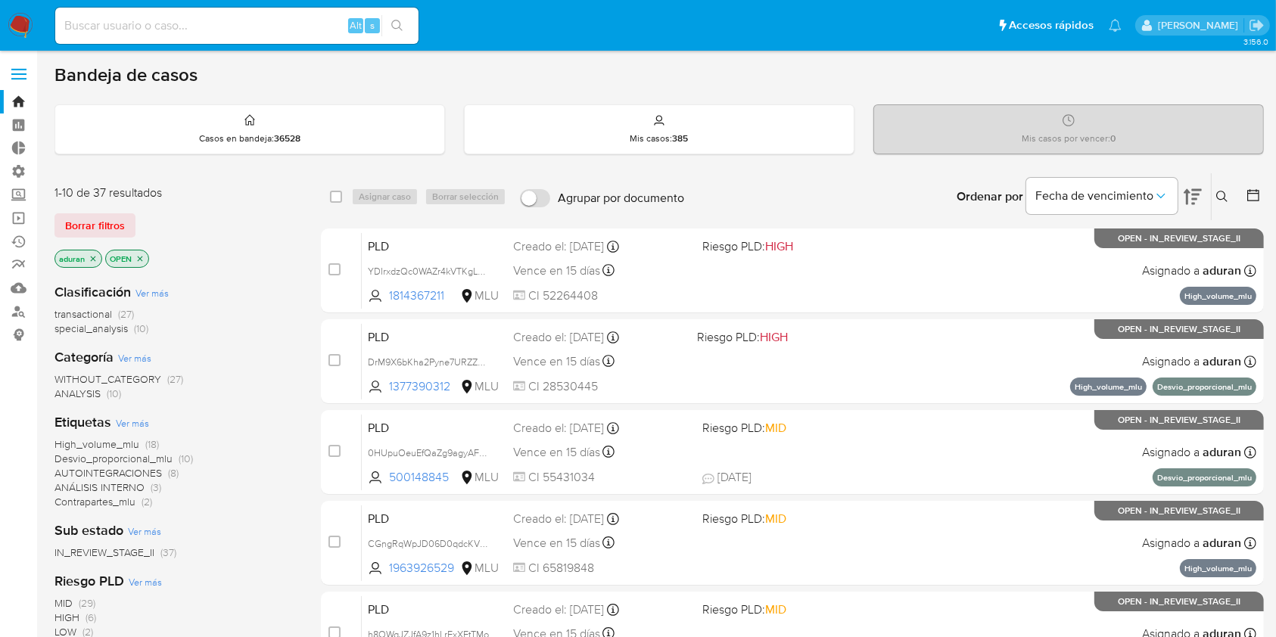
click at [197, 194] on div "1-10 de 37 resultados" at bounding box center [175, 193] width 242 height 17
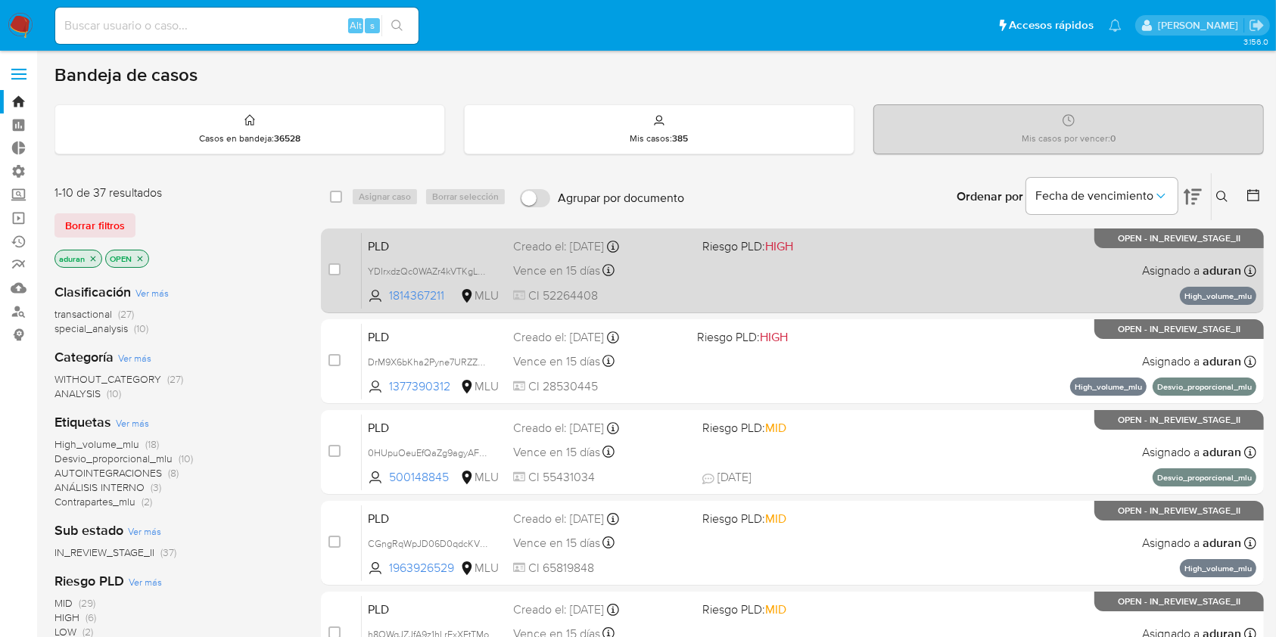
click at [804, 281] on div "PLD YDIrxdzQc0WAZr4kVTKgLZFY 1814367211 MLU Riesgo PLD: HIGH Creado el: 12/06/2…" at bounding box center [809, 270] width 894 height 76
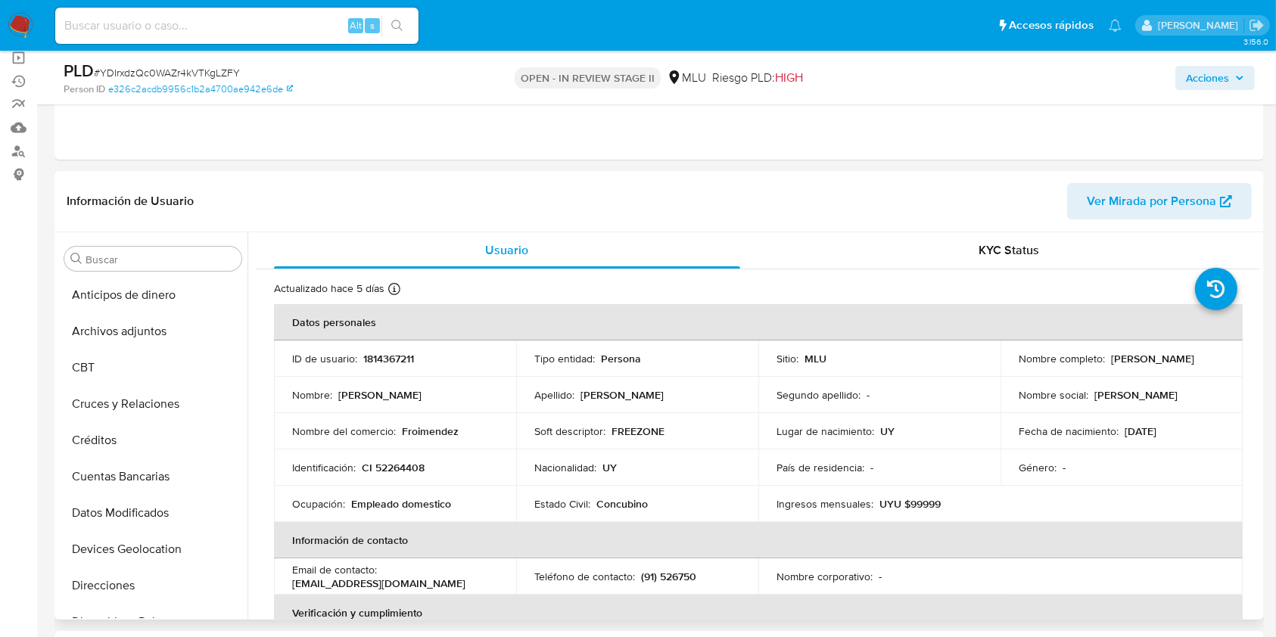
select select "10"
click at [132, 332] on button "Archivos adjuntos" at bounding box center [146, 331] width 177 height 36
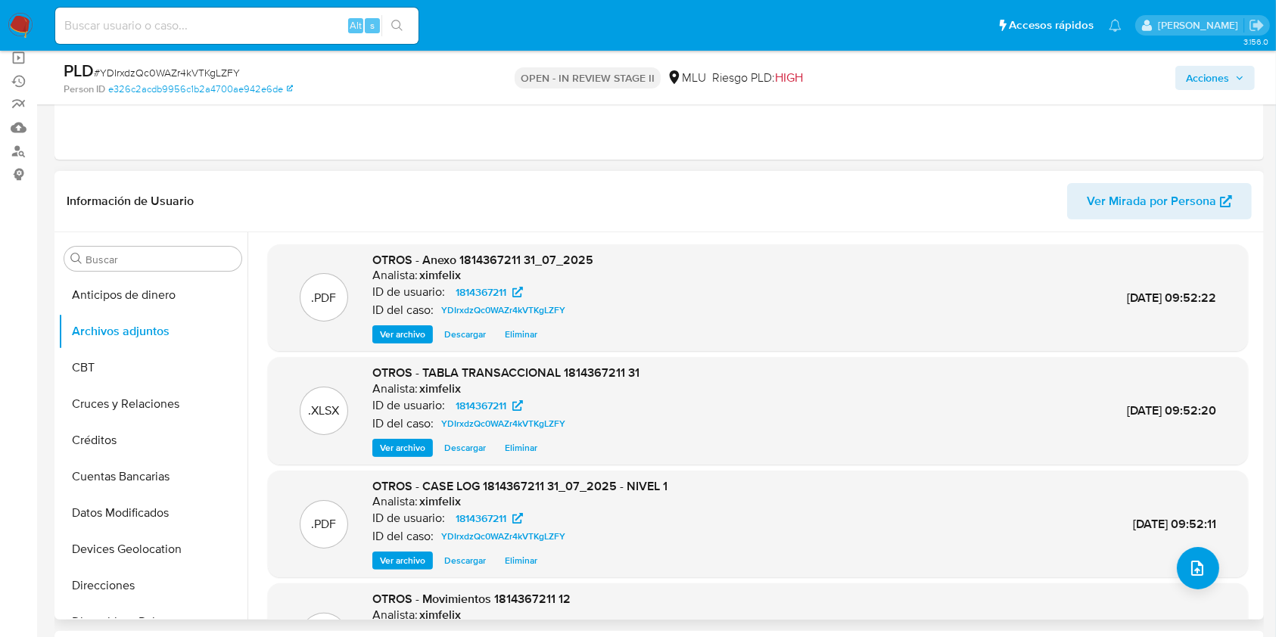
click at [460, 555] on span "Descargar" at bounding box center [465, 560] width 42 height 15
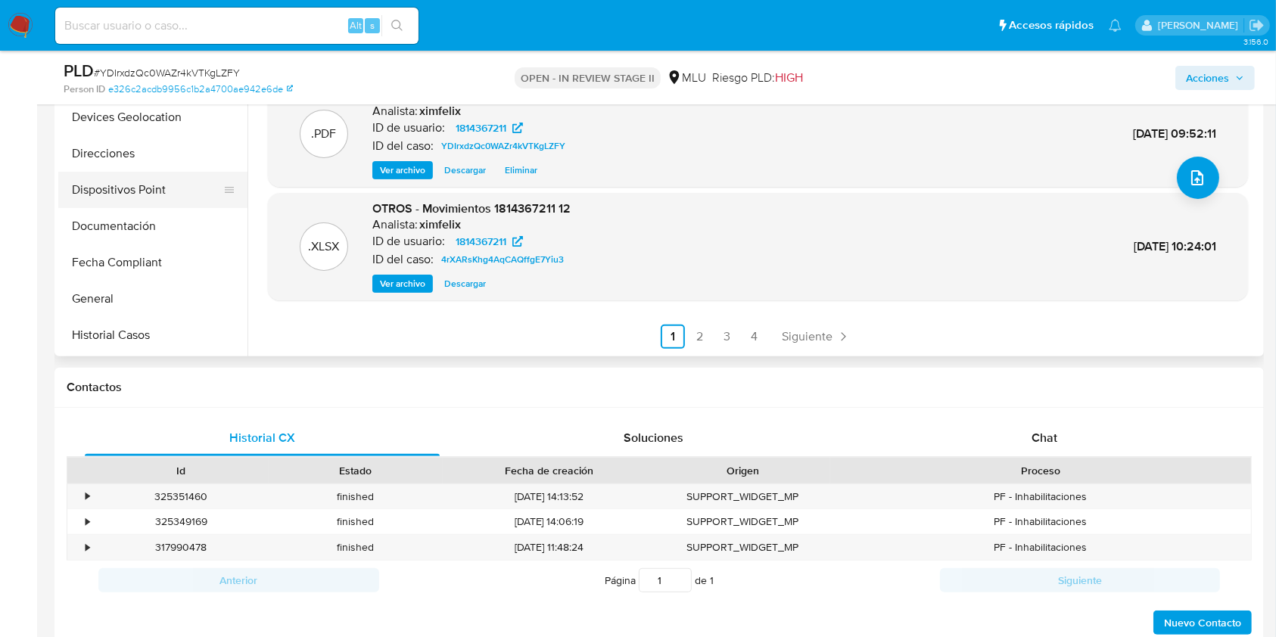
scroll to position [173, 0]
click at [113, 297] on button "General" at bounding box center [146, 295] width 177 height 36
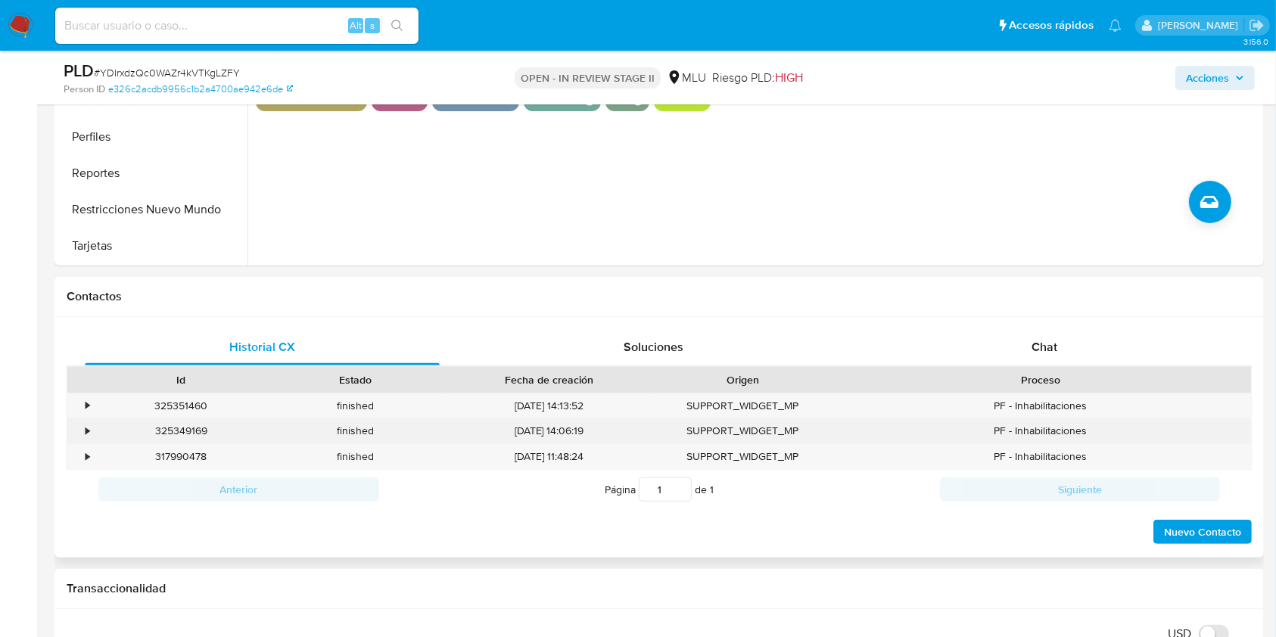
scroll to position [538, 0]
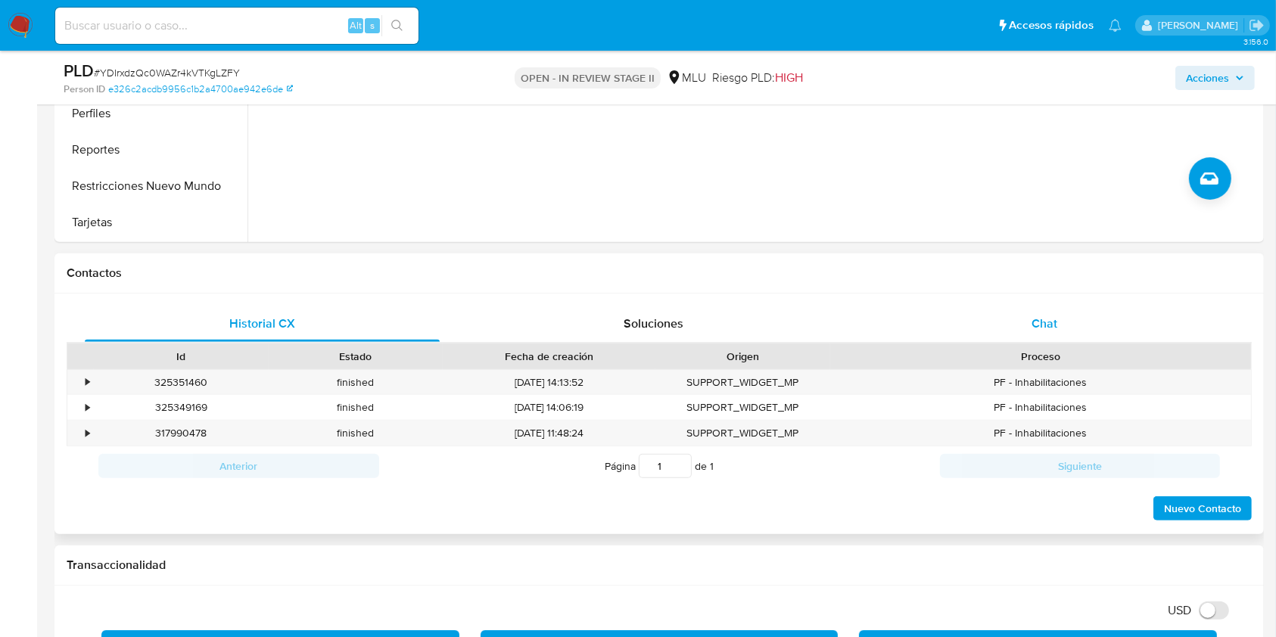
click at [938, 331] on div "Chat" at bounding box center [1044, 324] width 355 height 36
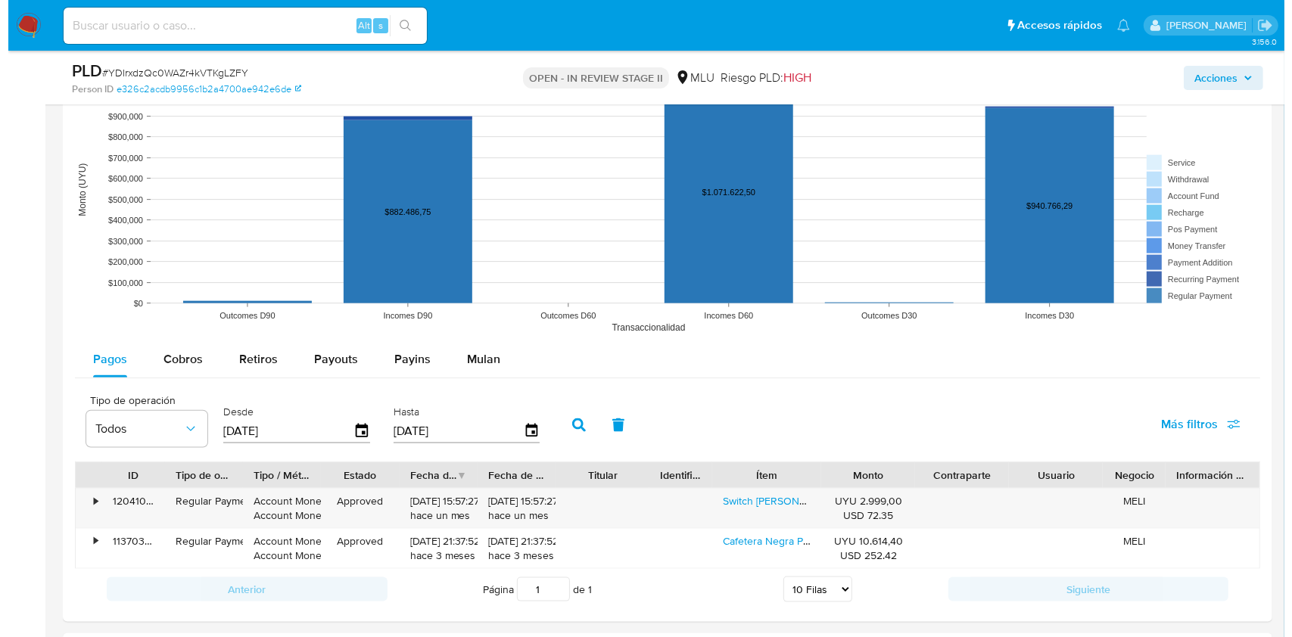
scroll to position [2428, 0]
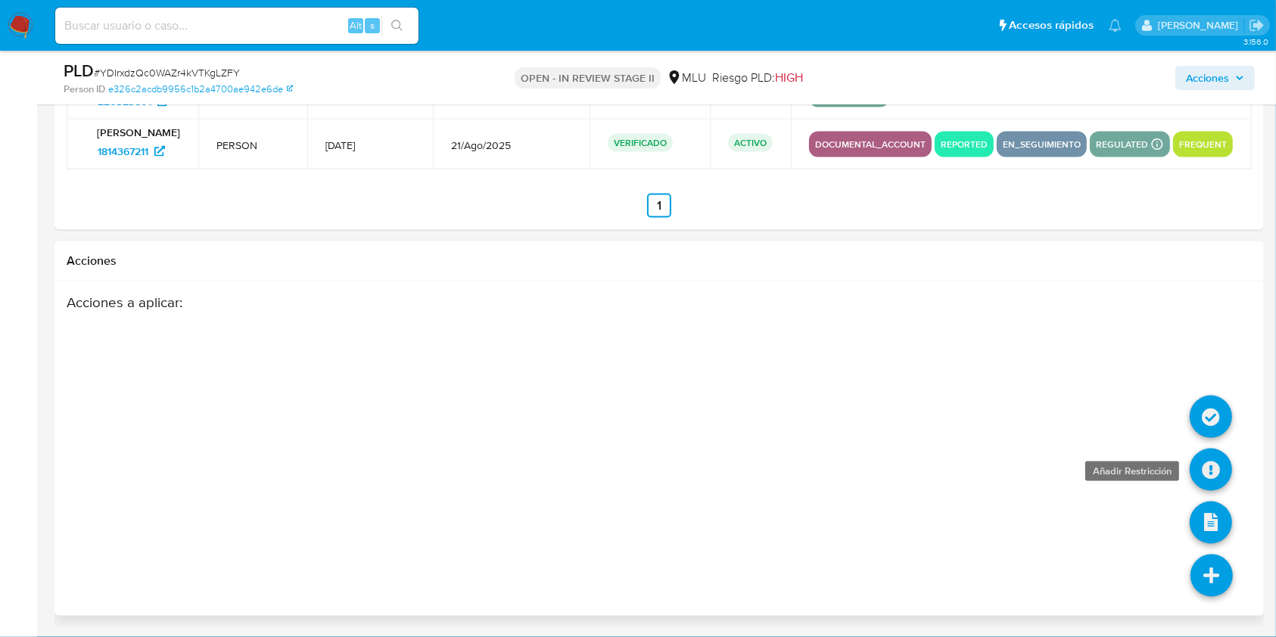
click at [1202, 471] on icon at bounding box center [1211, 470] width 42 height 42
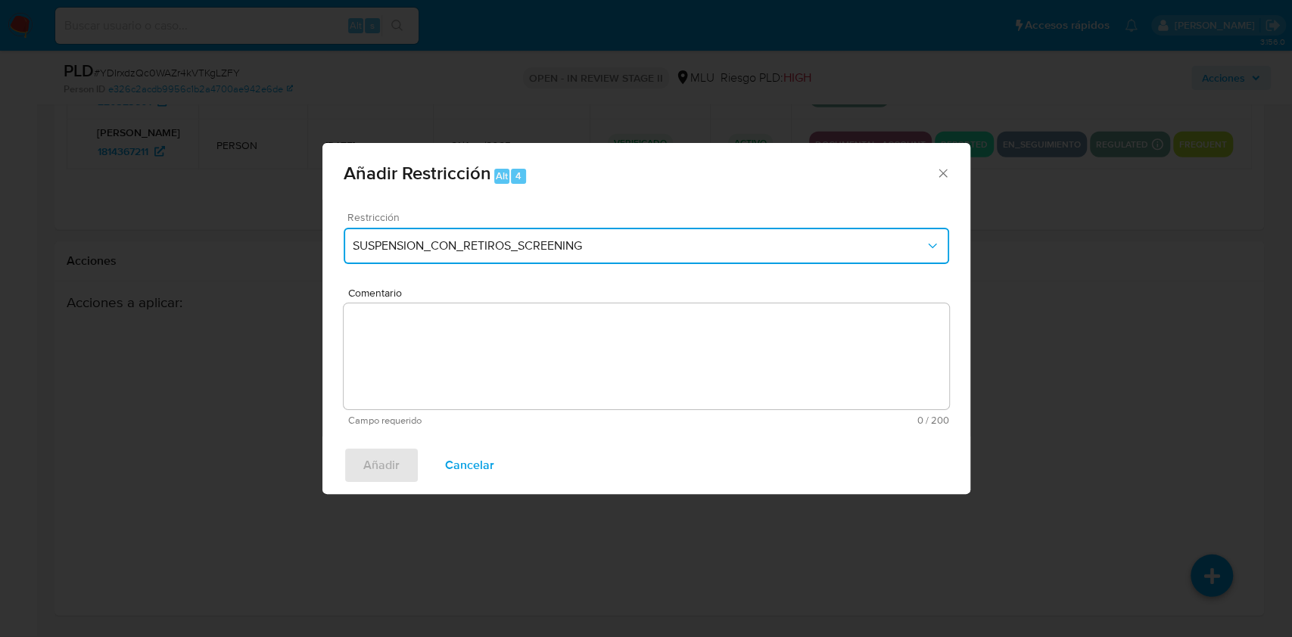
click at [553, 263] on button "SUSPENSION_CON_RETIROS_SCREENING" at bounding box center [646, 246] width 605 height 36
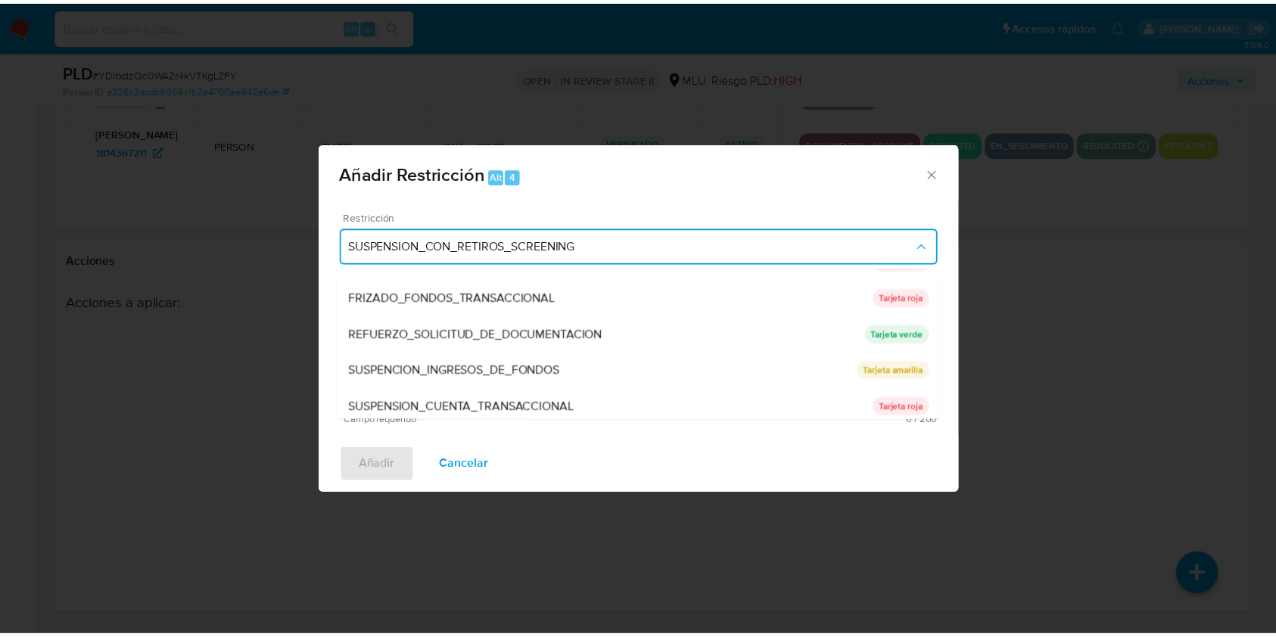
scroll to position [139, 0]
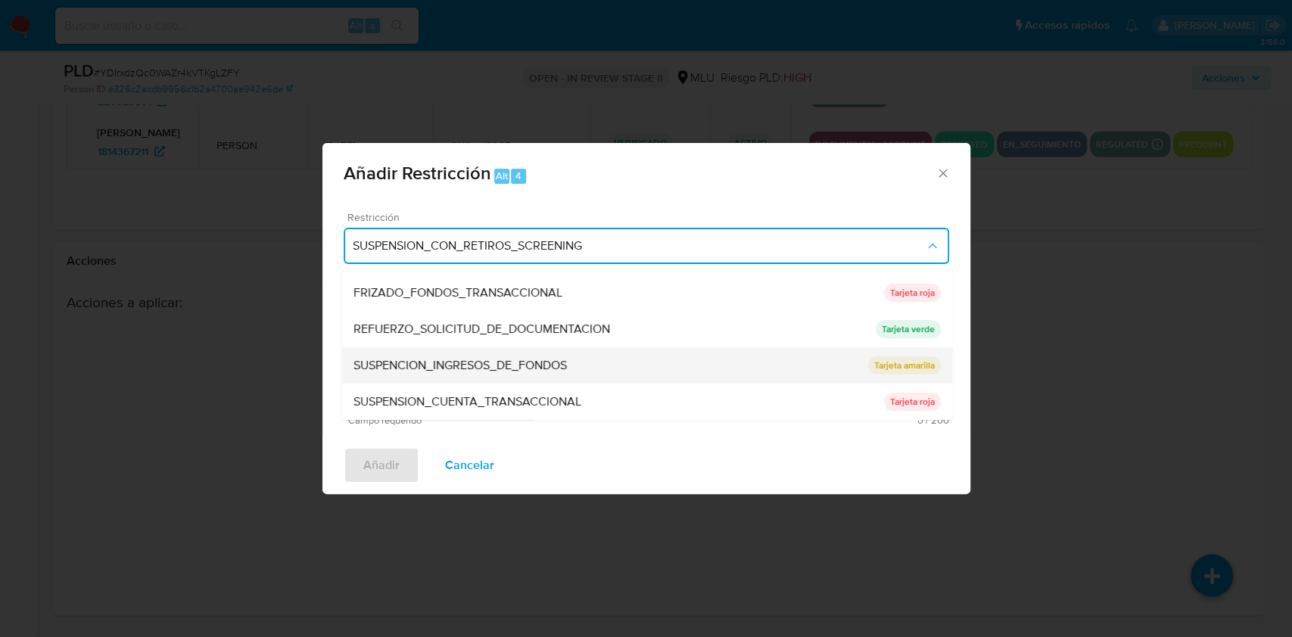
click at [580, 366] on div "SUSPENCION_INGRESOS_DE_FONDOS" at bounding box center [610, 365] width 515 height 36
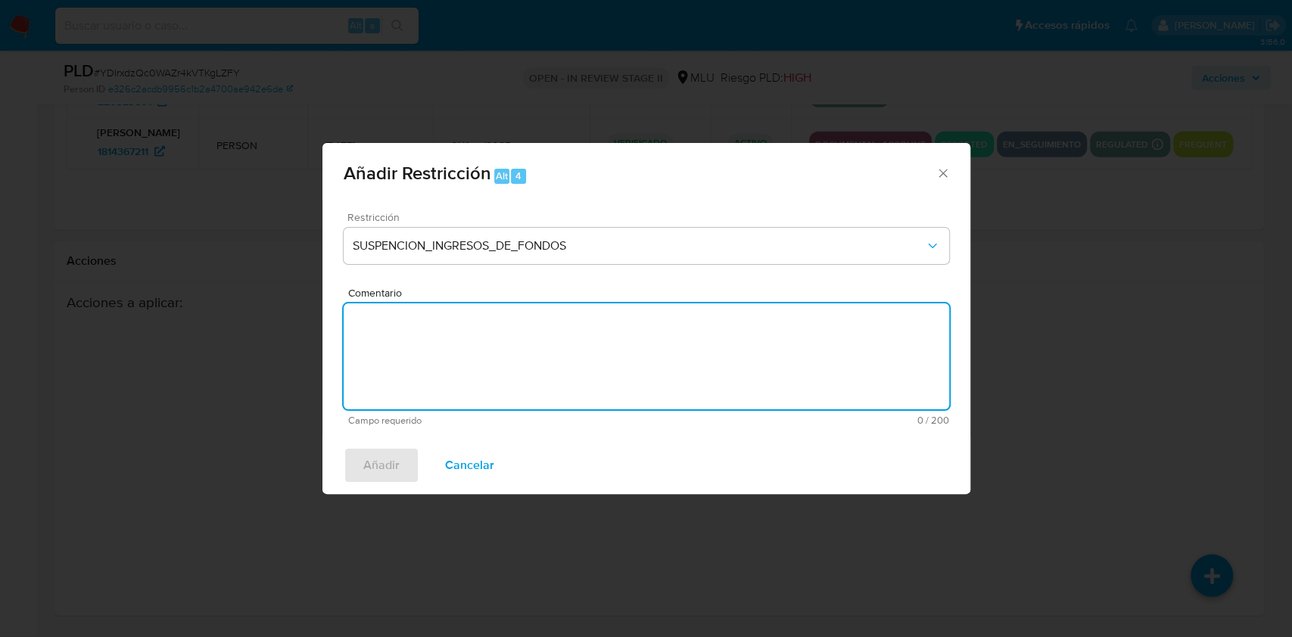
click at [514, 353] on textarea "Comentario" at bounding box center [646, 356] width 605 height 106
type textarea "Cliente no responde."
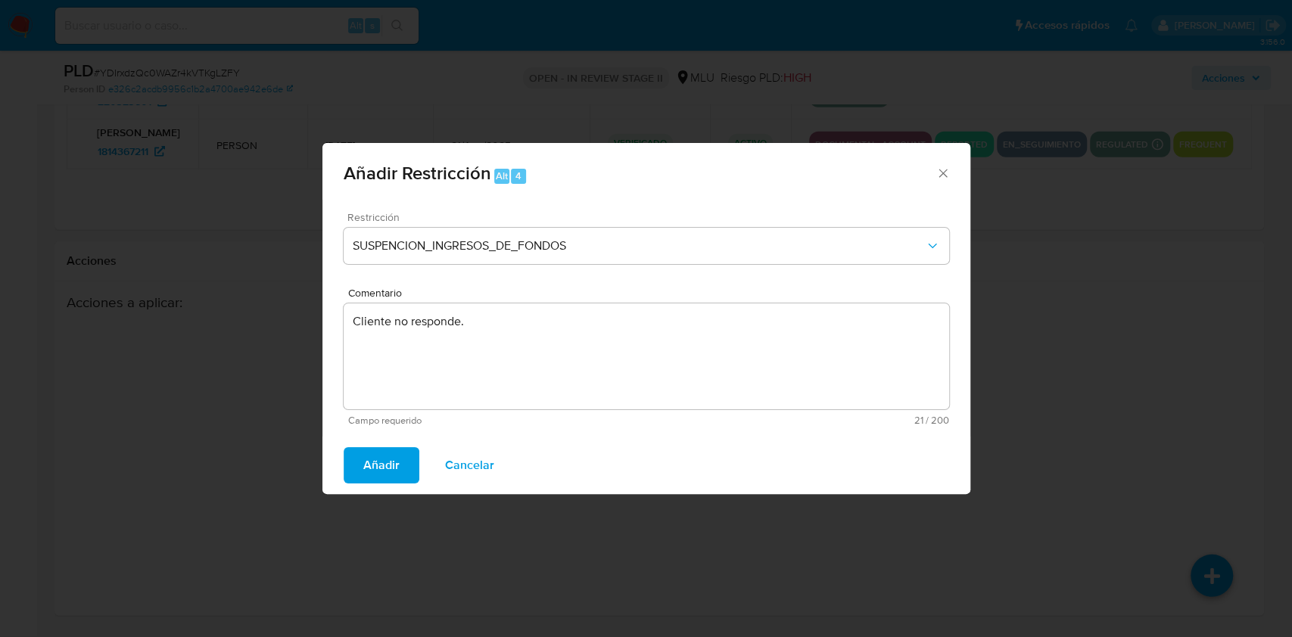
click at [374, 463] on span "Añadir" at bounding box center [381, 465] width 36 height 33
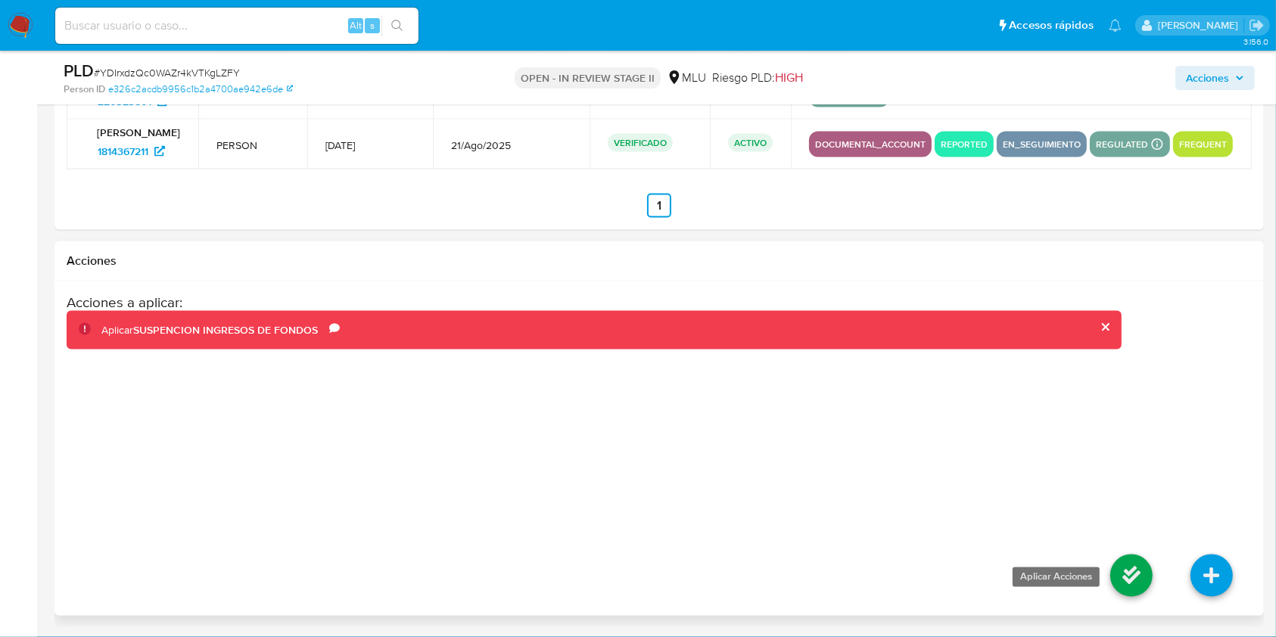
click at [1135, 582] on icon at bounding box center [1131, 576] width 42 height 42
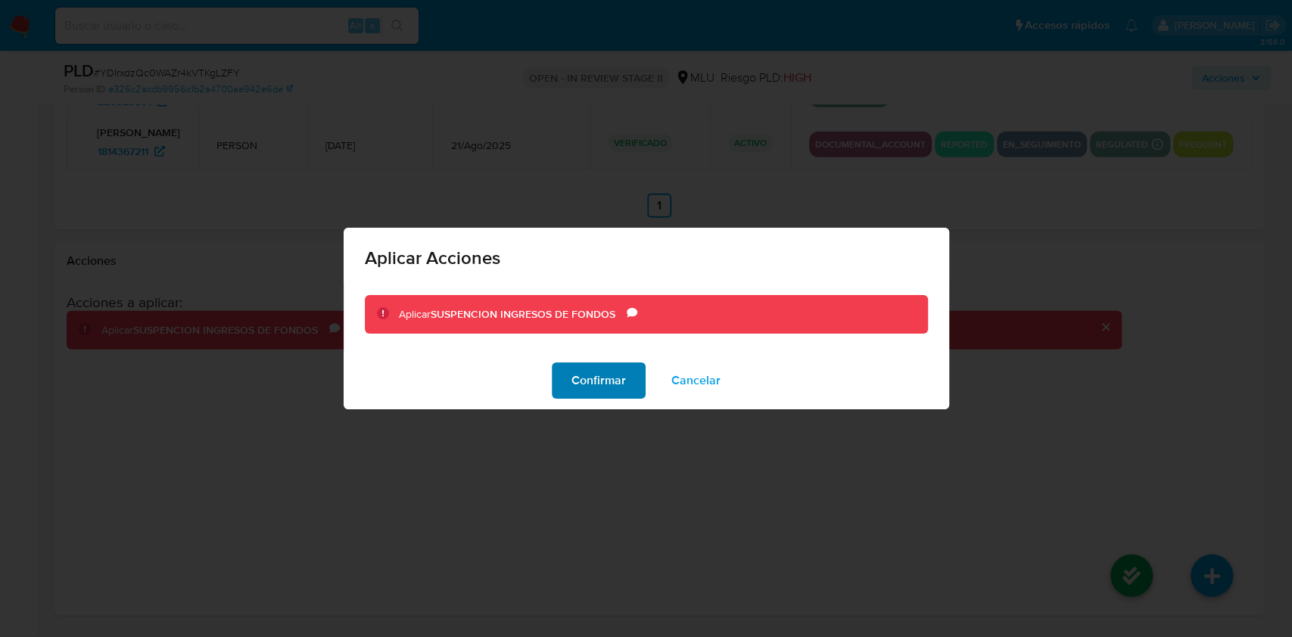
click at [605, 378] on span "Confirmar" at bounding box center [598, 380] width 54 height 33
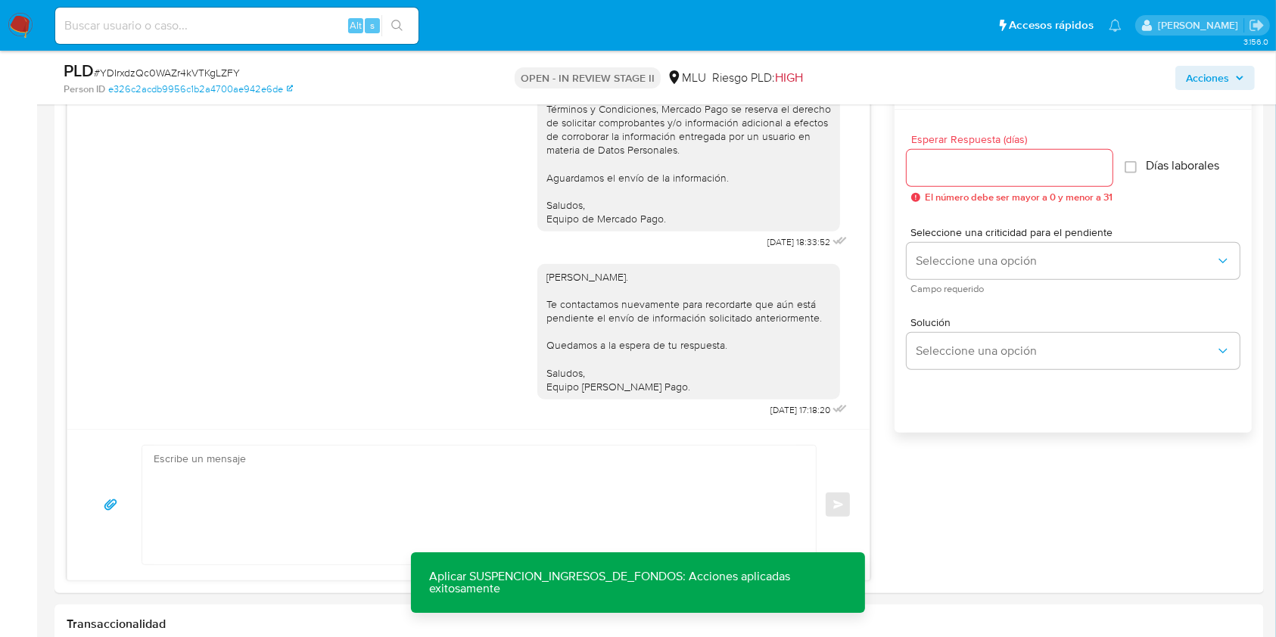
scroll to position [824, 0]
click at [384, 466] on textarea at bounding box center [475, 504] width 643 height 119
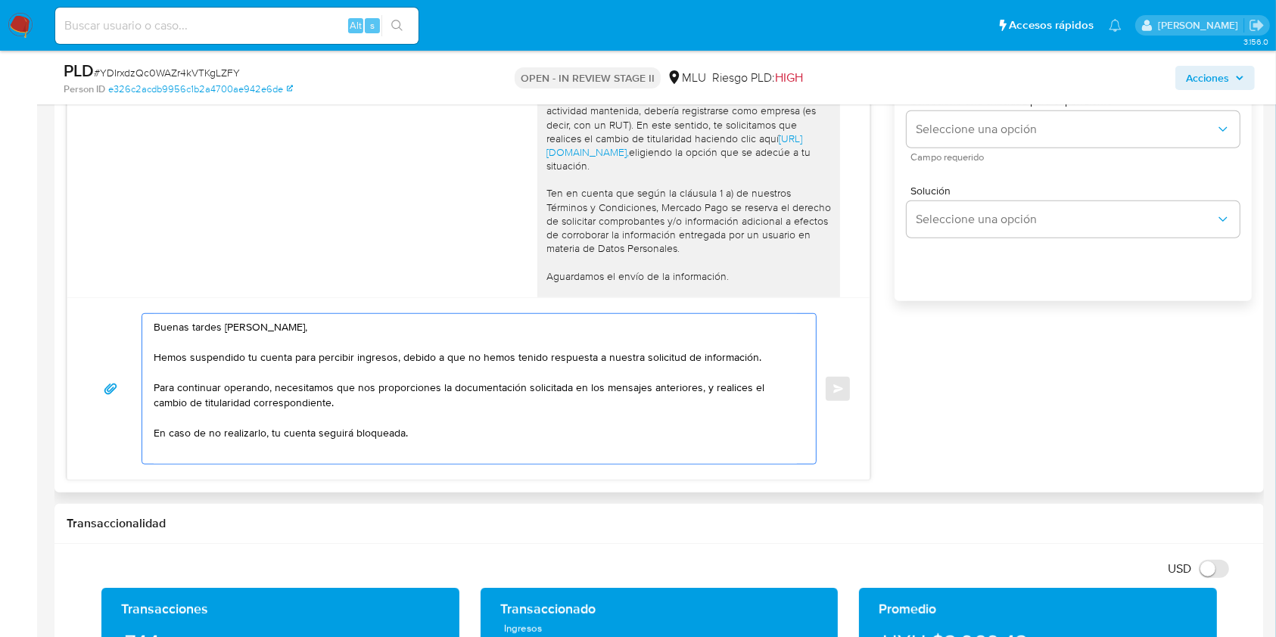
scroll to position [159, 0]
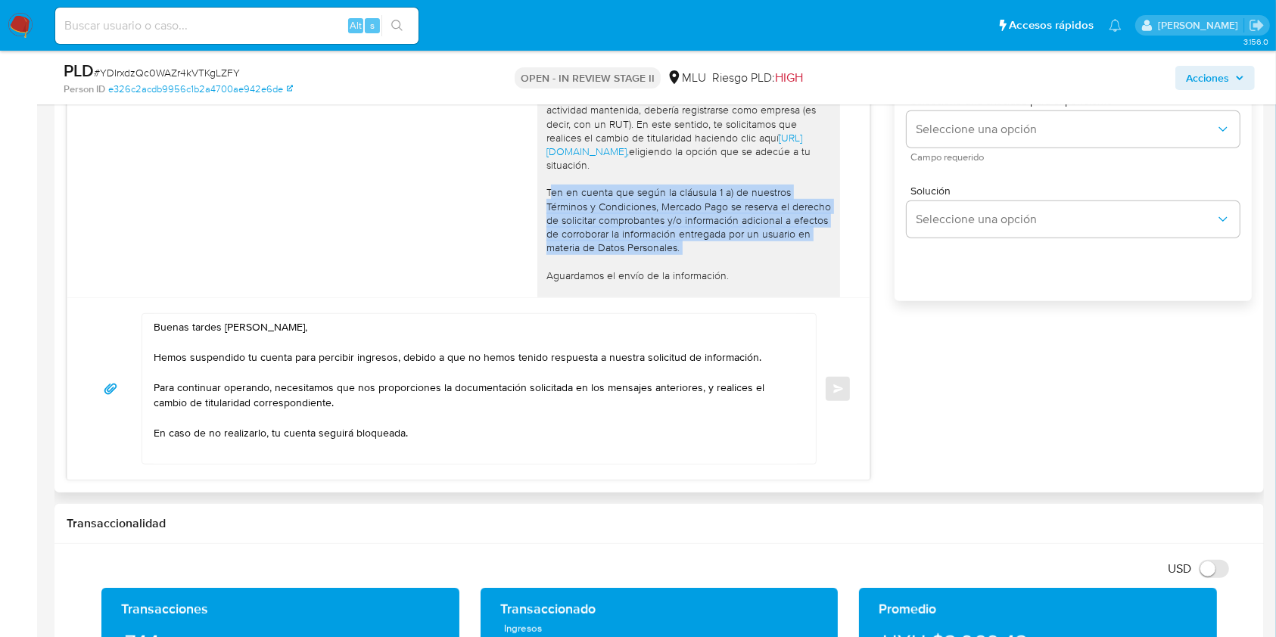
drag, startPoint x: 707, startPoint y: 258, endPoint x: 530, endPoint y: 203, distance: 185.5
click at [537, 203] on div "Buenas tardes Avril, Te contactamos ya que necesitamos verificar algunos datos.…" at bounding box center [688, 76] width 303 height 508
copy div "Ten en cuenta que según la cláusula 1 a) de nuestros Términos y Condiciones, Me…"
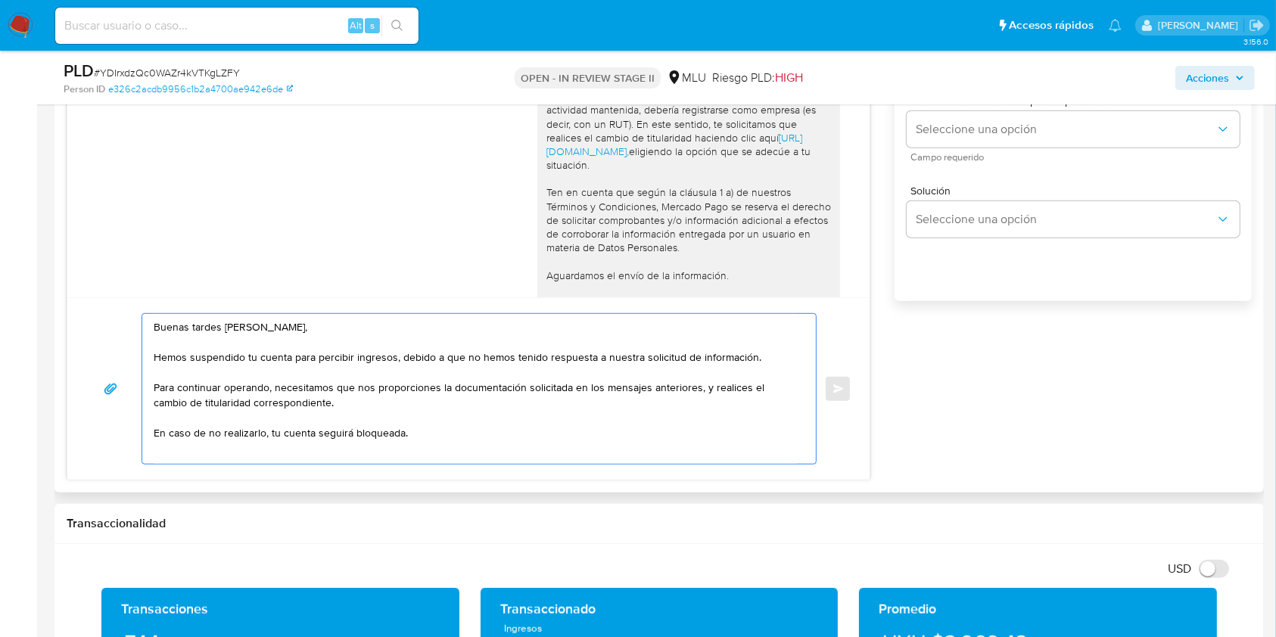
click at [308, 446] on textarea "Buenas tardes Avril, Hemos suspendido tu cuenta para percibir ingresos, debido …" at bounding box center [475, 389] width 643 height 150
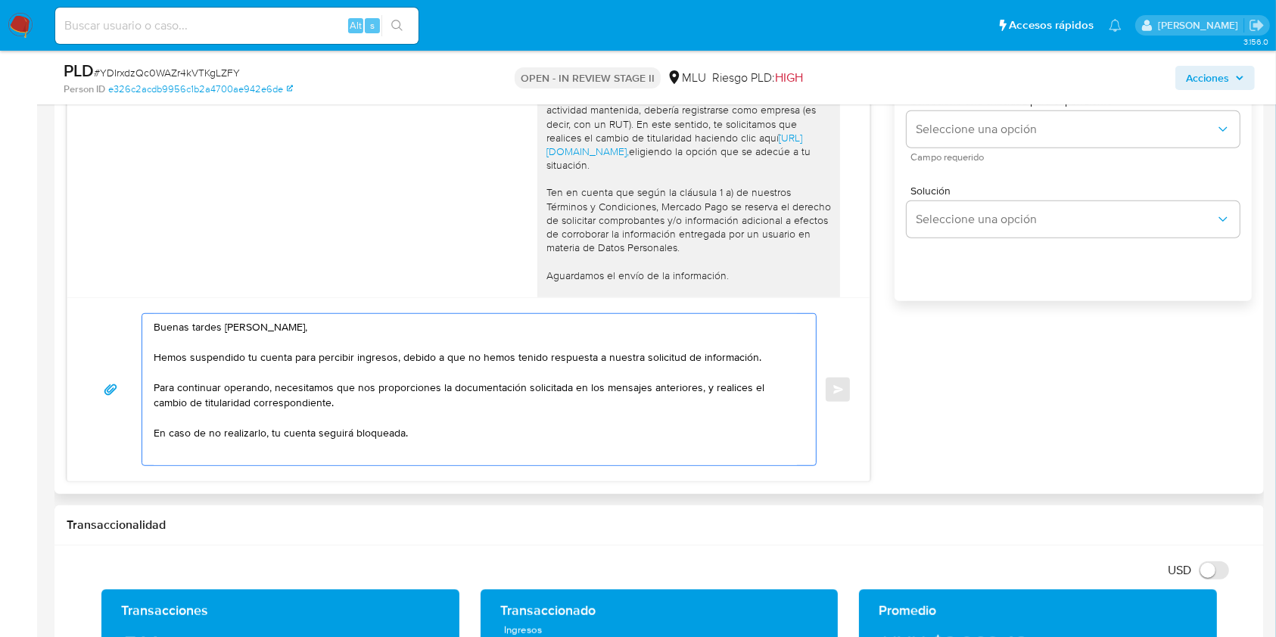
paste textarea "Ten en cuenta que según la cláusula 1 a) de nuestros Términos y Condiciones, Me…"
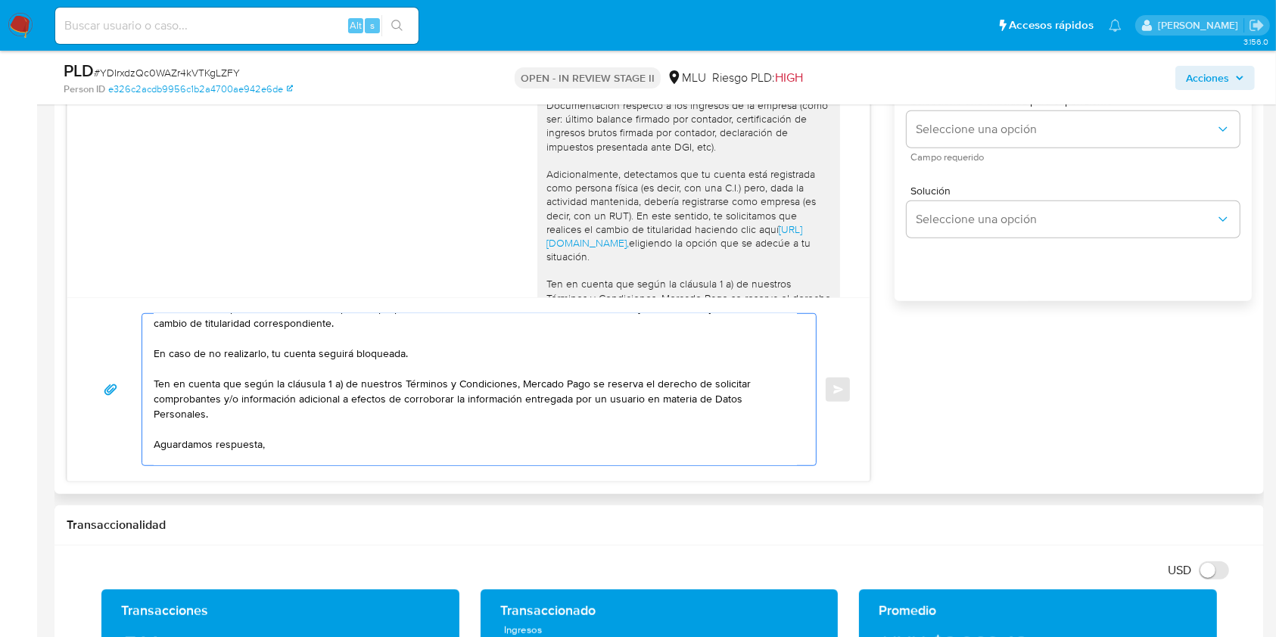
scroll to position [80, 0]
click at [213, 344] on textarea "Buenas tardes Avril, Hemos suspendido tu cuenta para percibir ingresos, debido …" at bounding box center [475, 389] width 643 height 151
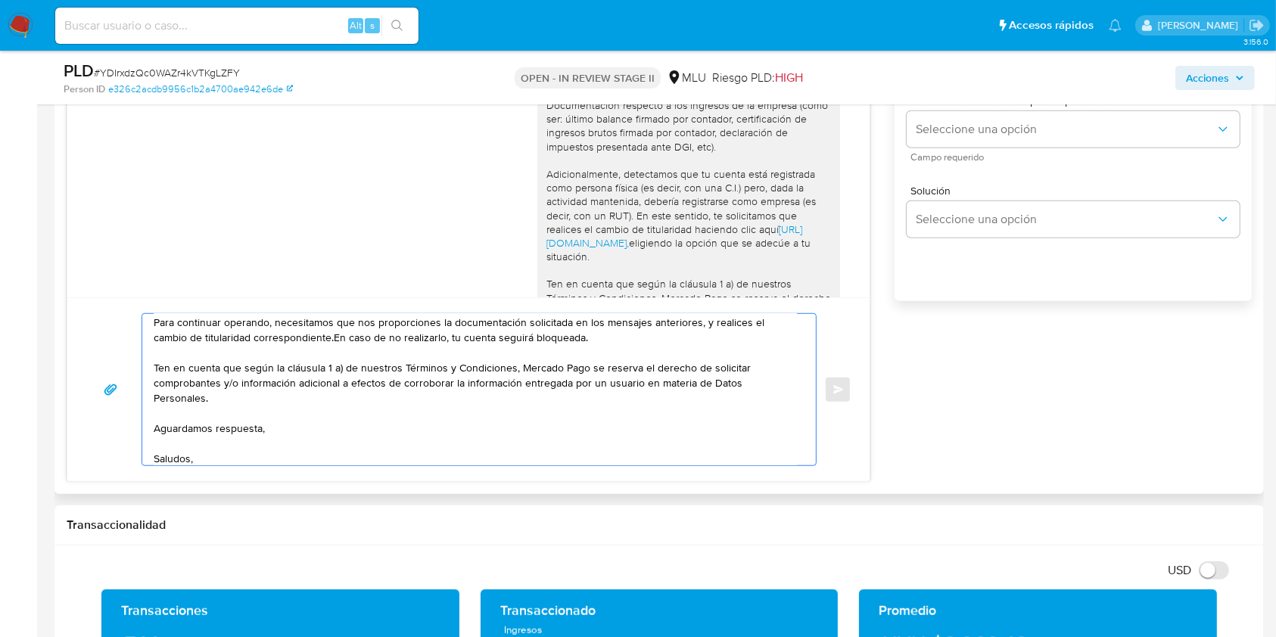
scroll to position [49, 0]
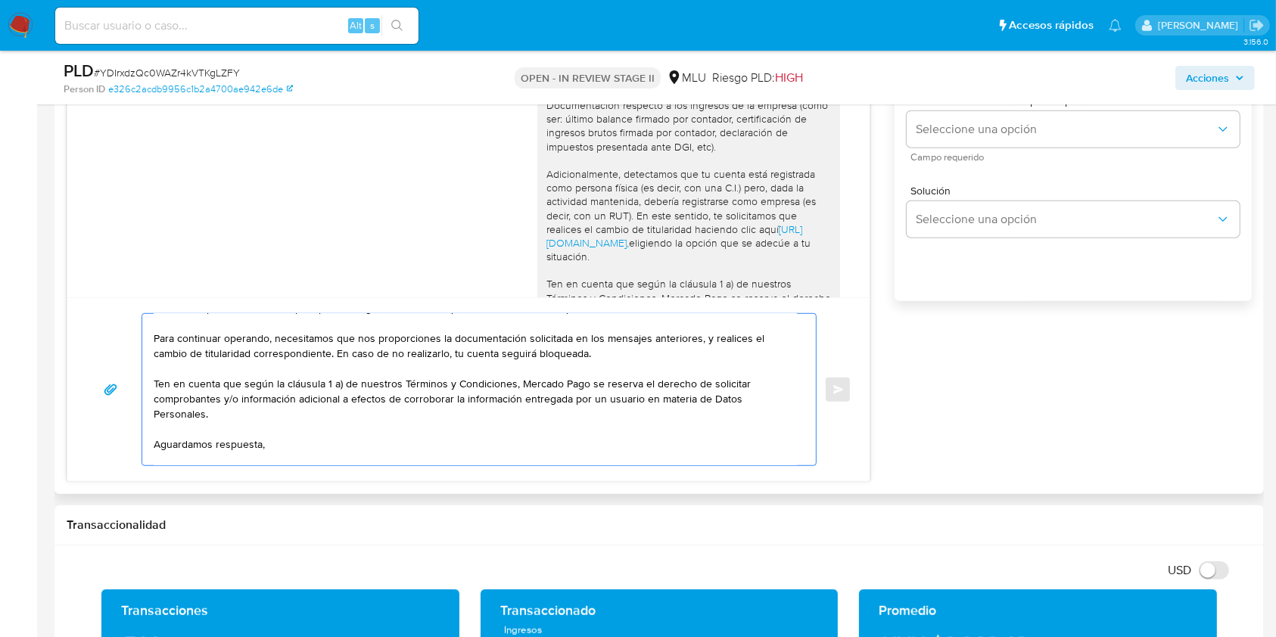
click at [562, 355] on textarea "Buenas tardes Avril, Hemos suspendido tu cuenta para percibir ingresos, debido …" at bounding box center [475, 389] width 643 height 151
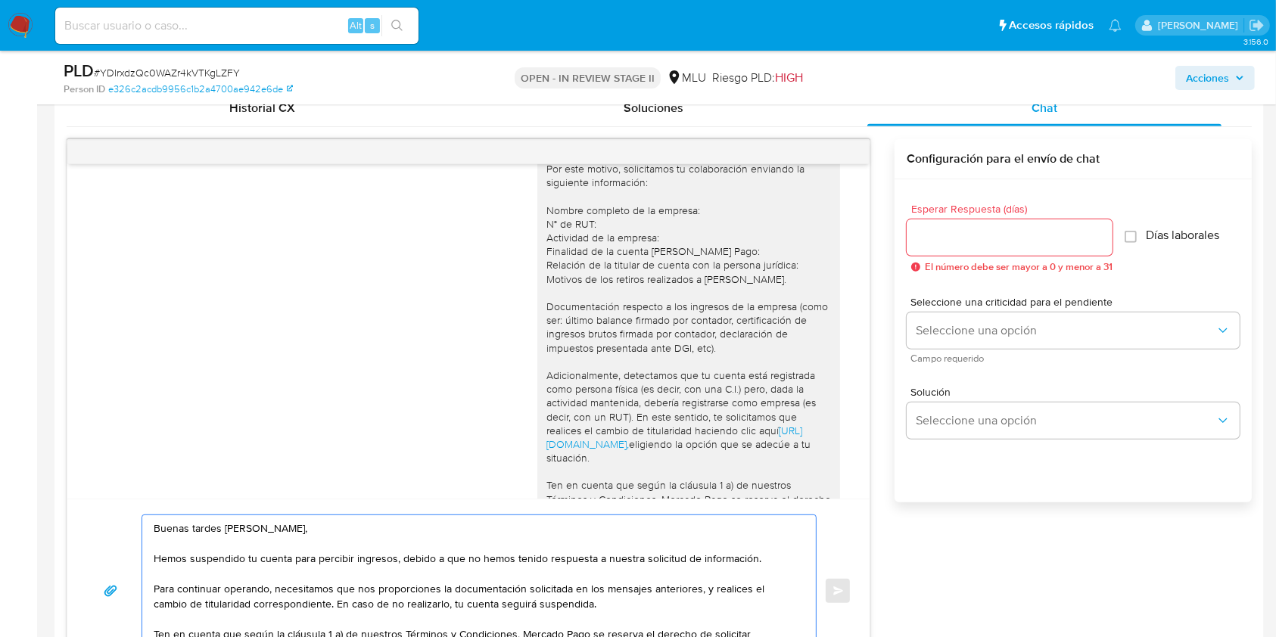
scroll to position [747, 0]
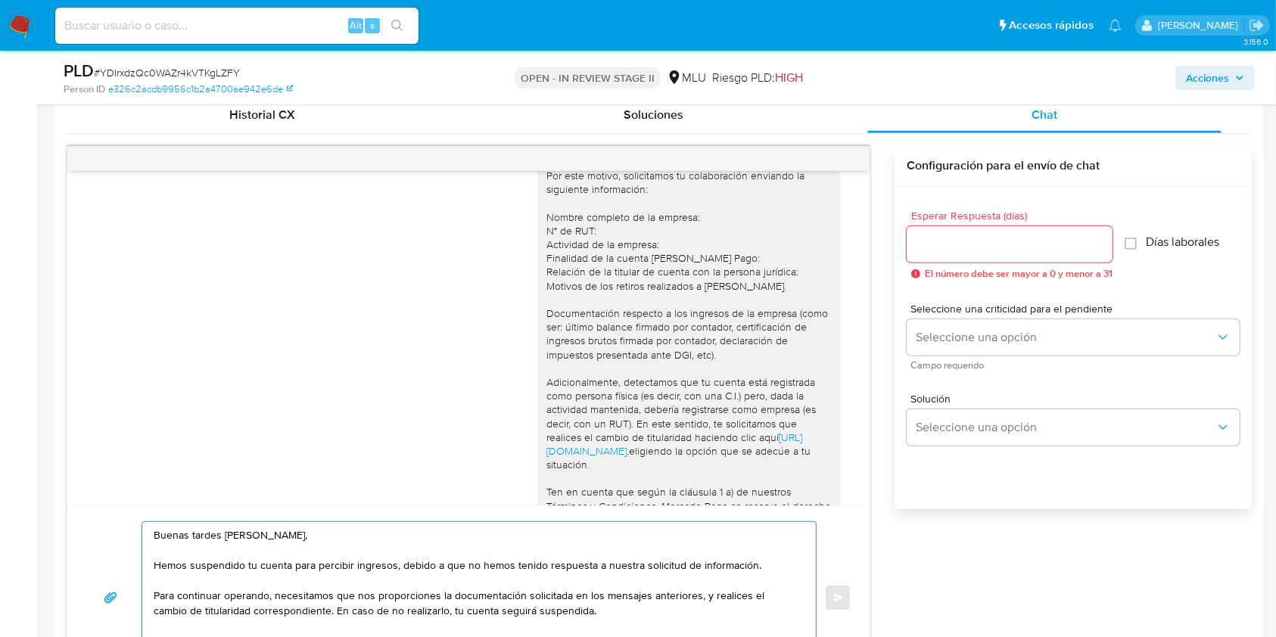
type textarea "Buenas tardes Avril, Hemos suspendido tu cuenta para percibir ingresos, debido …"
click at [1046, 247] on input "Esperar Respuesta (días)" at bounding box center [1010, 245] width 206 height 20
click at [1025, 247] on input "Esperar Respuesta (días)" at bounding box center [1010, 245] width 206 height 20
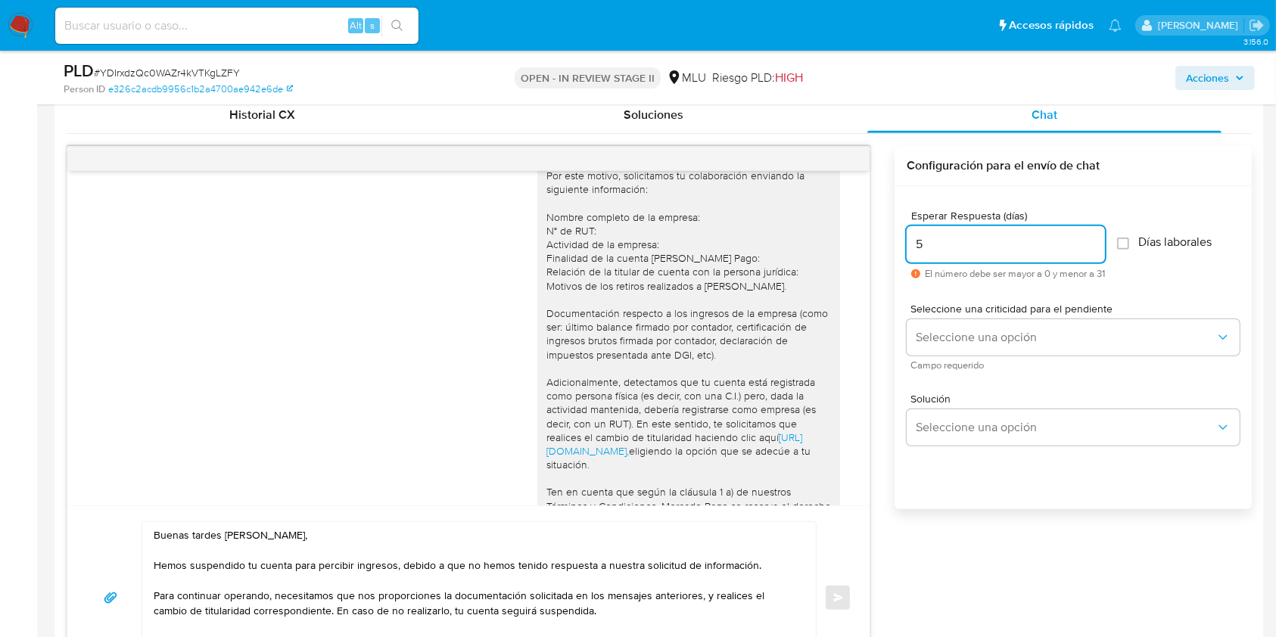
type input "5"
click at [1147, 247] on span "Días laborales" at bounding box center [1174, 242] width 73 height 15
click at [1129, 247] on input "Días laborales" at bounding box center [1123, 244] width 12 height 12
checkbox input "true"
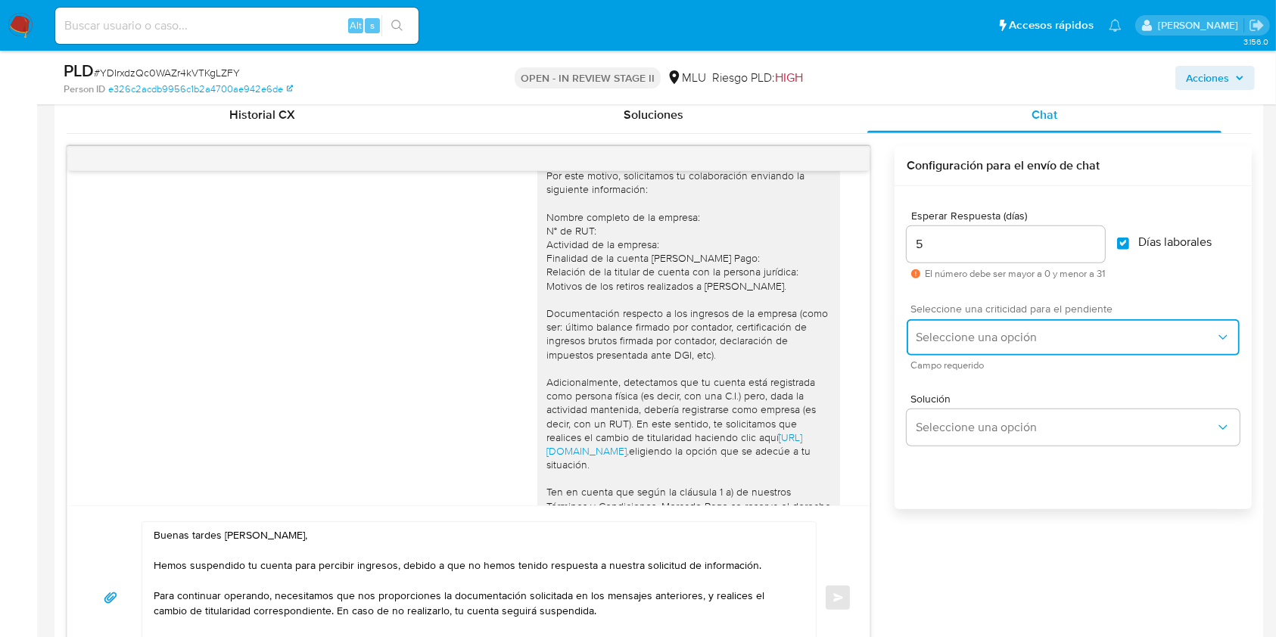
click at [1099, 326] on button "Seleccione una opción" at bounding box center [1073, 337] width 333 height 36
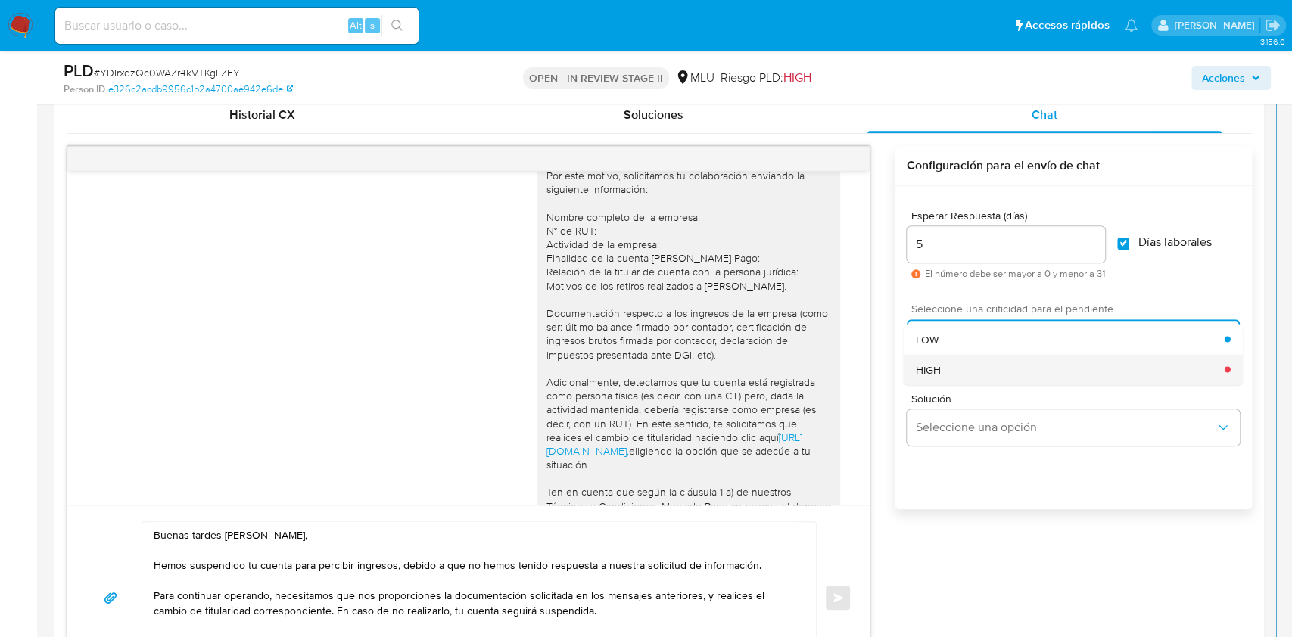
click at [1006, 355] on div "HIGH" at bounding box center [1070, 369] width 309 height 30
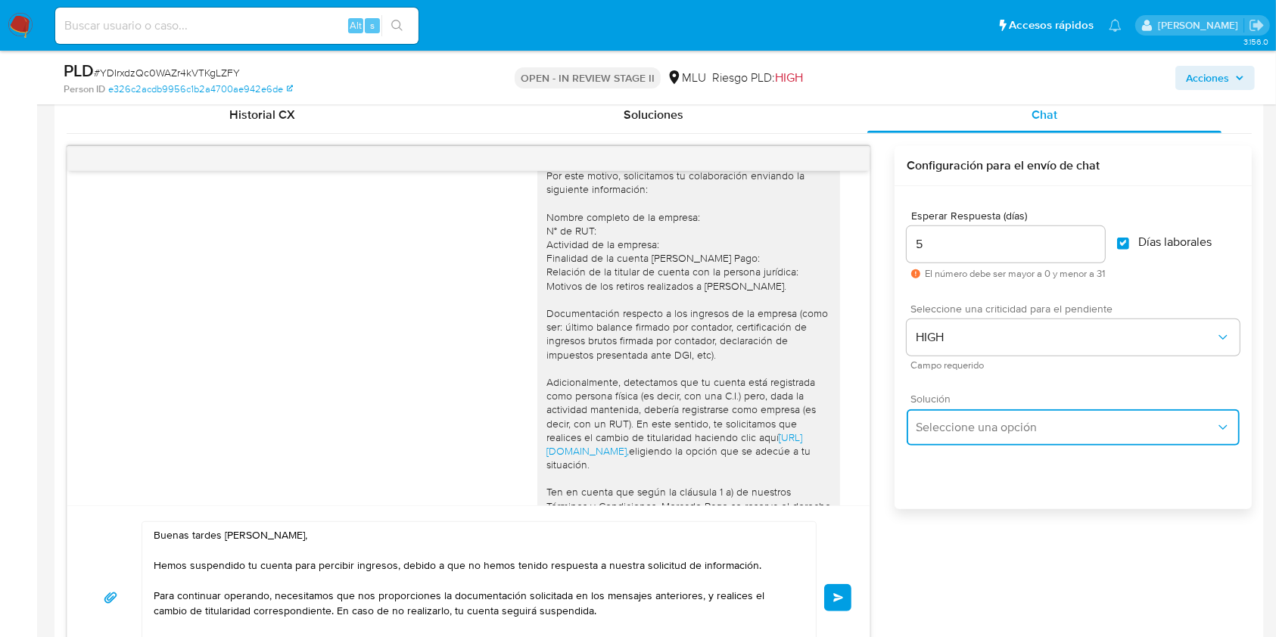
click at [1025, 444] on button "Seleccione una opción" at bounding box center [1073, 427] width 333 height 36
click at [1050, 514] on div "Esperar Respuesta (días) 5 El número debe ser mayor a 0 y menor a 31 Días labor…" at bounding box center [1072, 367] width 357 height 363
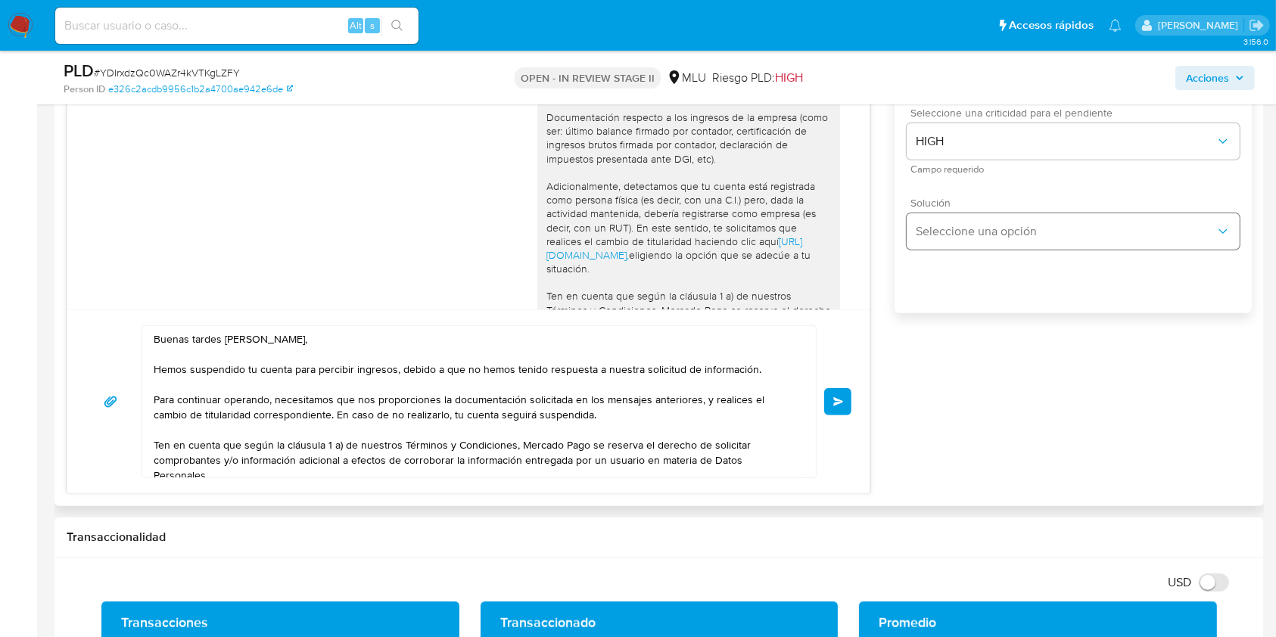
scroll to position [947, 0]
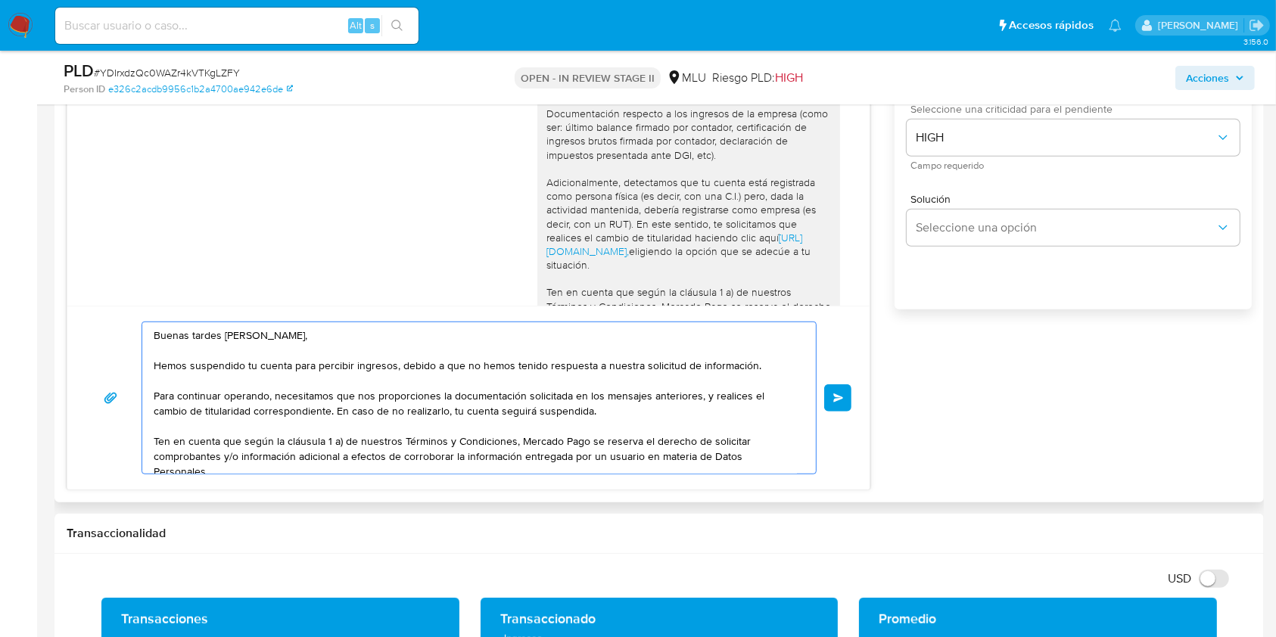
click at [677, 406] on textarea "Buenas tardes Avril, Hemos suspendido tu cuenta para percibir ingresos, debido …" at bounding box center [475, 397] width 643 height 151
click at [841, 409] on button "Enviar" at bounding box center [837, 397] width 27 height 27
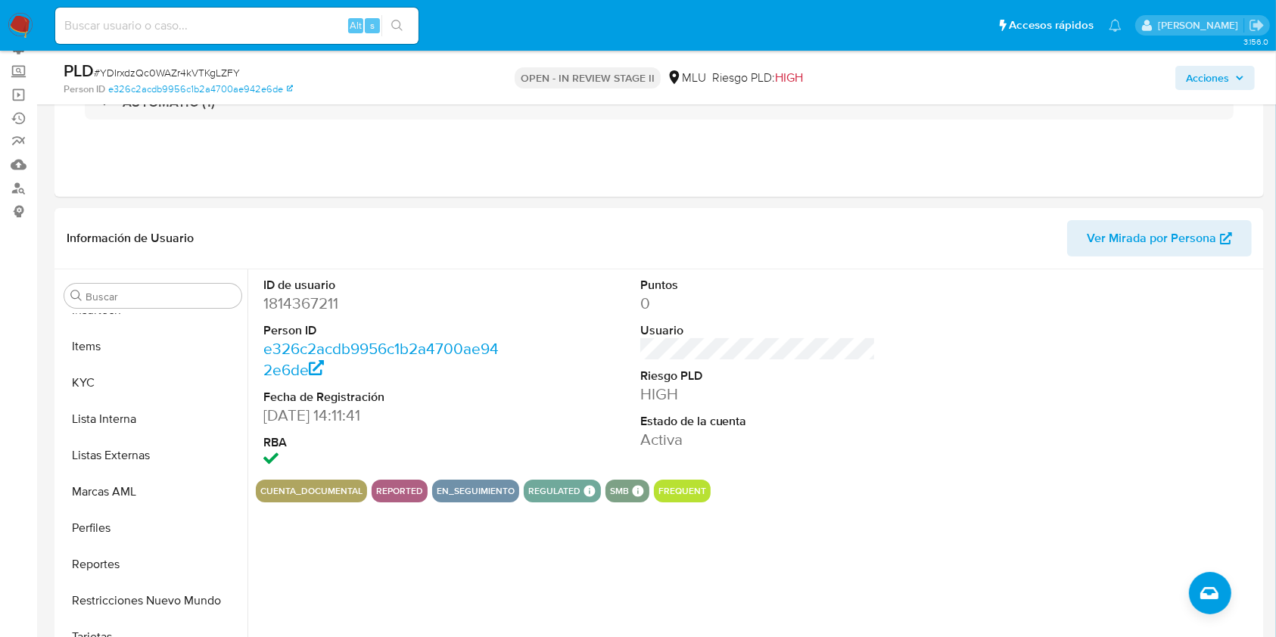
scroll to position [120, 0]
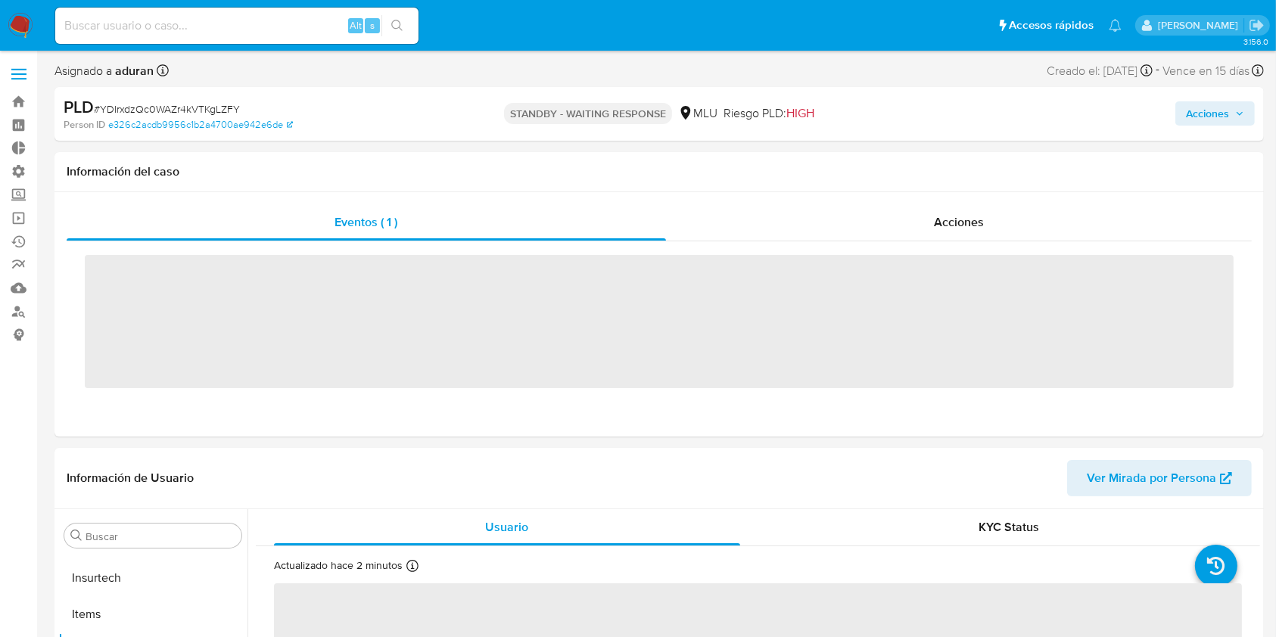
scroll to position [676, 0]
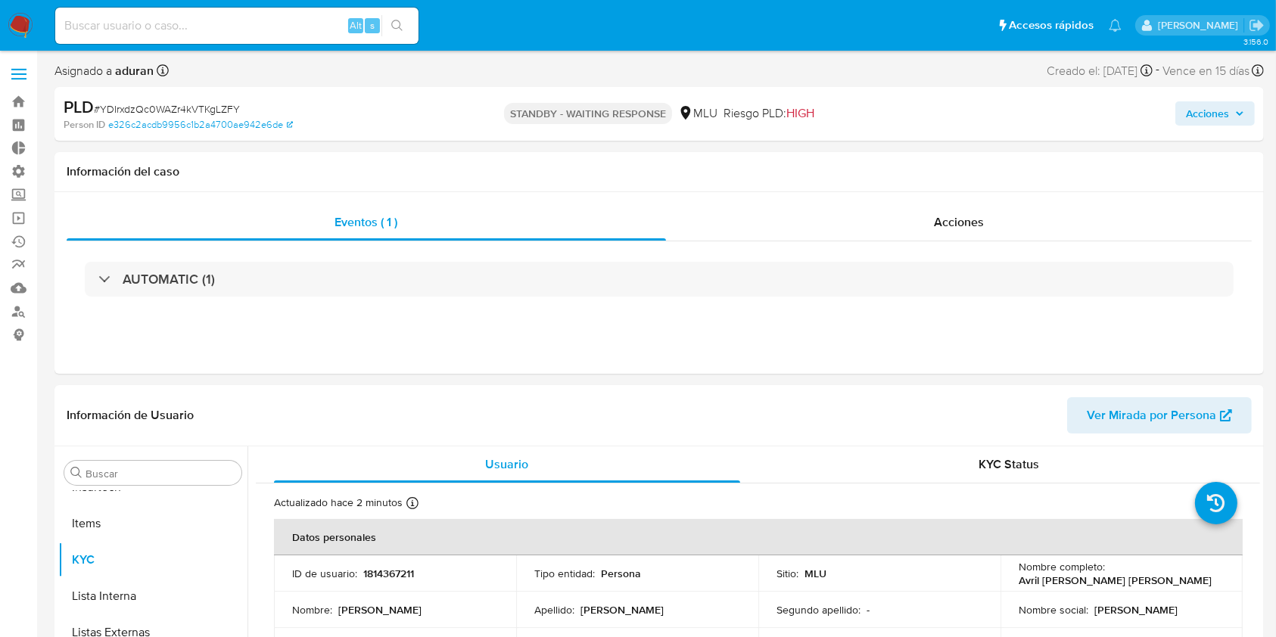
select select "10"
